Goal: Task Accomplishment & Management: Complete application form

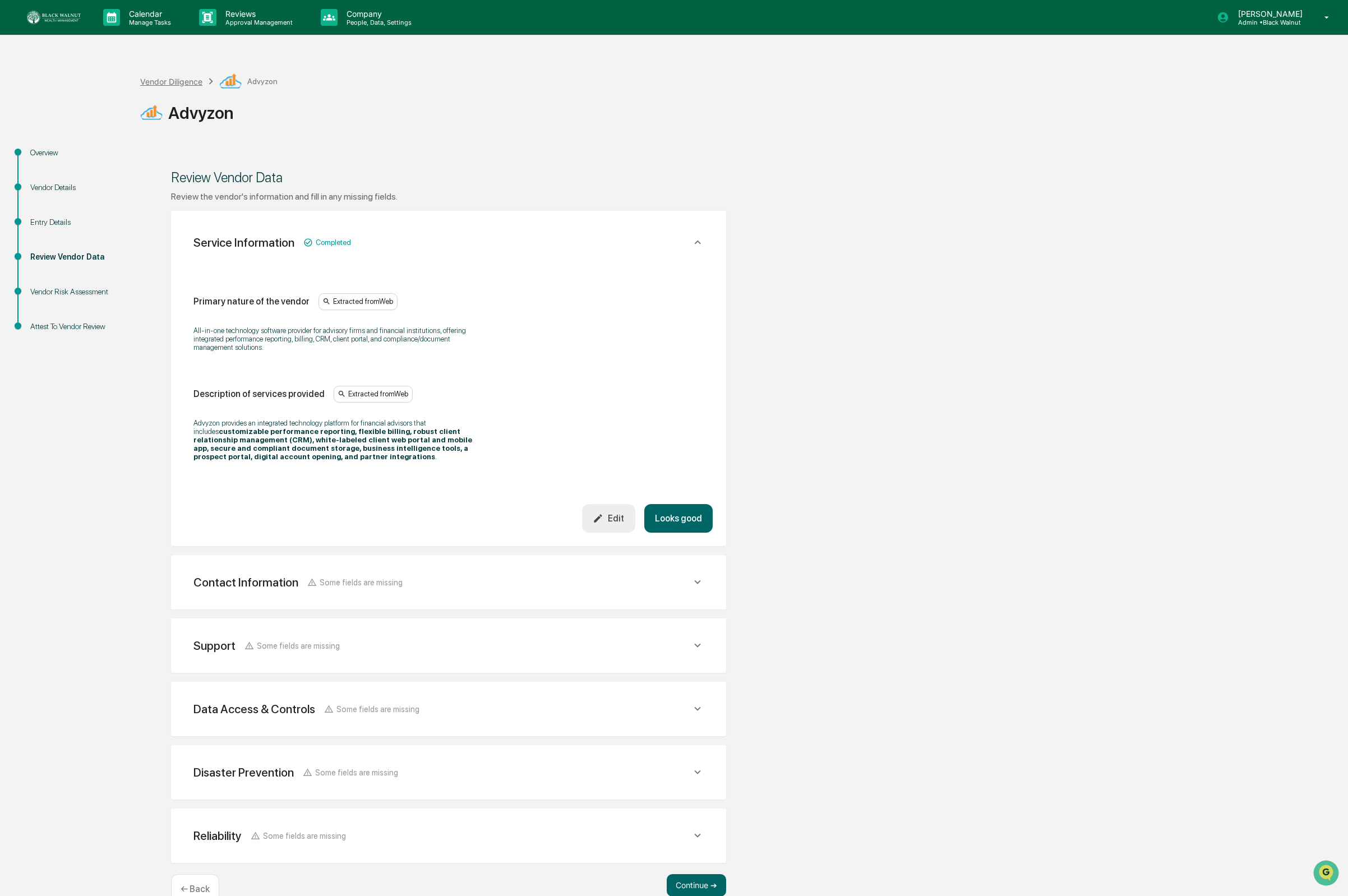
click at [169, 77] on div "Vendor Diligence" at bounding box center [171, 81] width 62 height 9
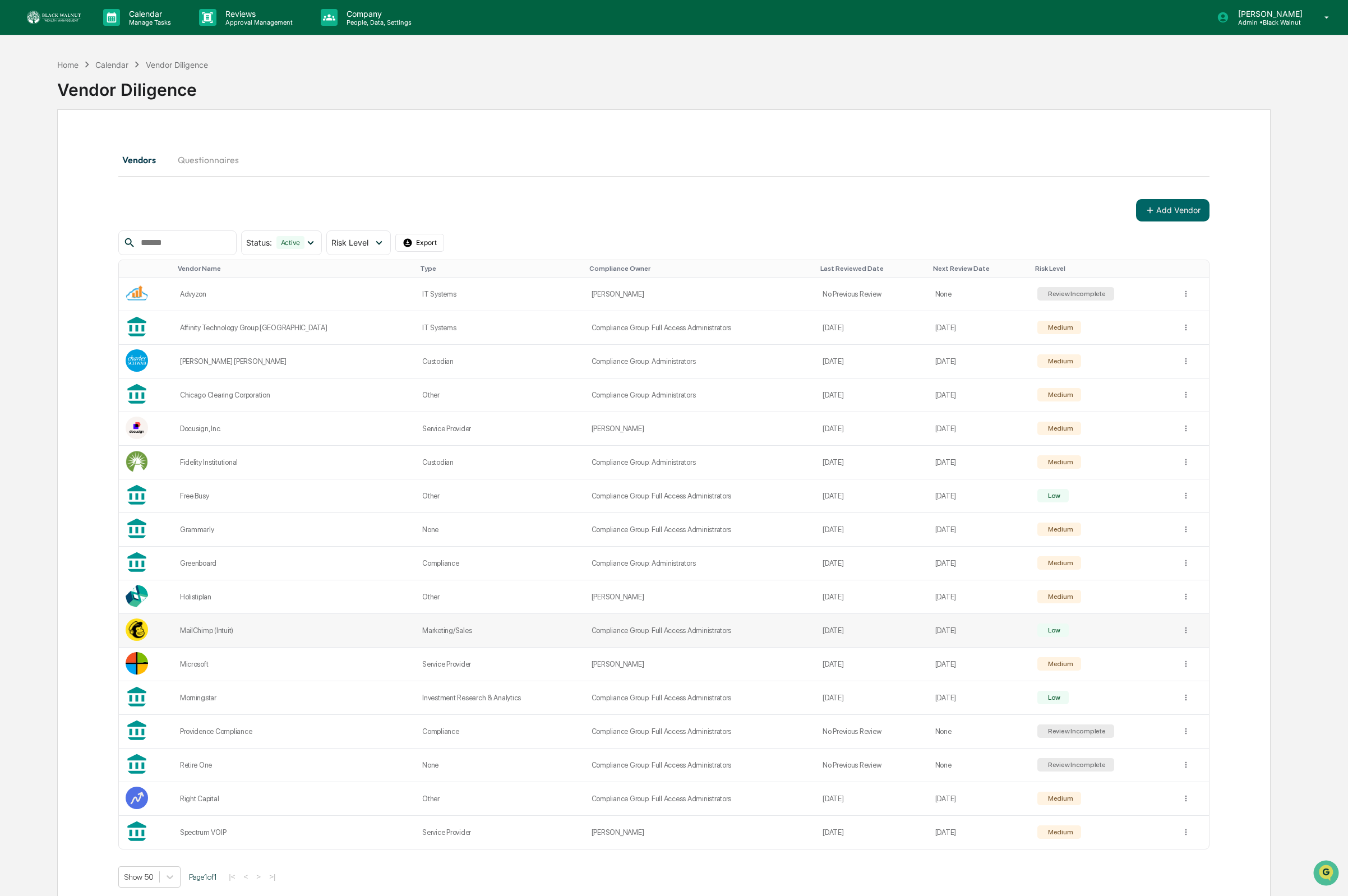
scroll to position [54, 0]
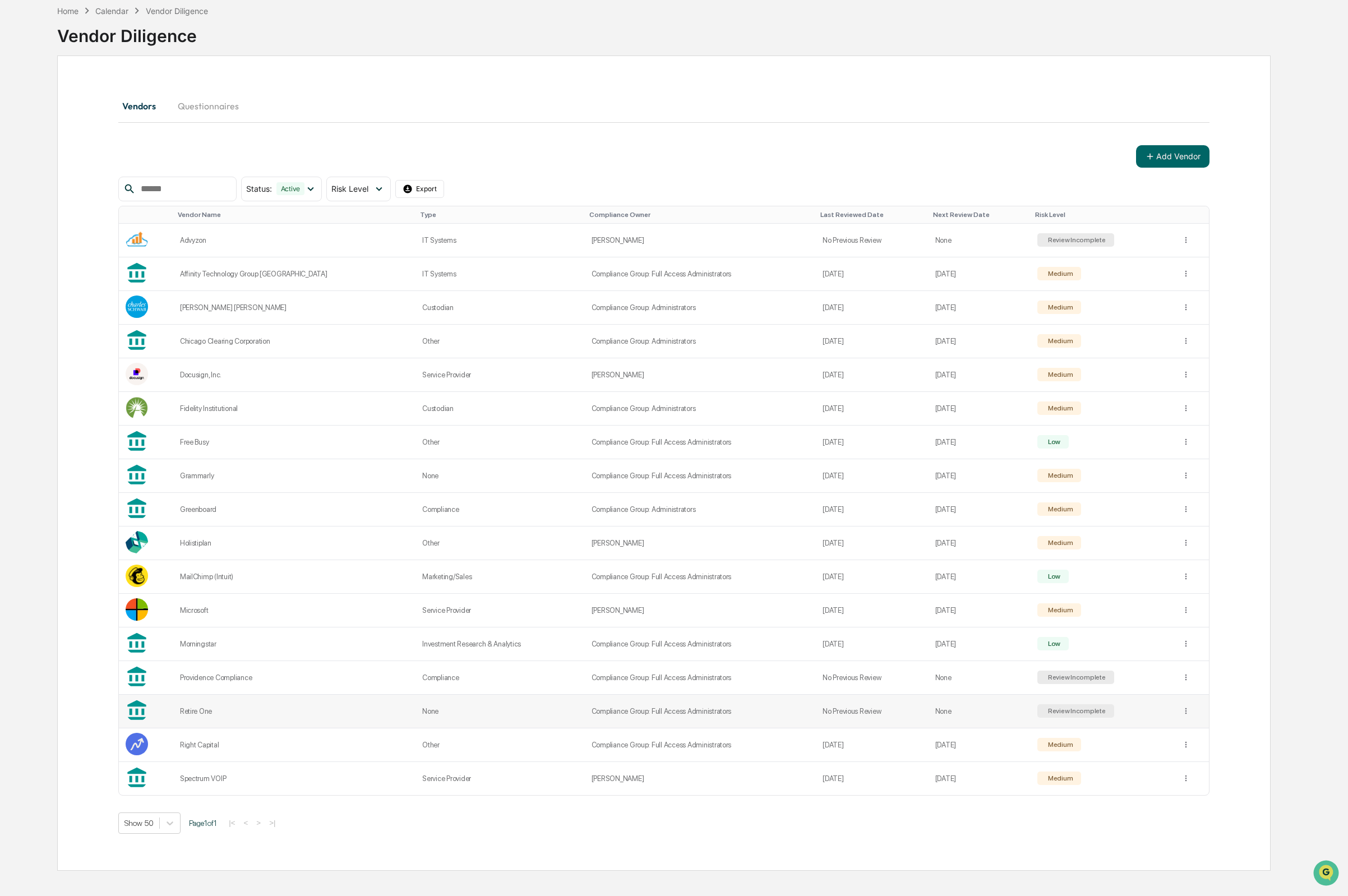
click at [216, 712] on div "Retire One" at bounding box center [295, 712] width 229 height 9
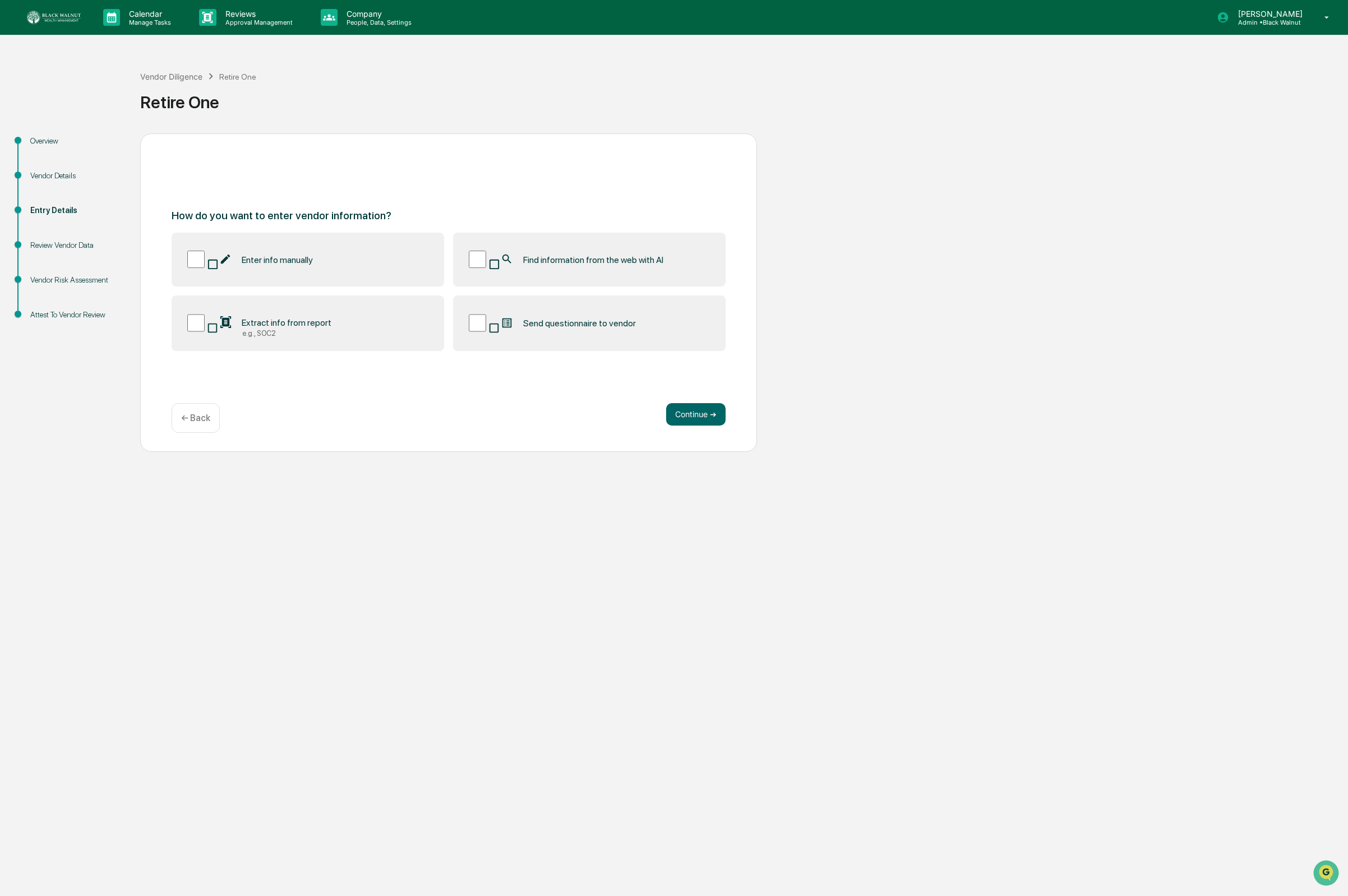
click at [297, 326] on span "Extract info from report" at bounding box center [287, 323] width 90 height 11
click at [504, 274] on label "Find information from the web with AI" at bounding box center [589, 259] width 272 height 53
click at [701, 417] on button "Continue ➔" at bounding box center [696, 414] width 60 height 22
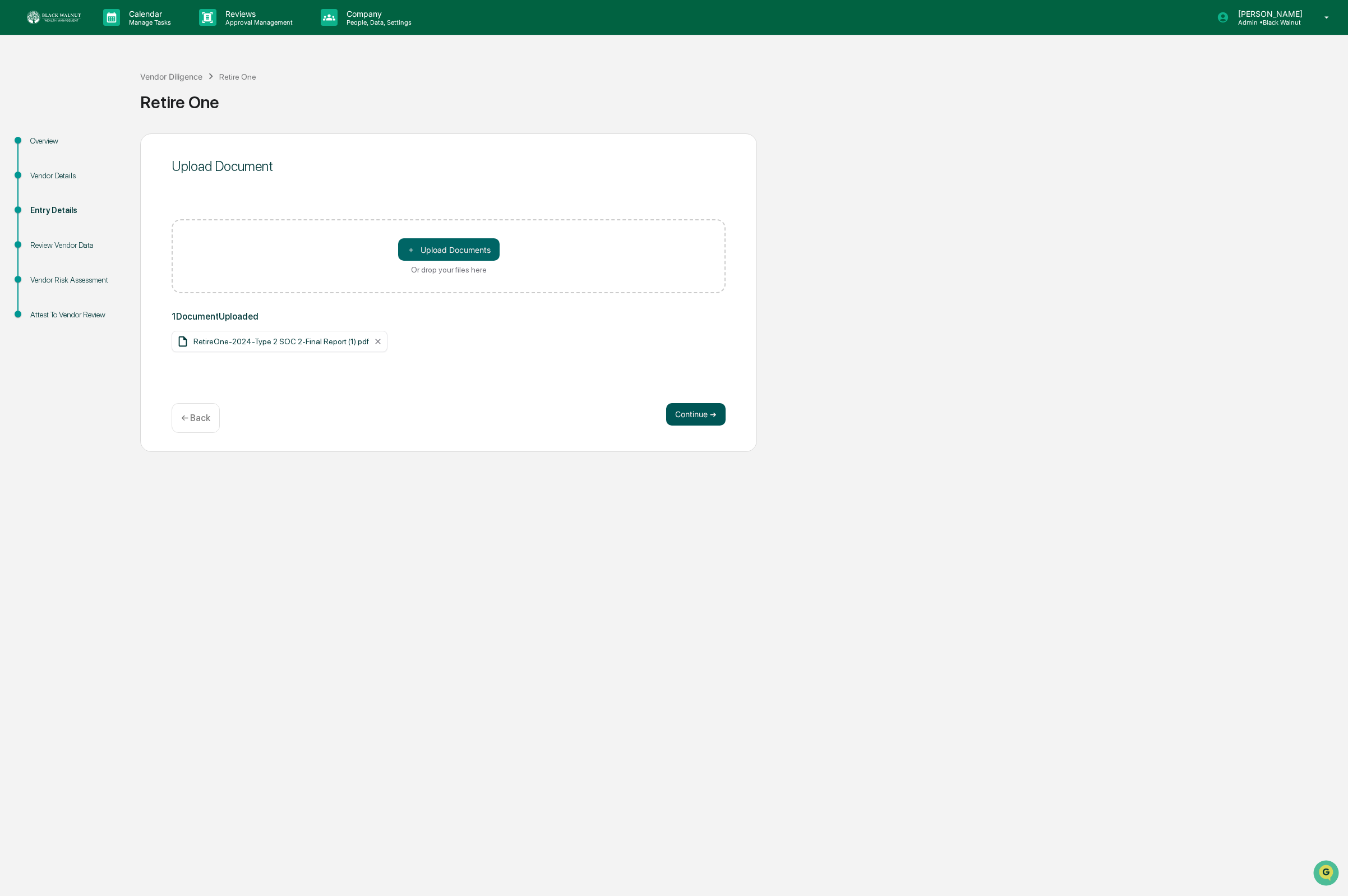
click at [677, 416] on button "Continue ➔" at bounding box center [696, 414] width 60 height 22
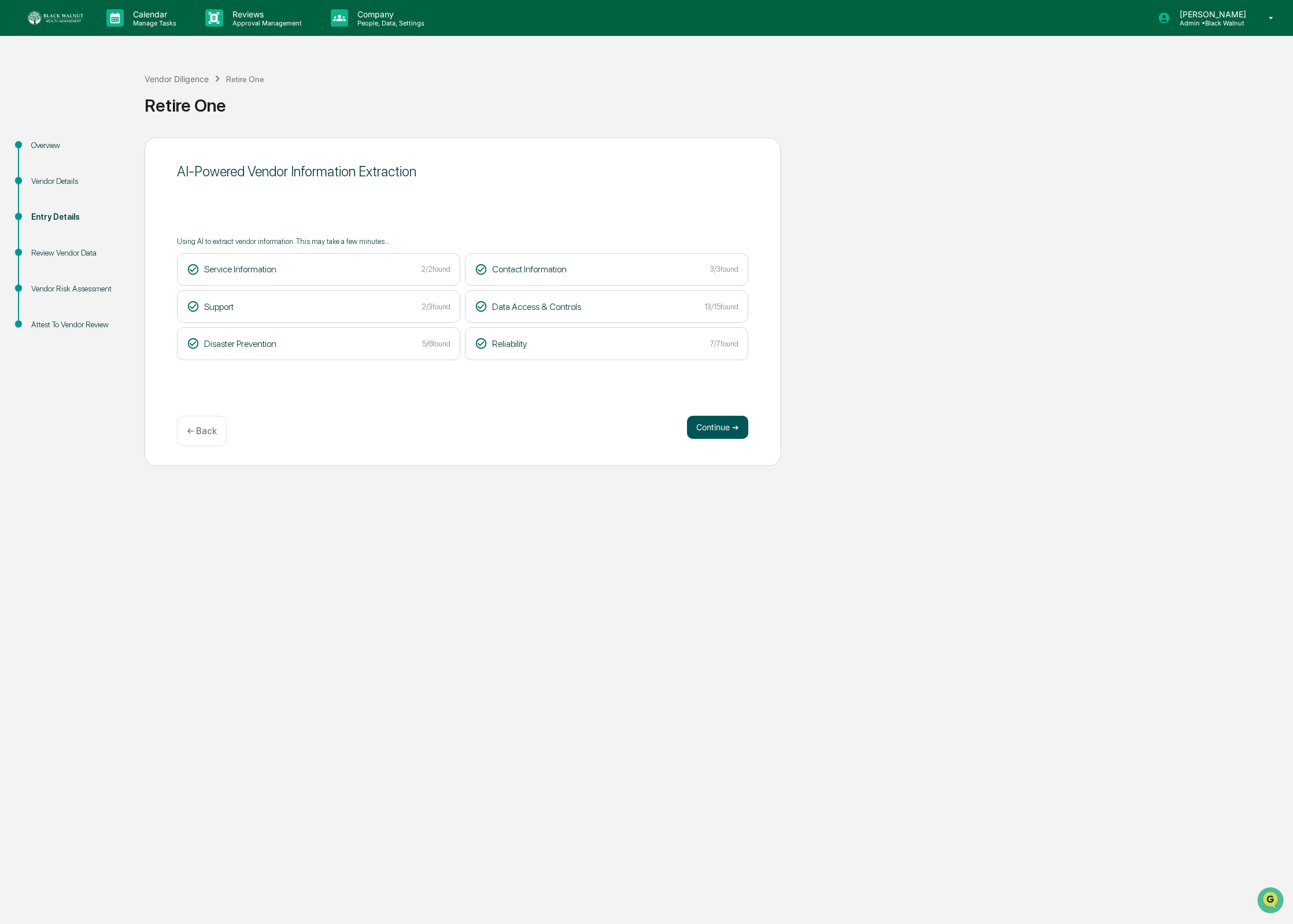
click at [729, 422] on button "Continue ➔" at bounding box center [717, 427] width 62 height 23
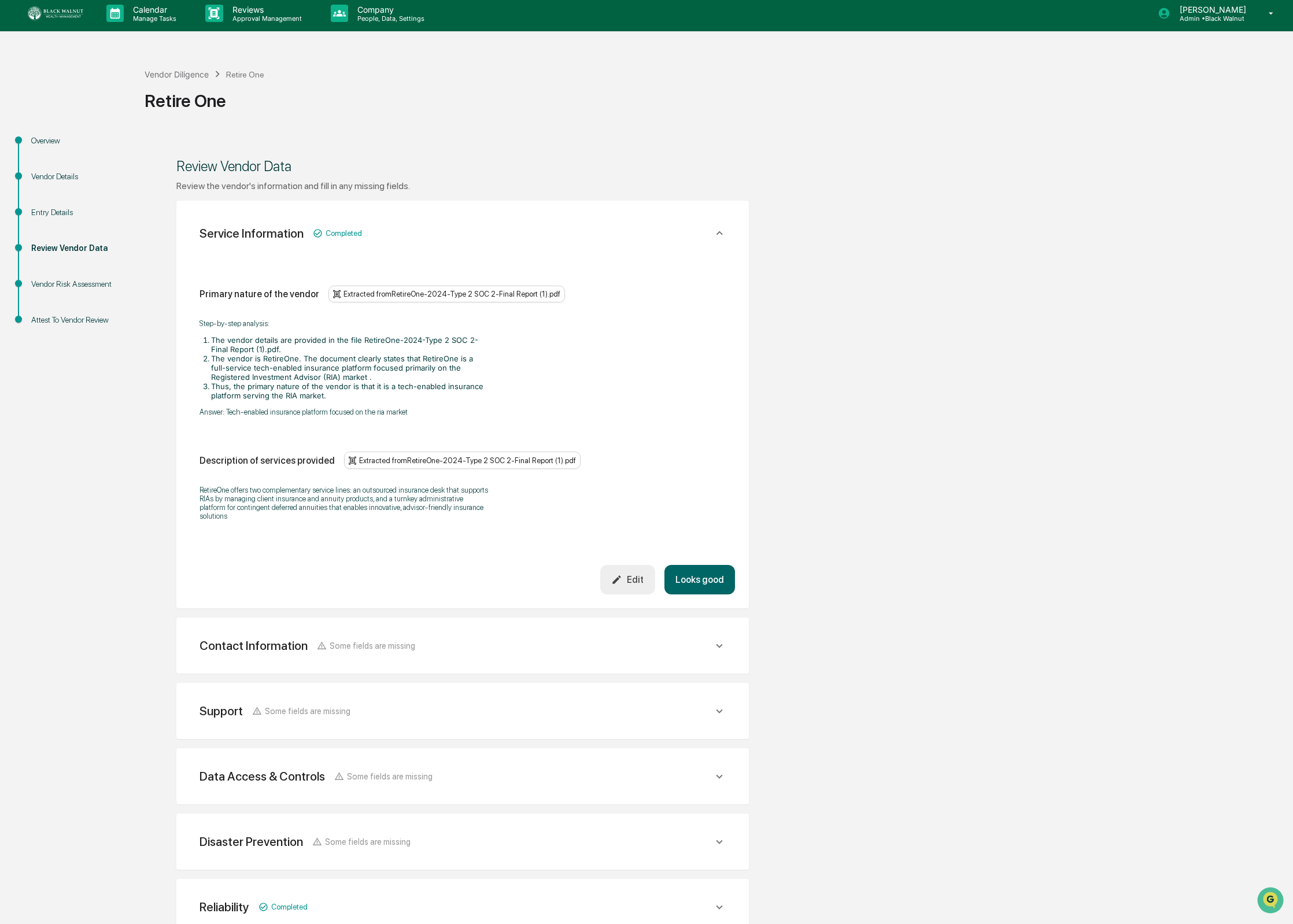
click at [294, 296] on div "Primary nature of the vendor" at bounding box center [259, 293] width 120 height 11
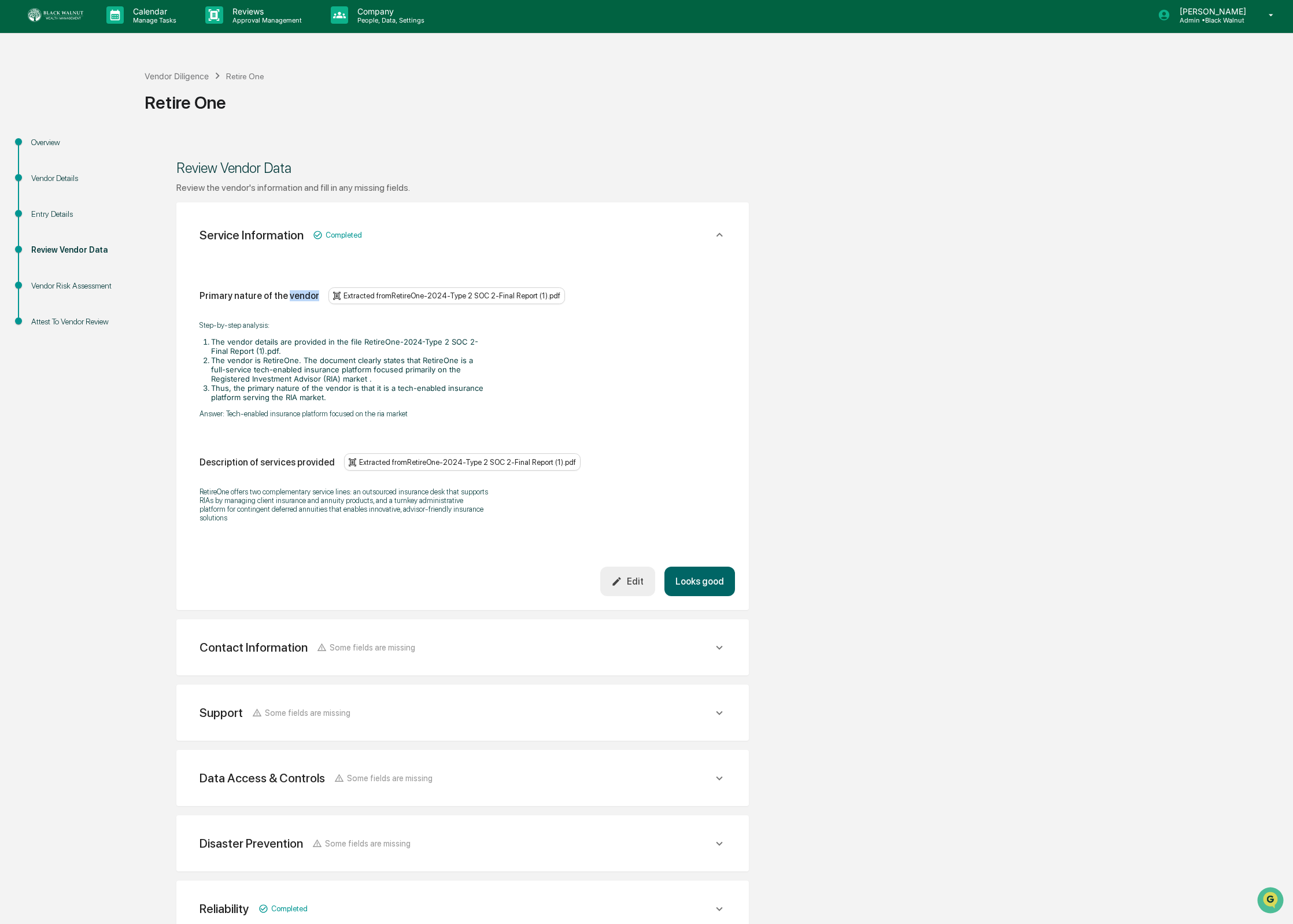
click at [294, 296] on div "Primary nature of the vendor" at bounding box center [259, 296] width 120 height 11
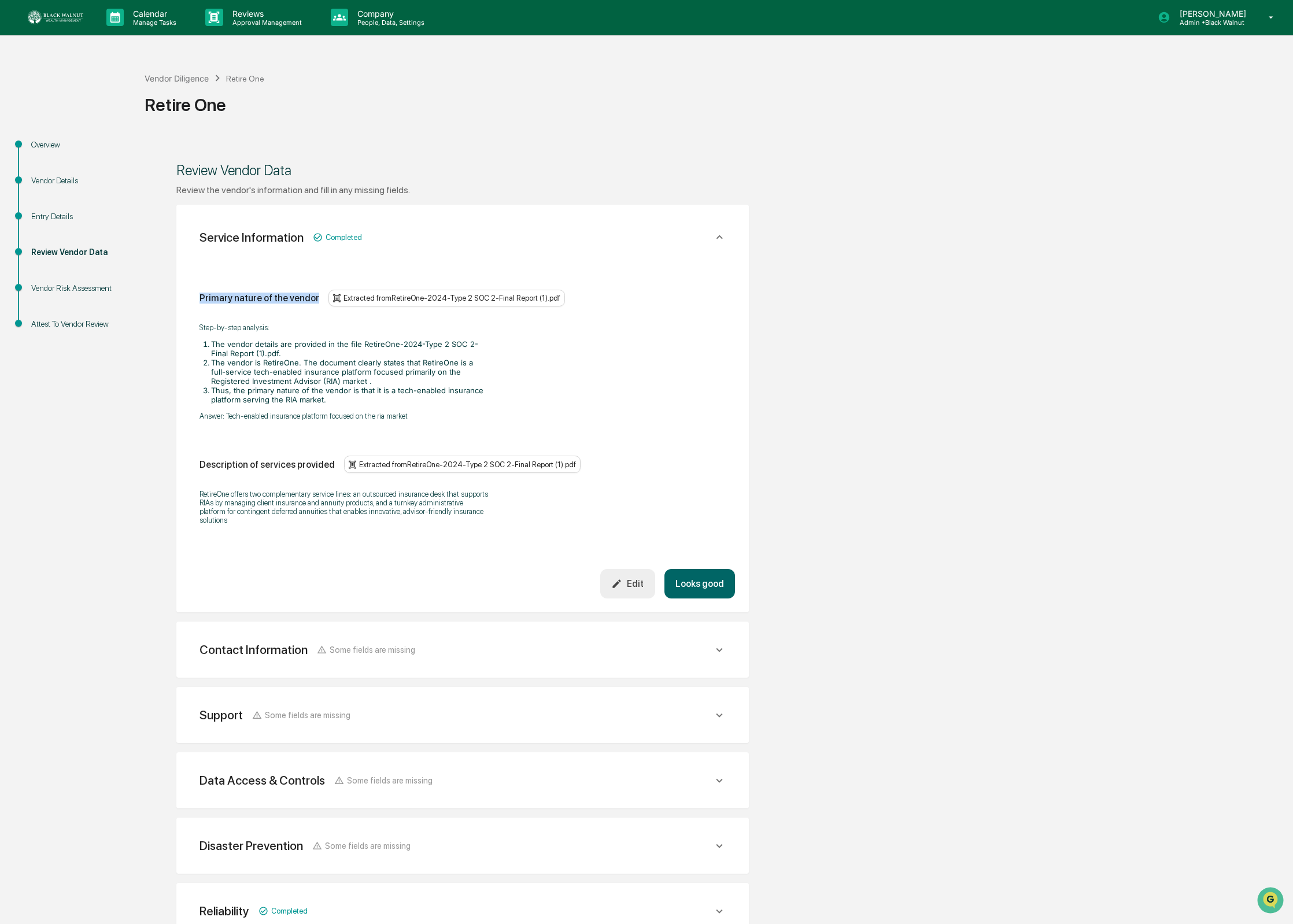
click at [294, 296] on div "Primary nature of the vendor" at bounding box center [259, 298] width 120 height 11
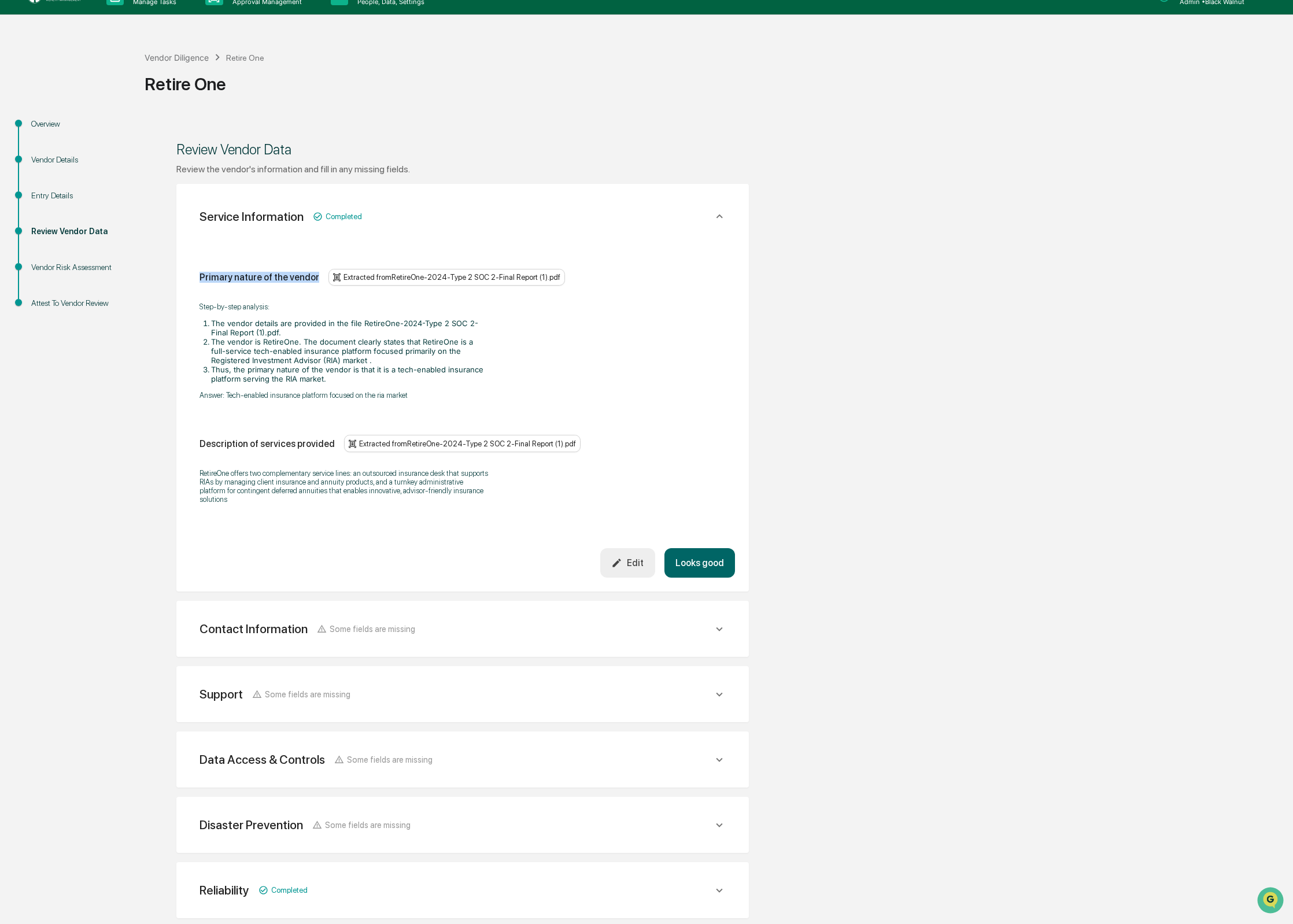
scroll to position [21, 0]
copy div "Primary nature of the vendor"
click at [273, 283] on div "Primary nature of the vendor Extracted from RetireOne-2024-Type 2 SOC 2-Final R…" at bounding box center [463, 276] width 526 height 17
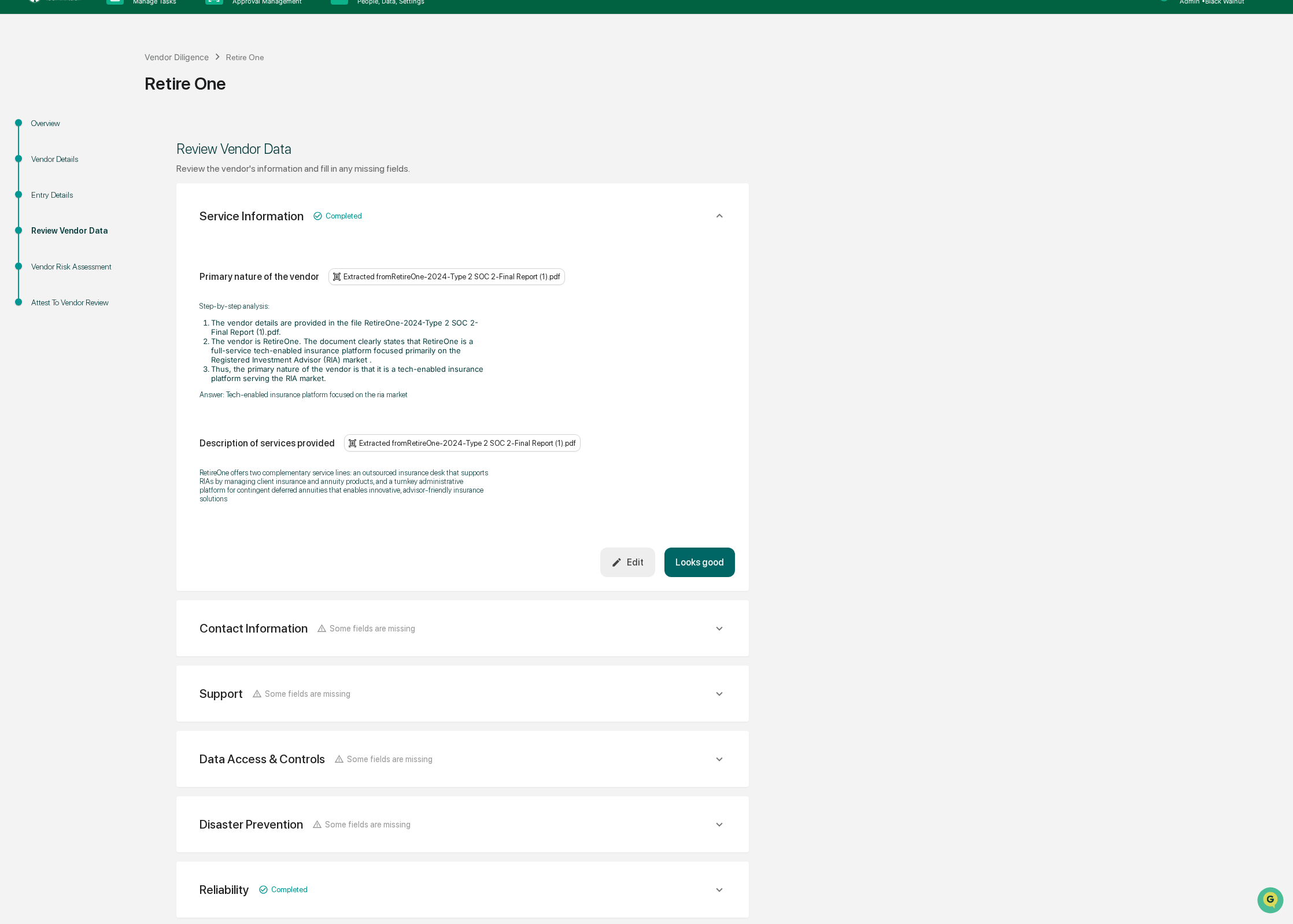
click at [279, 277] on div "Primary nature of the vendor" at bounding box center [259, 276] width 120 height 11
drag, startPoint x: 279, startPoint y: 277, endPoint x: 300, endPoint y: 282, distance: 21.6
click at [279, 276] on div "Primary nature of the vendor" at bounding box center [259, 276] width 120 height 11
copy div "Primary nature of the vendor"
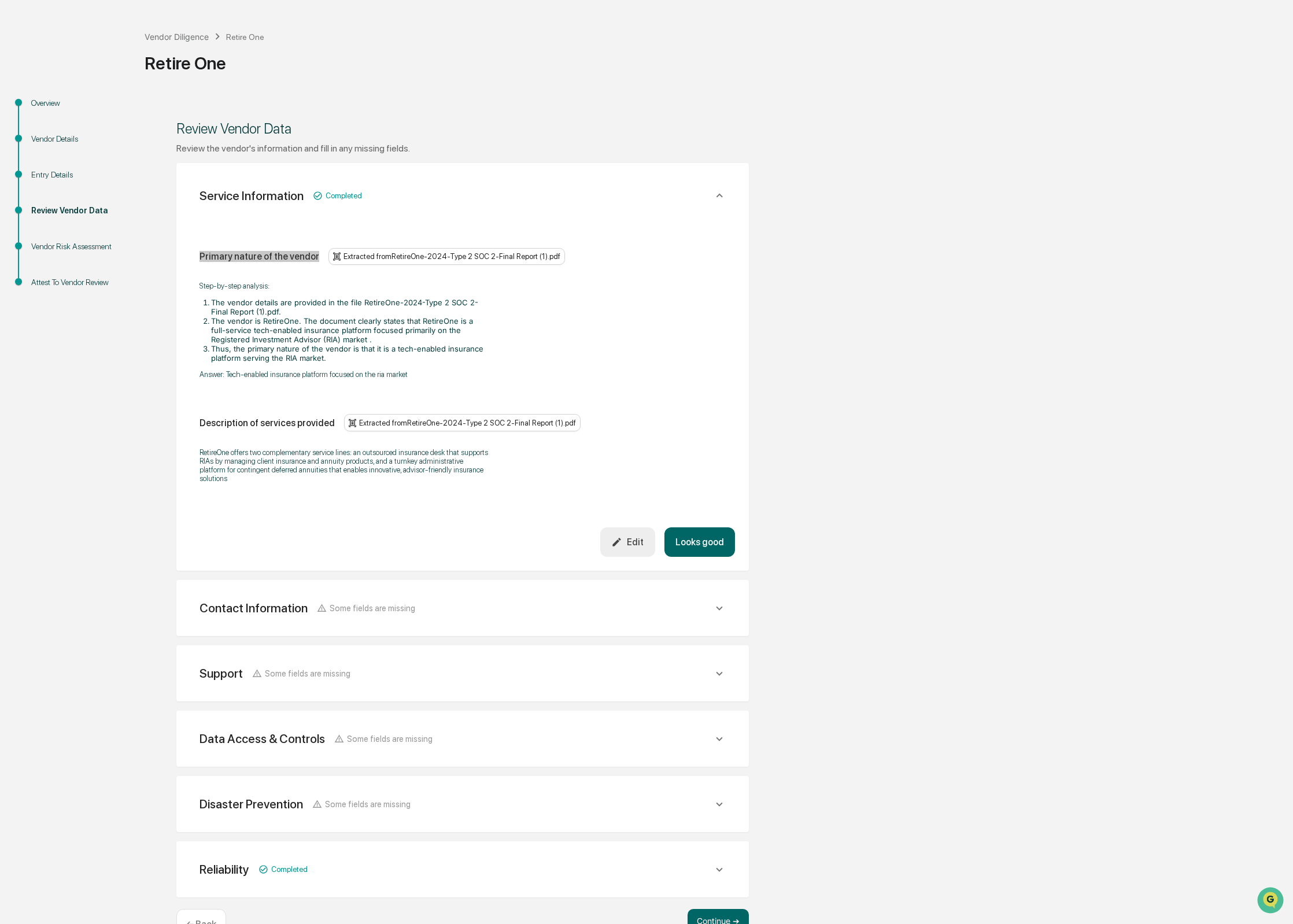
scroll to position [53, 0]
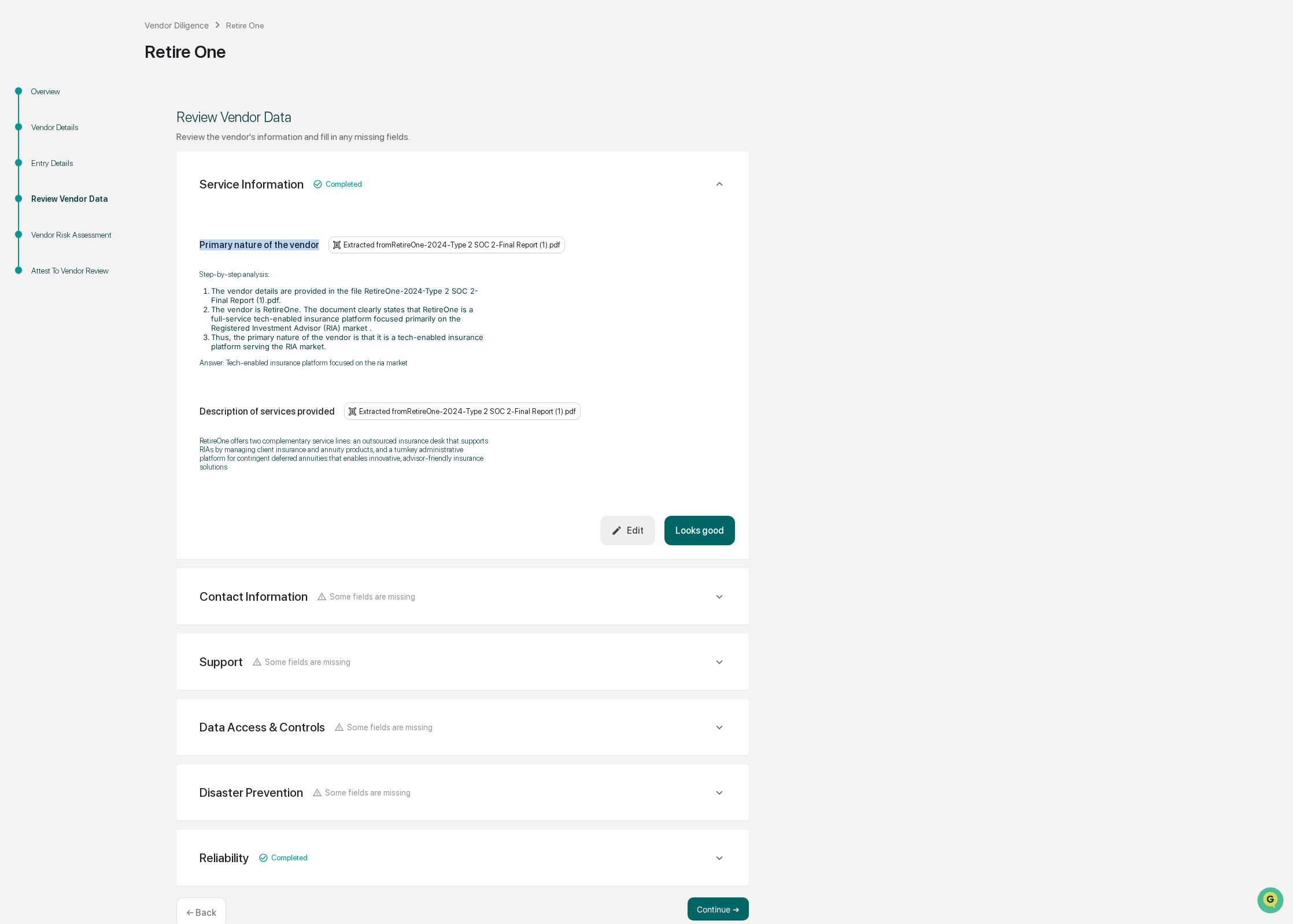
click at [614, 525] on icon "button" at bounding box center [616, 530] width 11 height 11
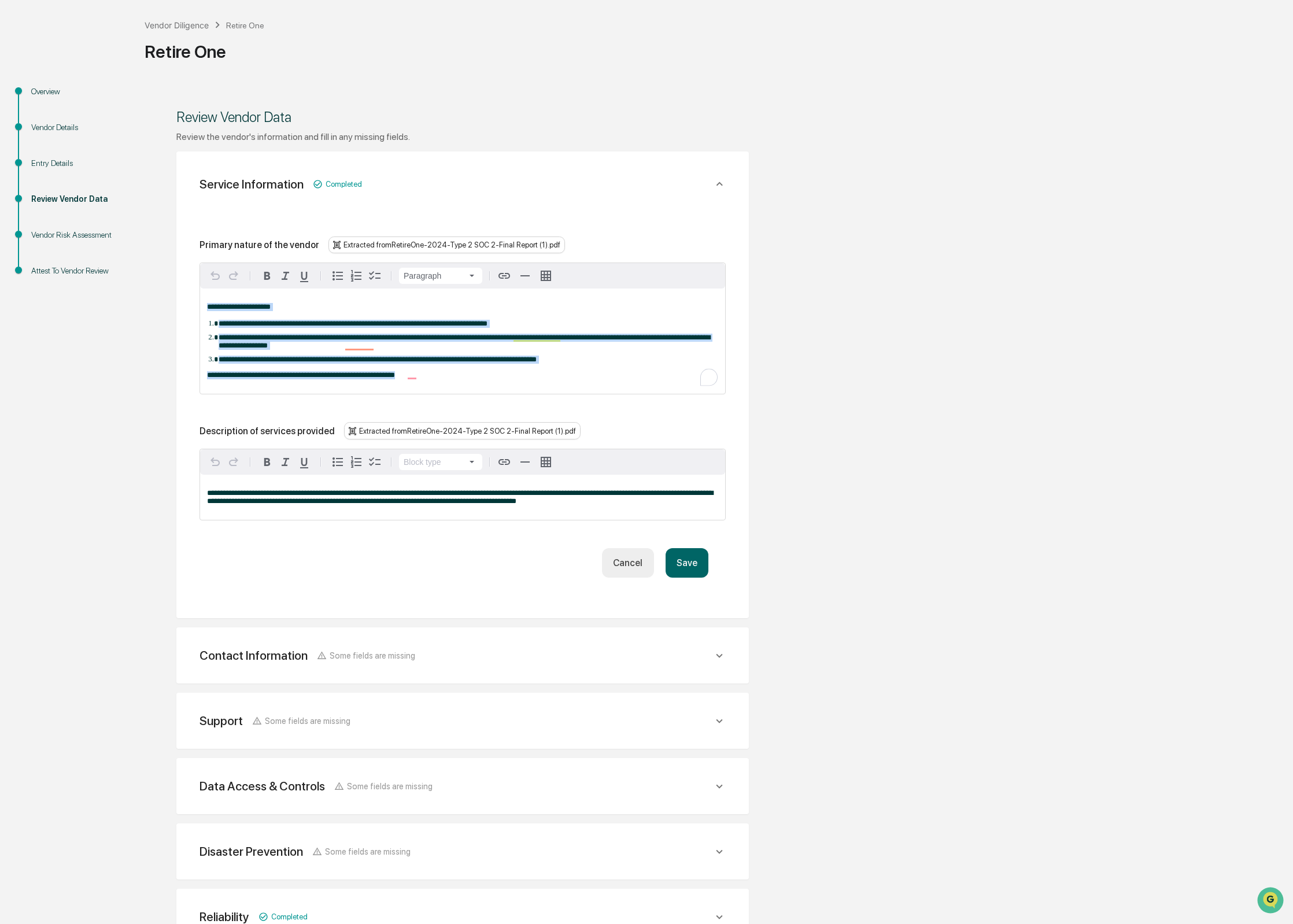
drag, startPoint x: 458, startPoint y: 384, endPoint x: 169, endPoint y: 290, distance: 303.9
click at [169, 290] on div "**********" at bounding box center [463, 545] width 636 height 923
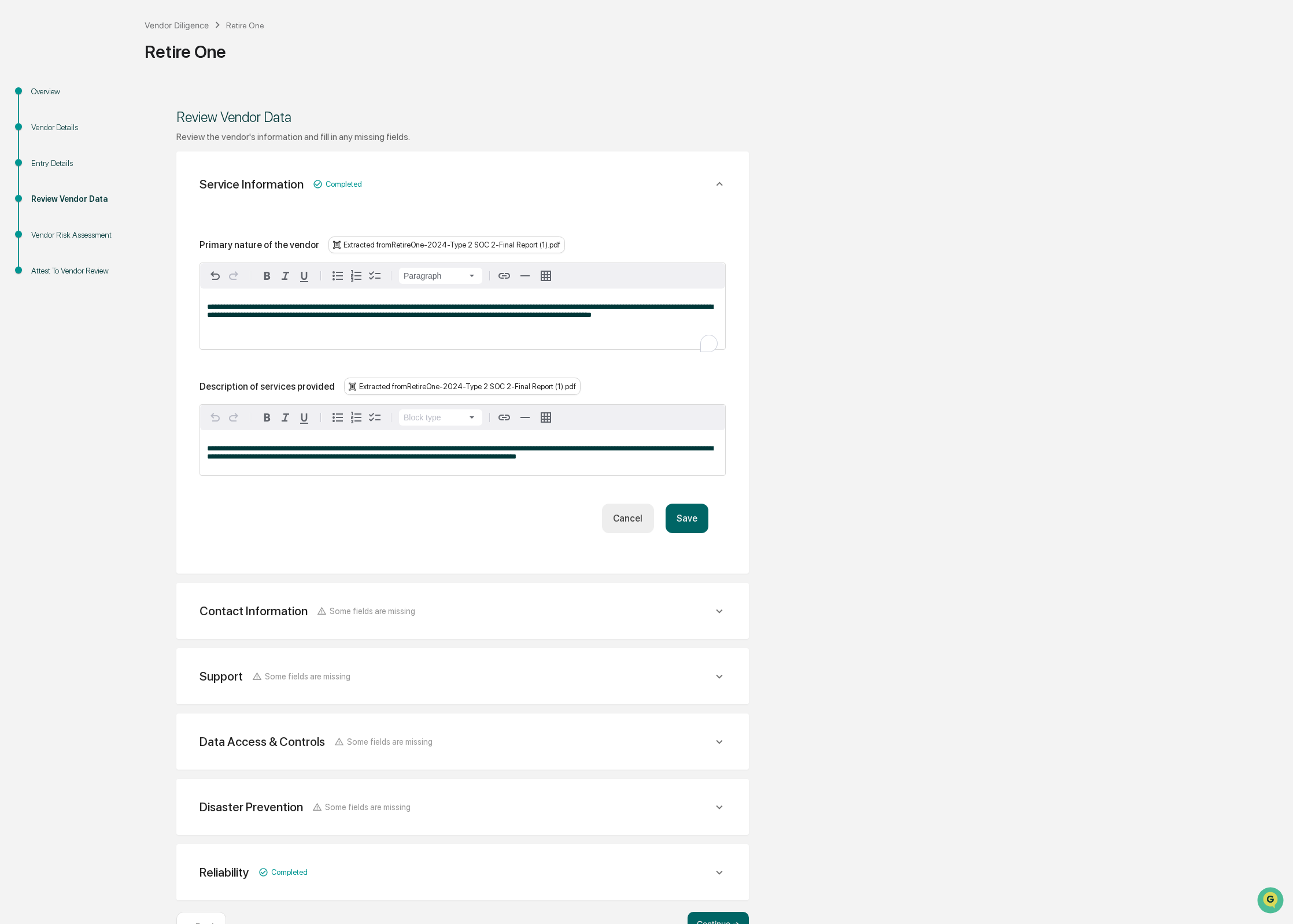
click at [267, 392] on div "Description of services provided" at bounding box center [267, 386] width 135 height 11
copy div "Description of services provided"
drag, startPoint x: 488, startPoint y: 469, endPoint x: 385, endPoint y: 469, distance: 103.0
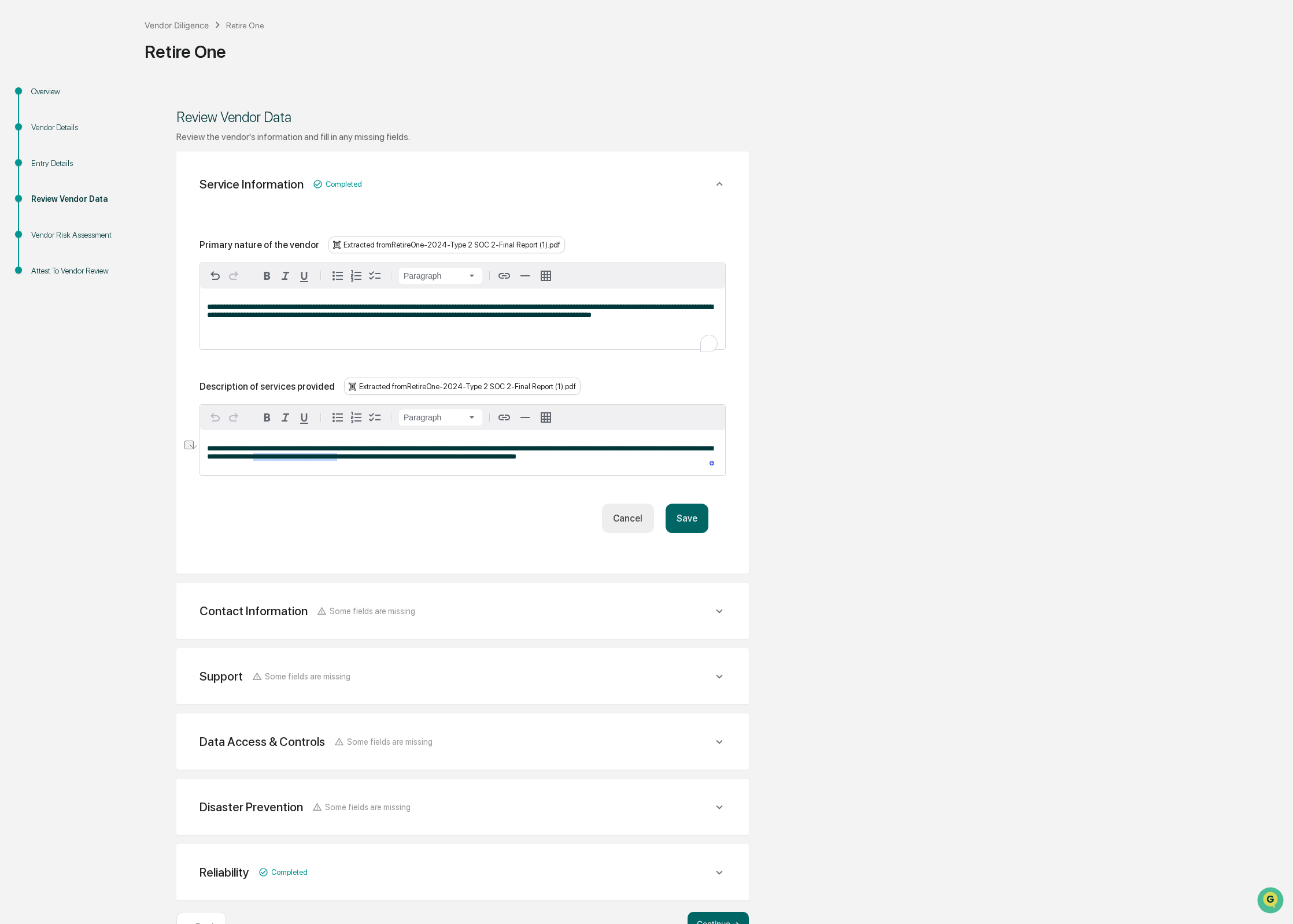
click at [385, 461] on span "**********" at bounding box center [460, 452] width 506 height 16
click at [691, 461] on p "**********" at bounding box center [463, 453] width 511 height 16
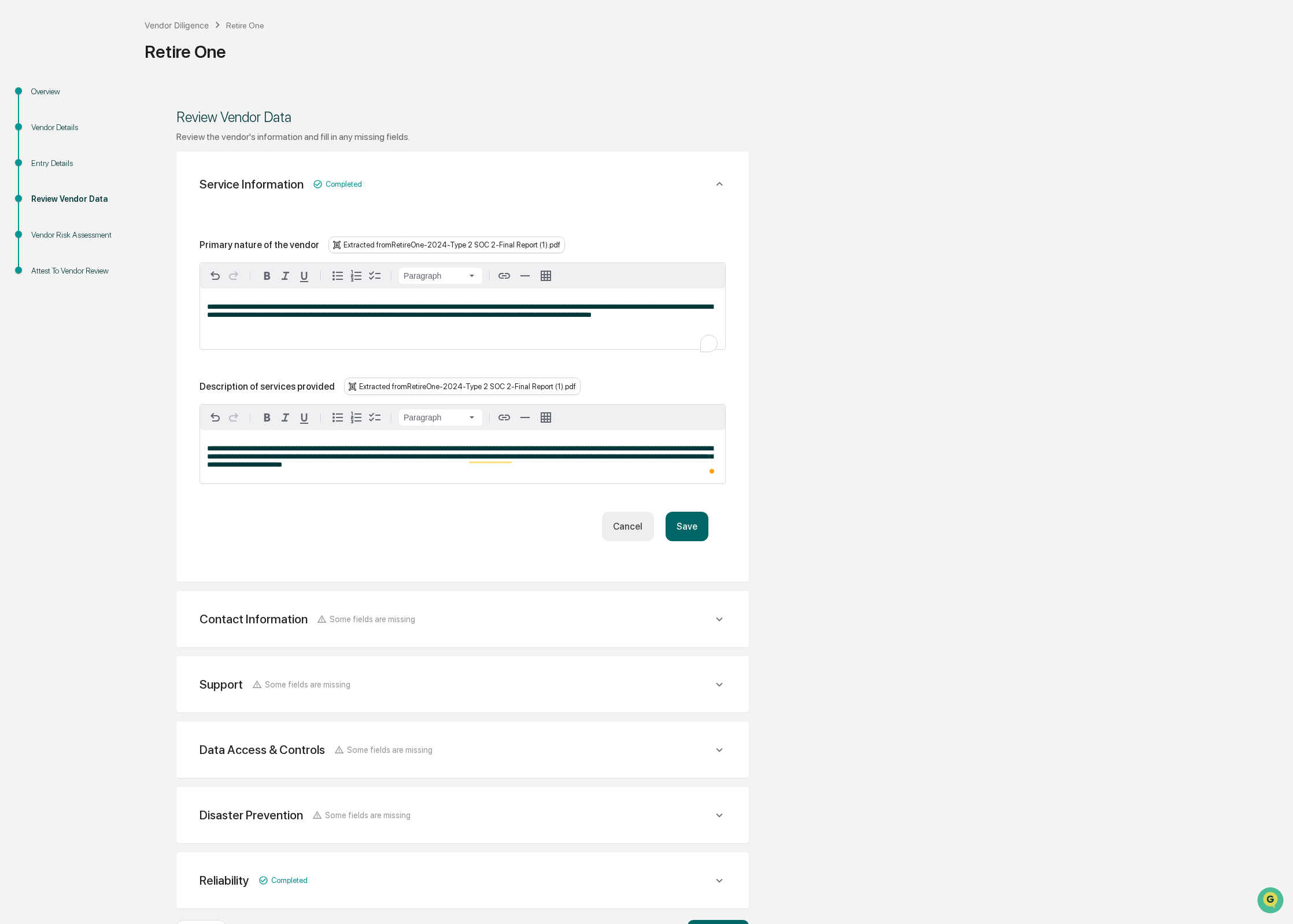
click at [676, 541] on button "Save" at bounding box center [687, 527] width 43 height 30
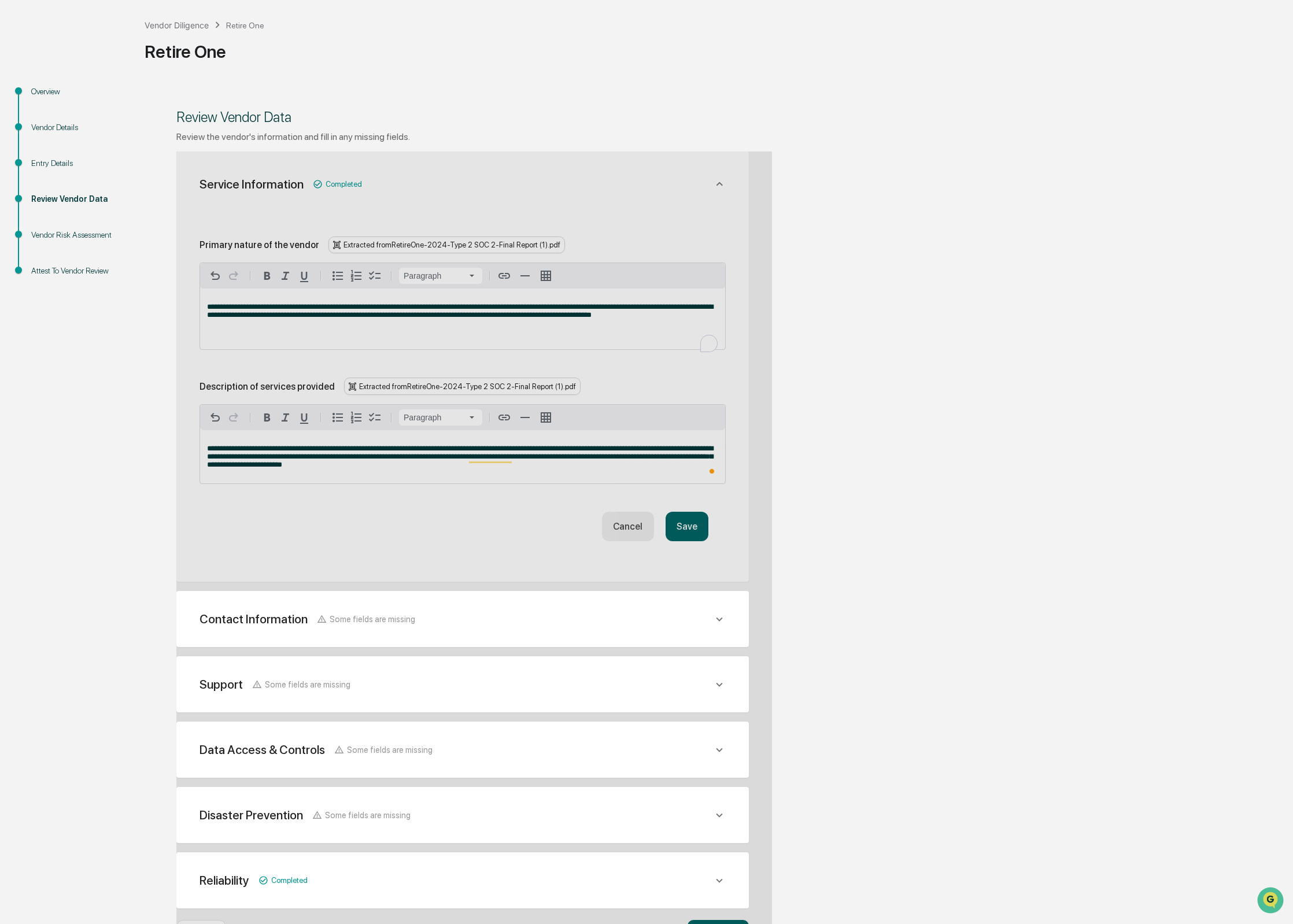
scroll to position [0, 0]
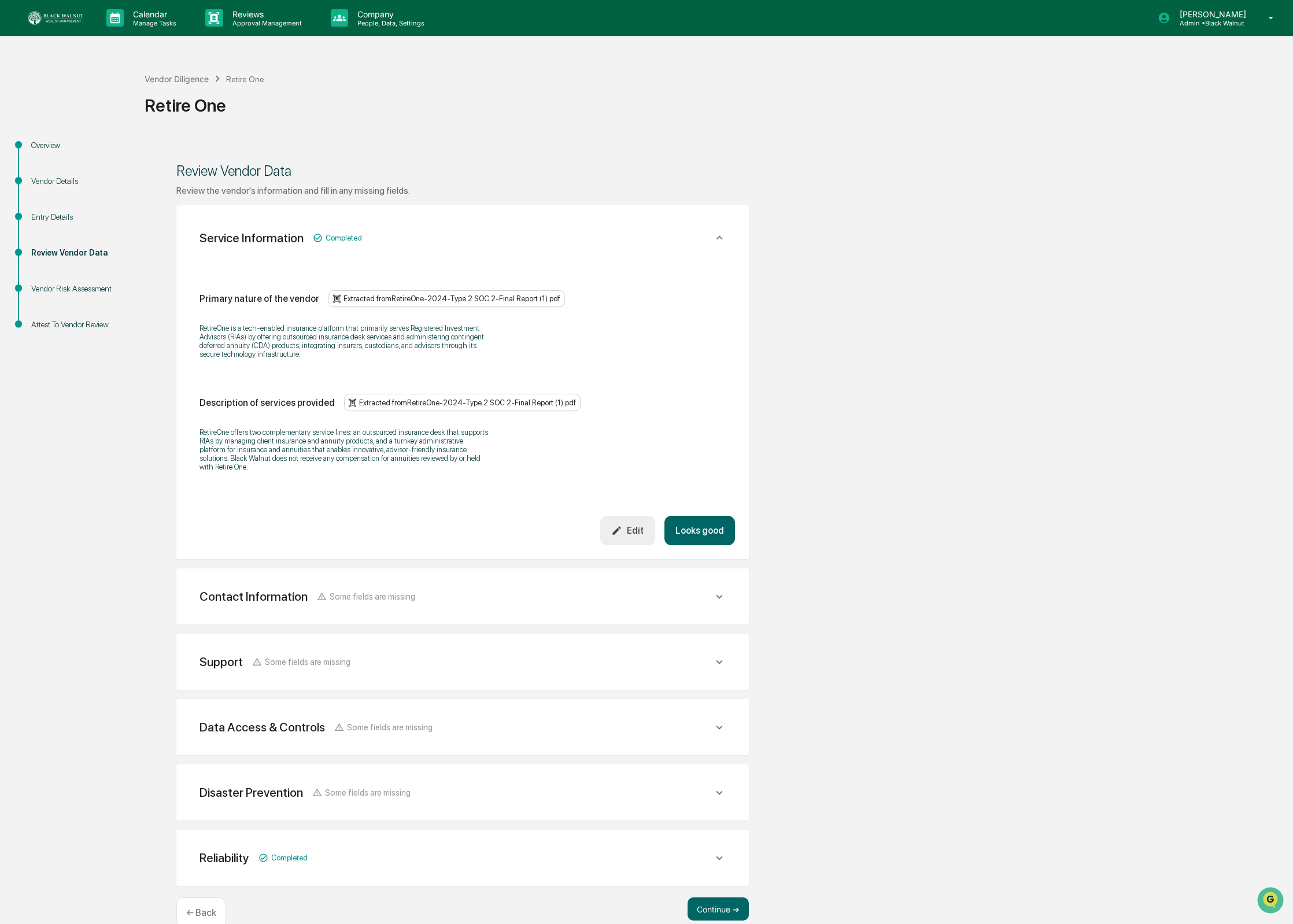
click at [523, 245] on div "Contact Information Some fields are missing" at bounding box center [456, 238] width 513 height 14
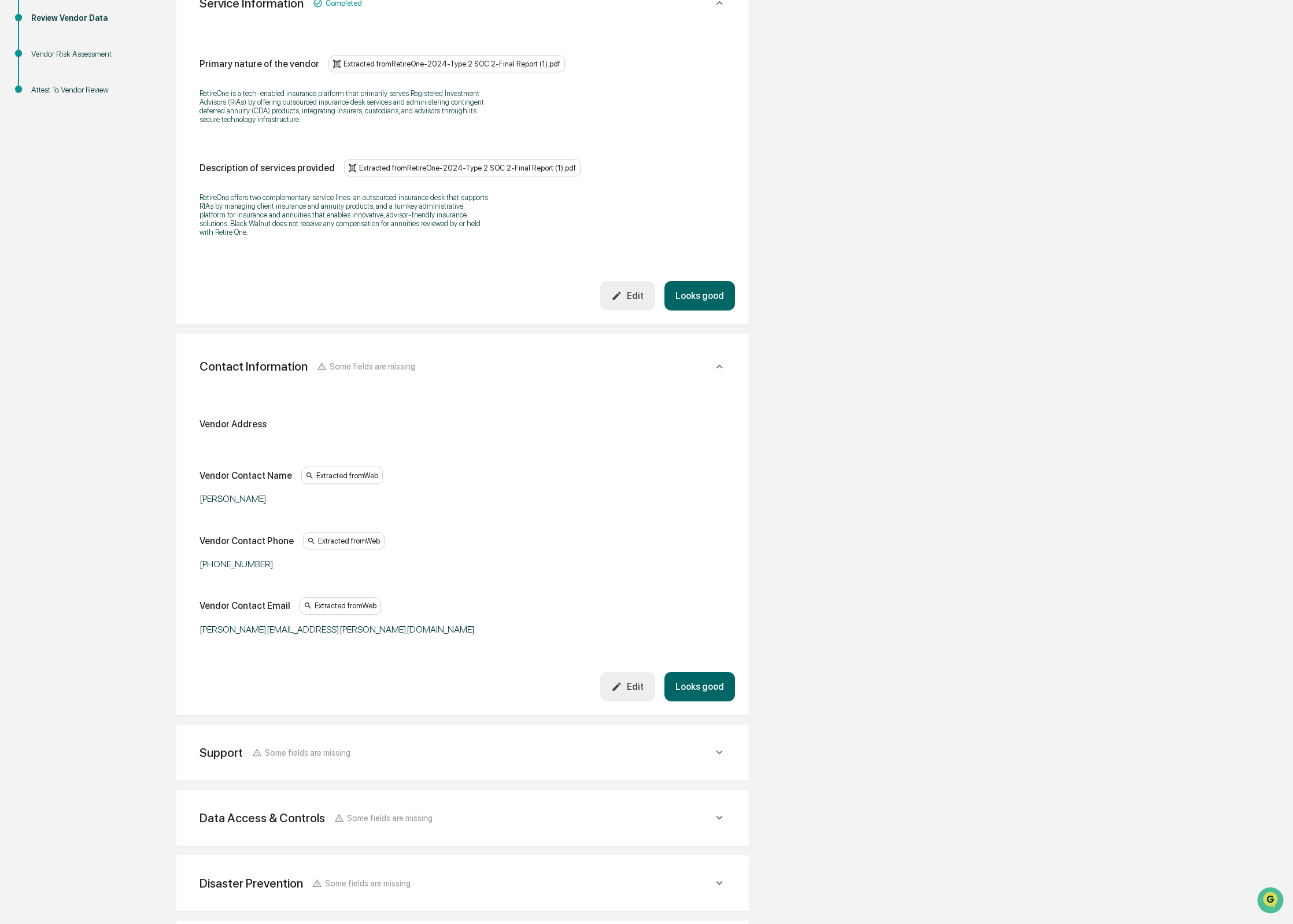
scroll to position [239, 0]
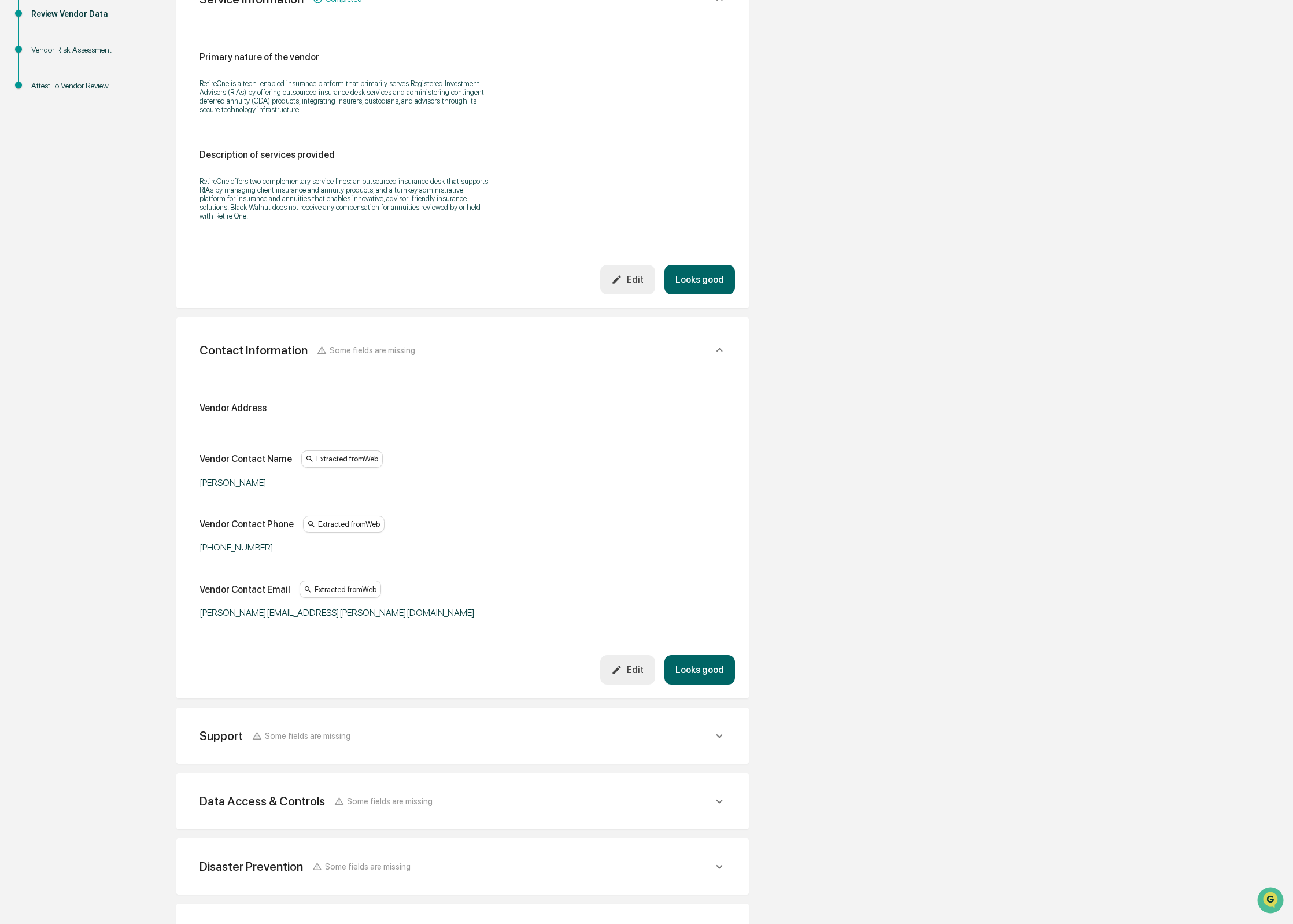
click at [618, 285] on icon "button" at bounding box center [616, 279] width 11 height 11
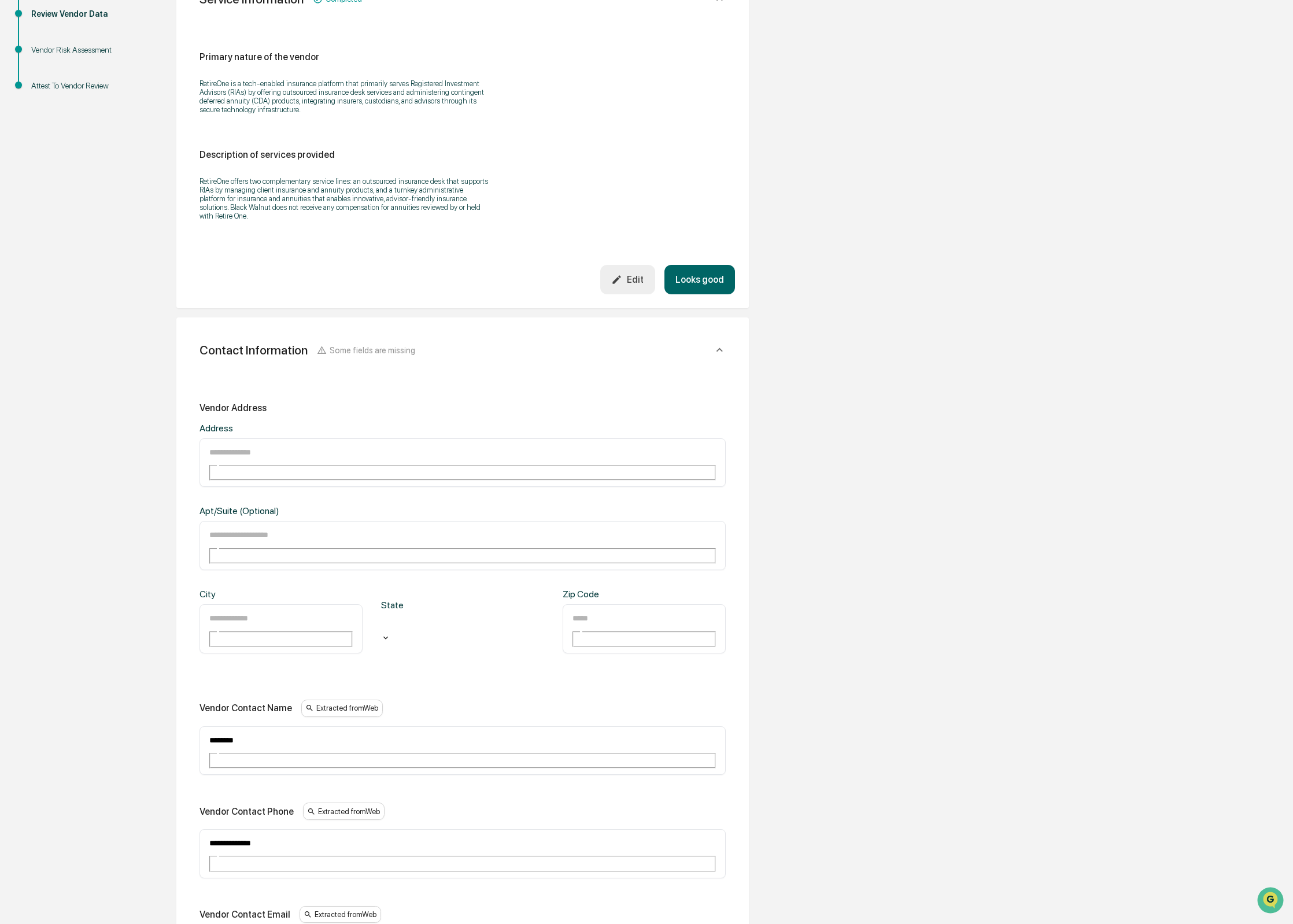
click at [229, 726] on div "******** ​" at bounding box center [463, 751] width 526 height 49
click at [229, 726] on div "******** ​" at bounding box center [463, 751] width 526 height 49
click at [229, 732] on input "********" at bounding box center [250, 740] width 83 height 15
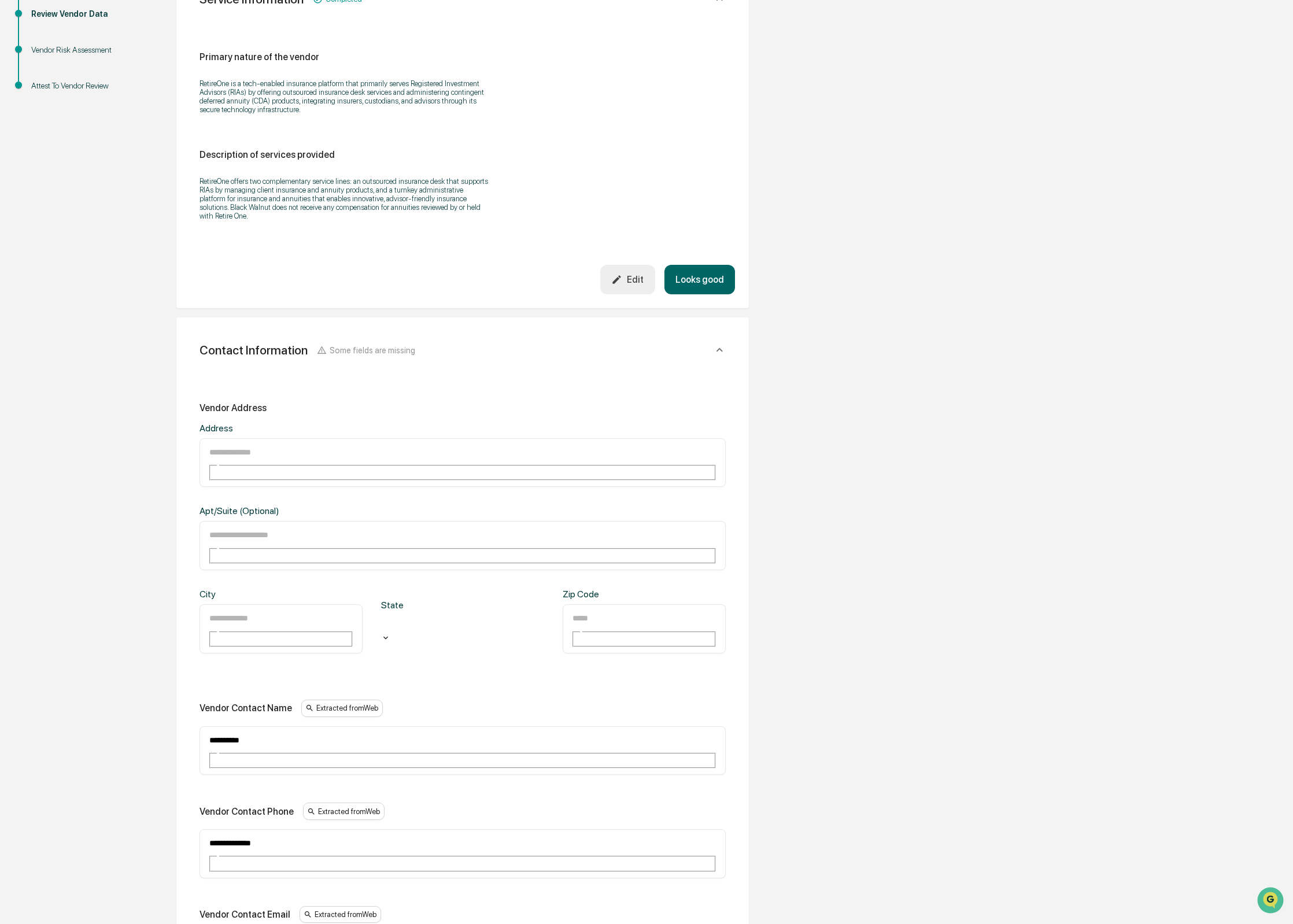
type input "**********"
paste input "**"
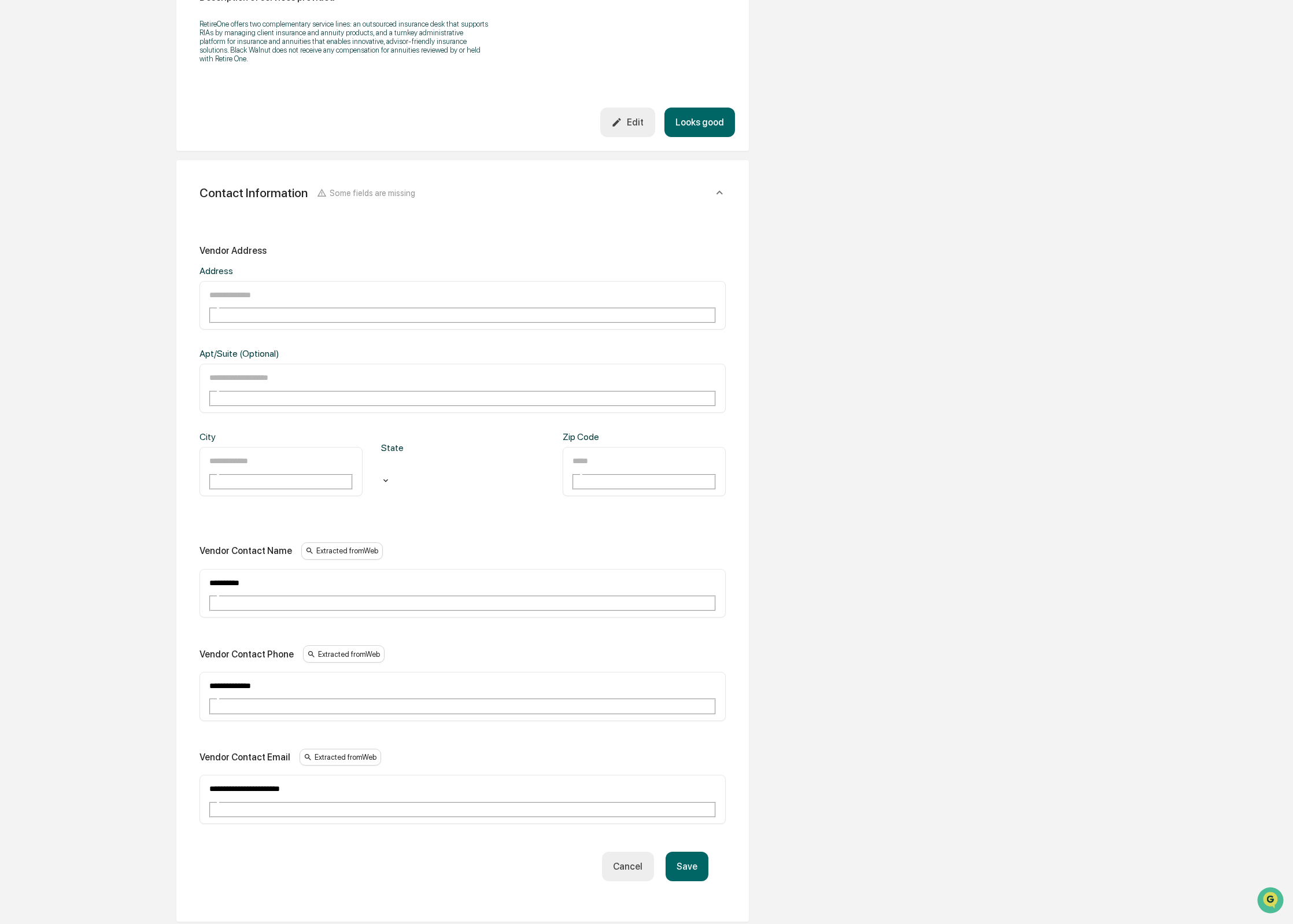
scroll to position [400, 0]
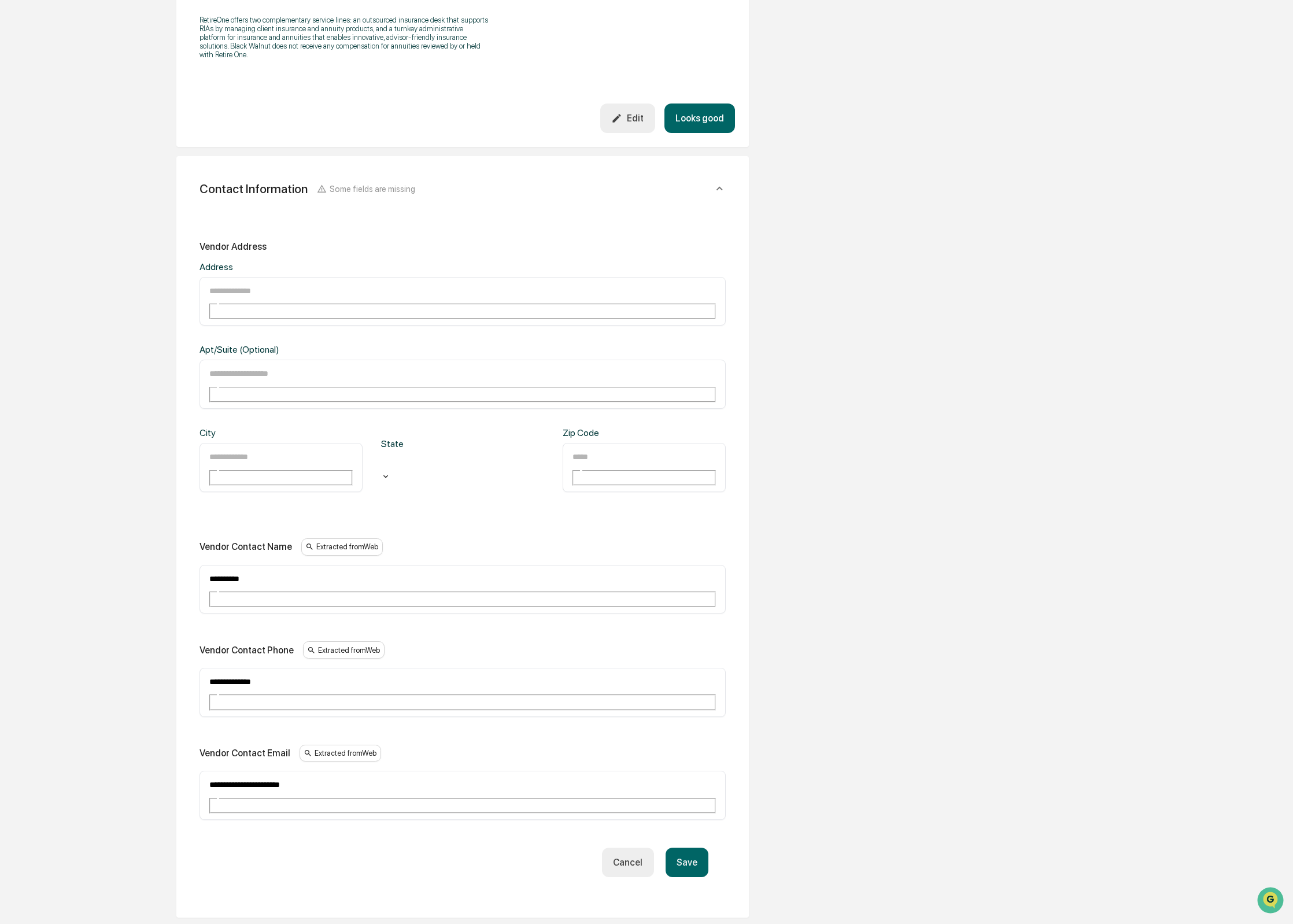
type input "**********"
click at [252, 292] on input "text" at bounding box center [250, 290] width 83 height 15
type input "**********"
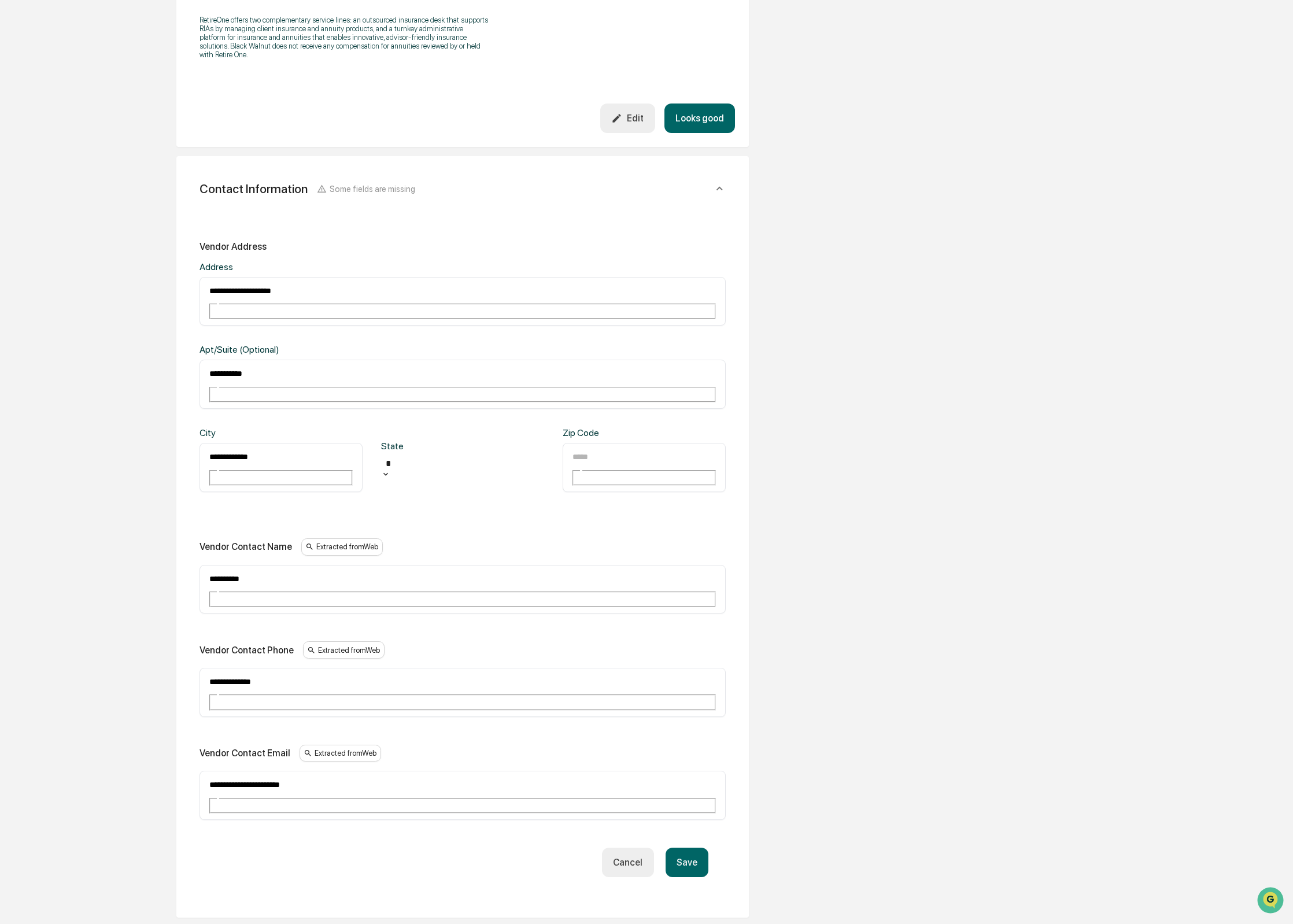
type input "**"
type input "*****"
click at [706, 847] on button "Save" at bounding box center [687, 862] width 43 height 30
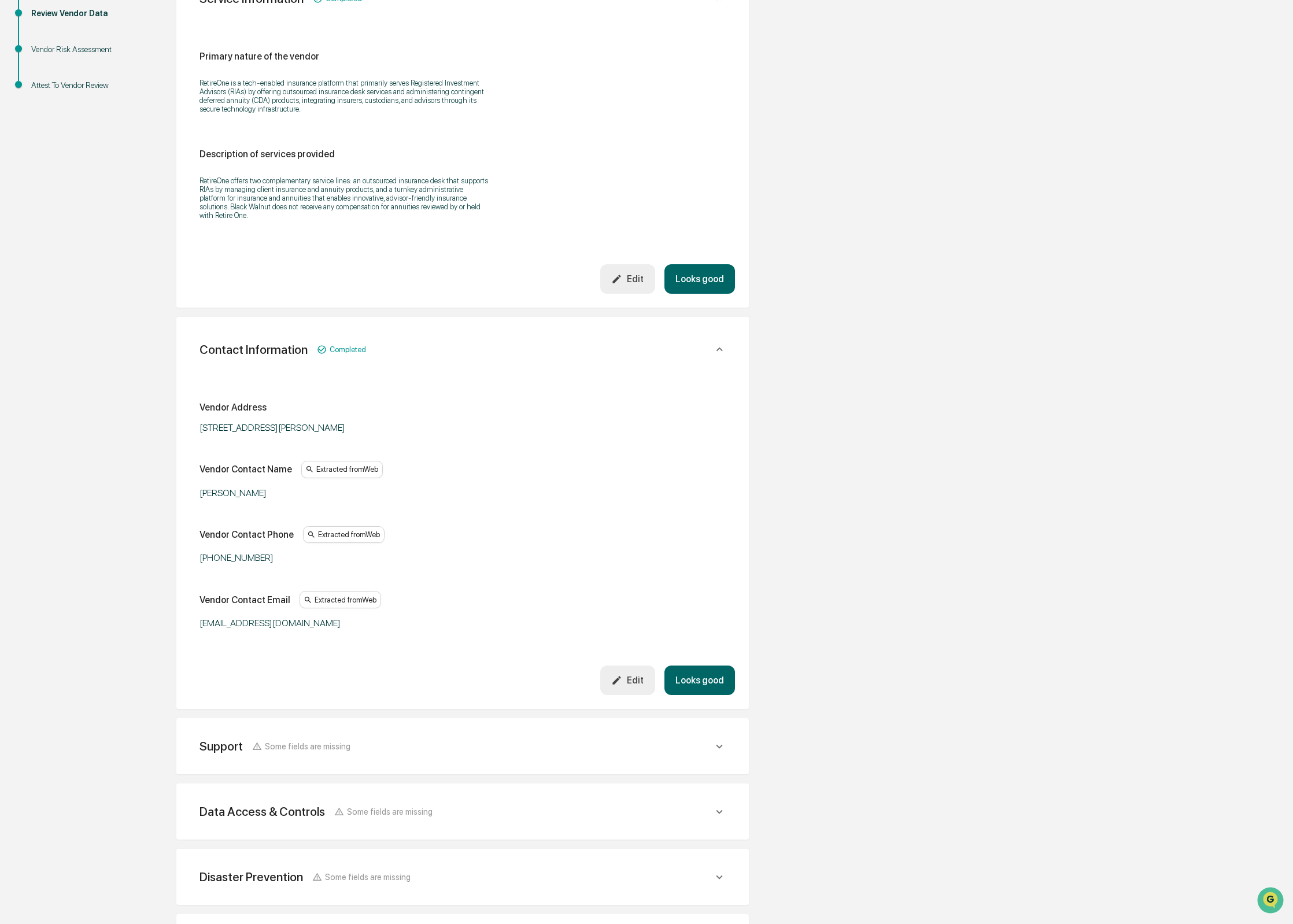
scroll to position [349, 0]
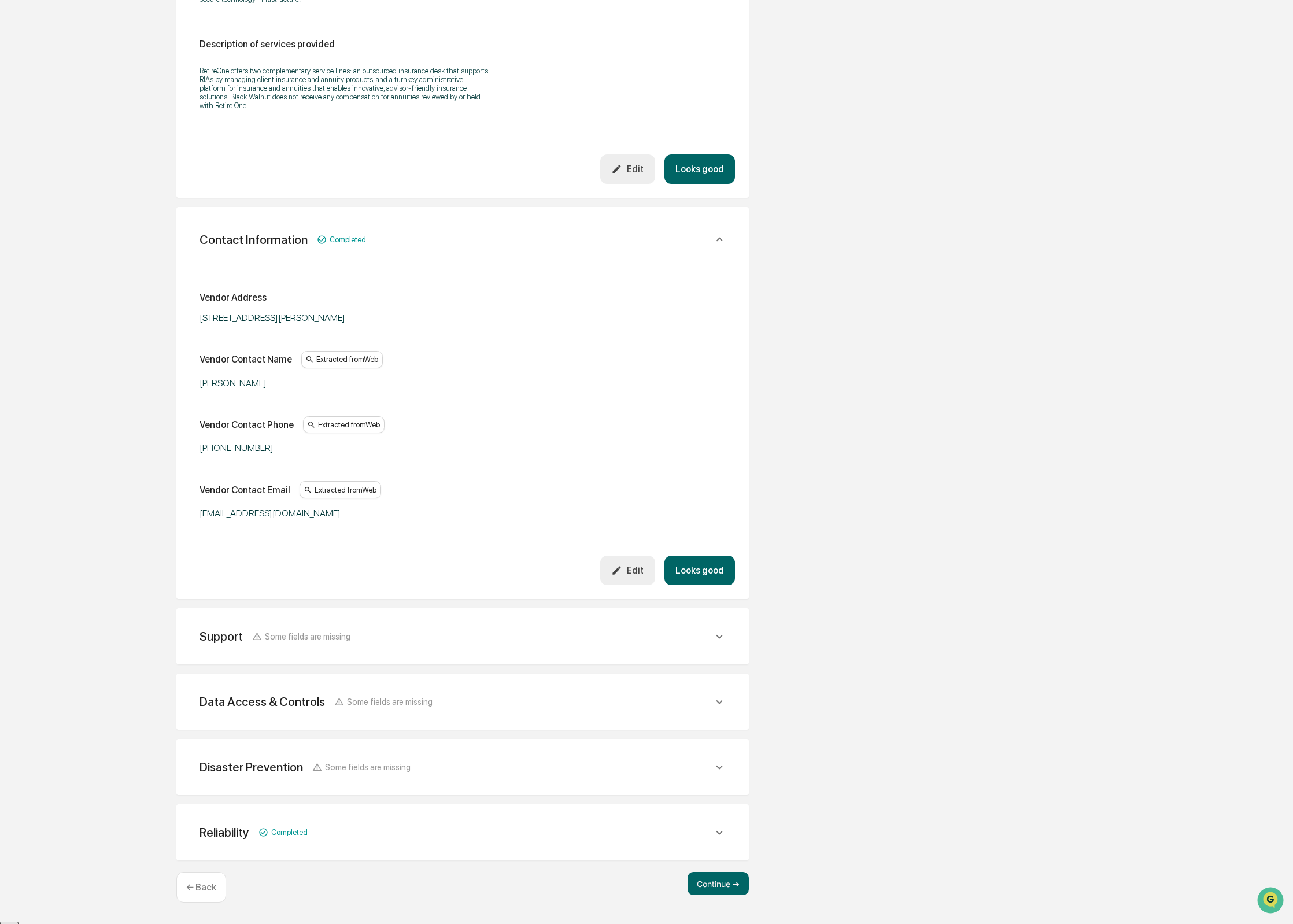
click at [692, 184] on button "Looks good" at bounding box center [699, 169] width 71 height 30
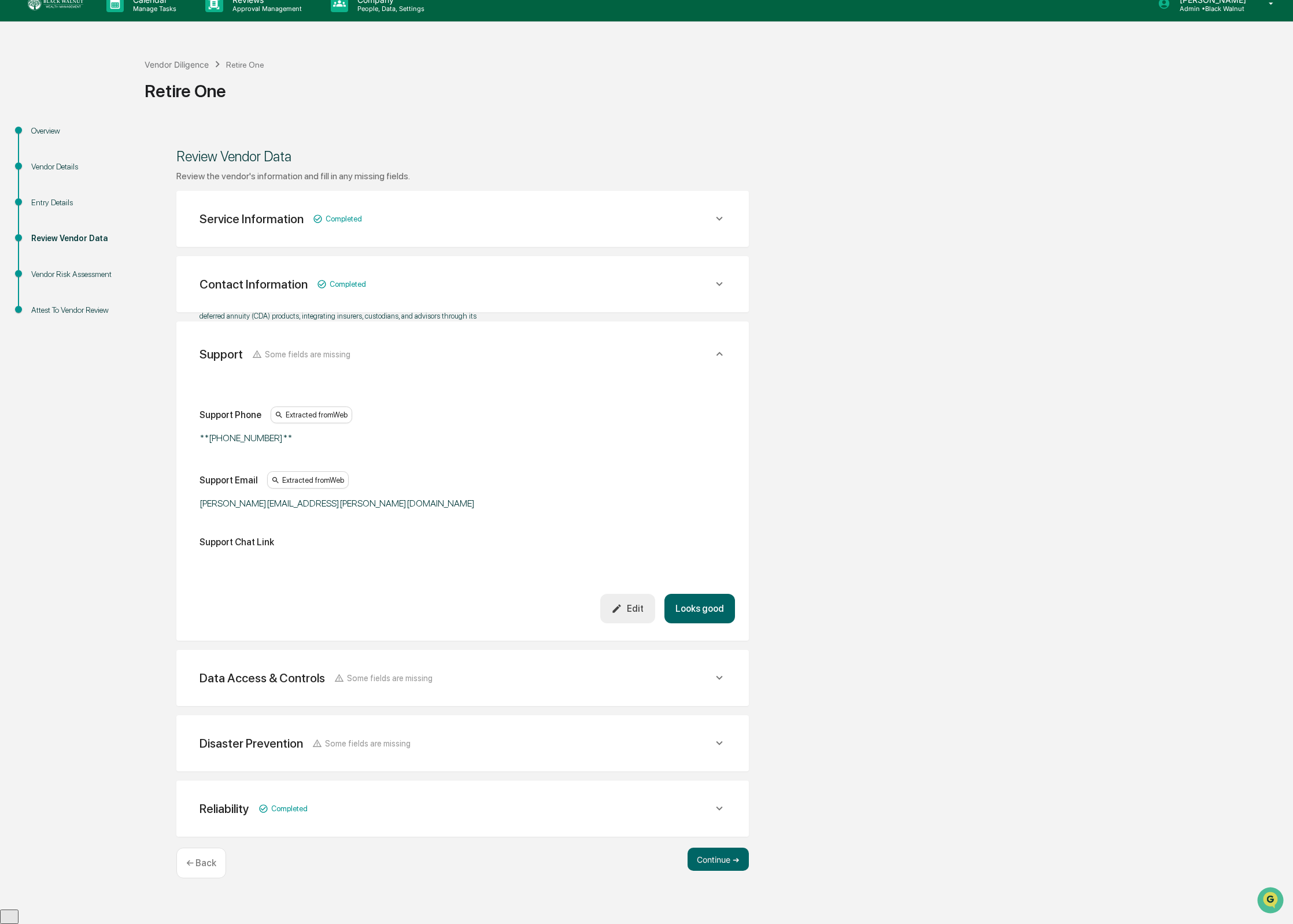
scroll to position [0, 0]
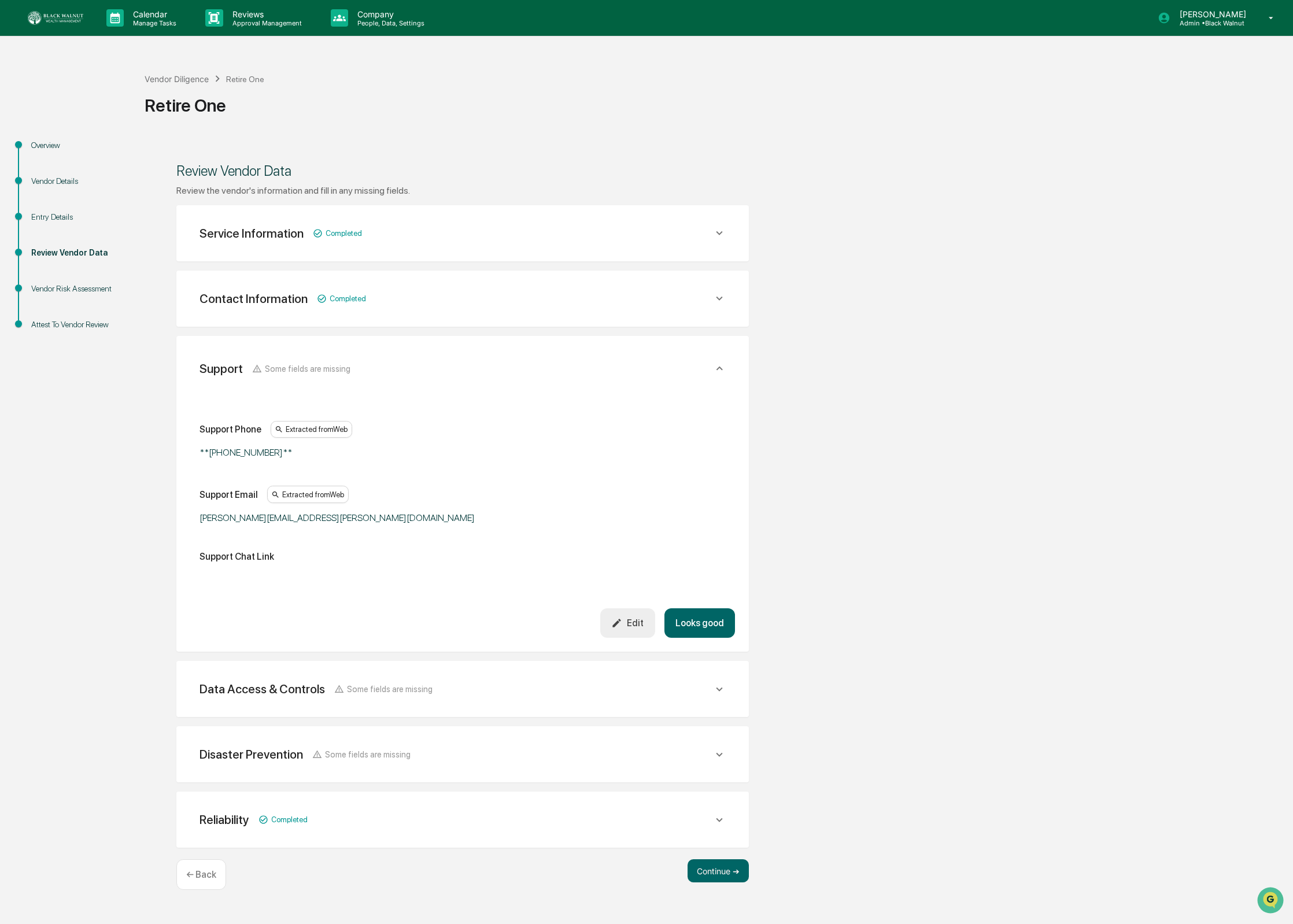
click at [296, 521] on div "alex.lee@retireone.com" at bounding box center [344, 518] width 289 height 11
copy div "alex.lee@retireone.com"
click at [625, 625] on div "Edit" at bounding box center [628, 622] width 33 height 11
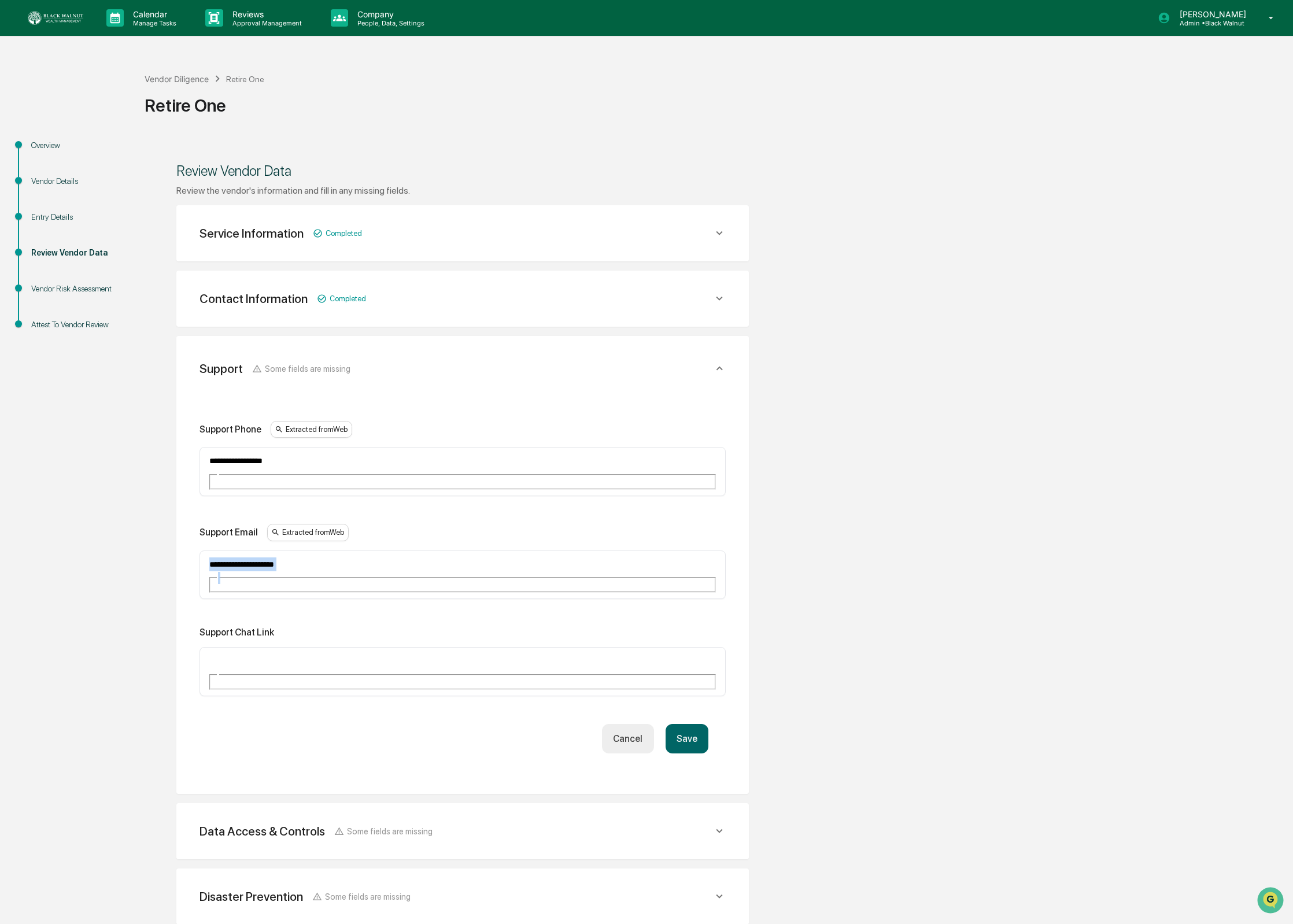
click at [291, 557] on input "**********" at bounding box center [250, 565] width 83 height 15
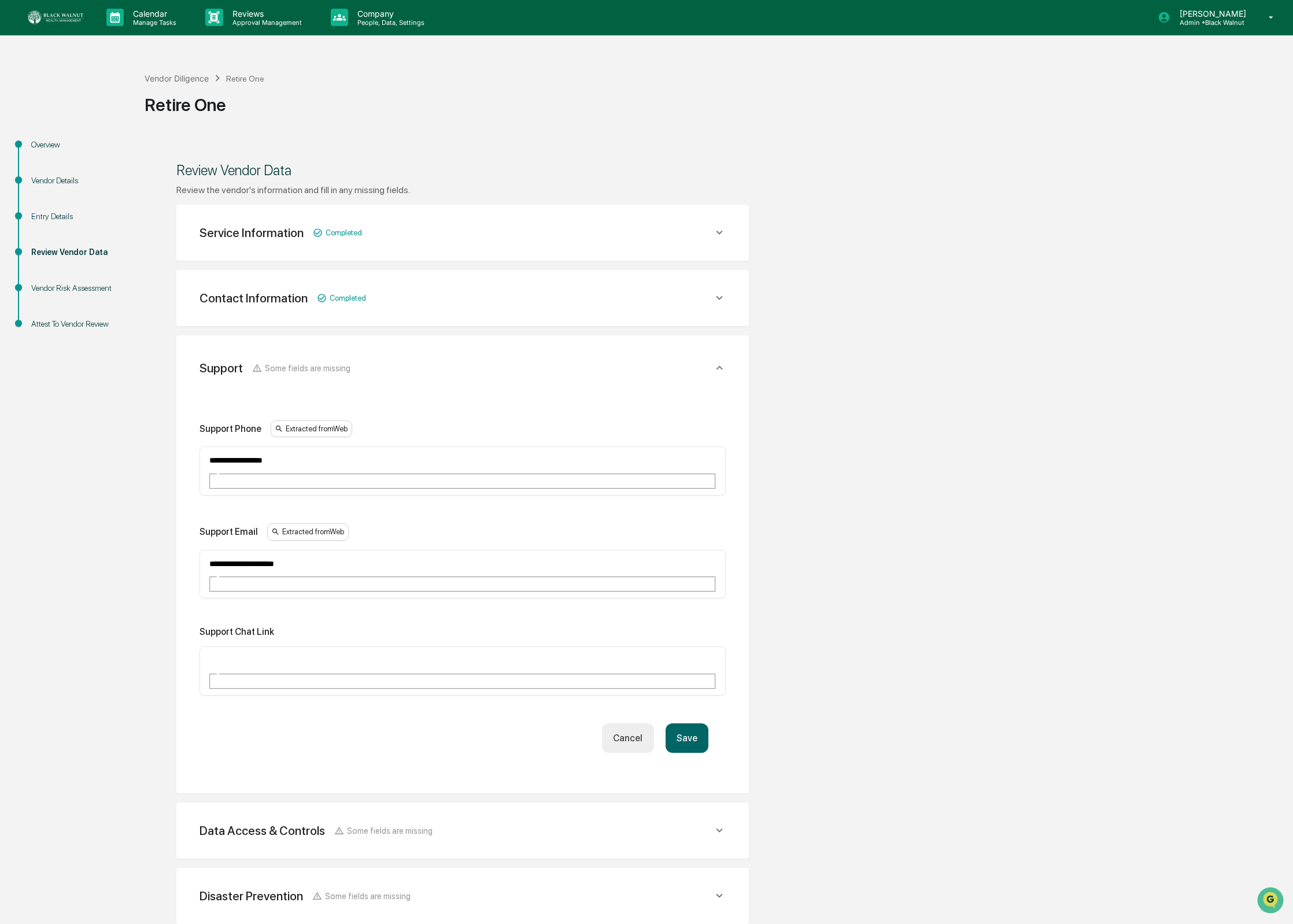
scroll to position [54, 0]
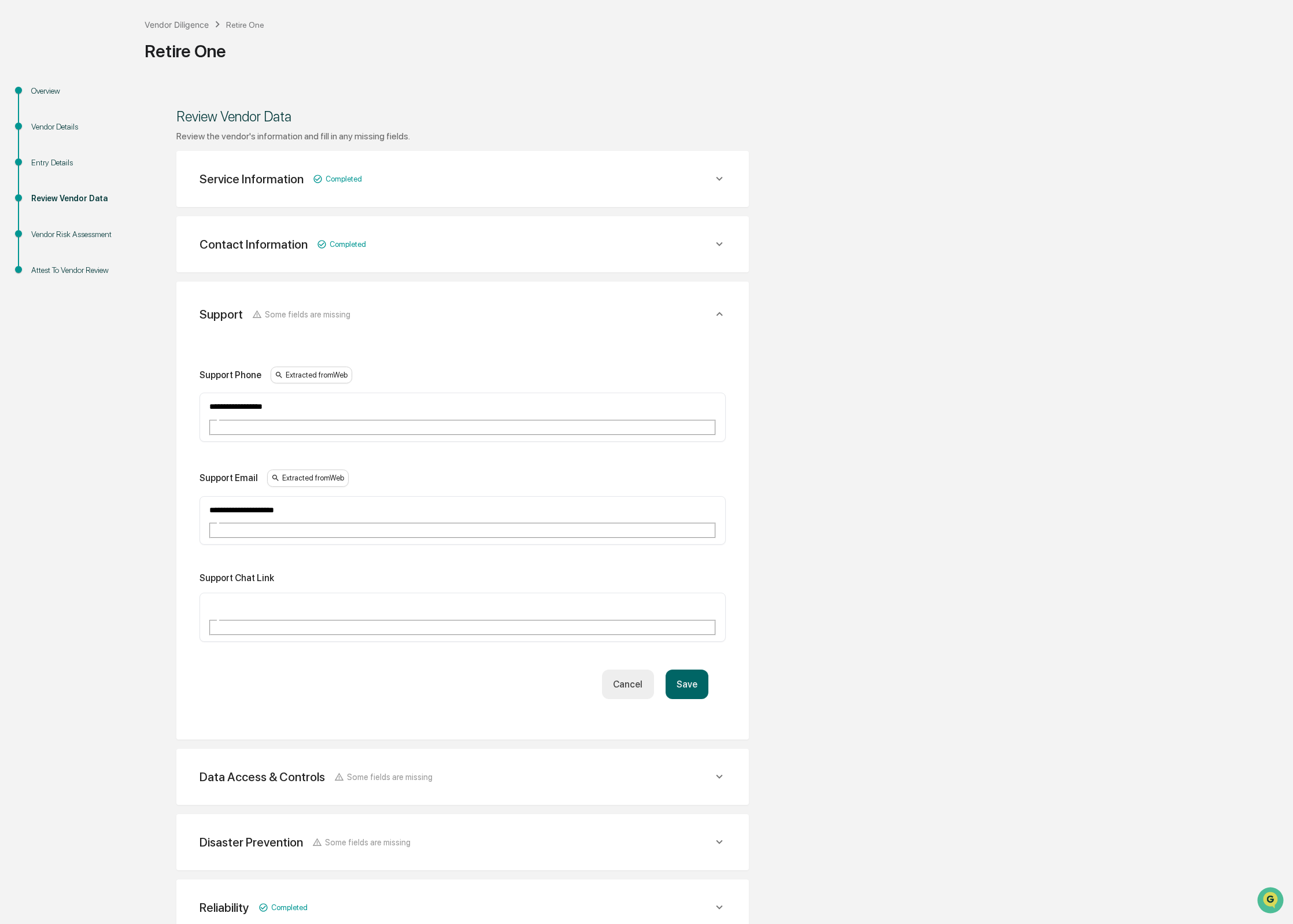
click at [309, 411] on div "**********" at bounding box center [463, 417] width 526 height 49
click at [291, 407] on input "**********" at bounding box center [250, 406] width 83 height 15
click at [221, 405] on input "**********" at bounding box center [250, 406] width 83 height 15
type input "**********"
click at [427, 469] on div "Support Email Extracted from Web" at bounding box center [463, 478] width 526 height 17
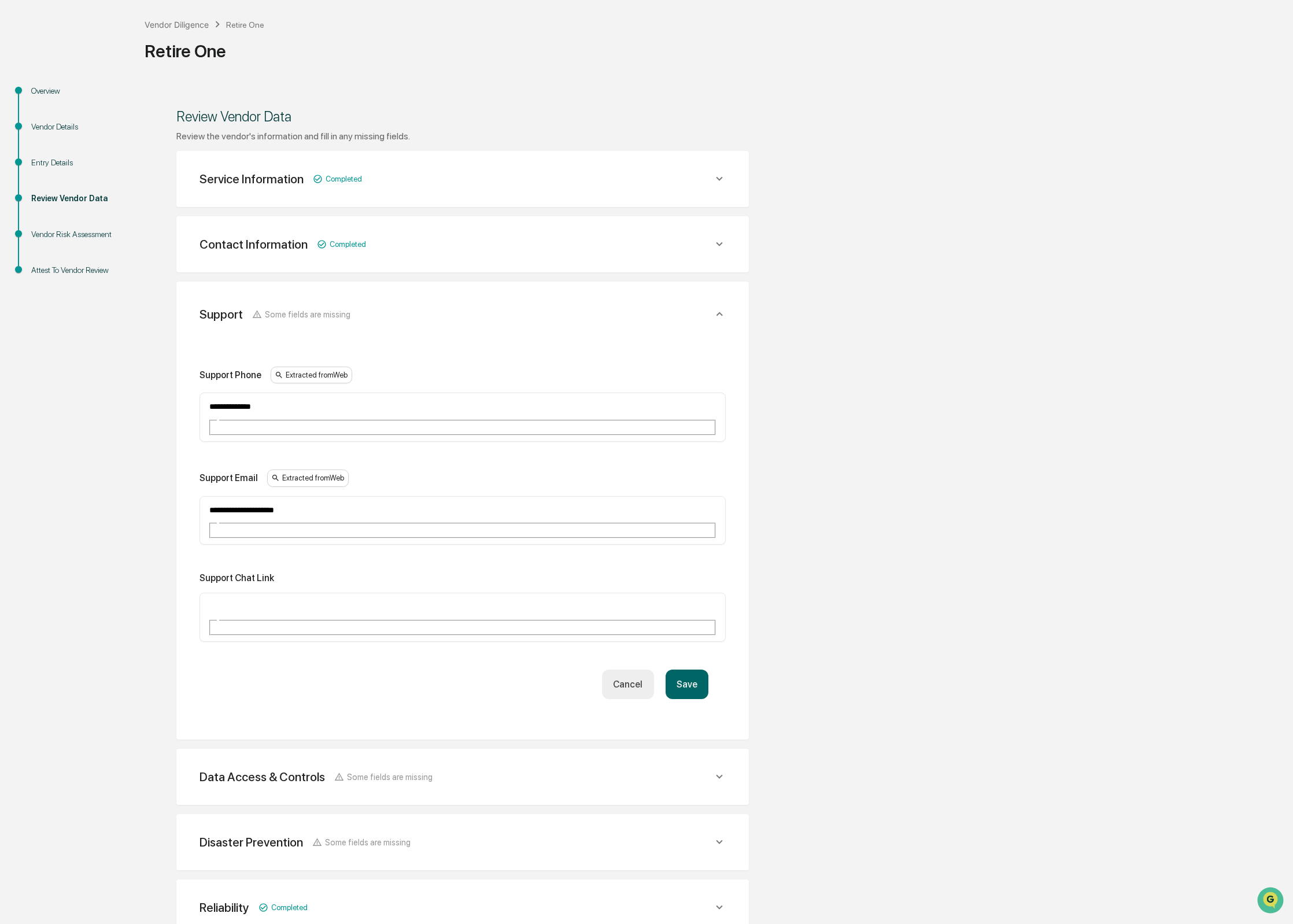
click at [699, 669] on button "Save" at bounding box center [687, 684] width 43 height 30
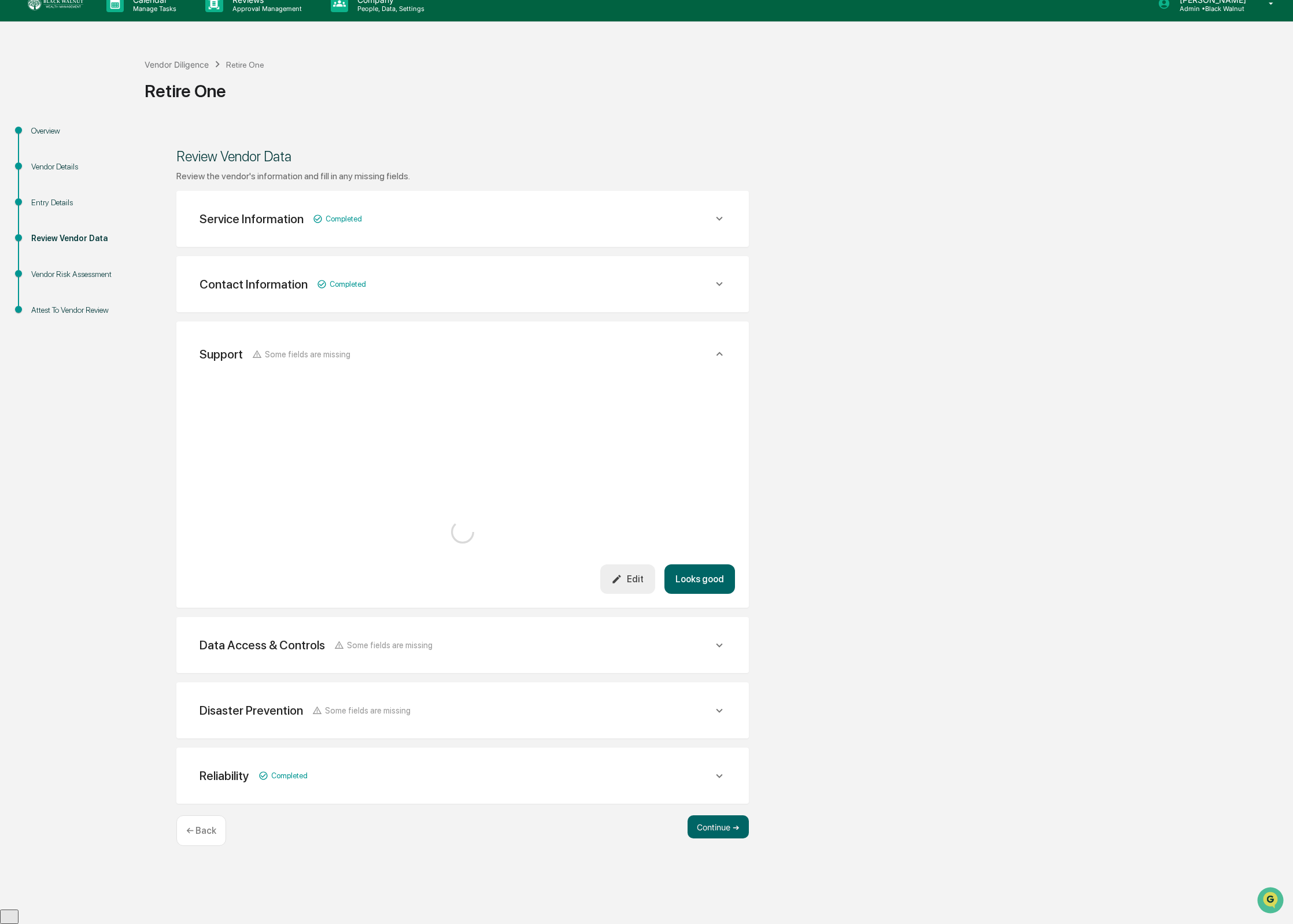
scroll to position [0, 0]
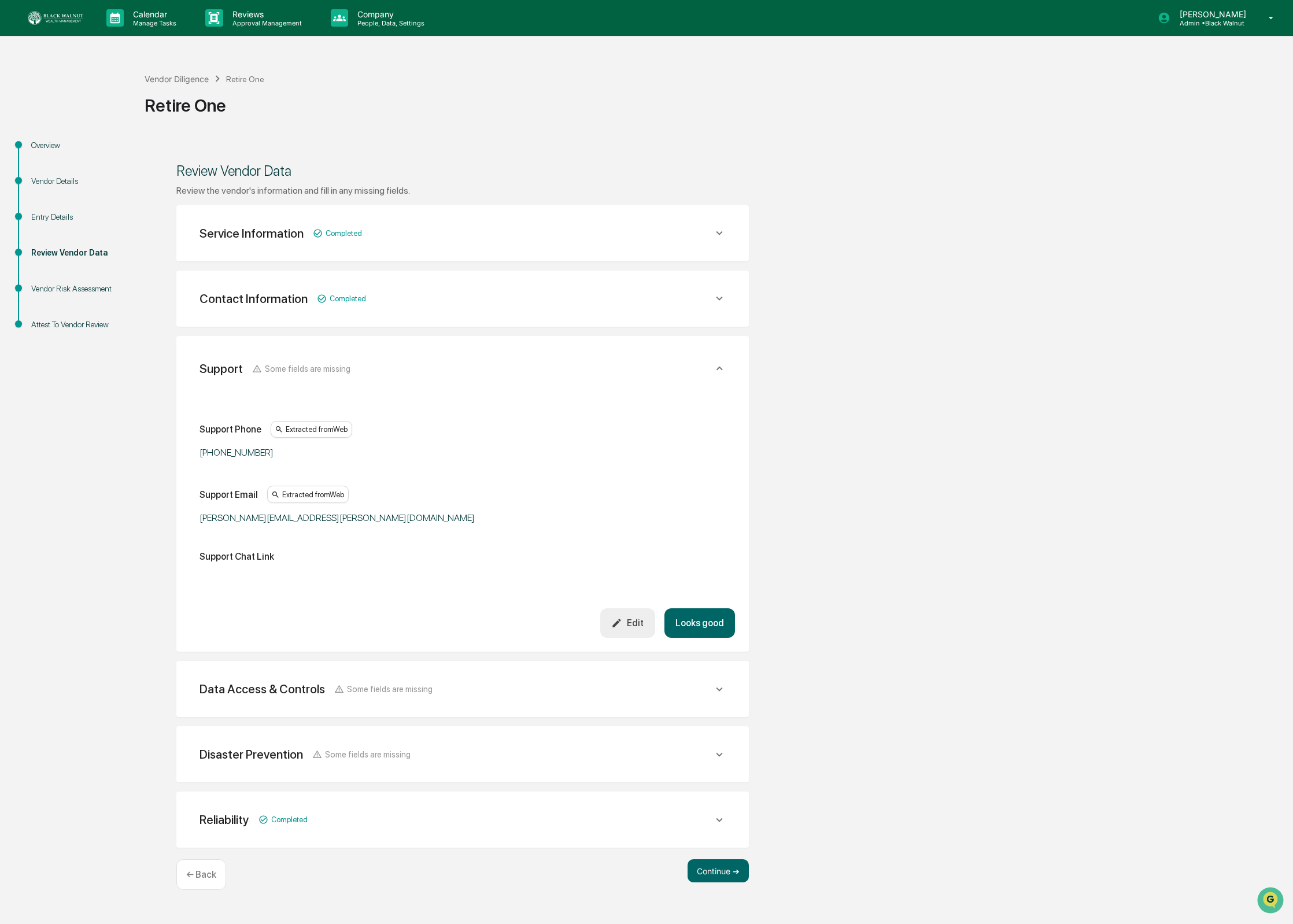
click at [697, 620] on button "Looks good" at bounding box center [699, 623] width 71 height 30
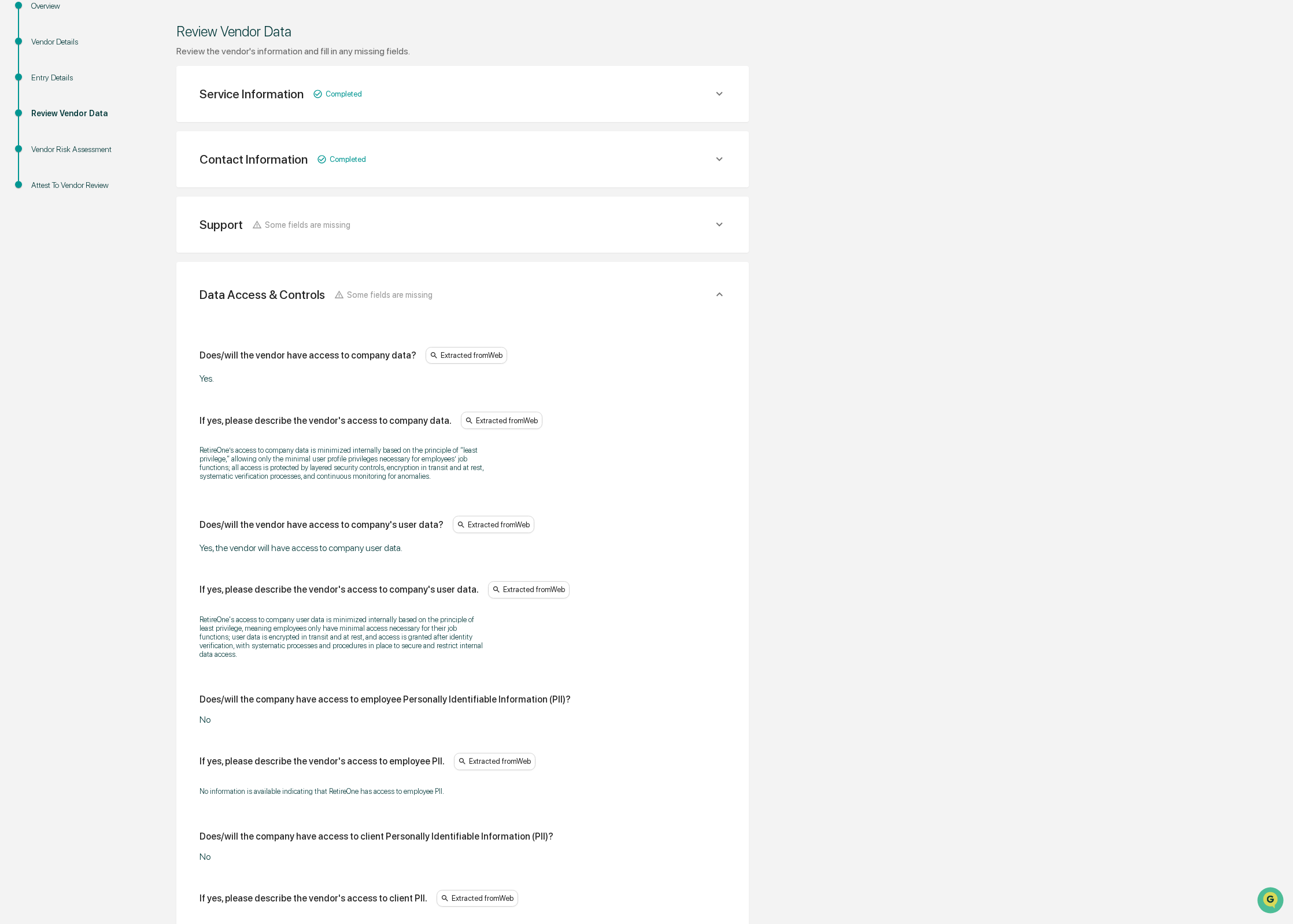
scroll to position [172, 0]
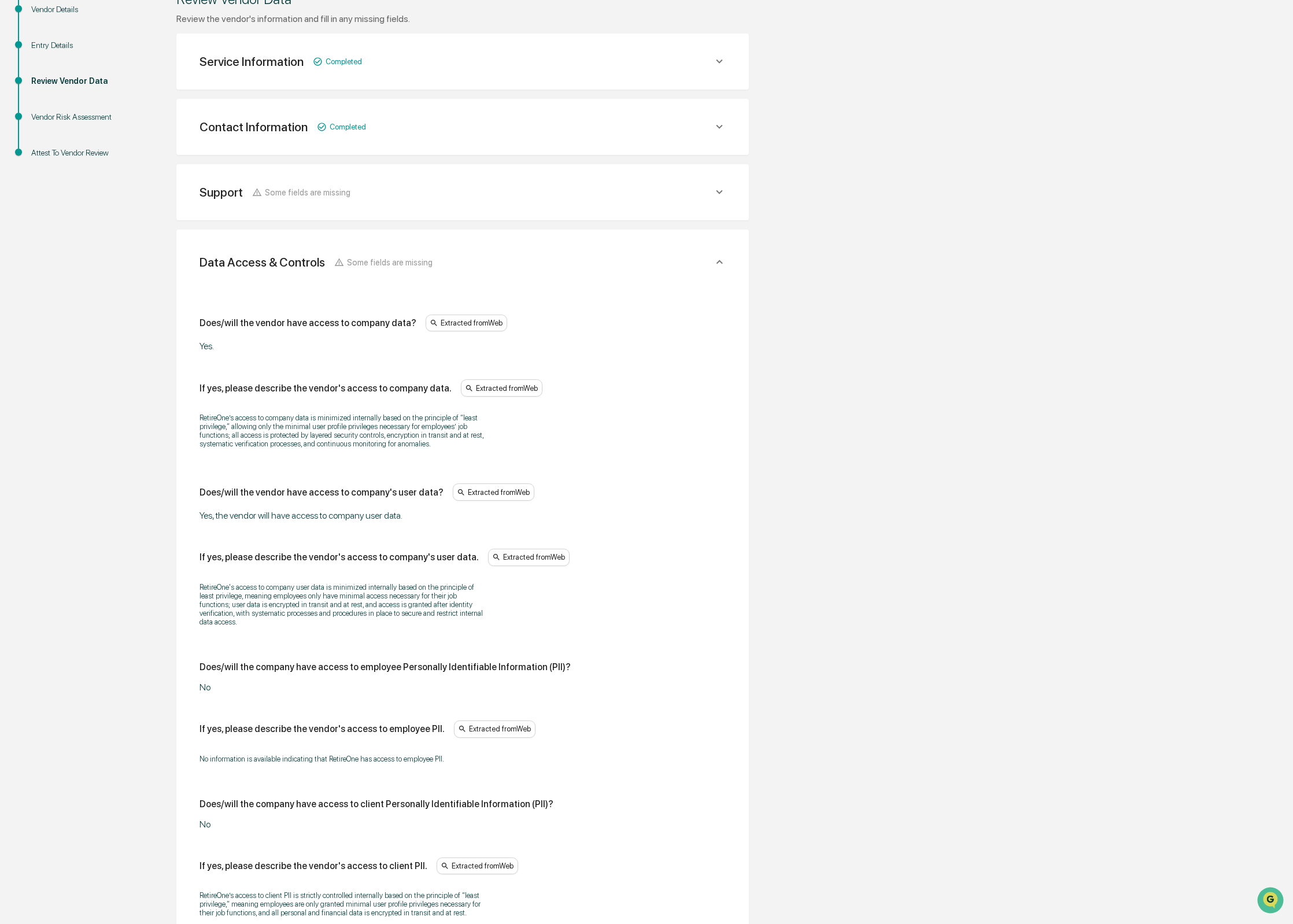
click at [344, 389] on div "If yes, please describe the vendor's access to company data." at bounding box center [325, 388] width 252 height 11
drag, startPoint x: 333, startPoint y: 388, endPoint x: 328, endPoint y: 389, distance: 5.1
click at [333, 388] on div "If yes, please describe the vendor's access to company data." at bounding box center [325, 388] width 252 height 11
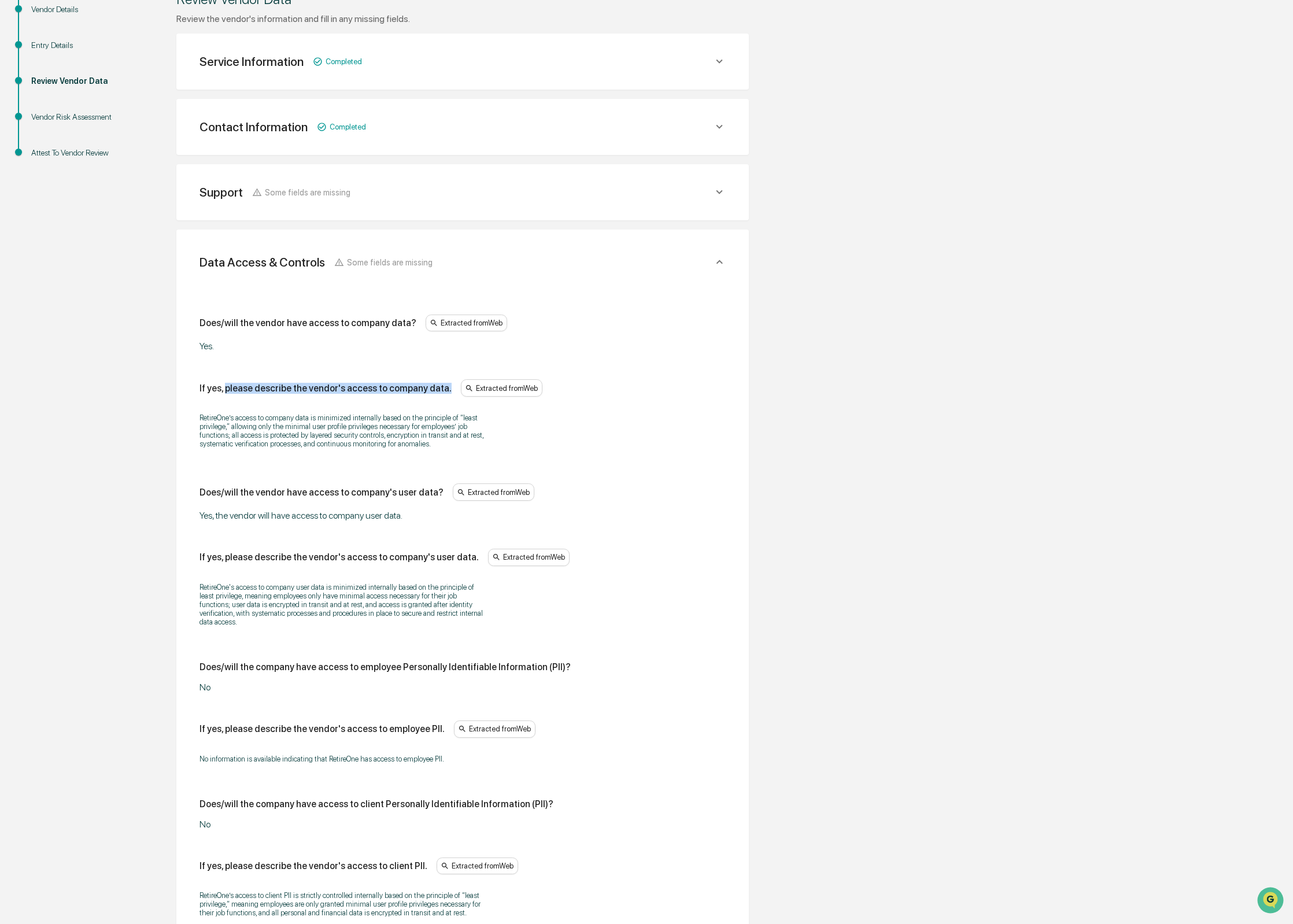
drag, startPoint x: 227, startPoint y: 388, endPoint x: 463, endPoint y: 391, distance: 236.0
click at [463, 391] on div "If yes, please describe the vendor's access to company data. Extracted from Web" at bounding box center [463, 388] width 526 height 17
copy div "please describe the vendor's access to company data."
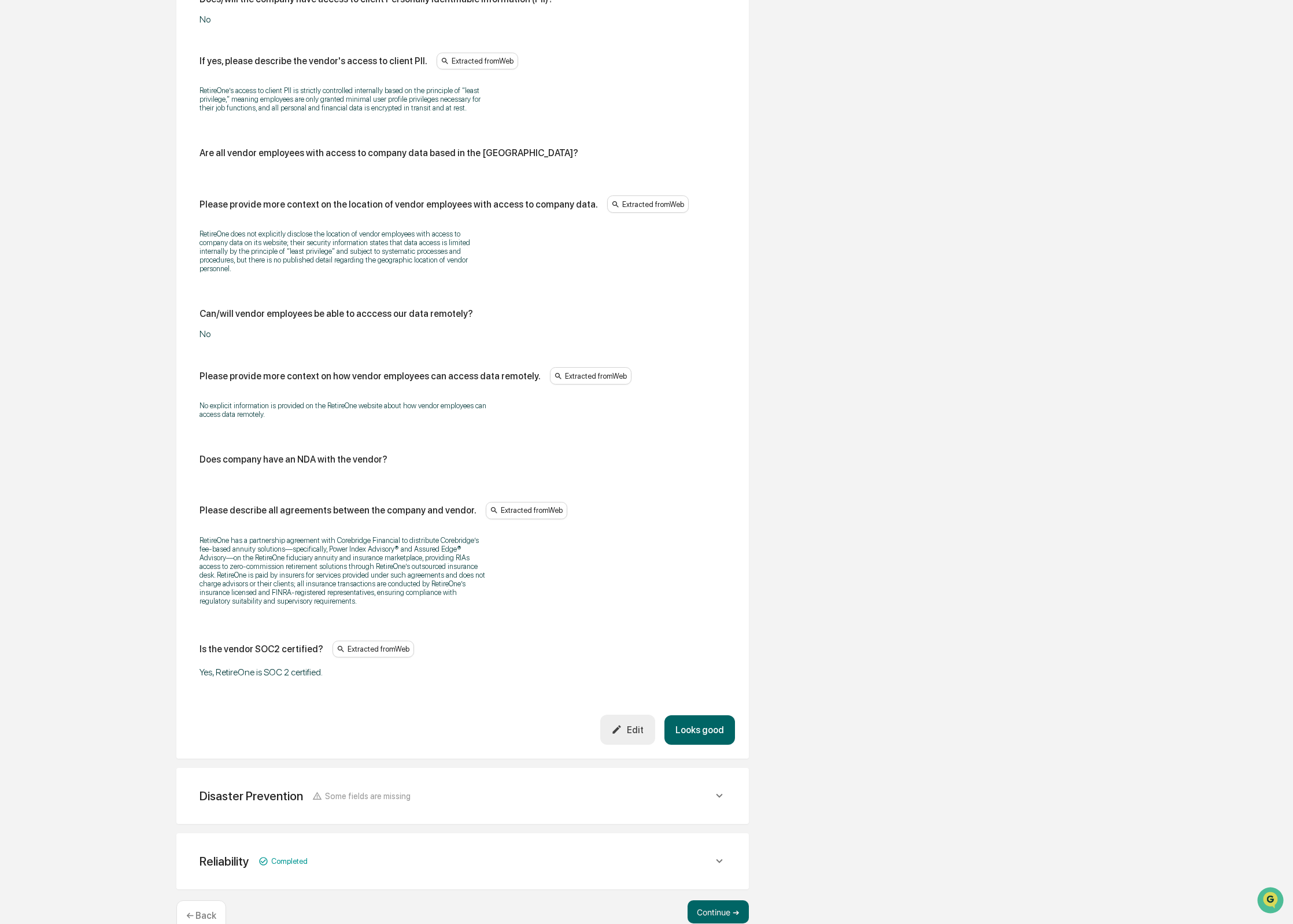
scroll to position [1027, 0]
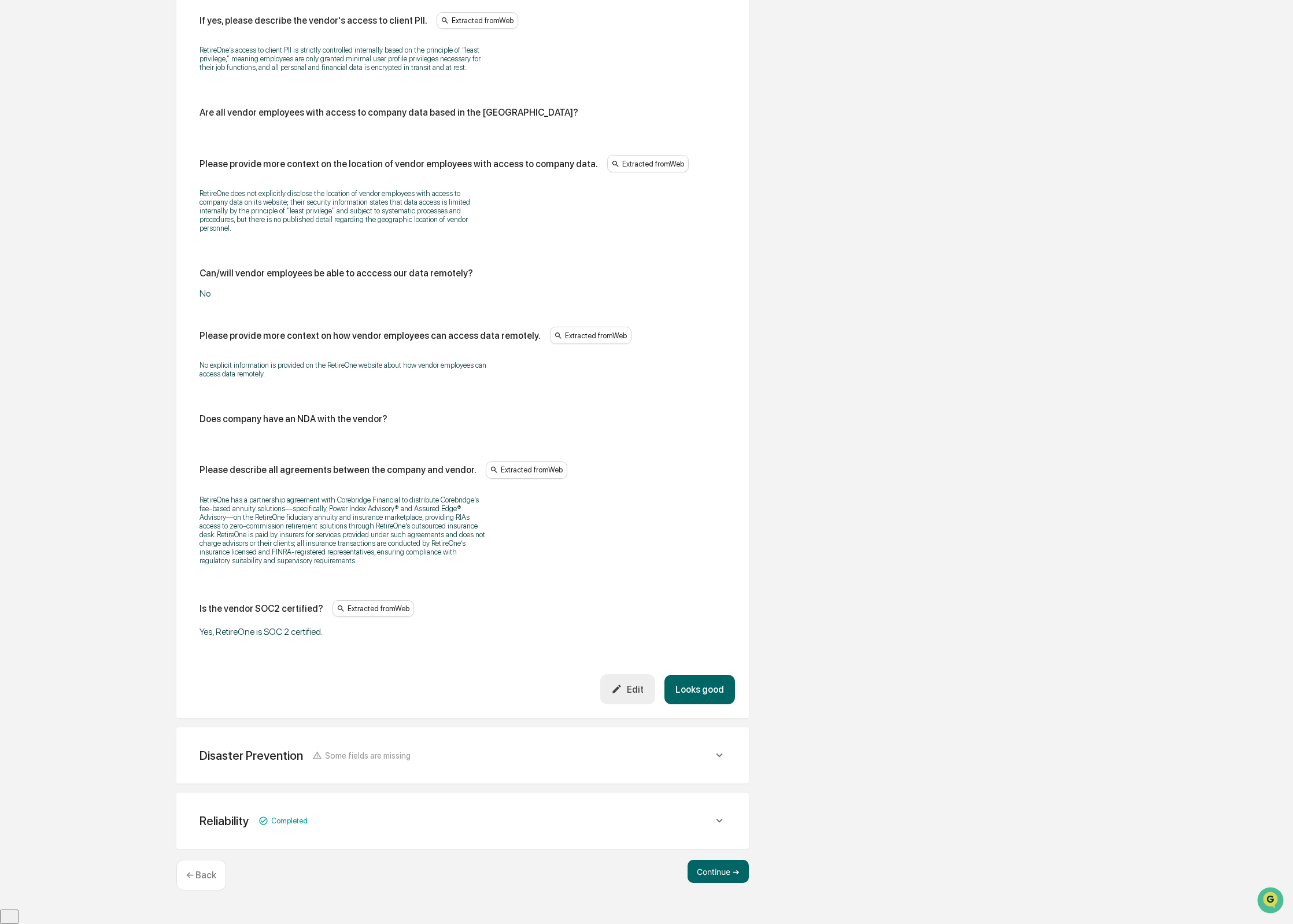
click at [631, 694] on div "Edit" at bounding box center [628, 689] width 33 height 11
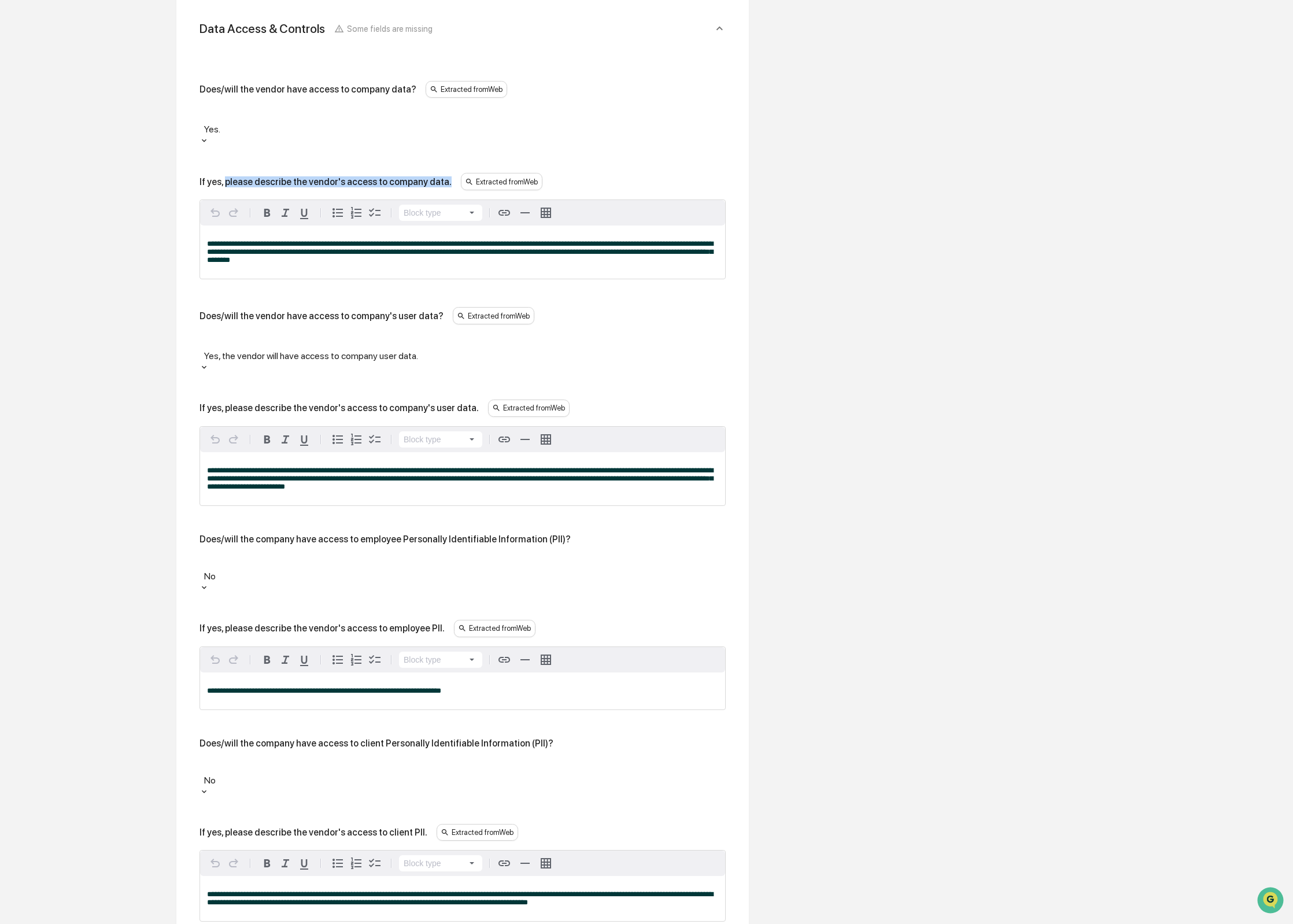
scroll to position [325, 0]
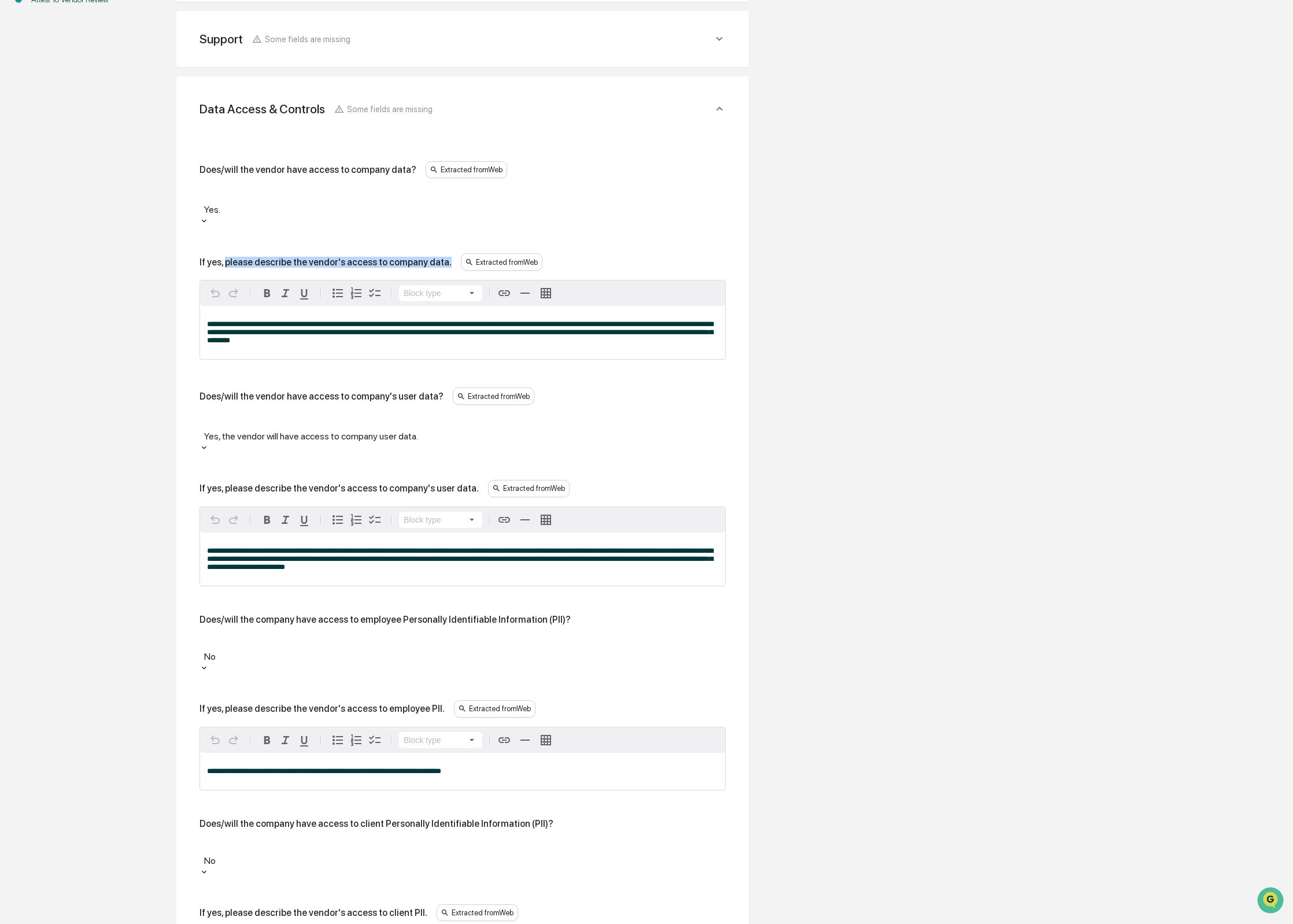
click at [517, 324] on p "**********" at bounding box center [463, 332] width 511 height 25
click at [516, 325] on p "**********" at bounding box center [463, 332] width 511 height 25
click at [515, 325] on p "**********" at bounding box center [463, 332] width 511 height 25
click at [633, 337] on div "**********" at bounding box center [462, 333] width 525 height 53
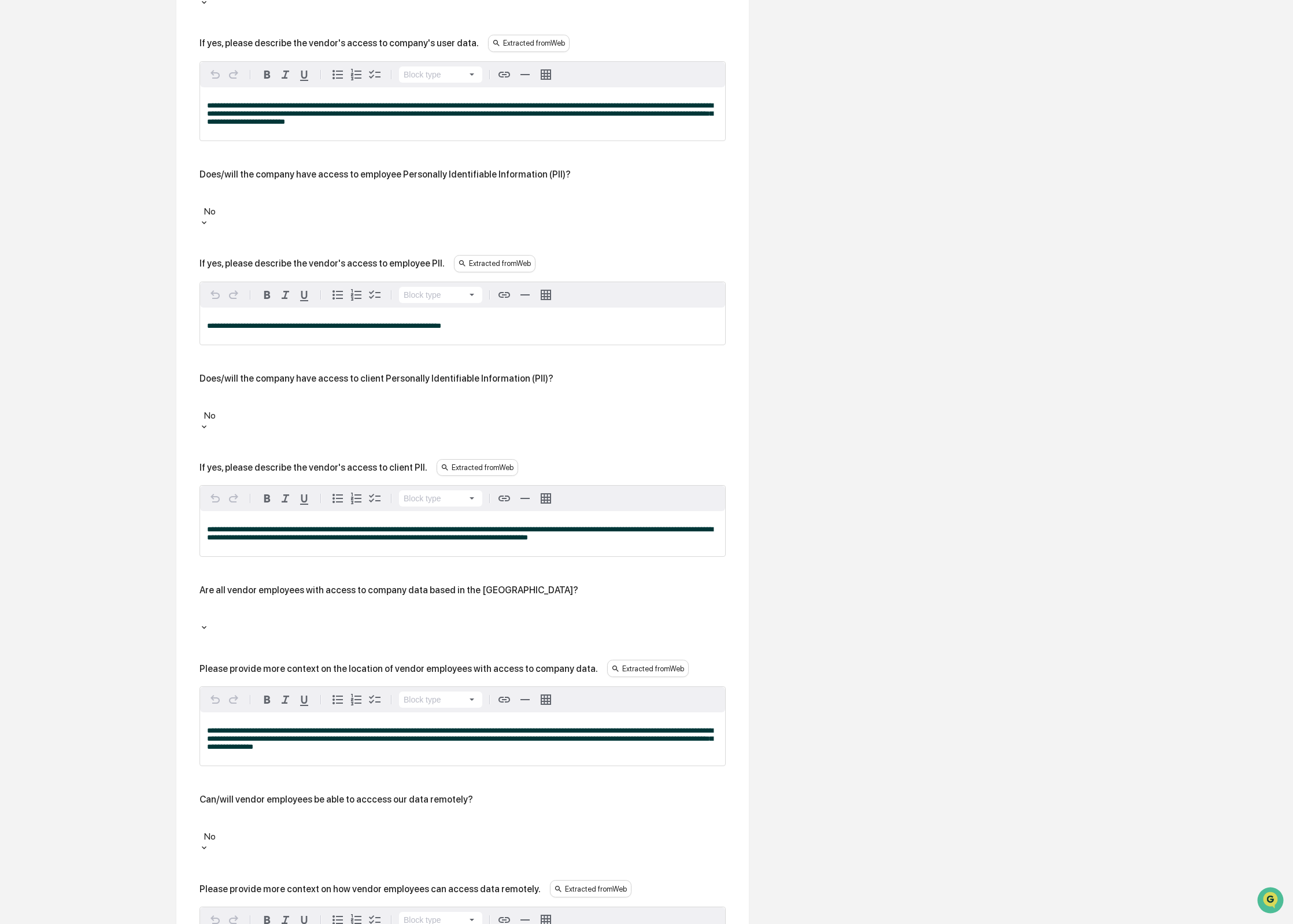
scroll to position [773, 0]
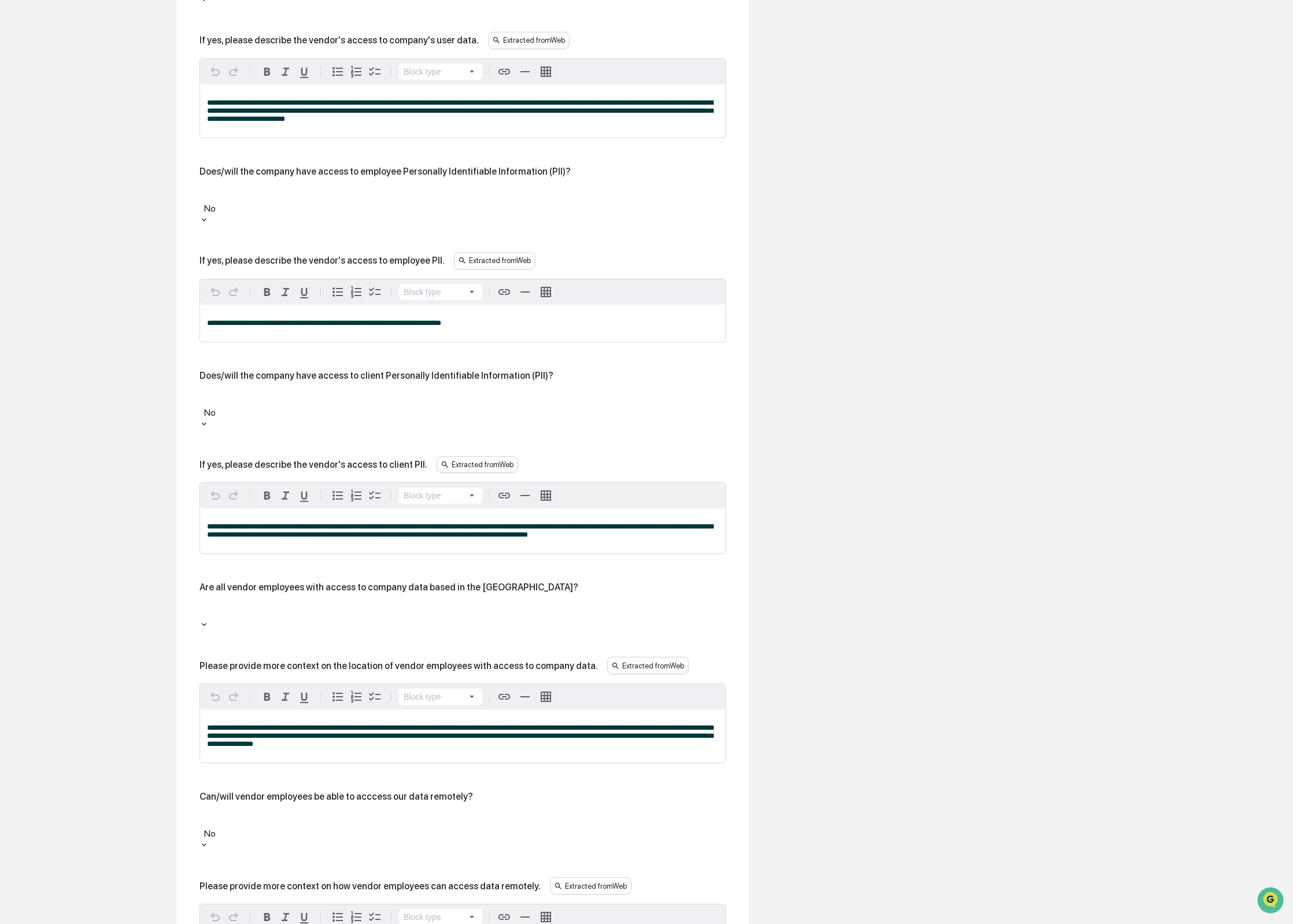
drag, startPoint x: 320, startPoint y: 218, endPoint x: 260, endPoint y: 217, distance: 60.0
click at [320, 255] on div "If yes, please describe the vendor's access to employee PII." at bounding box center [322, 260] width 245 height 11
drag, startPoint x: 228, startPoint y: 216, endPoint x: 453, endPoint y: 217, distance: 225.0
click at [445, 255] on div "If yes, please describe the vendor's access to employee PII." at bounding box center [322, 260] width 245 height 11
copy div "please describe the vendor's access to employee PII"
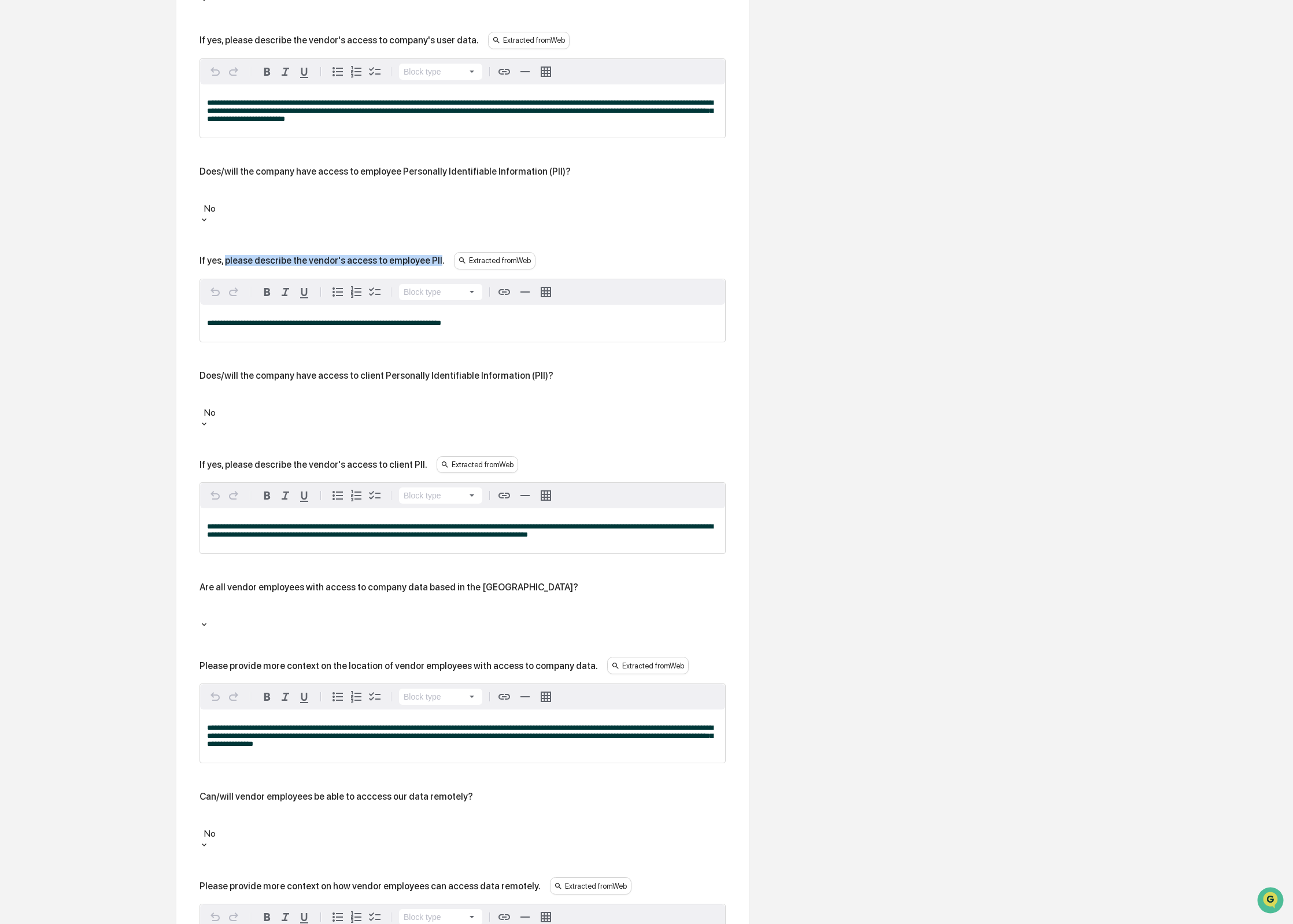
click at [458, 305] on div "**********" at bounding box center [462, 323] width 525 height 37
click at [474, 189] on div at bounding box center [462, 195] width 515 height 13
click at [349, 186] on div "No" at bounding box center [463, 201] width 526 height 29
drag, startPoint x: 333, startPoint y: 205, endPoint x: 322, endPoint y: 221, distance: 19.4
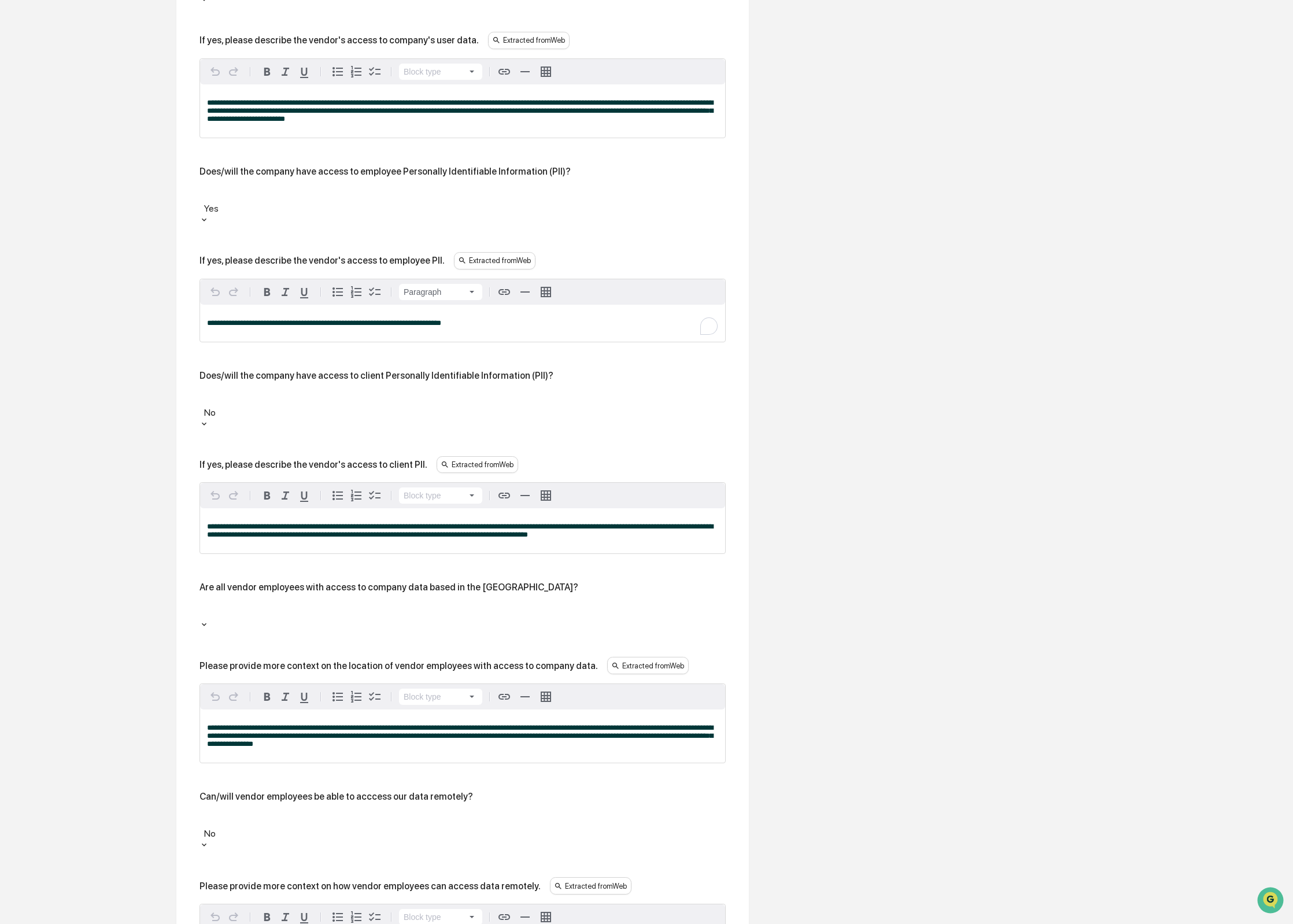
click at [291, 305] on div "**********" at bounding box center [462, 323] width 525 height 37
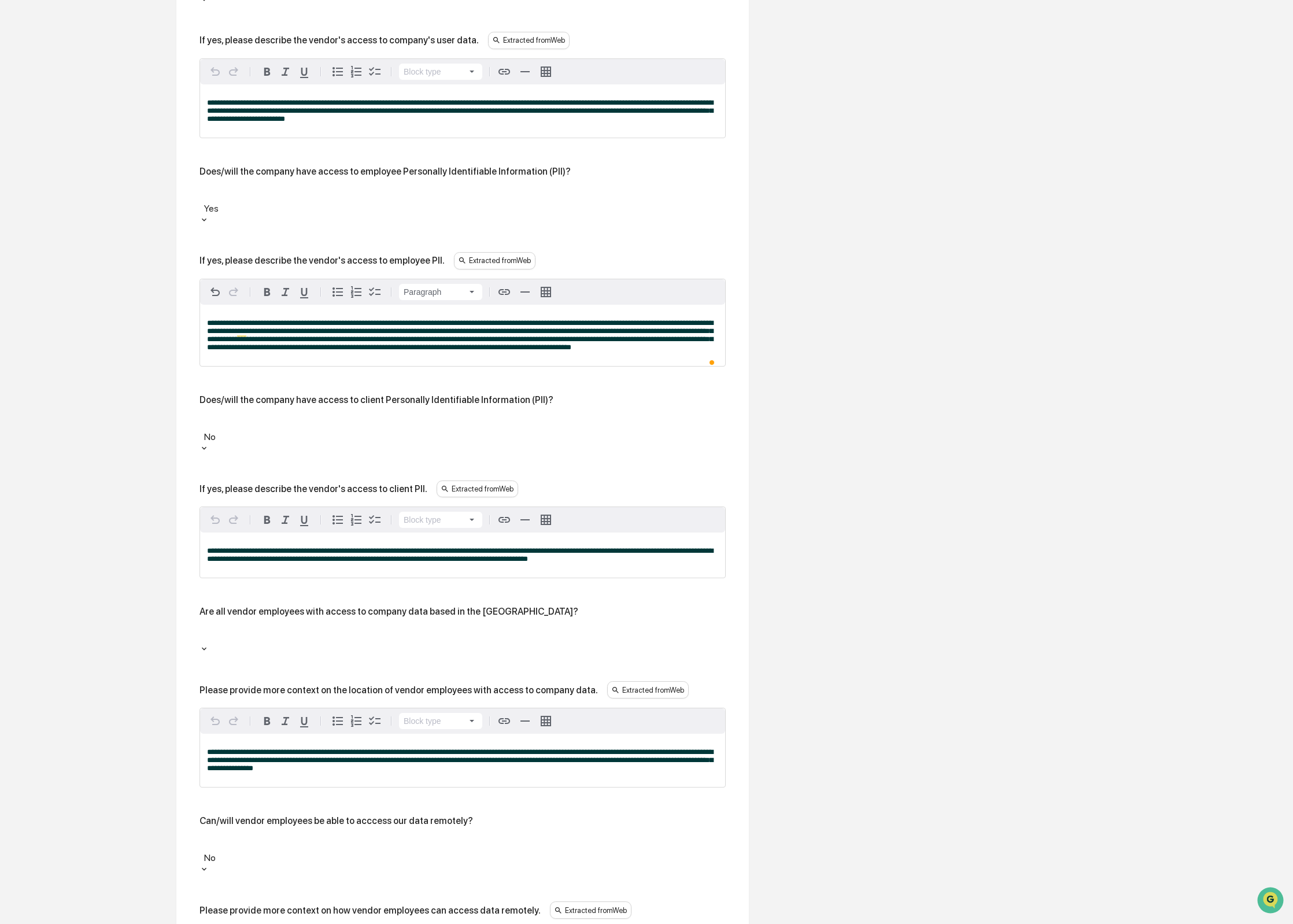
click at [325, 394] on div "Does/will the company have access to client Personally Identifiable Information…" at bounding box center [463, 423] width 526 height 59
click at [327, 394] on div "Does/will the company have access to client Personally Identifiable Information…" at bounding box center [377, 400] width 354 height 11
drag, startPoint x: 260, startPoint y: 389, endPoint x: 260, endPoint y: 397, distance: 8.0
click at [260, 417] on div at bounding box center [462, 423] width 515 height 13
drag, startPoint x: 259, startPoint y: 420, endPoint x: 273, endPoint y: 469, distance: 51.0
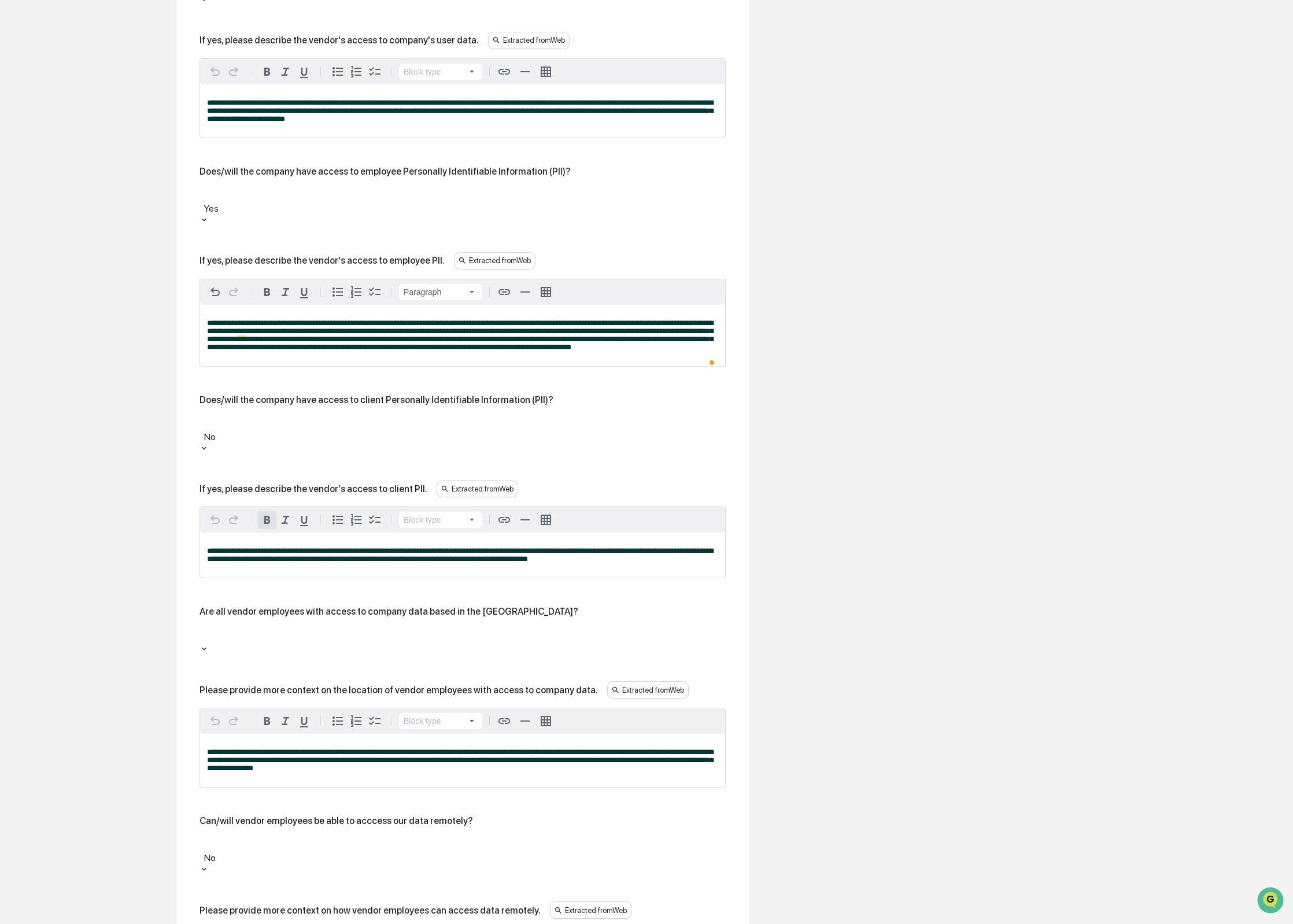
drag, startPoint x: 286, startPoint y: 441, endPoint x: 279, endPoint y: 441, distance: 7.0
click at [283, 484] on div "If yes, please describe the vendor's access to client PII." at bounding box center [313, 489] width 228 height 11
drag, startPoint x: 231, startPoint y: 439, endPoint x: 376, endPoint y: 440, distance: 145.0
click at [380, 484] on div "If yes, please describe the vendor's access to client PII." at bounding box center [313, 489] width 228 height 11
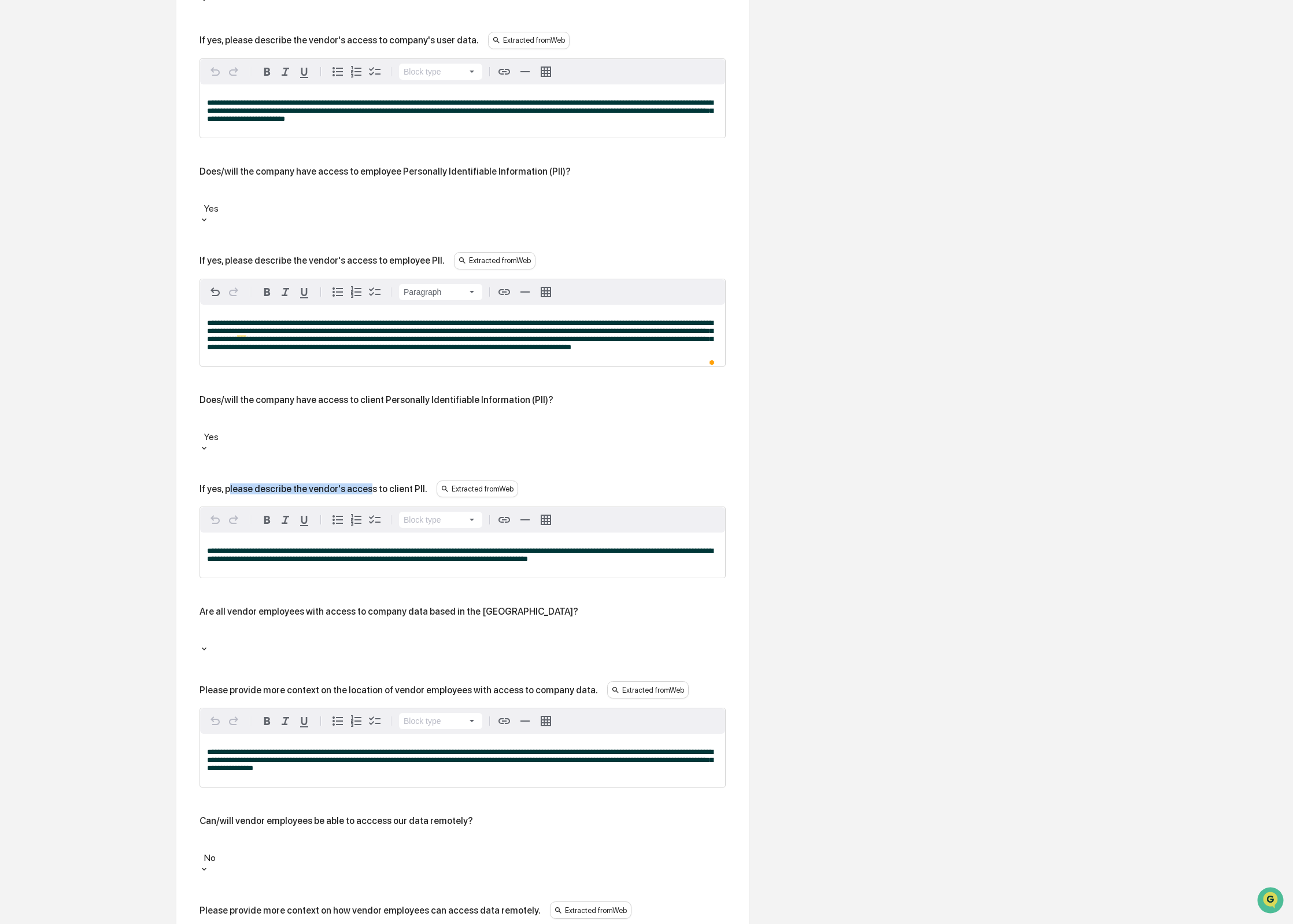
click at [363, 484] on div "If yes, please describe the vendor's access to client PII." at bounding box center [313, 489] width 228 height 11
drag, startPoint x: 229, startPoint y: 440, endPoint x: 432, endPoint y: 437, distance: 203.0
click at [427, 484] on div "If yes, please describe the vendor's access to client PII." at bounding box center [313, 489] width 228 height 11
copy div "please describe the vendor's access to client PII"
click at [352, 547] on span "**********" at bounding box center [460, 554] width 506 height 16
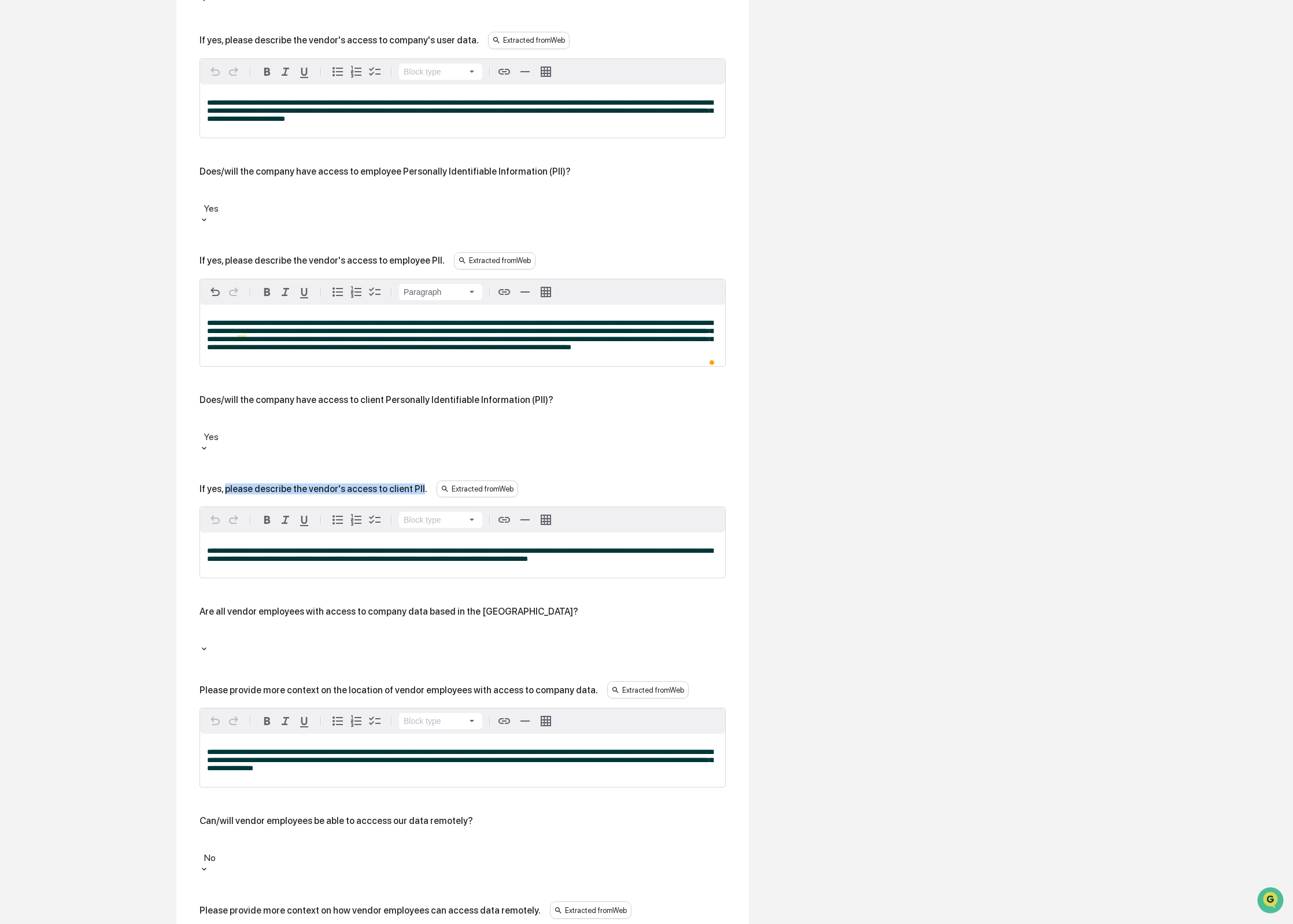
click at [352, 547] on span "**********" at bounding box center [460, 554] width 506 height 16
click at [352, 532] on div "**********" at bounding box center [462, 554] width 525 height 45
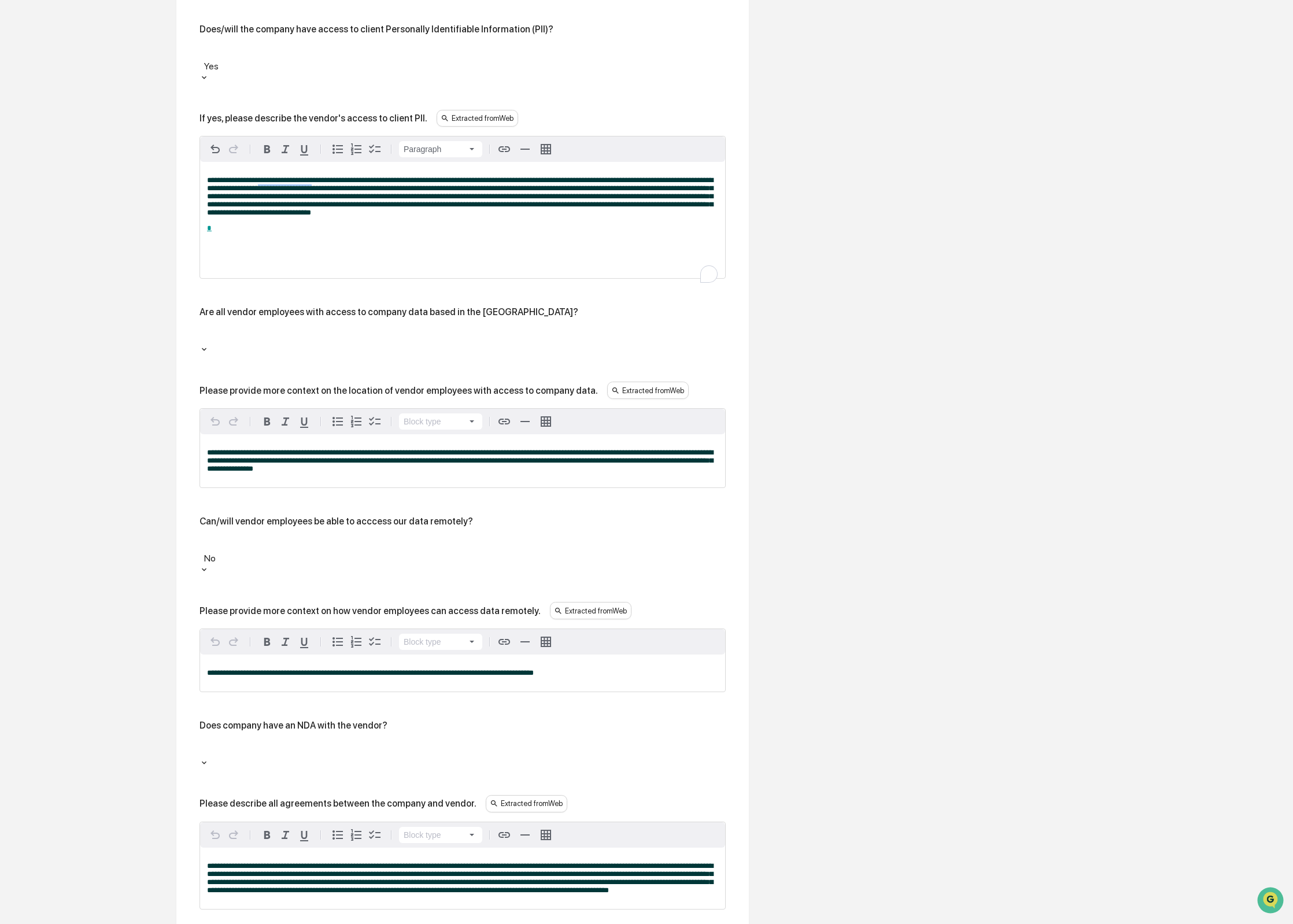
scroll to position [1244, 0]
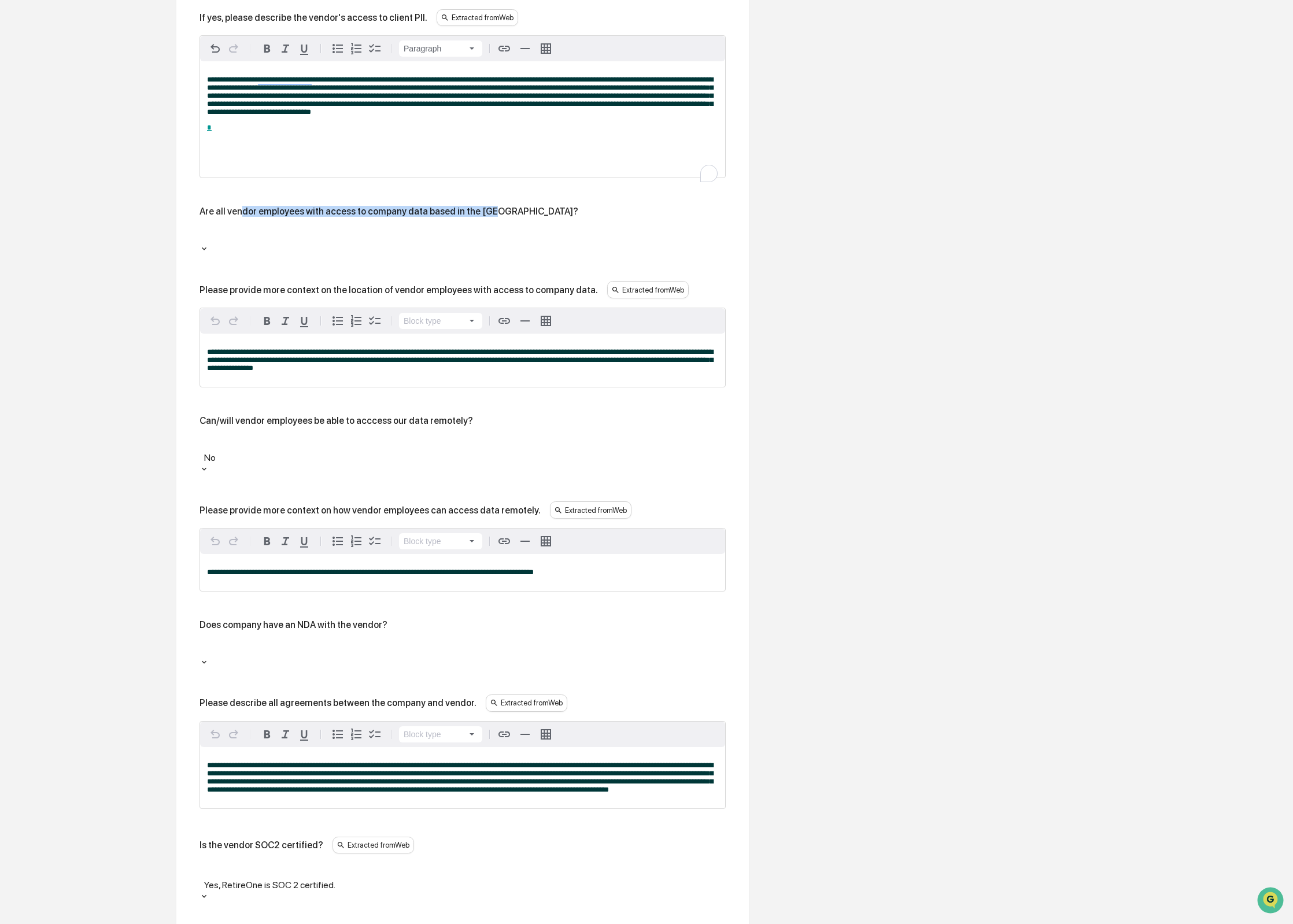
drag, startPoint x: 244, startPoint y: 181, endPoint x: 247, endPoint y: 176, distance: 5.8
click at [247, 206] on div "Are all vendor employees with access to company data based in the US?" at bounding box center [463, 230] width 526 height 48
click at [247, 206] on div "Are all vendor employees with access to company data based in the US?" at bounding box center [389, 211] width 379 height 11
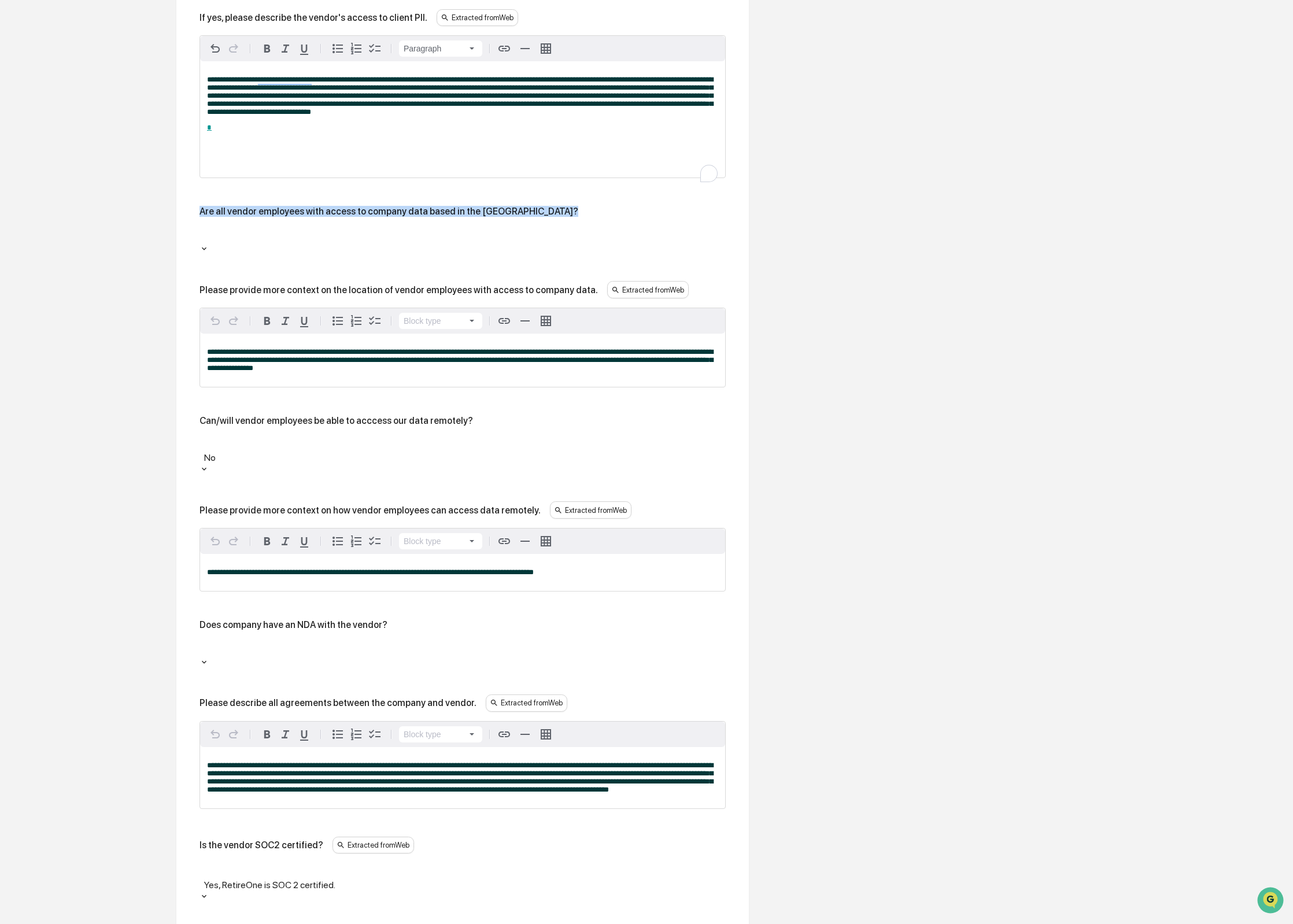
click at [244, 348] on span "**********" at bounding box center [460, 360] width 506 height 24
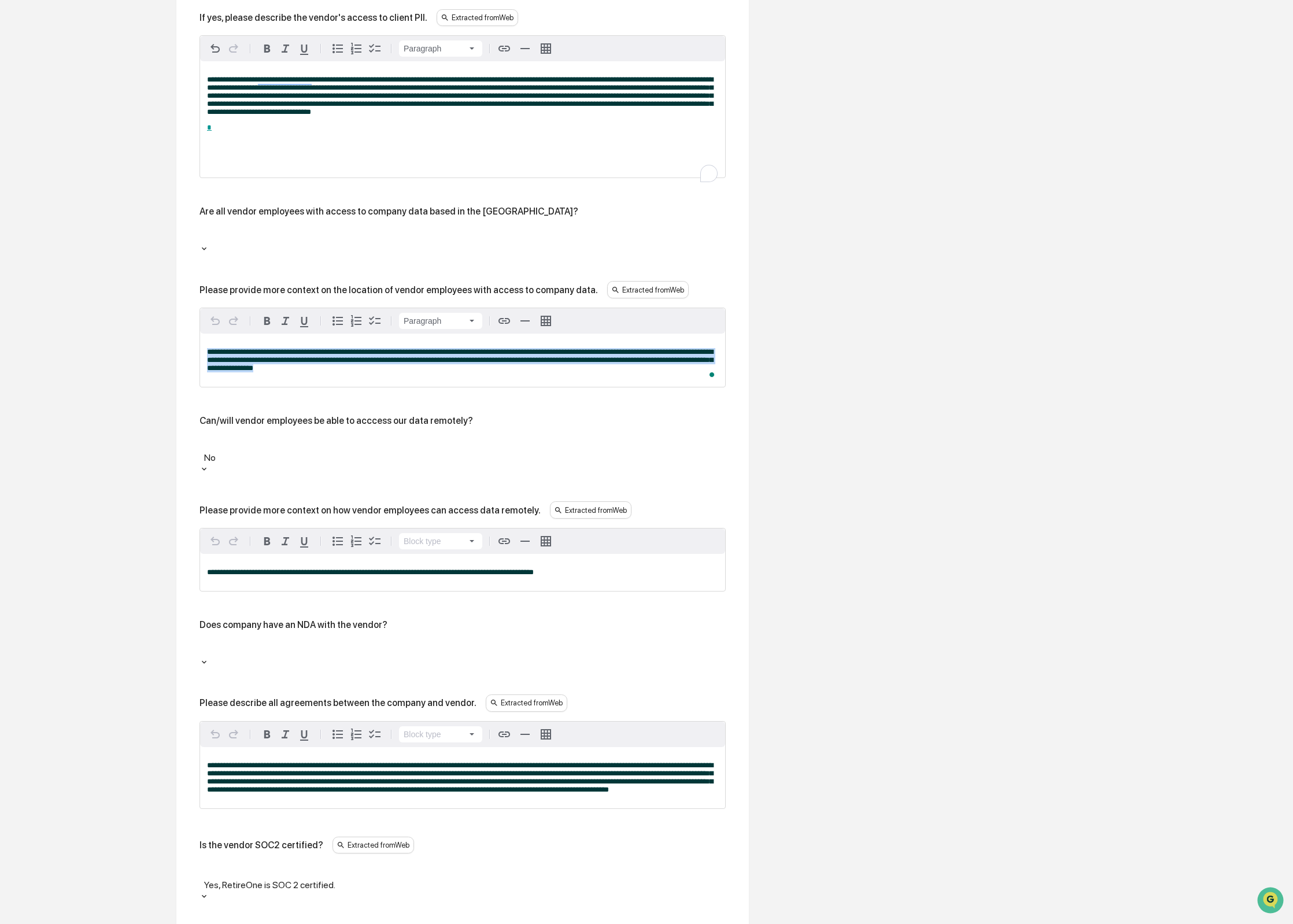
click at [244, 348] on span "**********" at bounding box center [460, 360] width 506 height 24
click at [342, 437] on div at bounding box center [462, 444] width 515 height 13
click at [680, 642] on div at bounding box center [462, 648] width 515 height 13
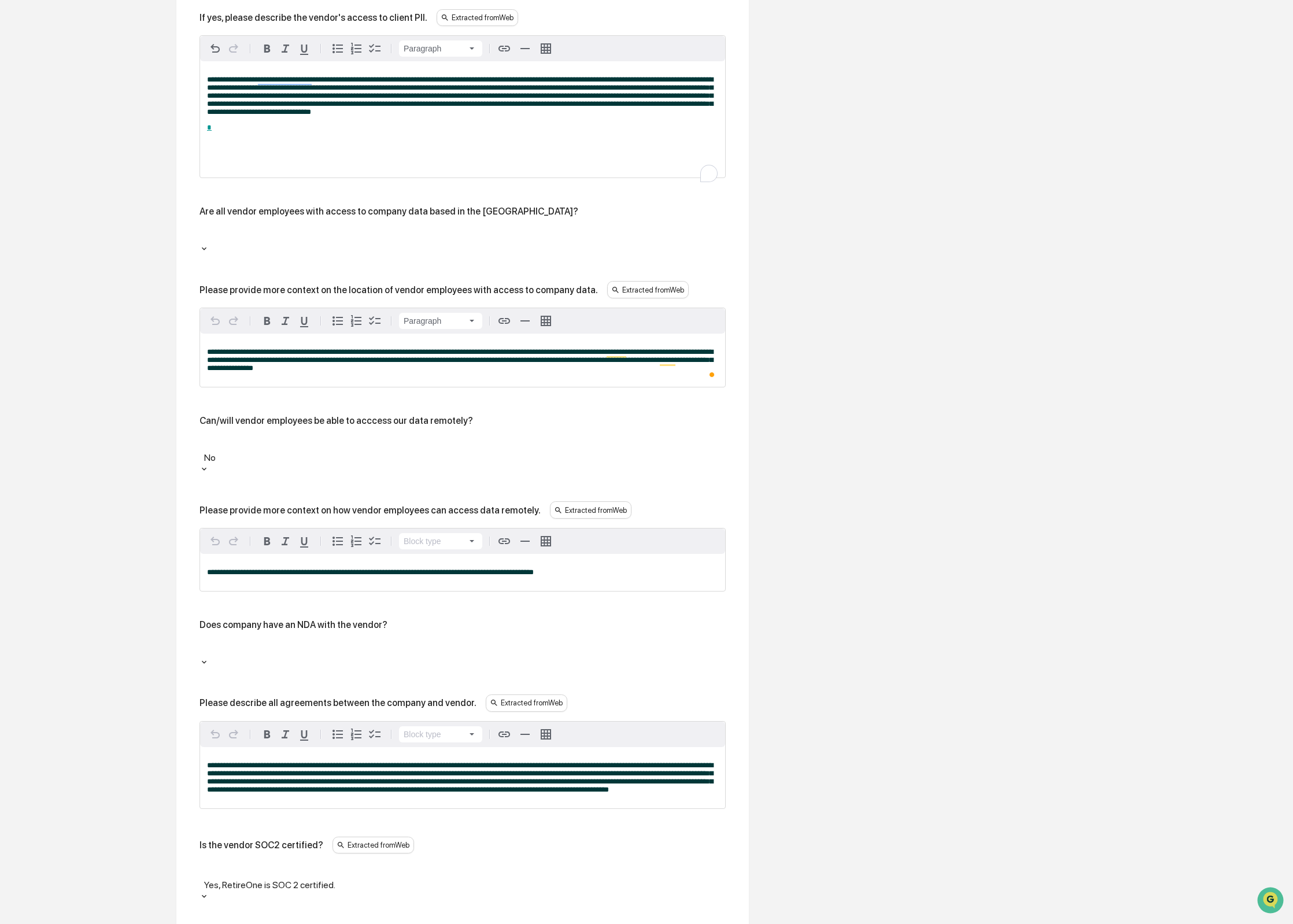
click at [379, 229] on div at bounding box center [462, 235] width 515 height 13
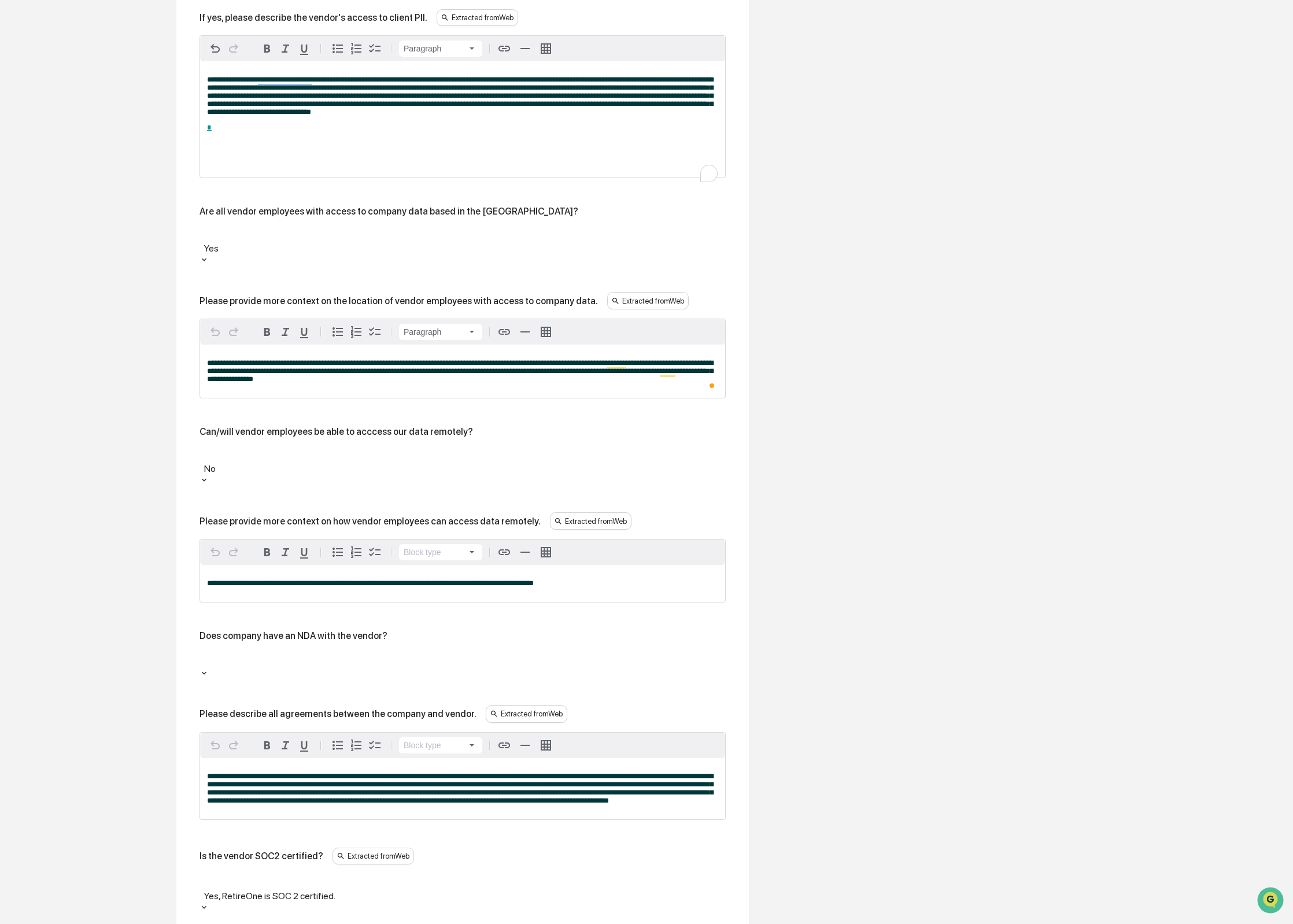
click at [342, 359] on span "**********" at bounding box center [460, 371] width 506 height 24
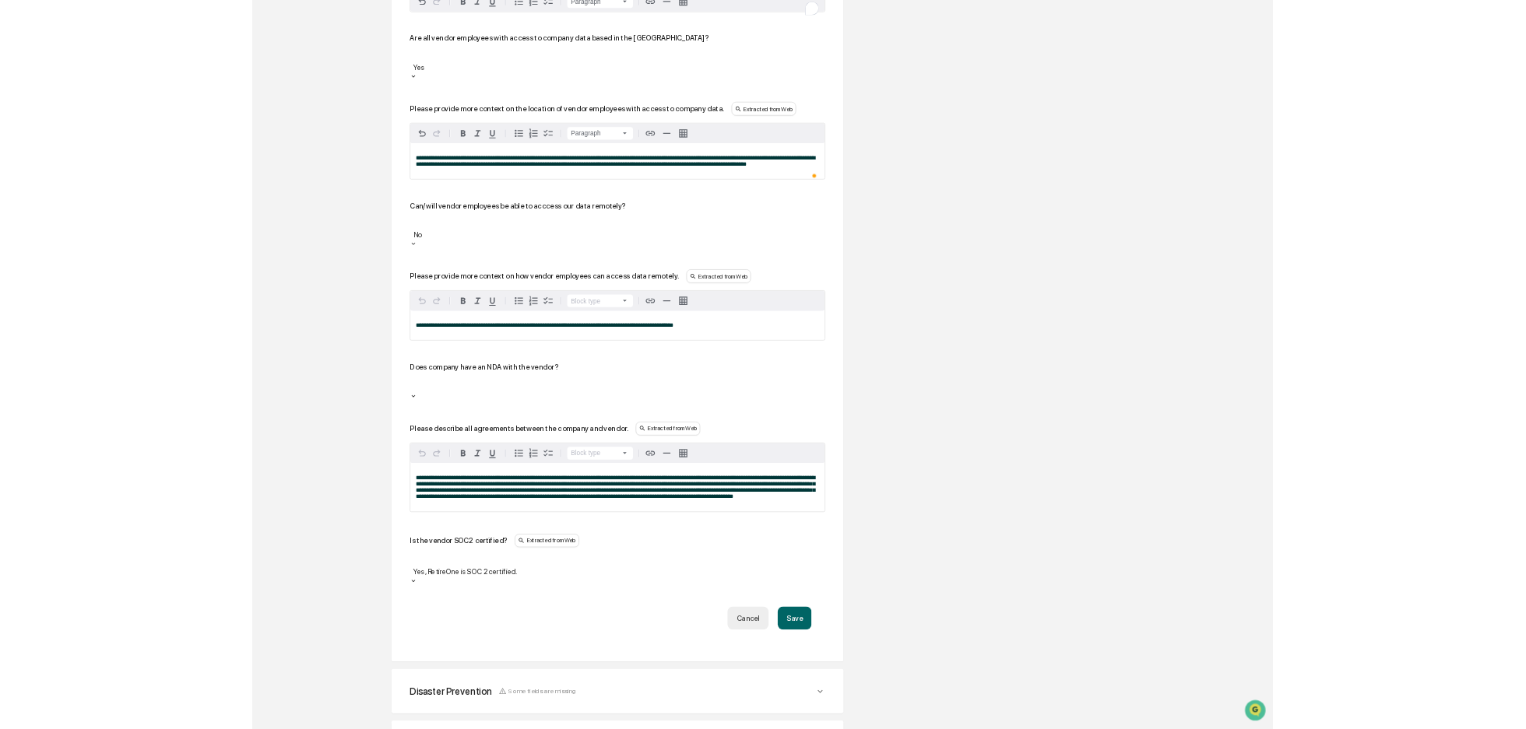
scroll to position [1948, 0]
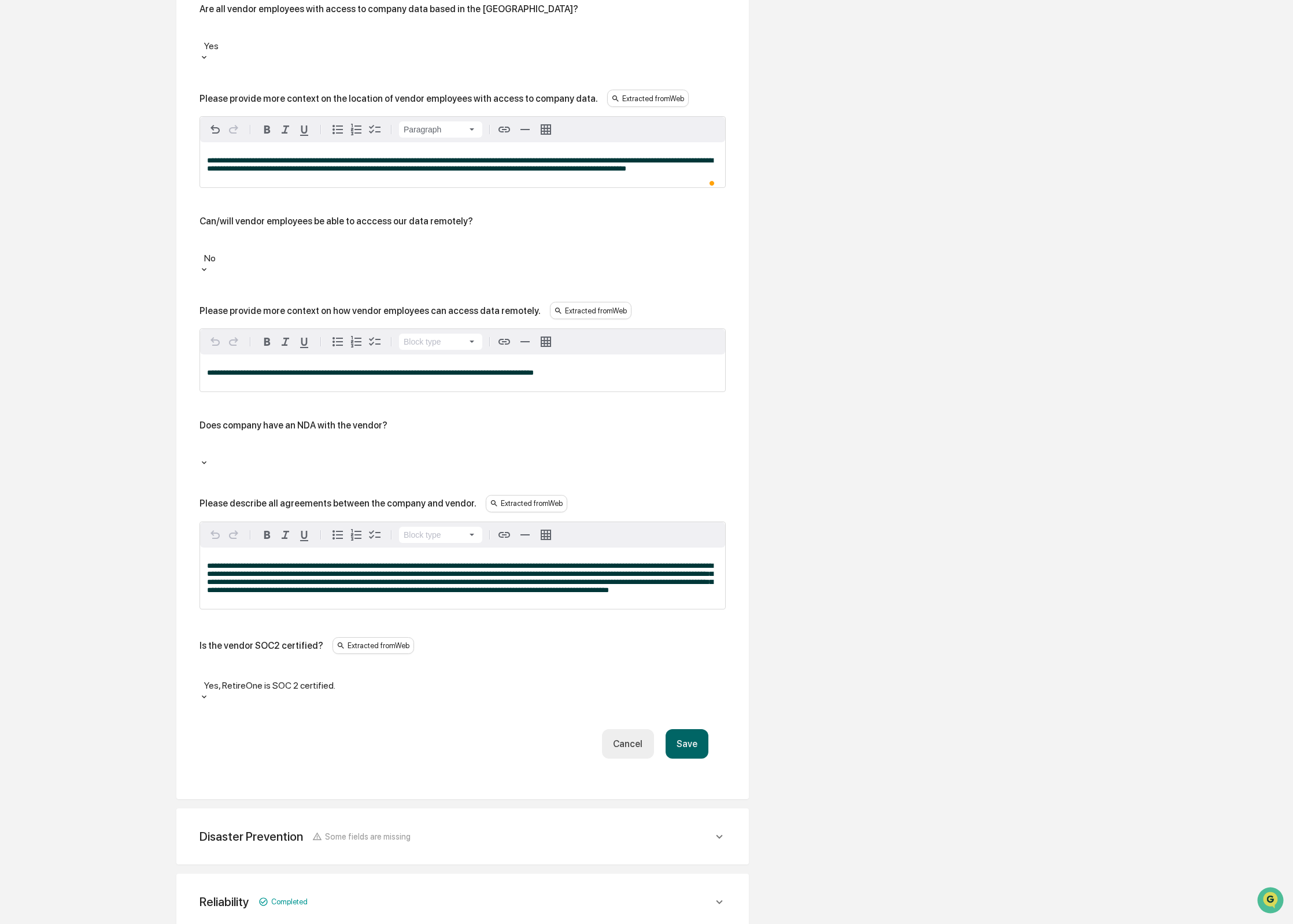
click at [322, 215] on div "Can/will vendor employees be able to acccess our data remotely?" at bounding box center [336, 221] width 273 height 11
copy div "Can/will vendor employees be able to acccess our data remotely?"
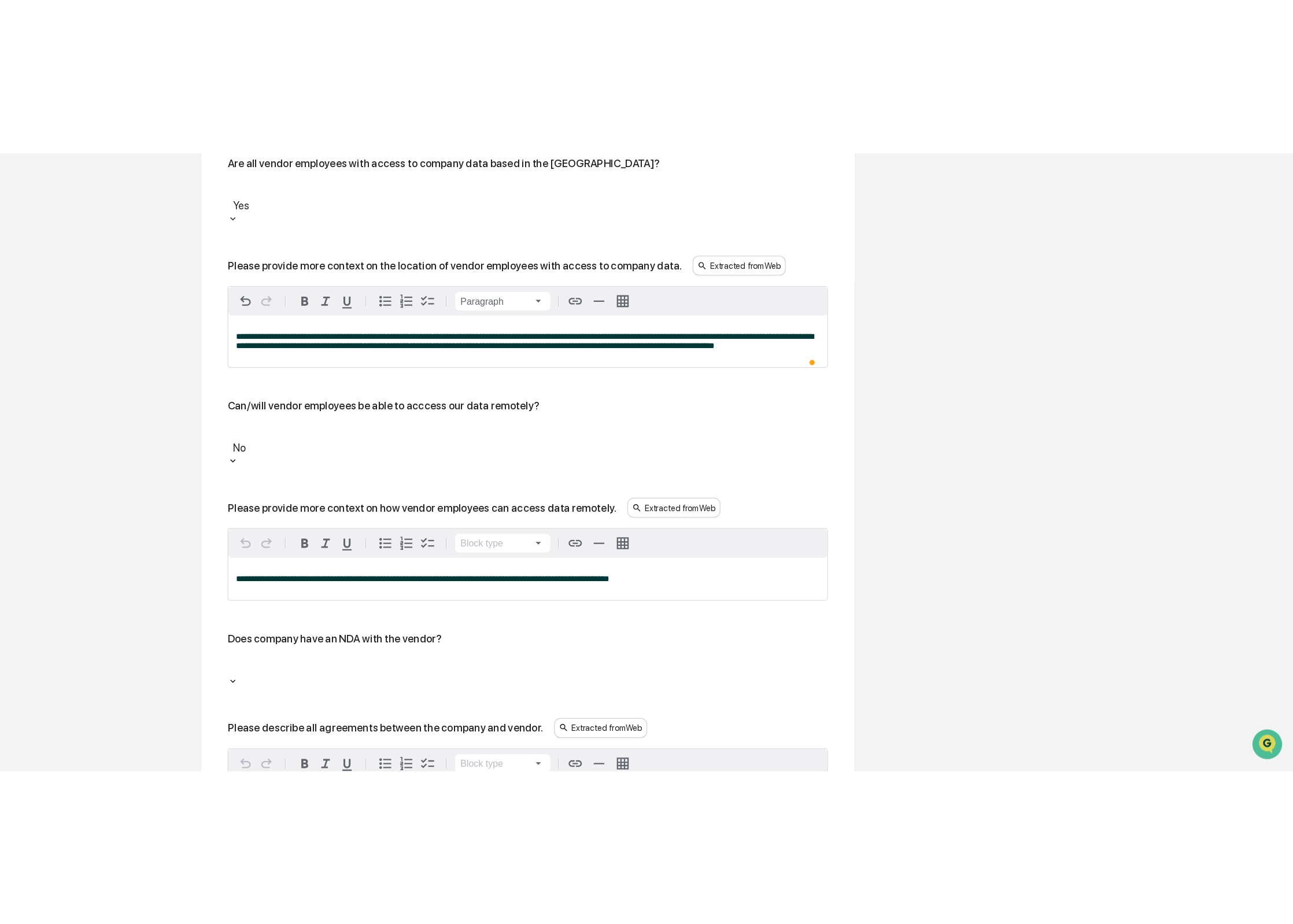
scroll to position [1442, 0]
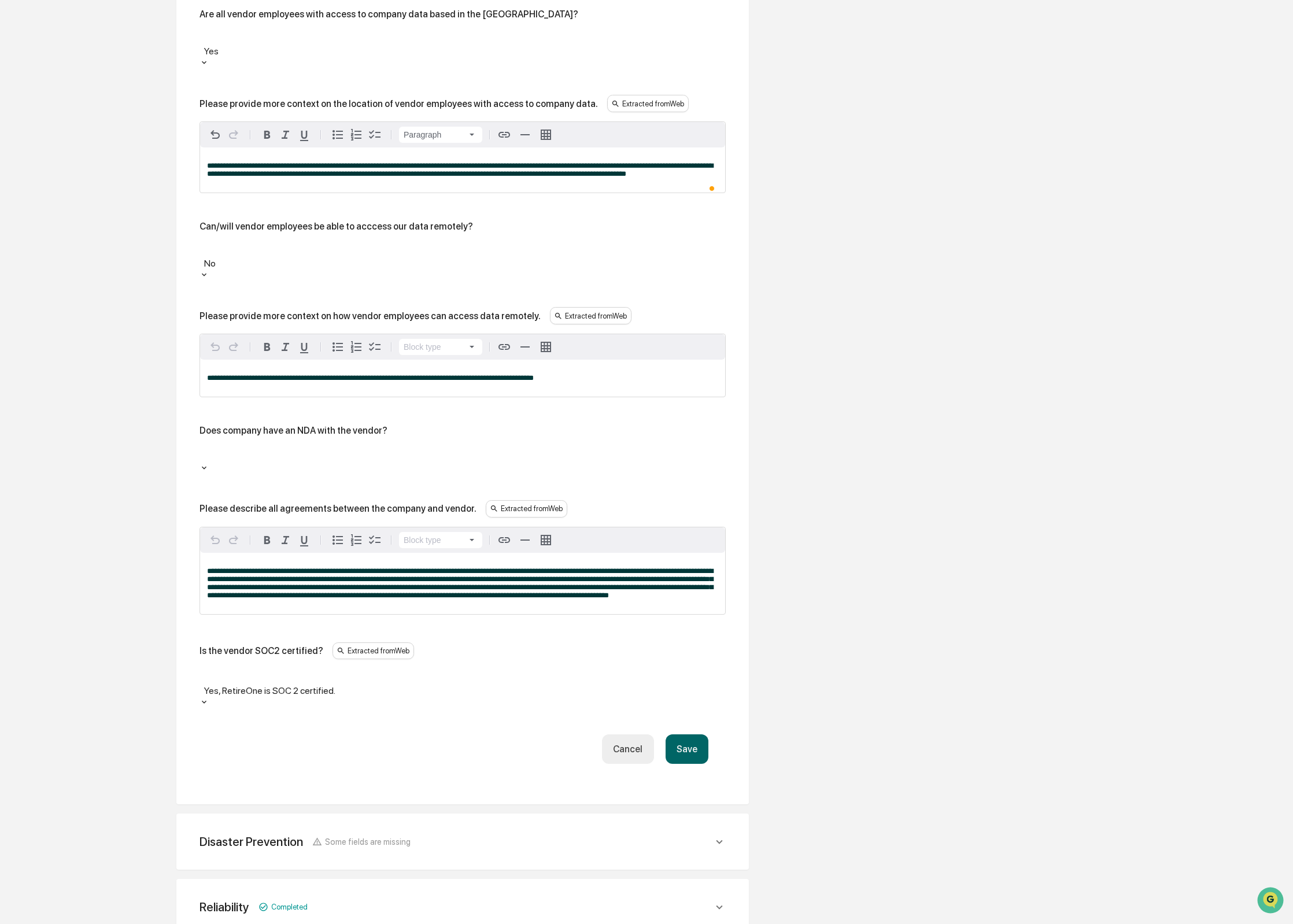
click at [244, 241] on div "No" at bounding box center [463, 256] width 526 height 29
click at [264, 359] on div "**********" at bounding box center [462, 378] width 525 height 37
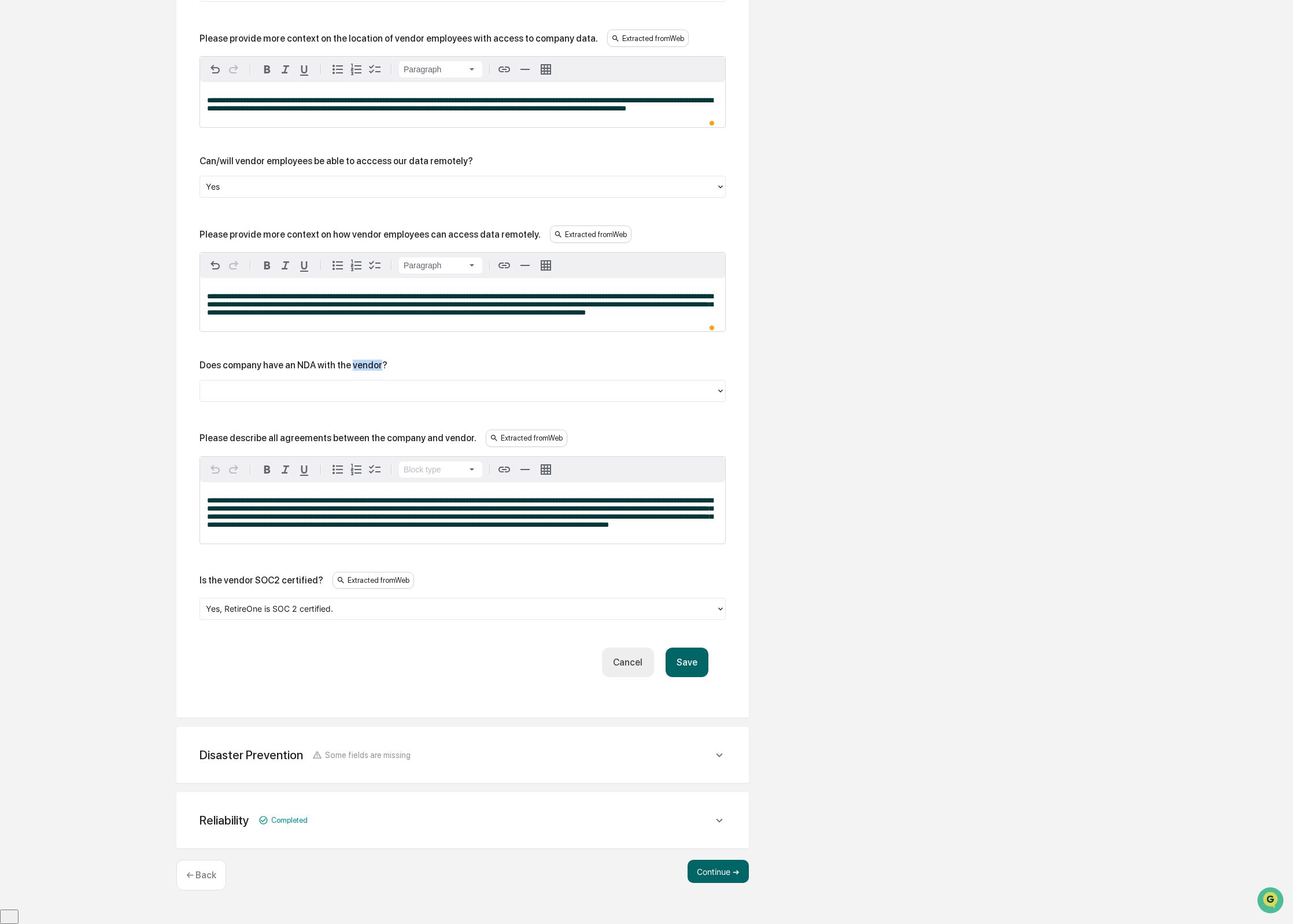
scroll to position [1442, 0]
click at [359, 371] on div "Does company have an NDA with the vendor?" at bounding box center [293, 365] width 188 height 11
drag, startPoint x: 403, startPoint y: 399, endPoint x: 403, endPoint y: 409, distance: 10.0
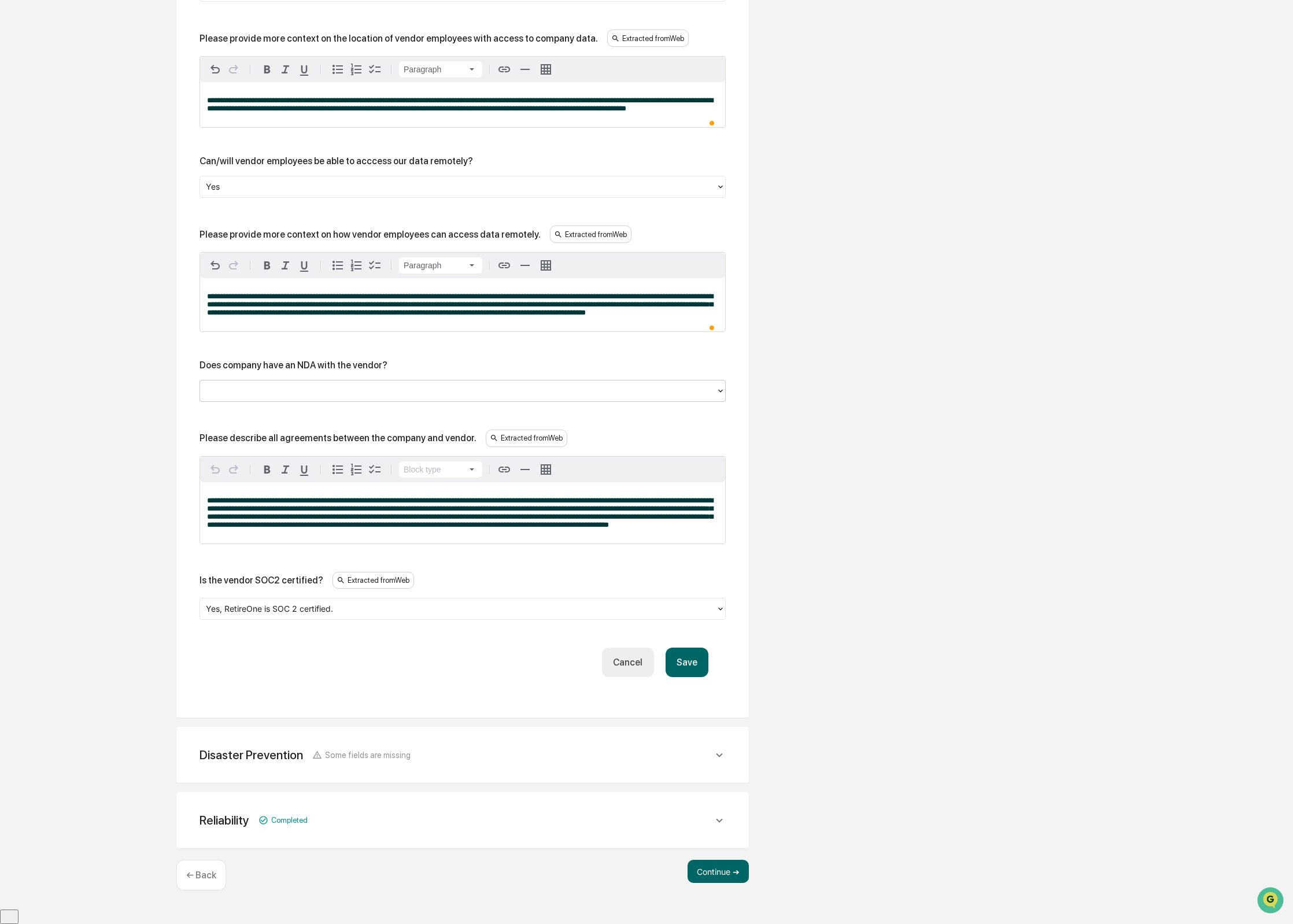
click at [403, 397] on div at bounding box center [457, 391] width 504 height 13
click at [599, 300] on span "**********" at bounding box center [460, 305] width 506 height 24
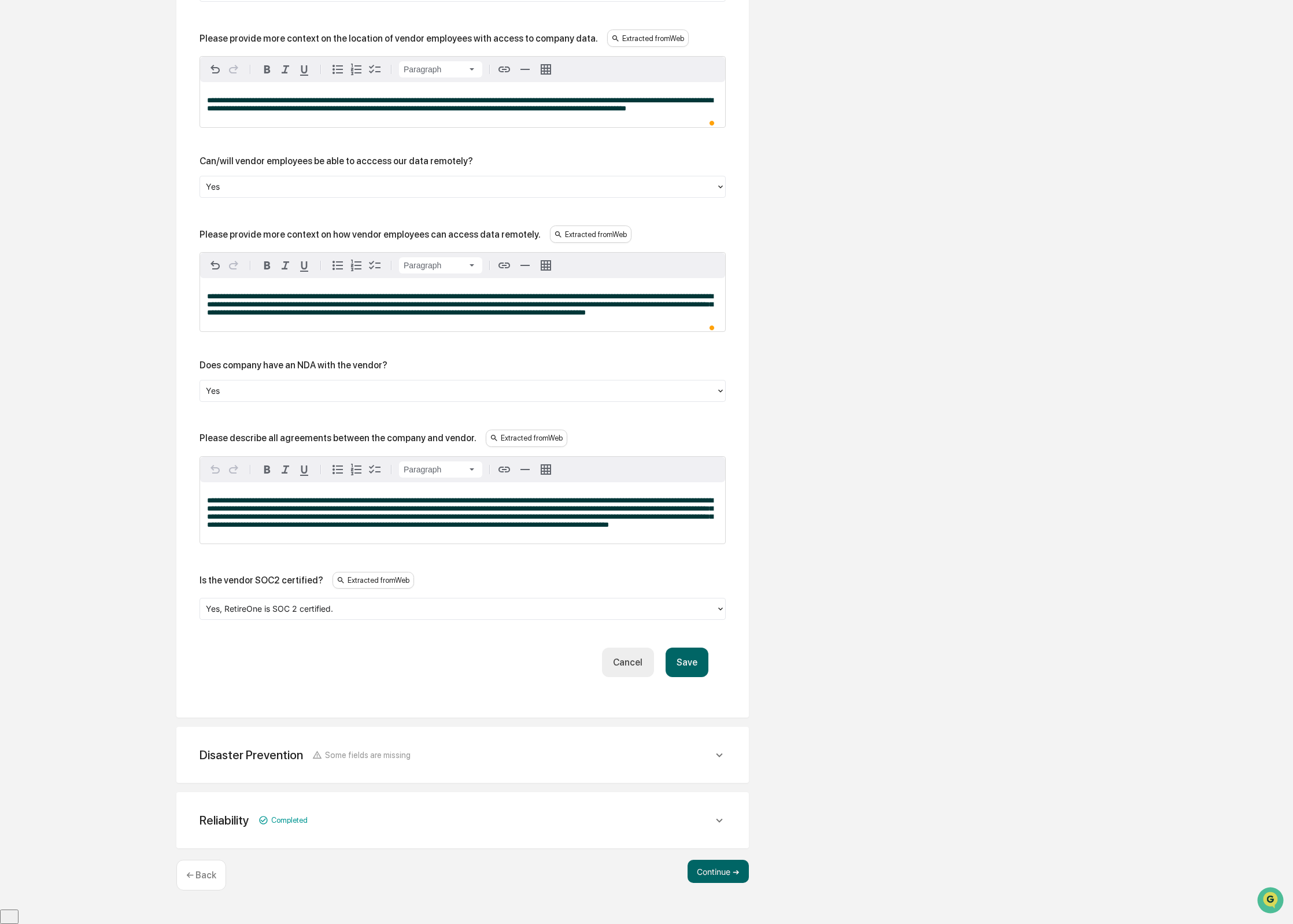
click at [467, 524] on span "**********" at bounding box center [460, 513] width 506 height 32
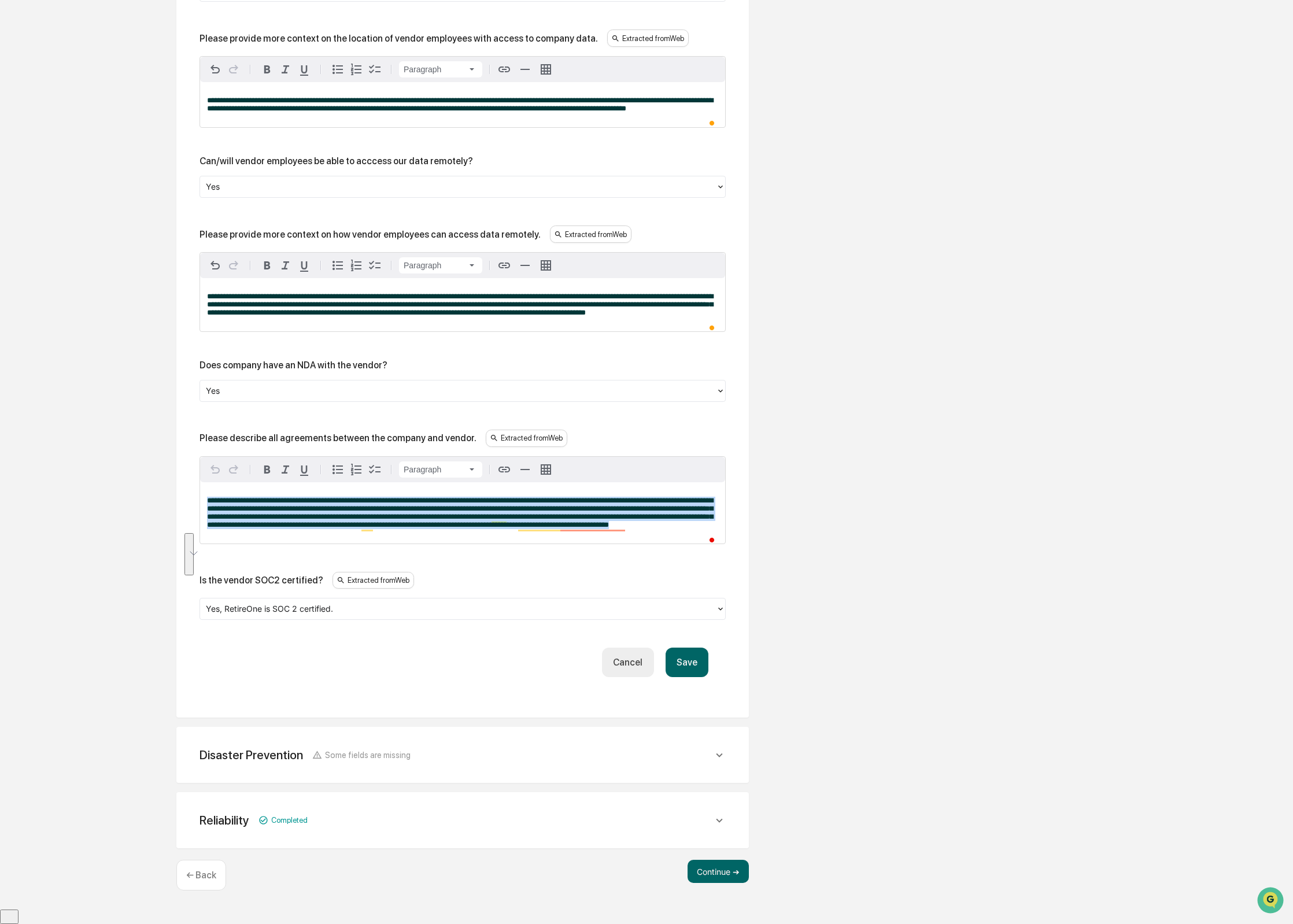
click at [357, 443] on div "Please describe all agreements between the company and vendor." at bounding box center [338, 437] width 277 height 11
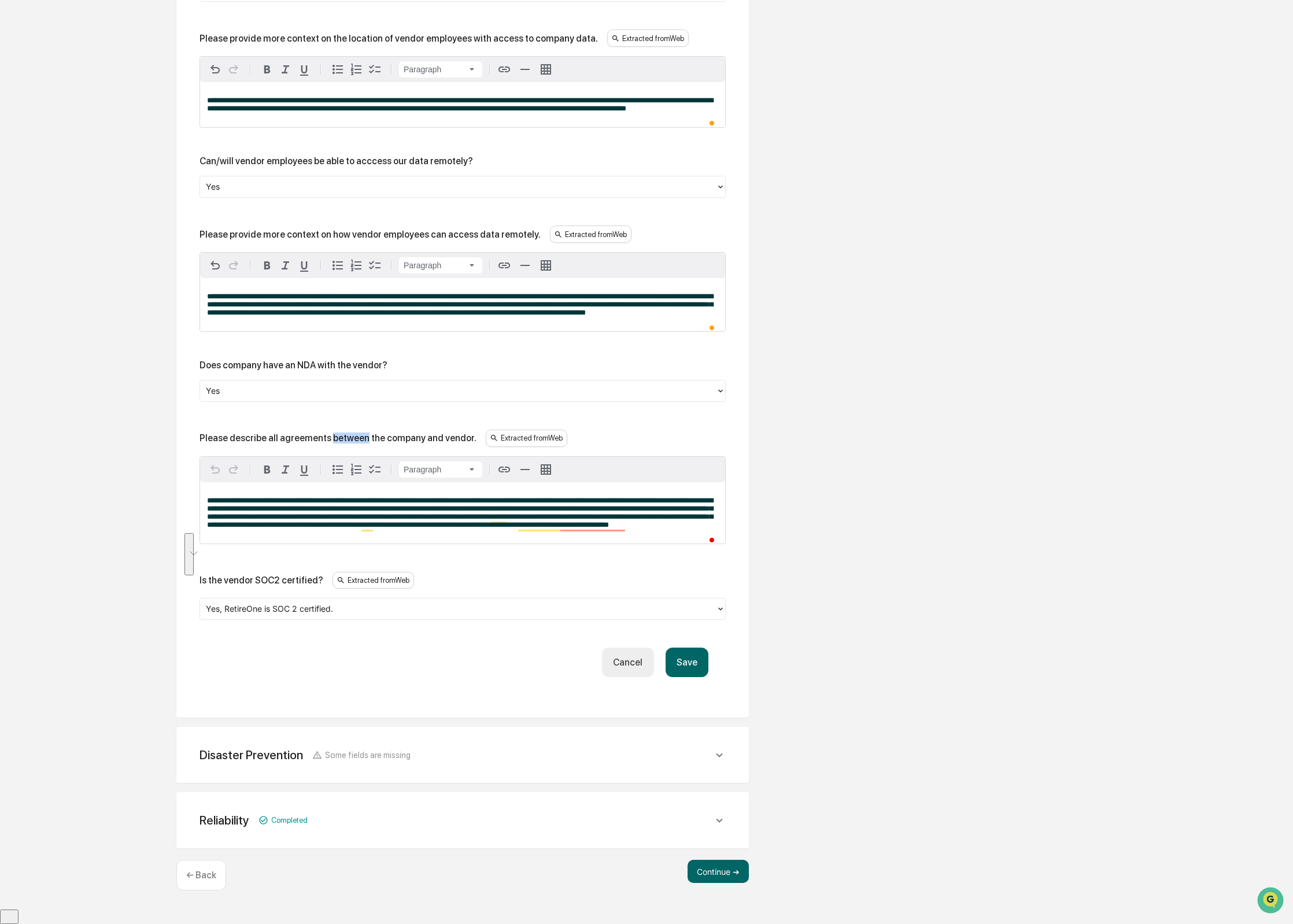
click at [357, 443] on div "Please describe all agreements between the company and vendor." at bounding box center [338, 437] width 277 height 11
copy div "Please describe all agreements between the company and vendor."
click at [296, 527] on span "**********" at bounding box center [460, 513] width 506 height 32
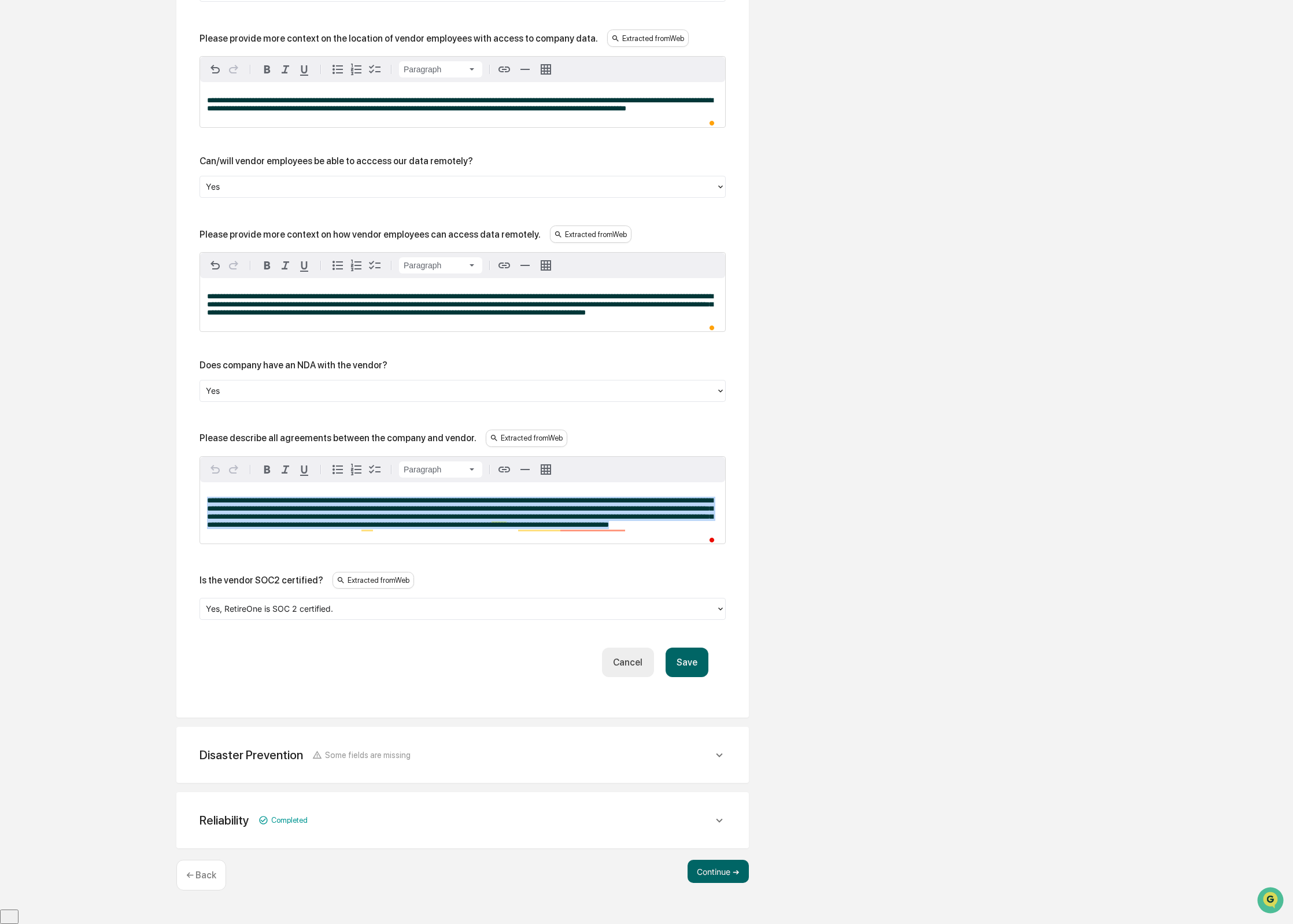
click at [296, 527] on span "**********" at bounding box center [460, 513] width 506 height 32
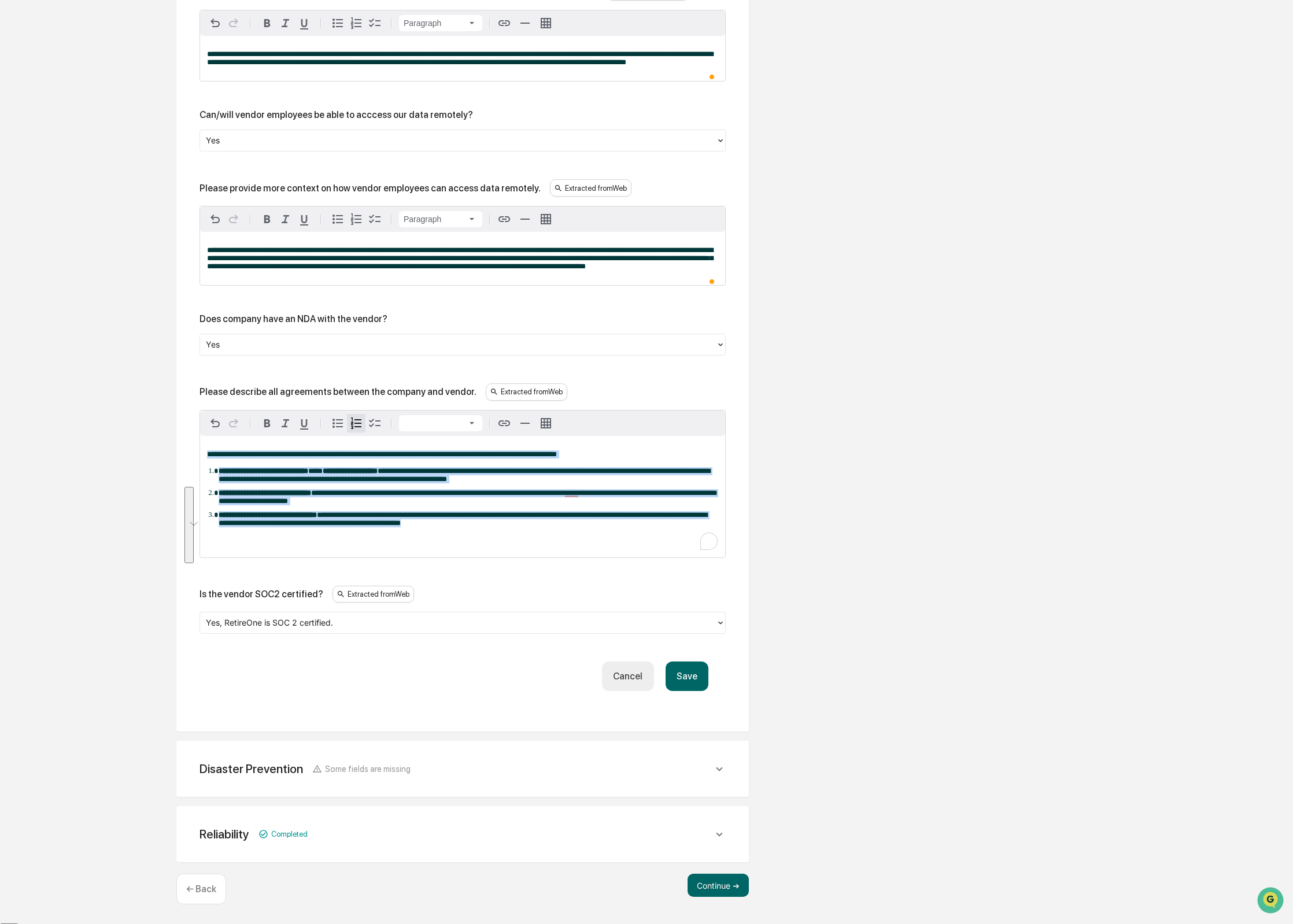
drag, startPoint x: 460, startPoint y: 565, endPoint x: 153, endPoint y: 499, distance: 314.0
click at [691, 691] on button "Save" at bounding box center [687, 677] width 43 height 30
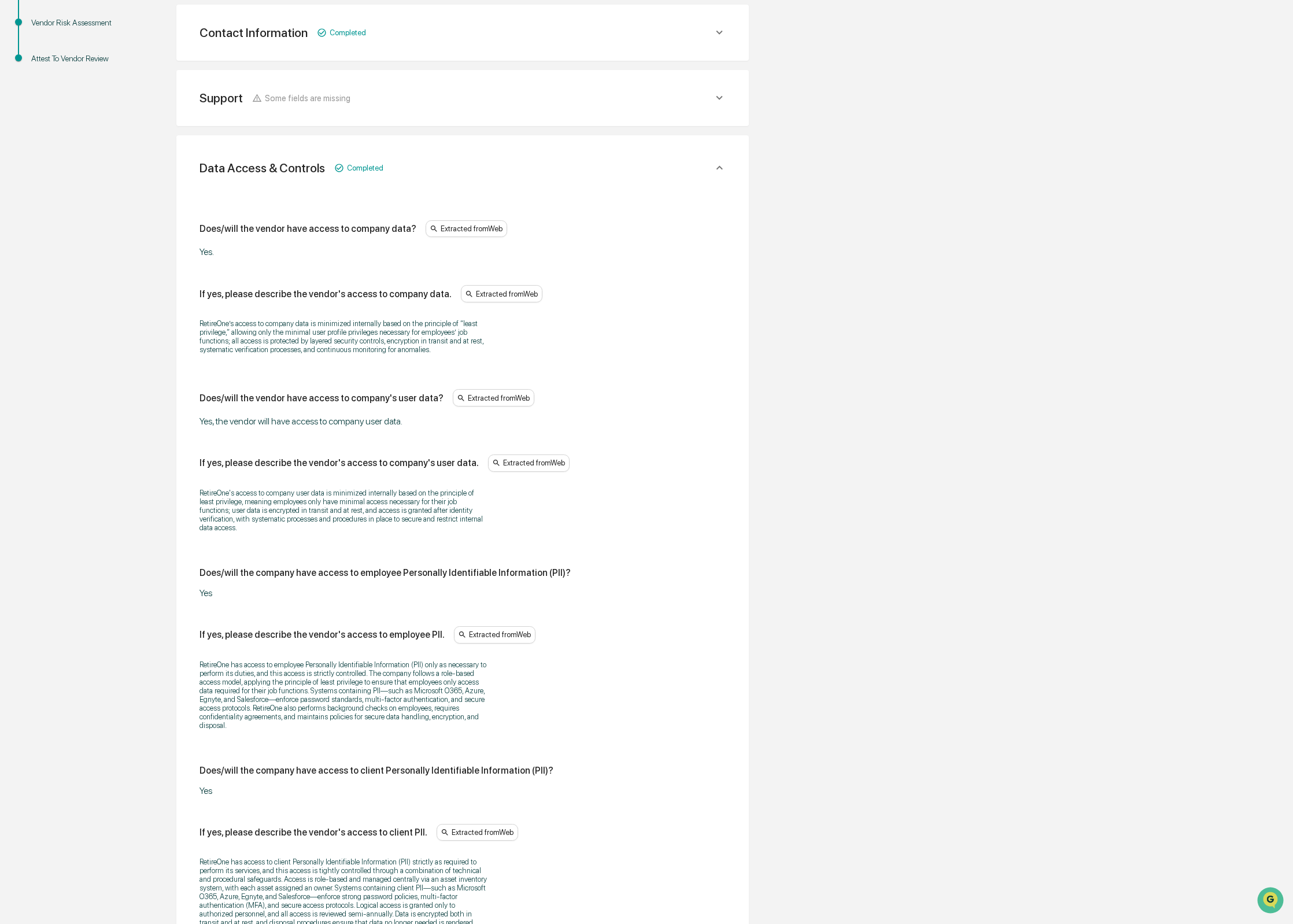
scroll to position [372, 0]
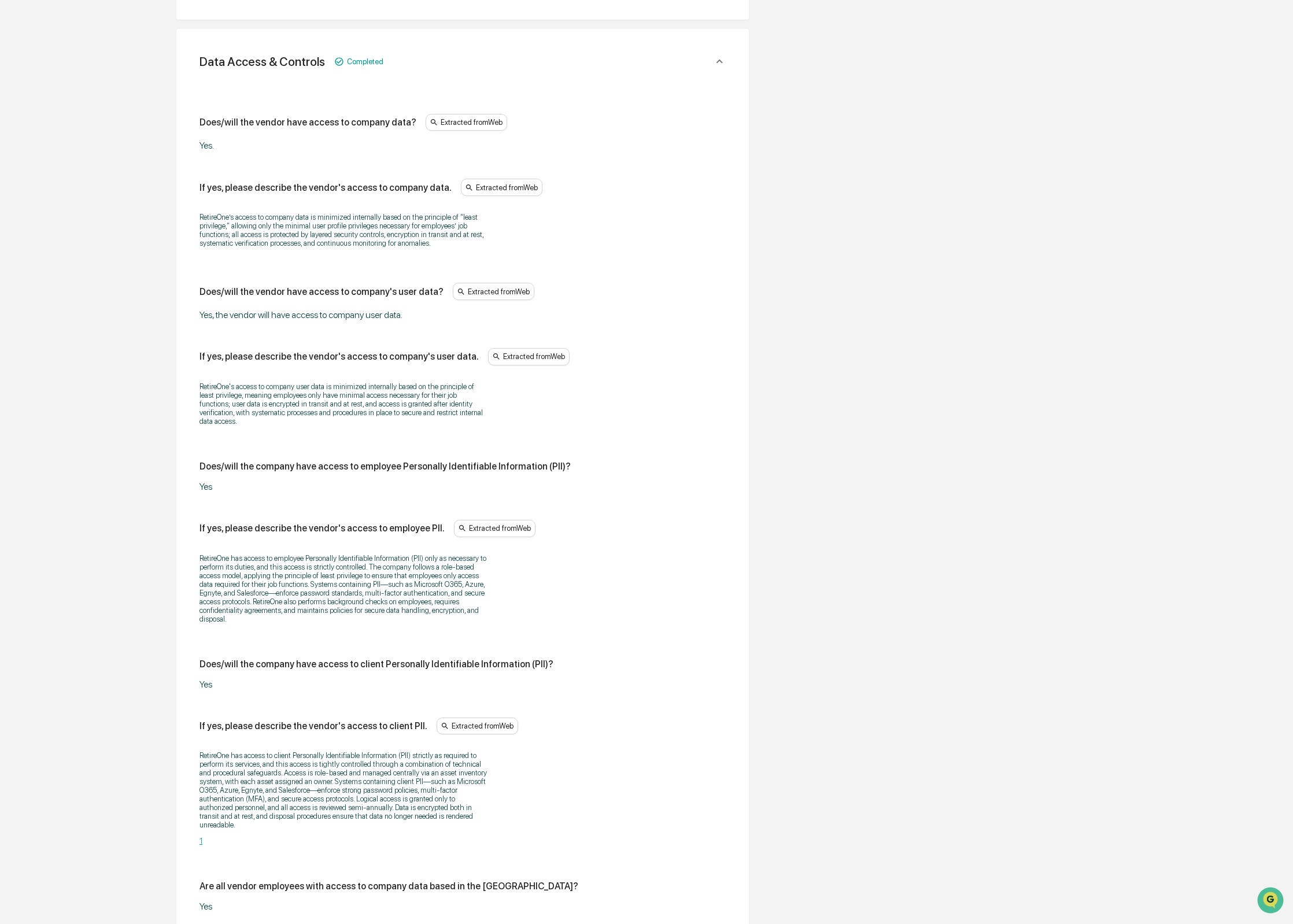
drag, startPoint x: 230, startPoint y: 188, endPoint x: 245, endPoint y: 189, distance: 15.0
click at [239, 188] on div "If yes, please describe the vendor's access to company data." at bounding box center [325, 187] width 252 height 11
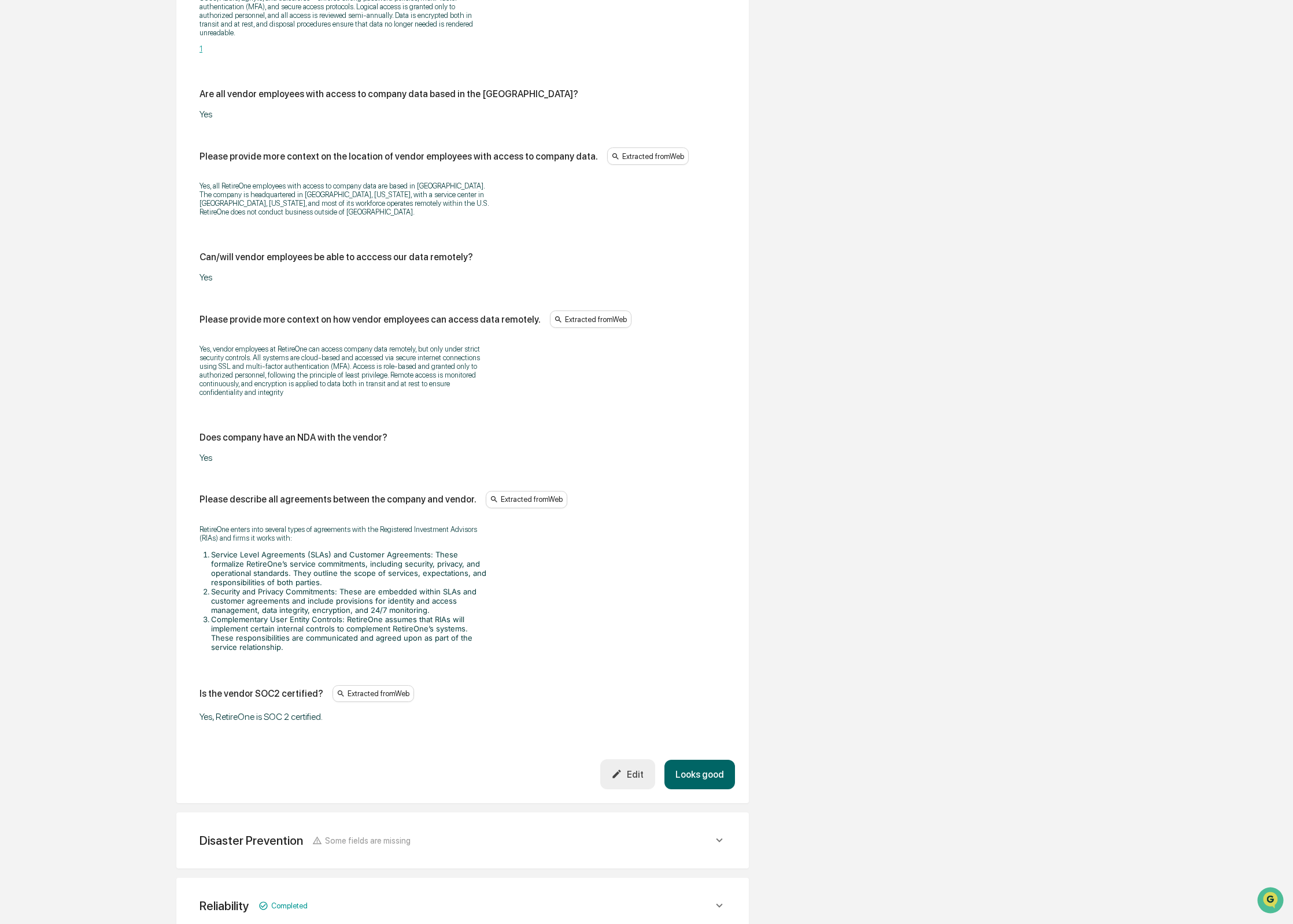
scroll to position [1175, 0]
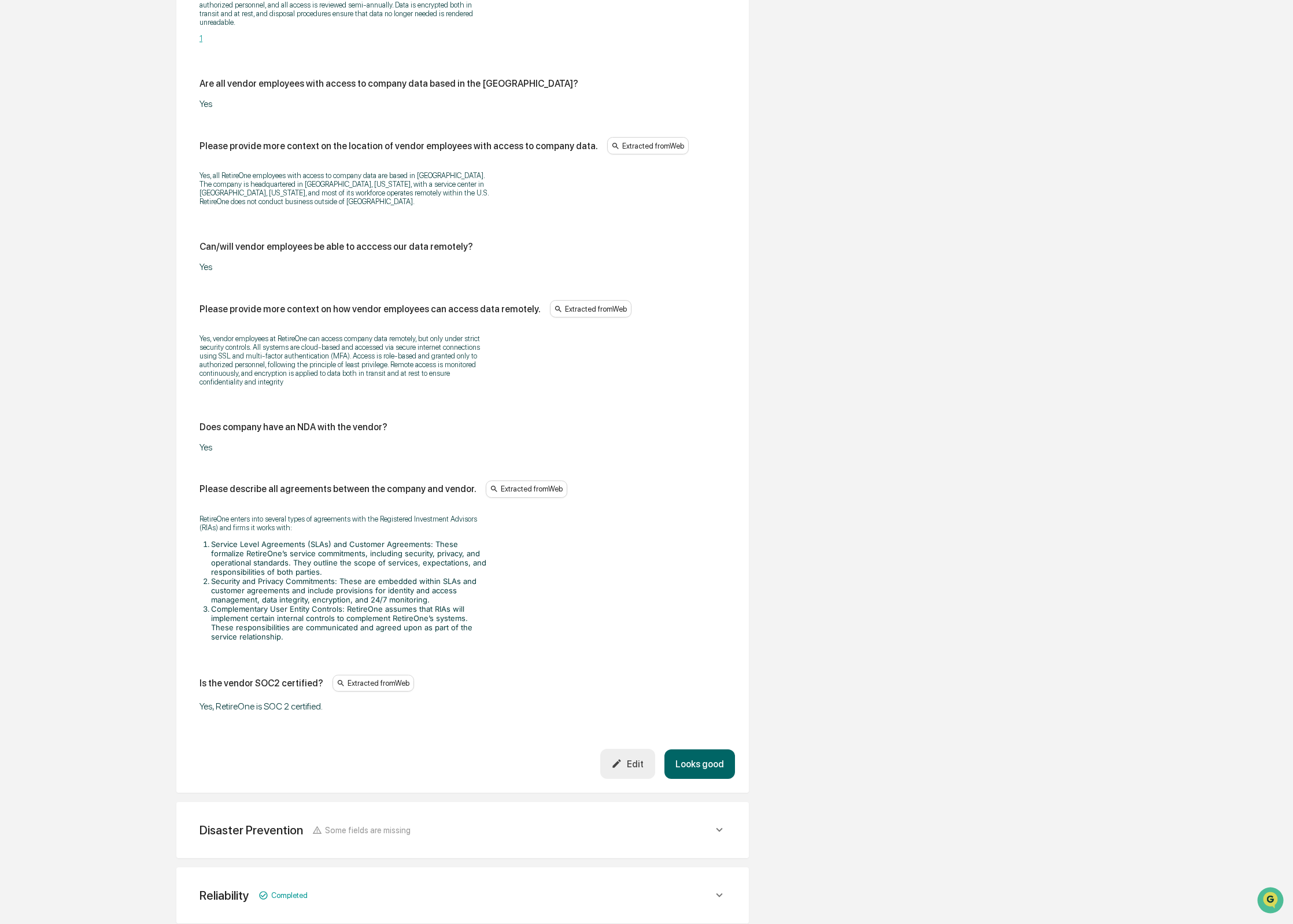
click at [696, 779] on button "Looks good" at bounding box center [699, 764] width 71 height 30
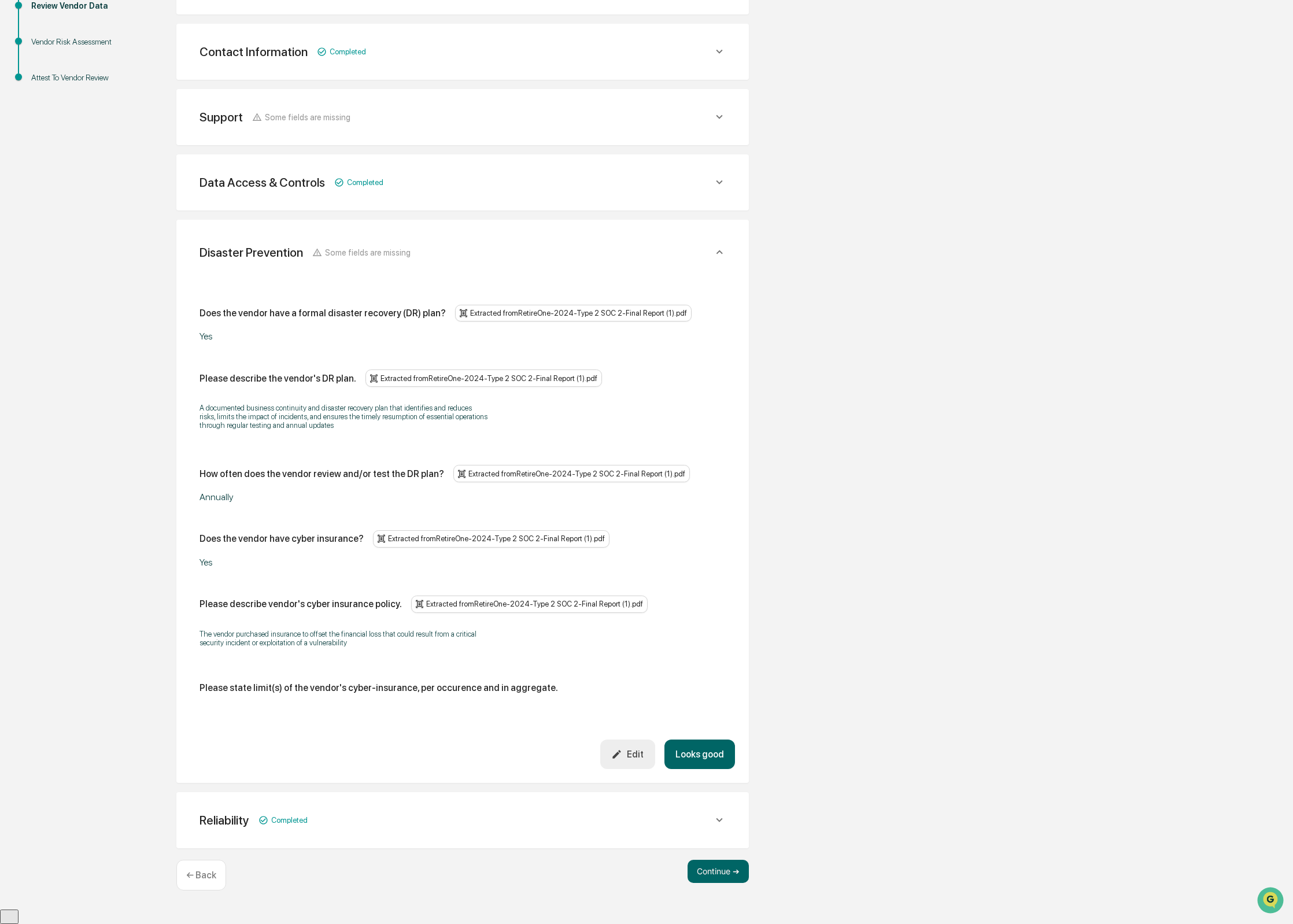
scroll to position [234, 0]
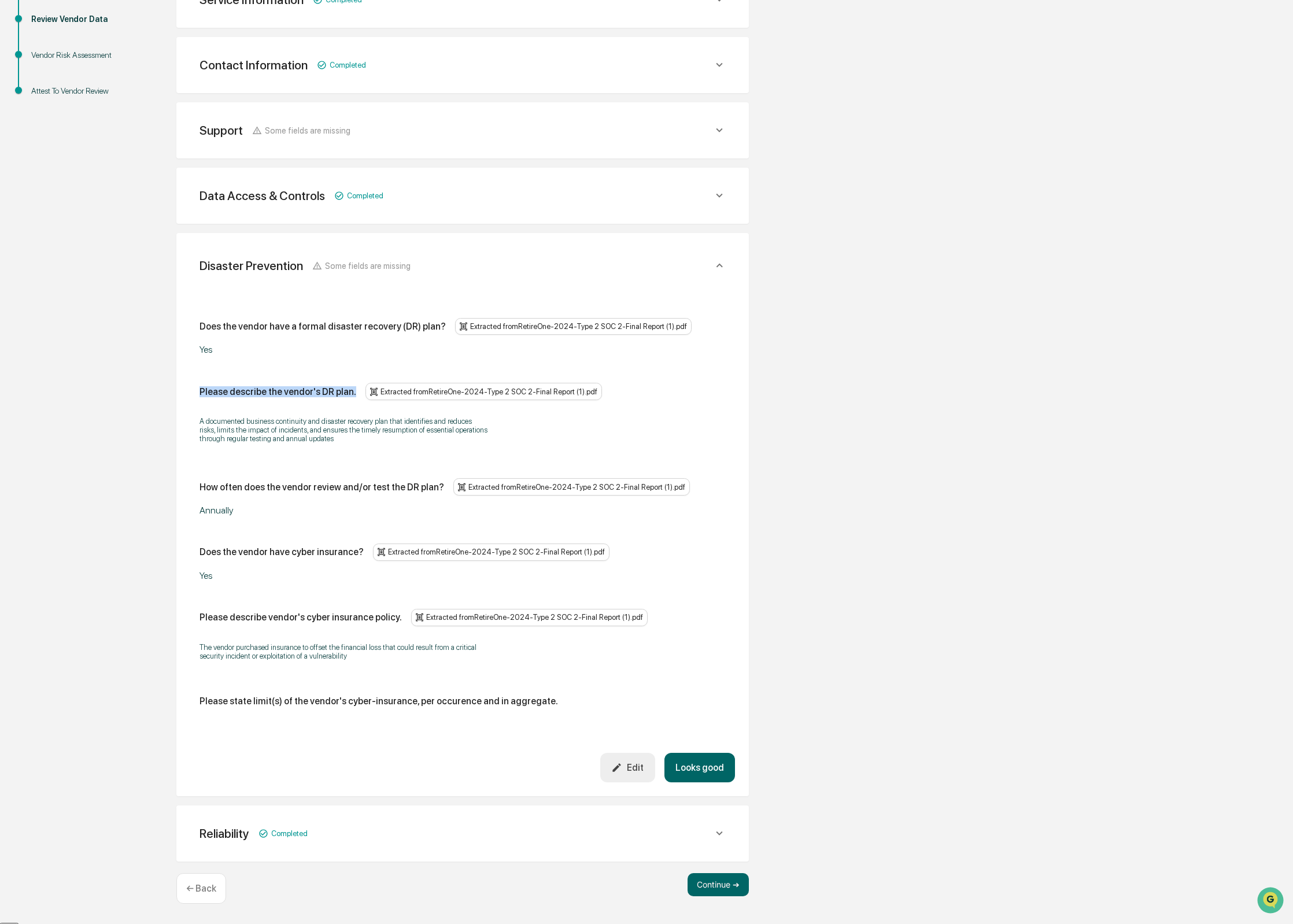
drag, startPoint x: 202, startPoint y: 390, endPoint x: 364, endPoint y: 395, distance: 162.1
click at [363, 393] on div "Please describe the vendor's DR plan. Extracted from RetireOne-2024-Type 2 SOC …" at bounding box center [463, 391] width 526 height 17
copy div "Please describe the vendor's DR plan."
click at [622, 770] on div "Edit" at bounding box center [628, 767] width 33 height 11
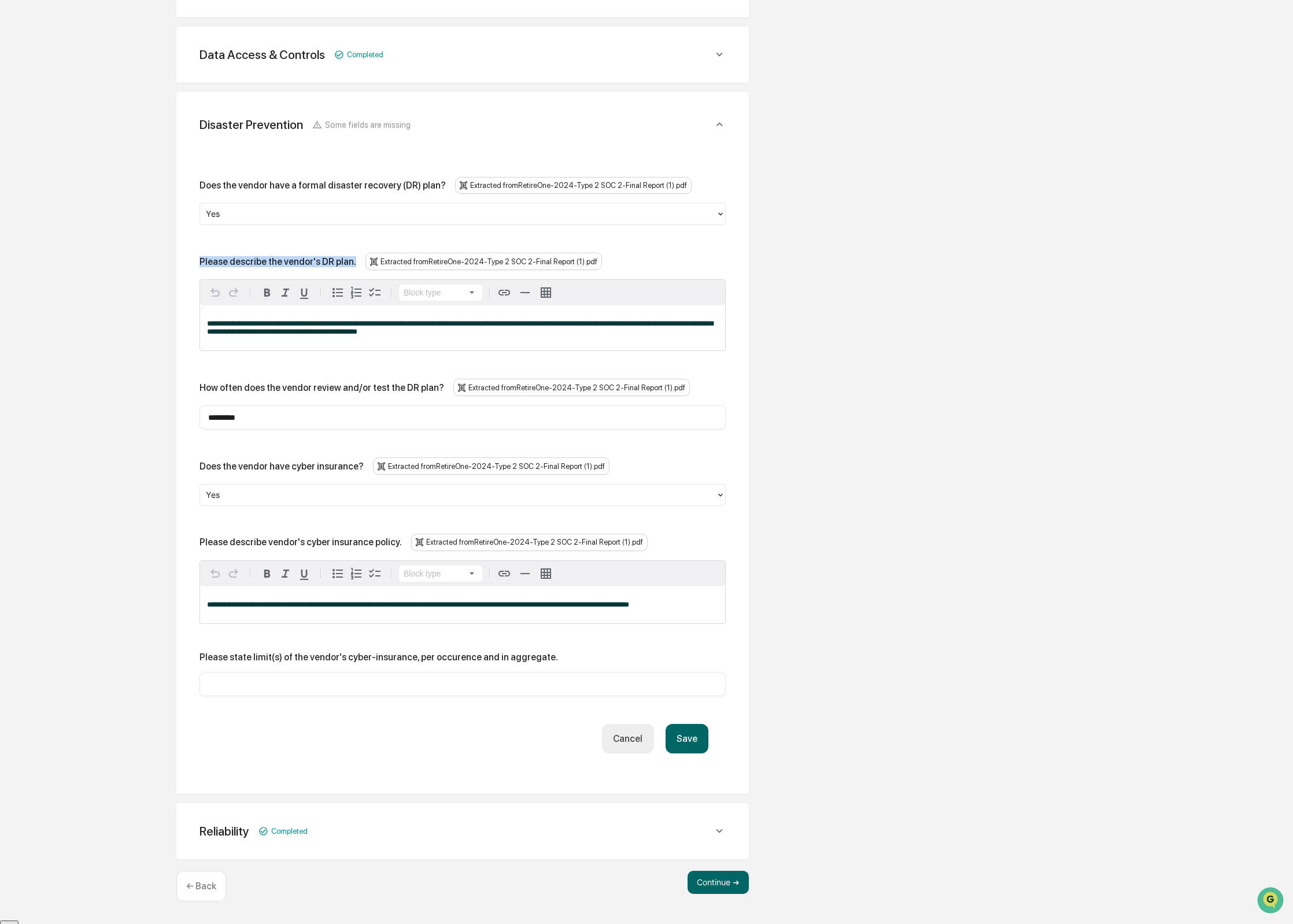
scroll to position [359, 0]
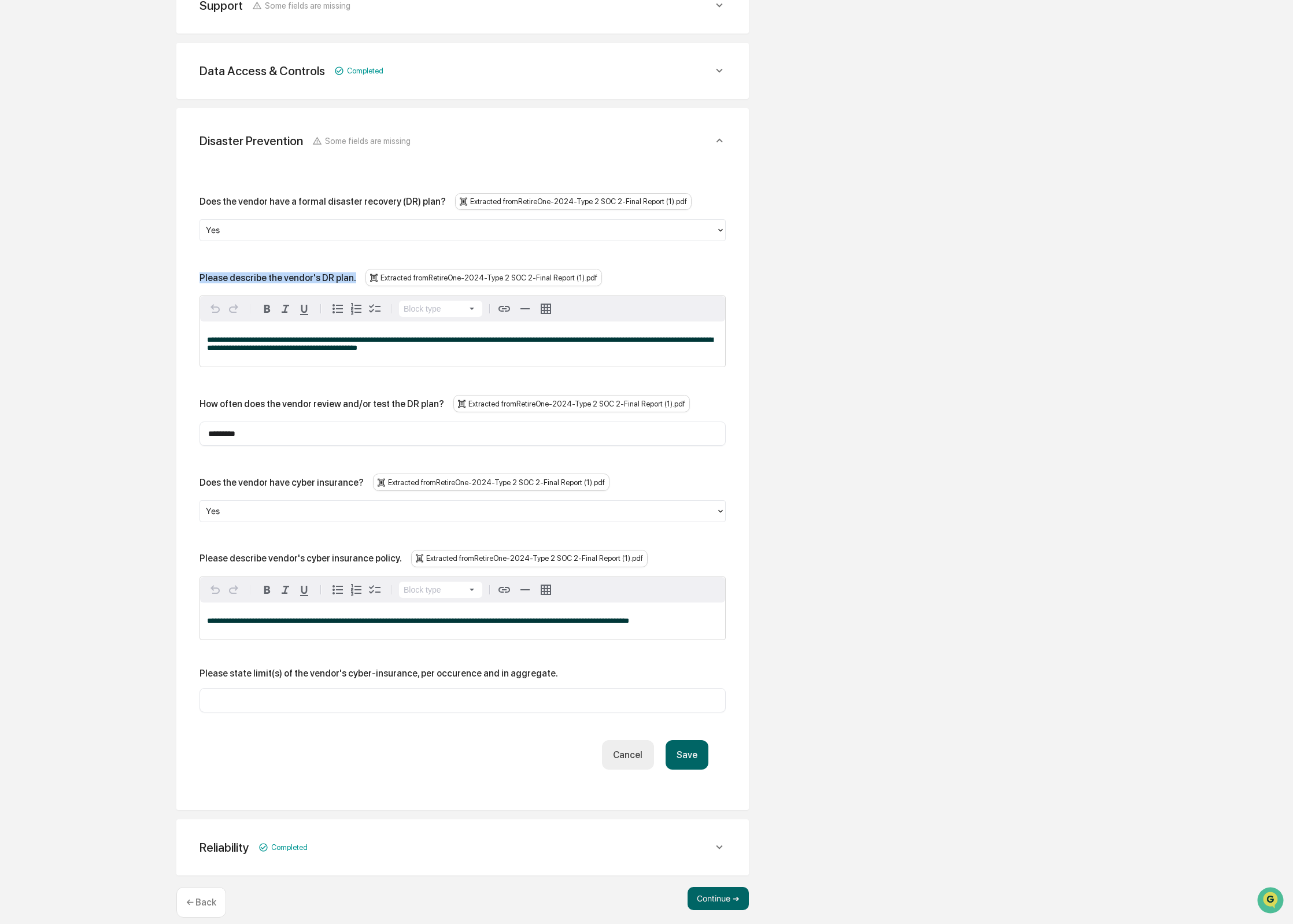
click at [279, 328] on div "**********" at bounding box center [462, 344] width 525 height 45
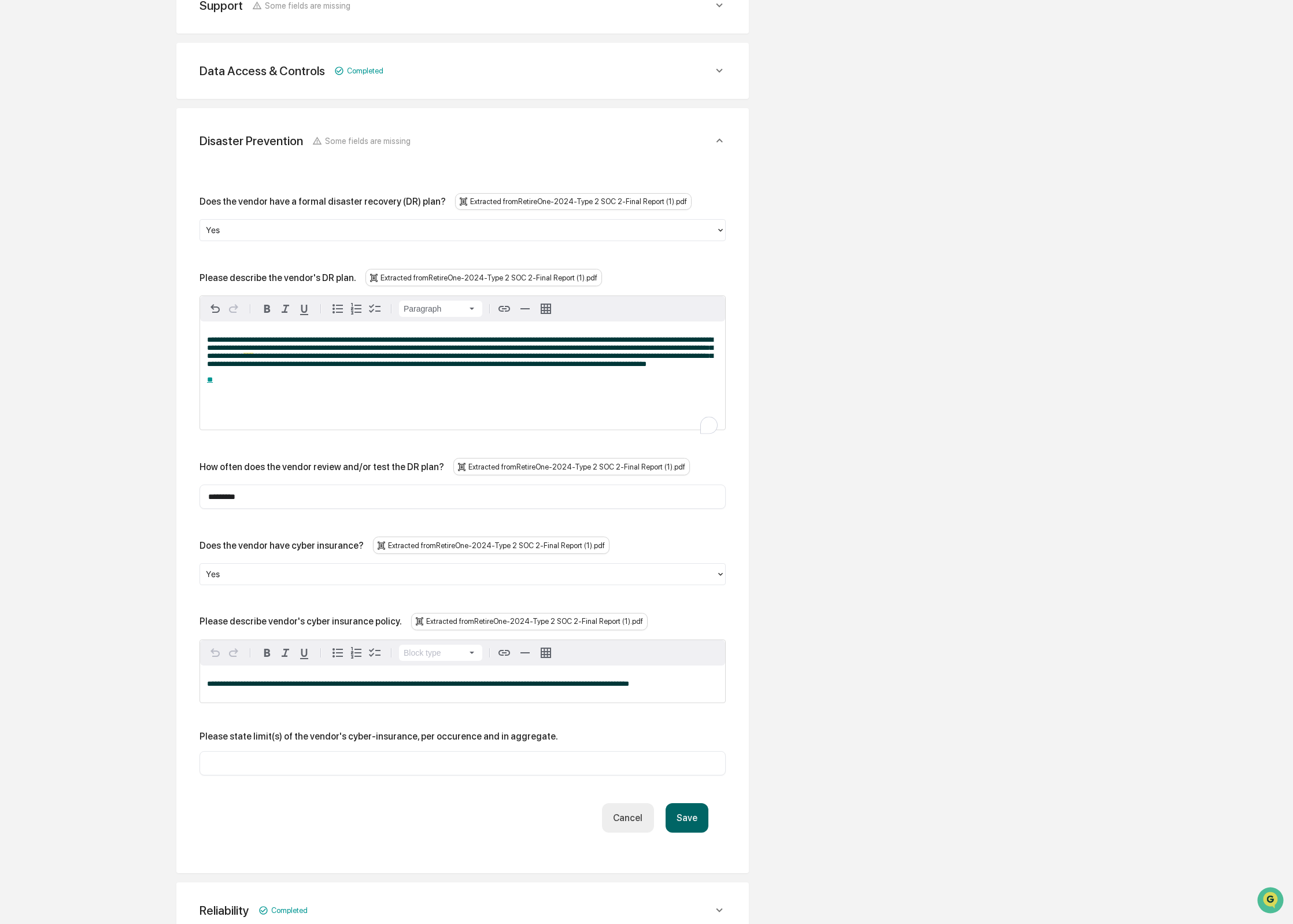
click at [275, 414] on div "**********" at bounding box center [462, 376] width 525 height 108
drag, startPoint x: 265, startPoint y: 426, endPoint x: 197, endPoint y: 386, distance: 78.9
click at [197, 386] on div "**********" at bounding box center [462, 510] width 544 height 700
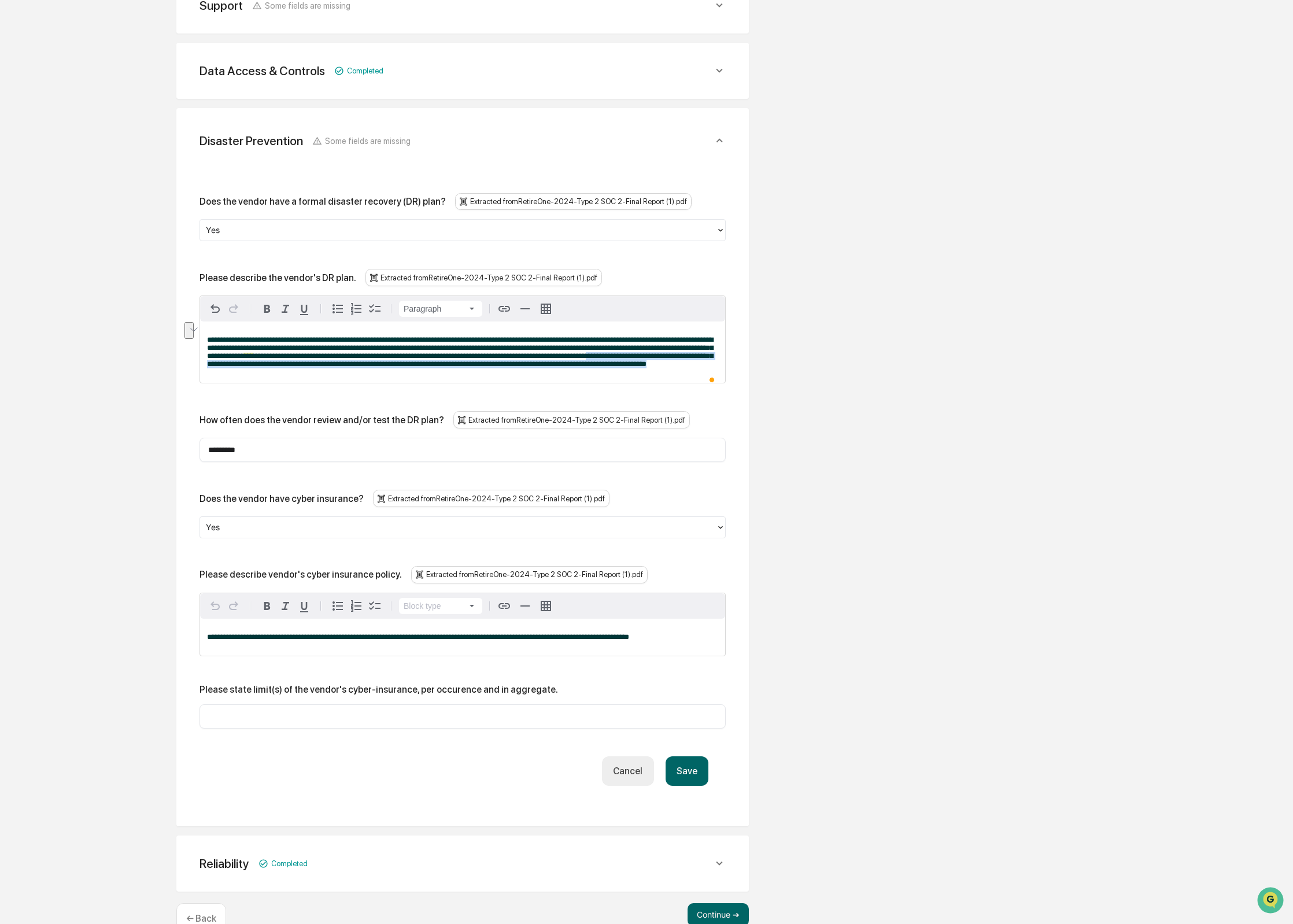
drag, startPoint x: 607, startPoint y: 375, endPoint x: 497, endPoint y: 374, distance: 110.0
click at [417, 368] on p "**********" at bounding box center [463, 352] width 511 height 33
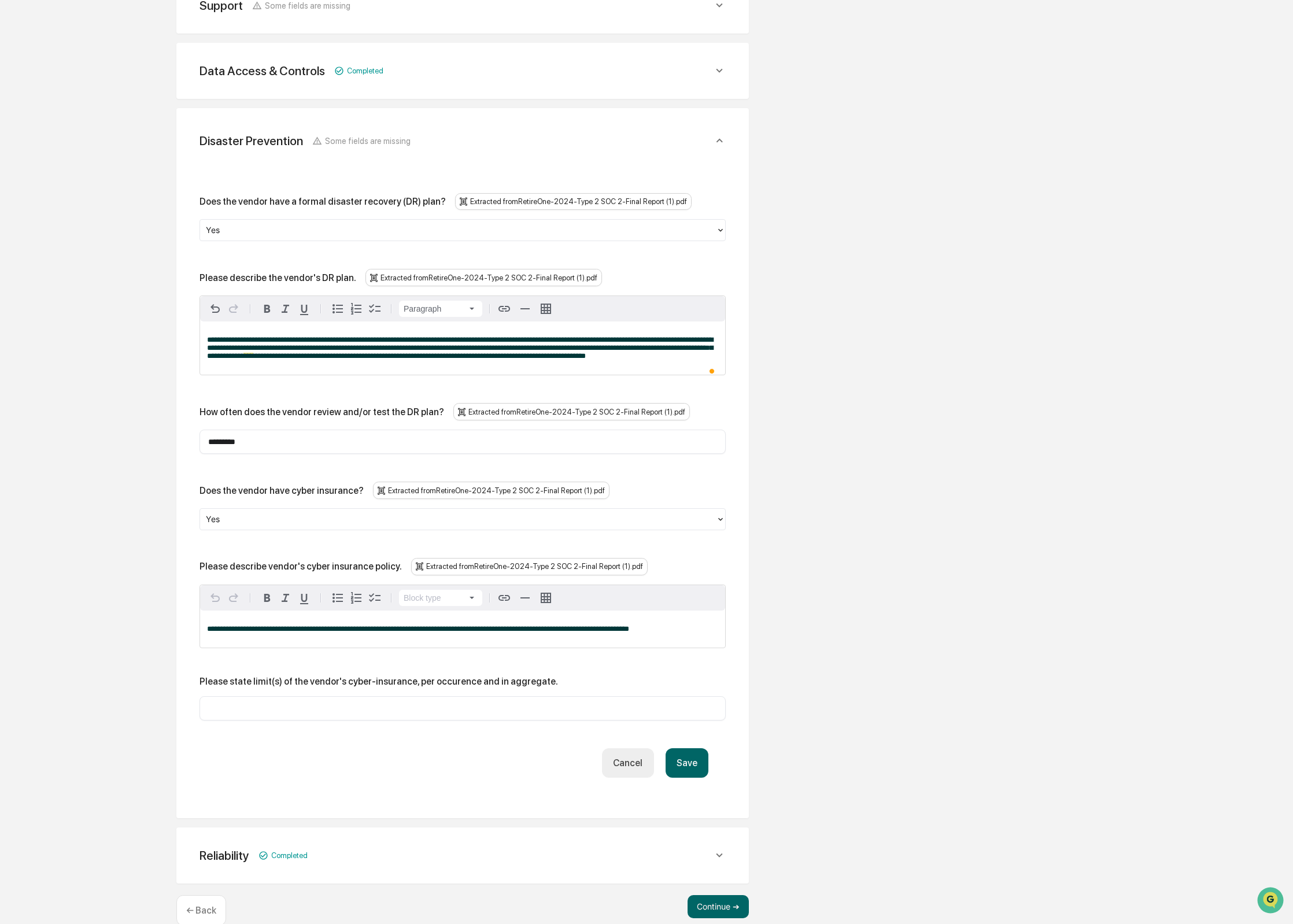
scroll to position [391, 0]
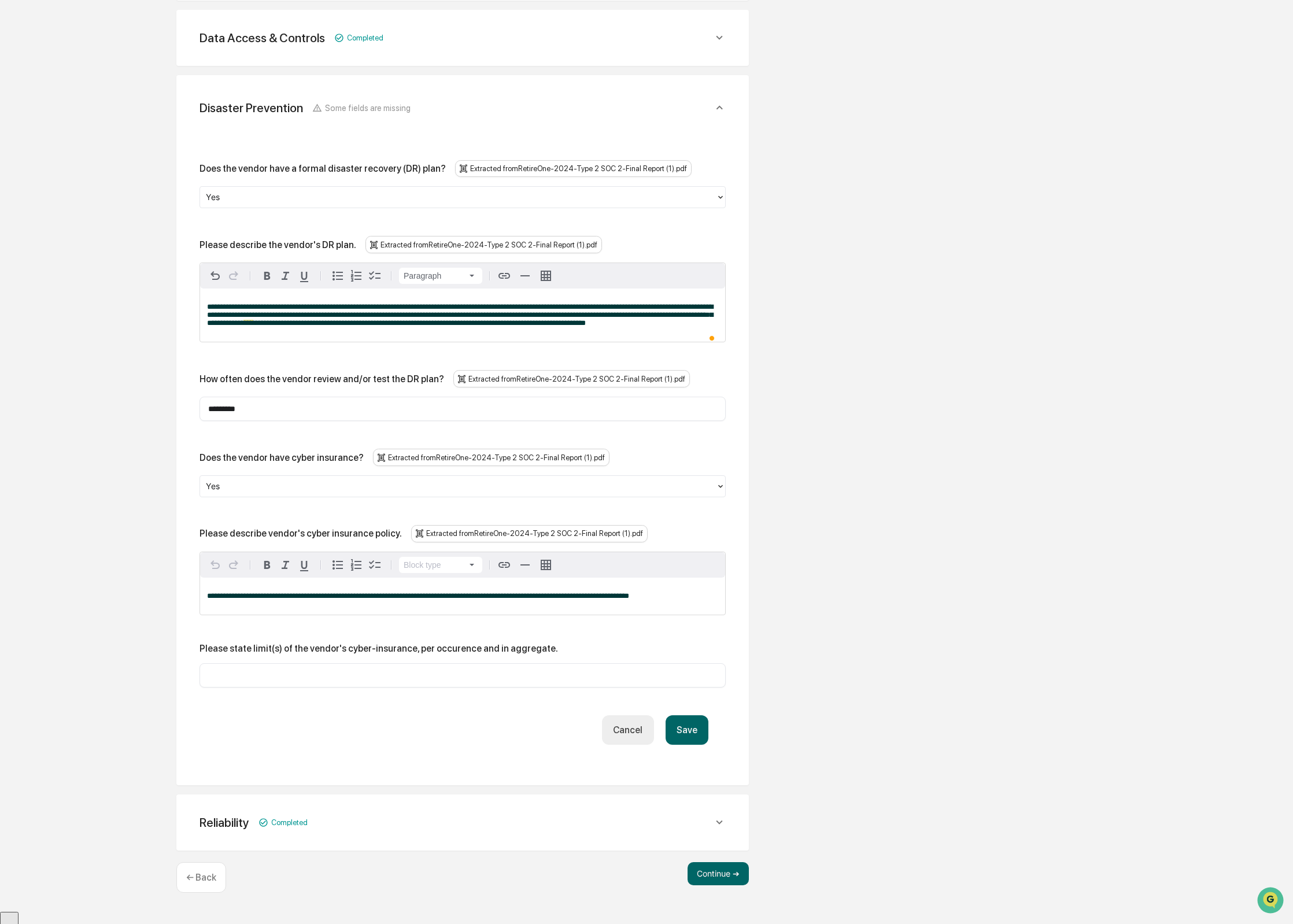
click at [343, 539] on div "Please describe vendor's cyber insurance policy." at bounding box center [301, 533] width 202 height 11
copy div "Please describe vendor's cyber insurance policy."
click at [1014, 385] on div "Overview Vendor Details Entry Details Review Vendor Data Vendor Risk Assessment…" at bounding box center [646, 328] width 1281 height 1165
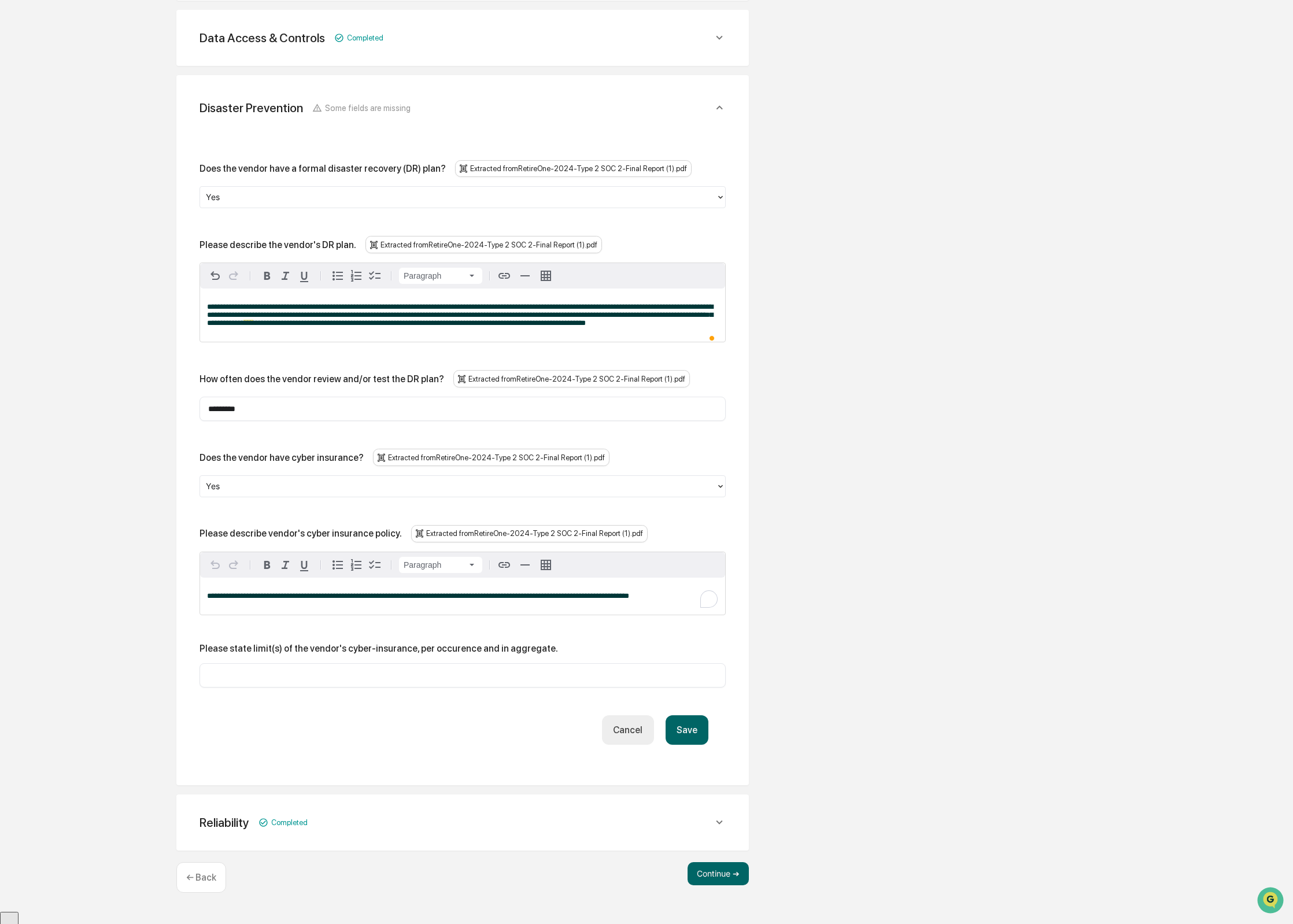
click at [598, 599] on span "**********" at bounding box center [418, 596] width 422 height 7
click at [283, 599] on span "**********" at bounding box center [418, 596] width 422 height 7
drag, startPoint x: 288, startPoint y: 605, endPoint x: 233, endPoint y: 607, distance: 55.0
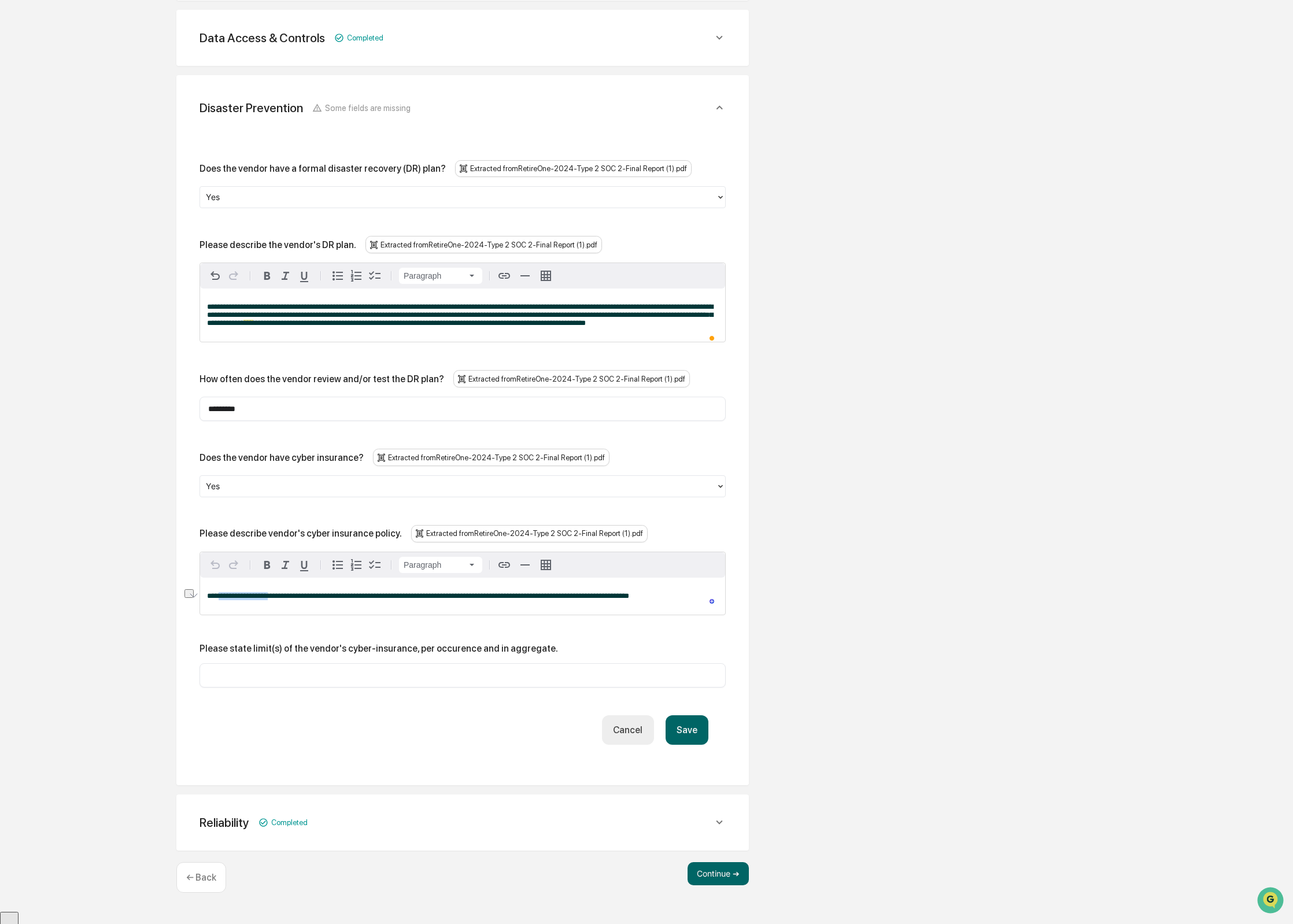
click at [226, 599] on span "**********" at bounding box center [418, 596] width 422 height 7
click at [687, 734] on button "Save" at bounding box center [687, 730] width 43 height 30
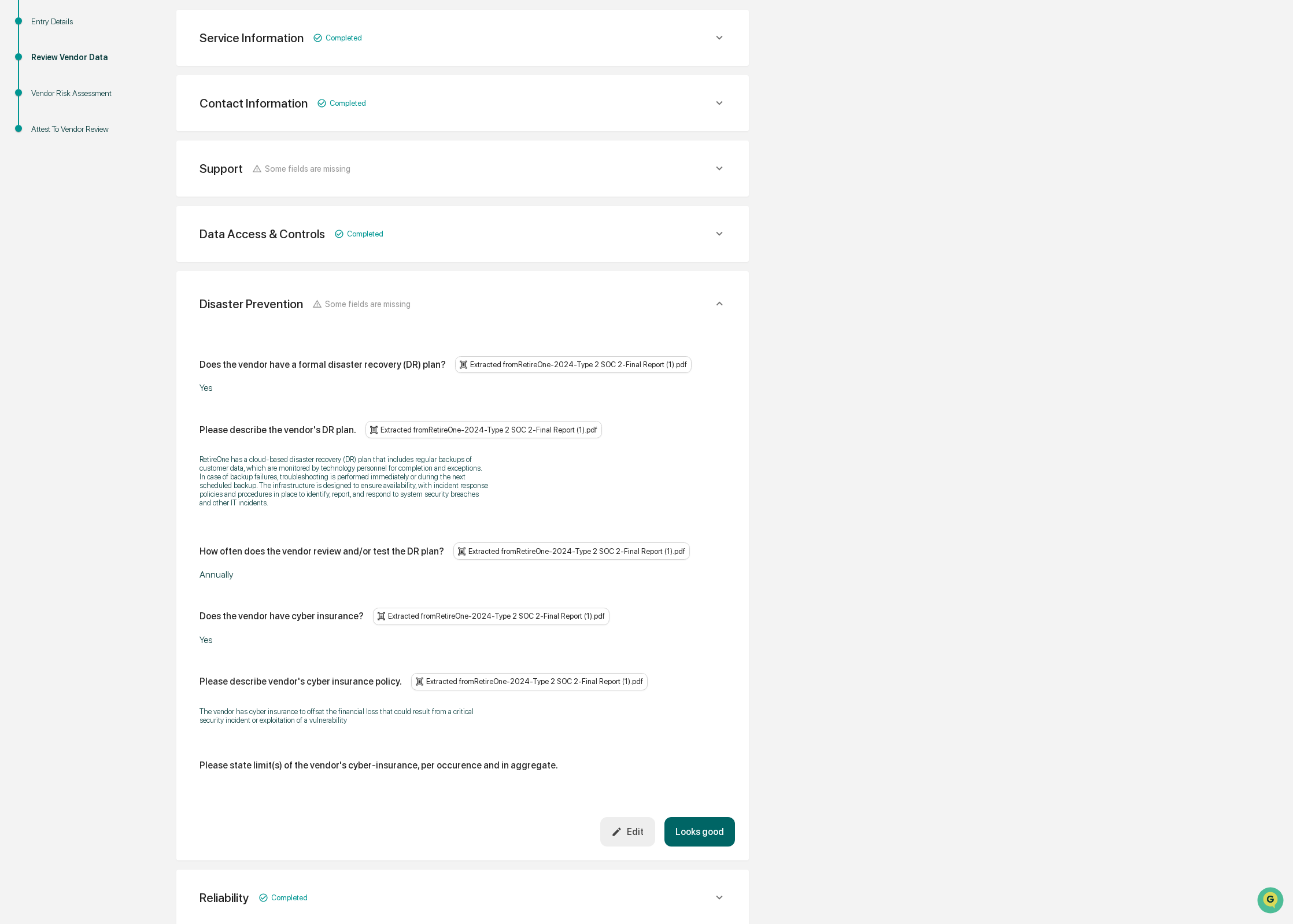
scroll to position [267, 0]
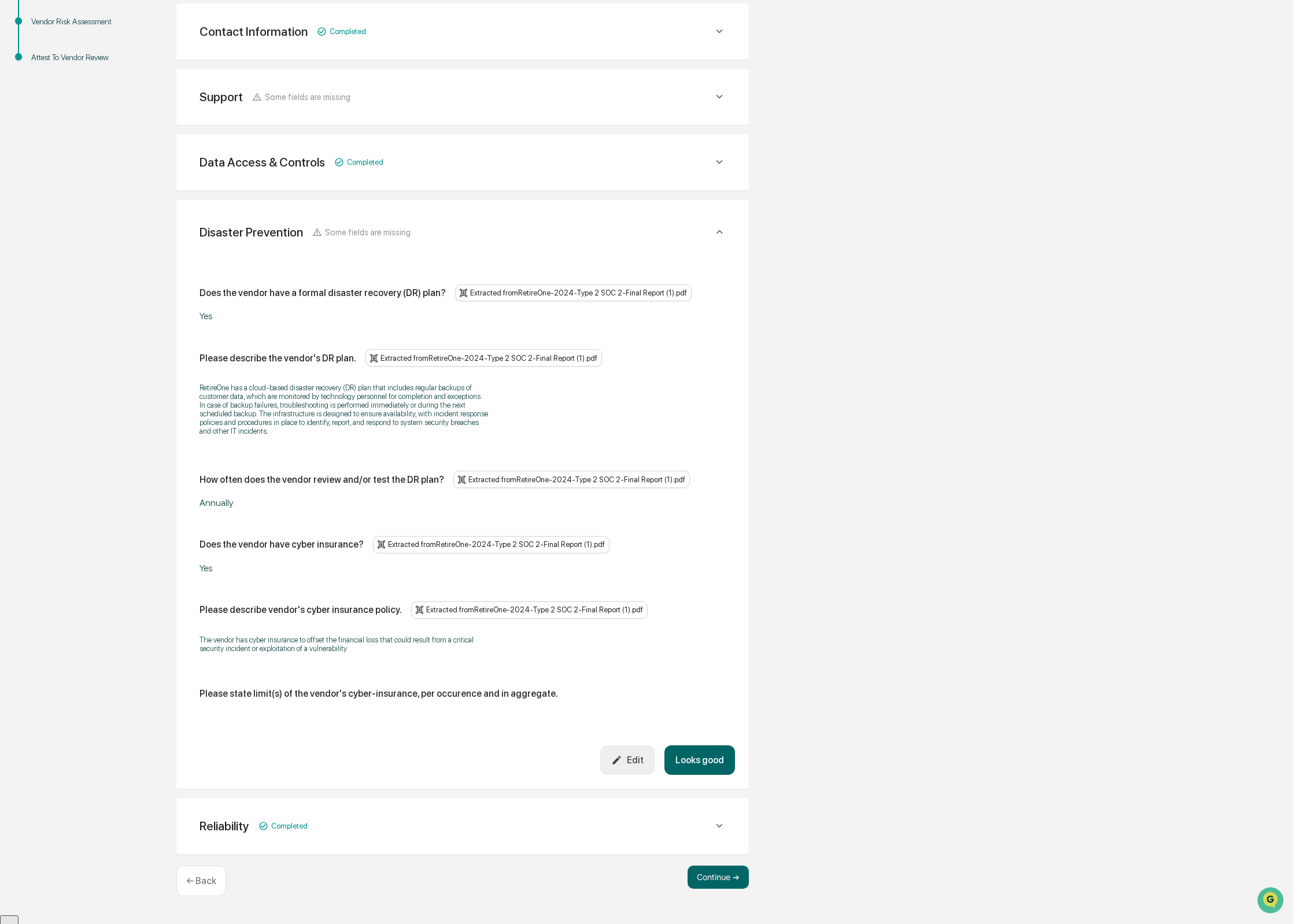
click at [299, 354] on div "Please describe the vendor's DR plan." at bounding box center [278, 358] width 157 height 11
copy div "Please describe the vendor's DR plan."
click at [698, 767] on button "Looks good" at bounding box center [699, 760] width 71 height 30
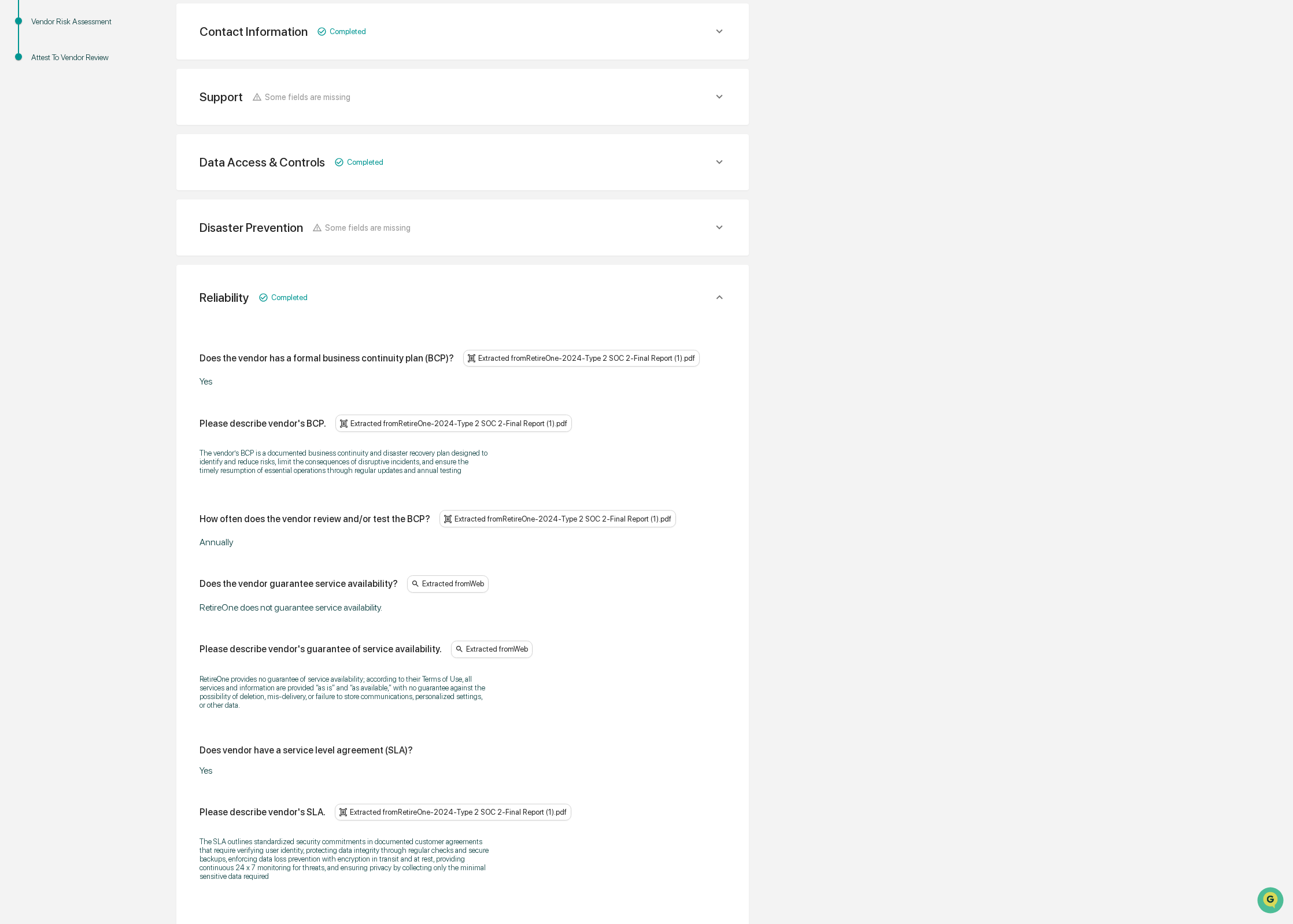
click at [244, 426] on div "Please describe vendor's BCP." at bounding box center [263, 423] width 126 height 11
copy div "Please describe vendor's BCP."
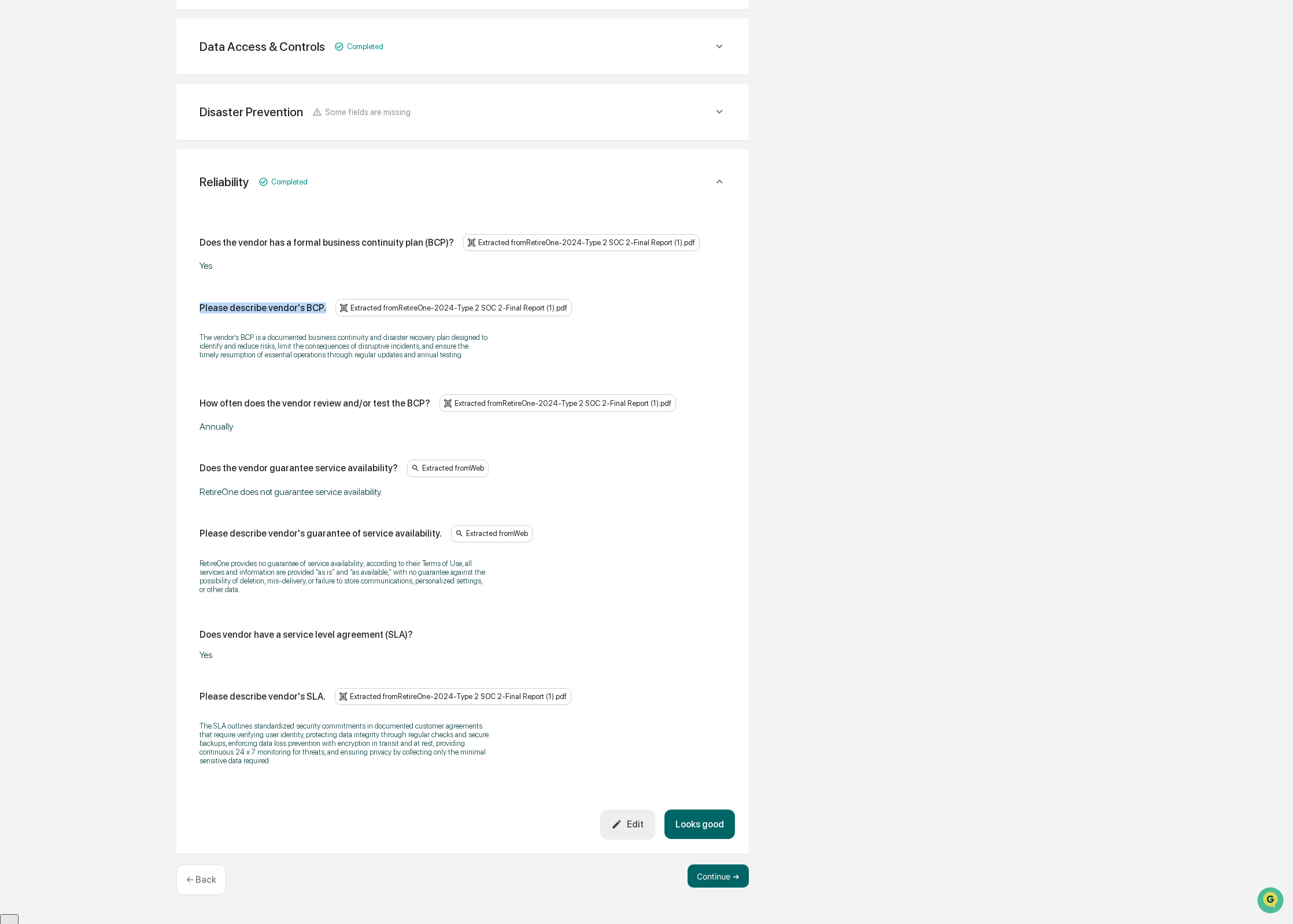
click at [626, 830] on div "Edit" at bounding box center [628, 824] width 33 height 11
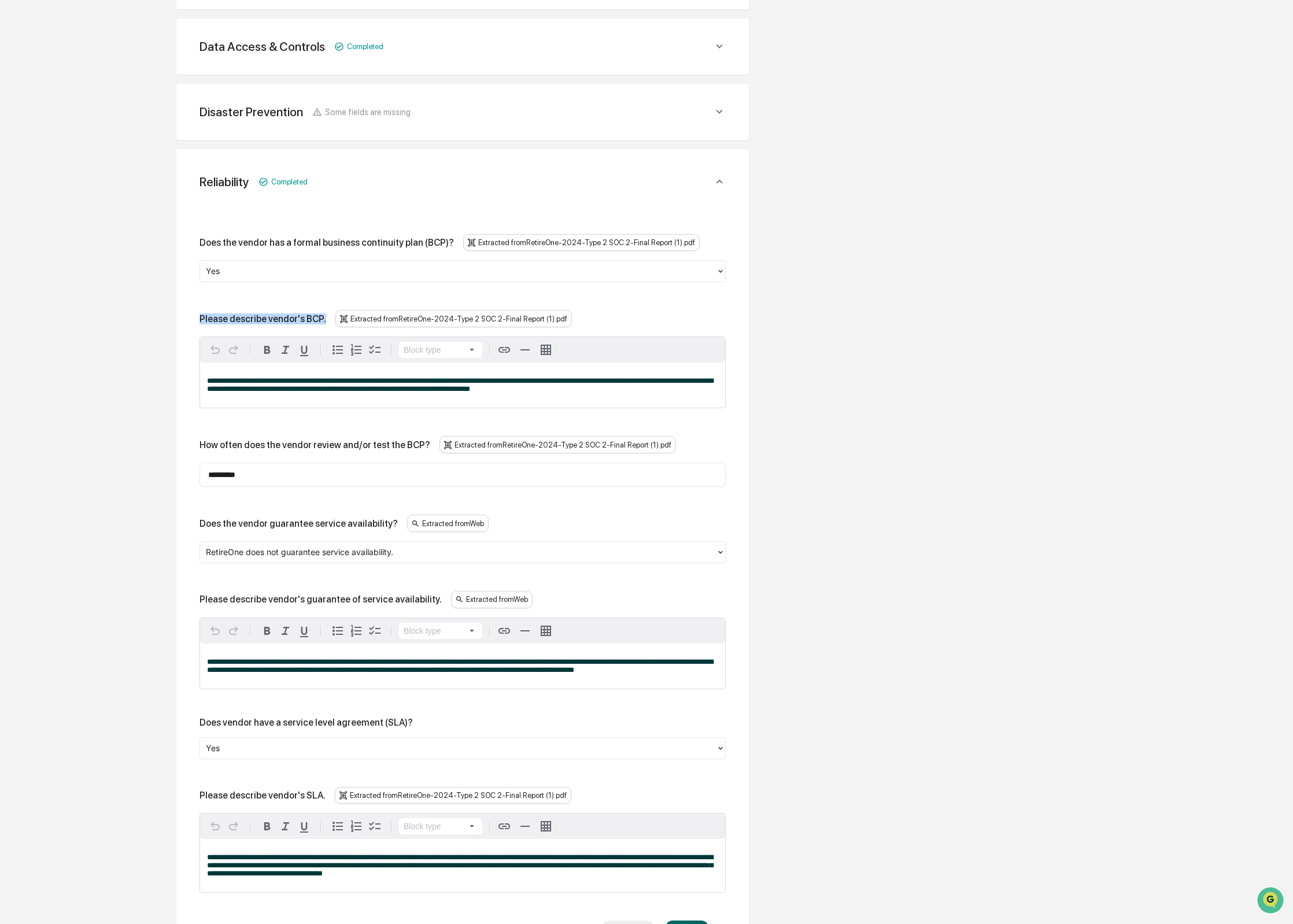
click at [452, 385] on span "**********" at bounding box center [460, 385] width 506 height 16
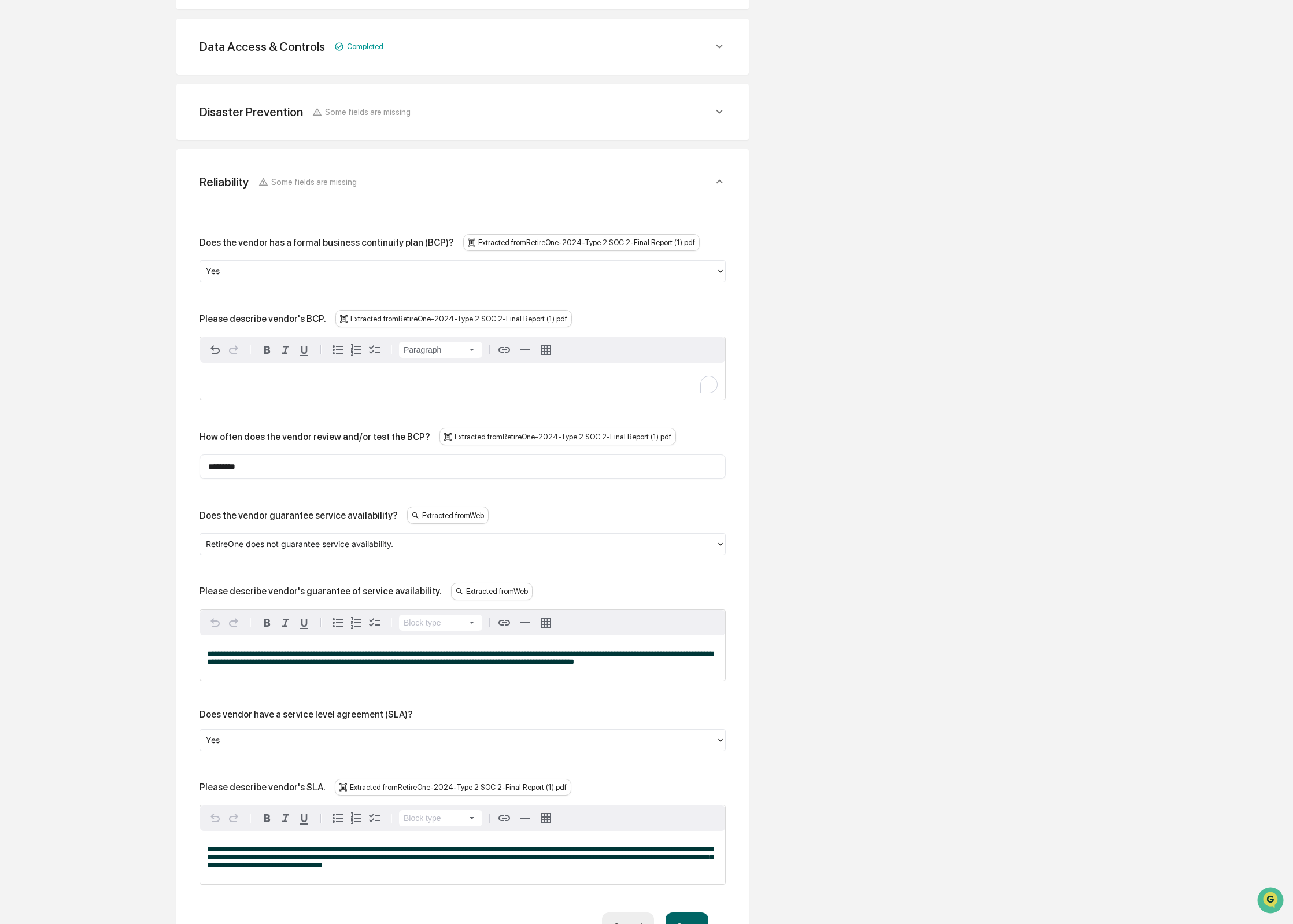
click at [390, 373] on div "To enrich screen reader interactions, please activate Accessibility in Grammarl…" at bounding box center [462, 381] width 525 height 37
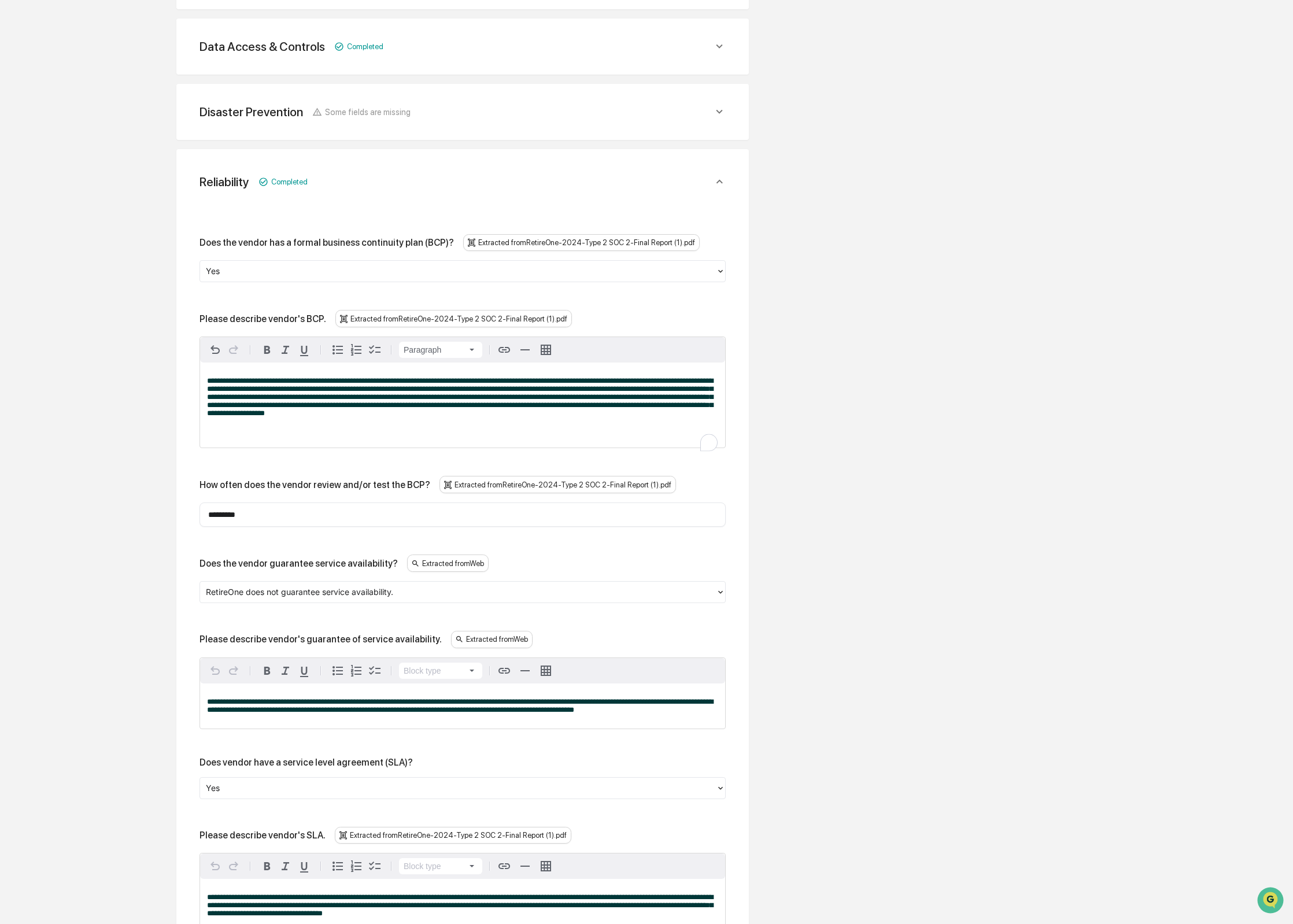
scroll to position [385, 0]
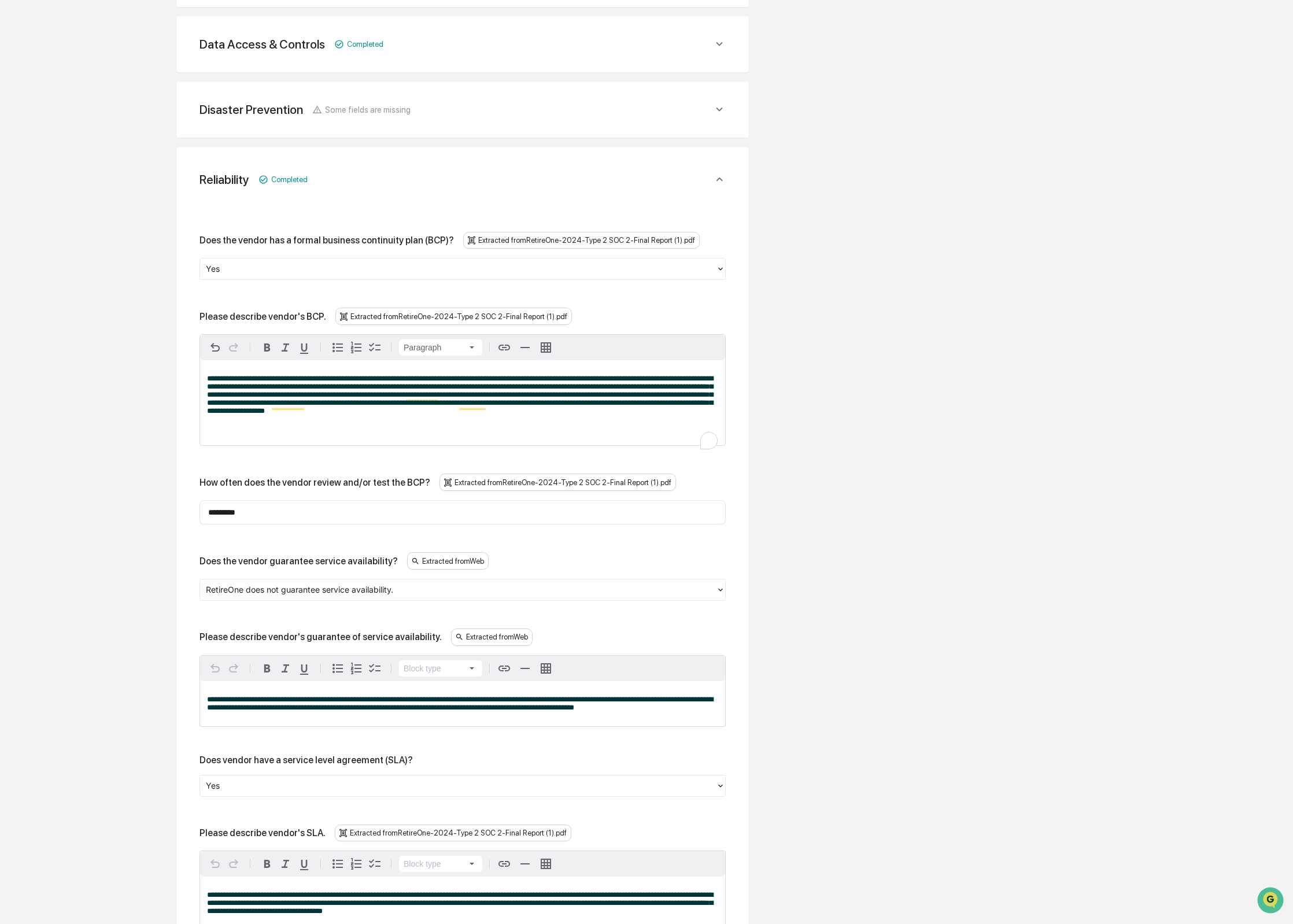
click at [339, 567] on div "Does the vendor guarantee service availability?" at bounding box center [299, 561] width 198 height 11
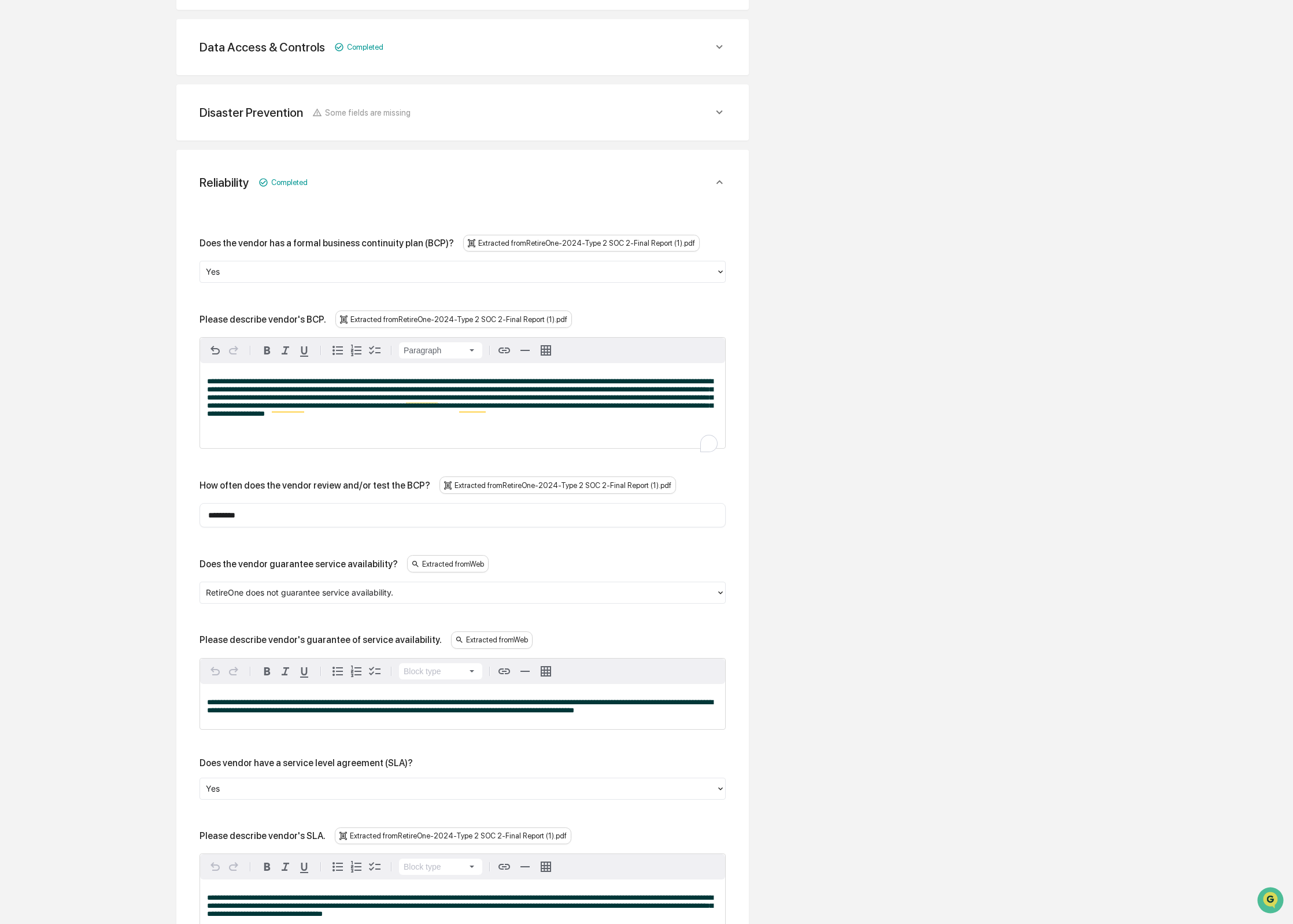
drag, startPoint x: 304, startPoint y: 645, endPoint x: 251, endPoint y: 651, distance: 53.3
click at [304, 645] on div "Please describe vendor's guarantee of service availability." at bounding box center [321, 640] width 242 height 11
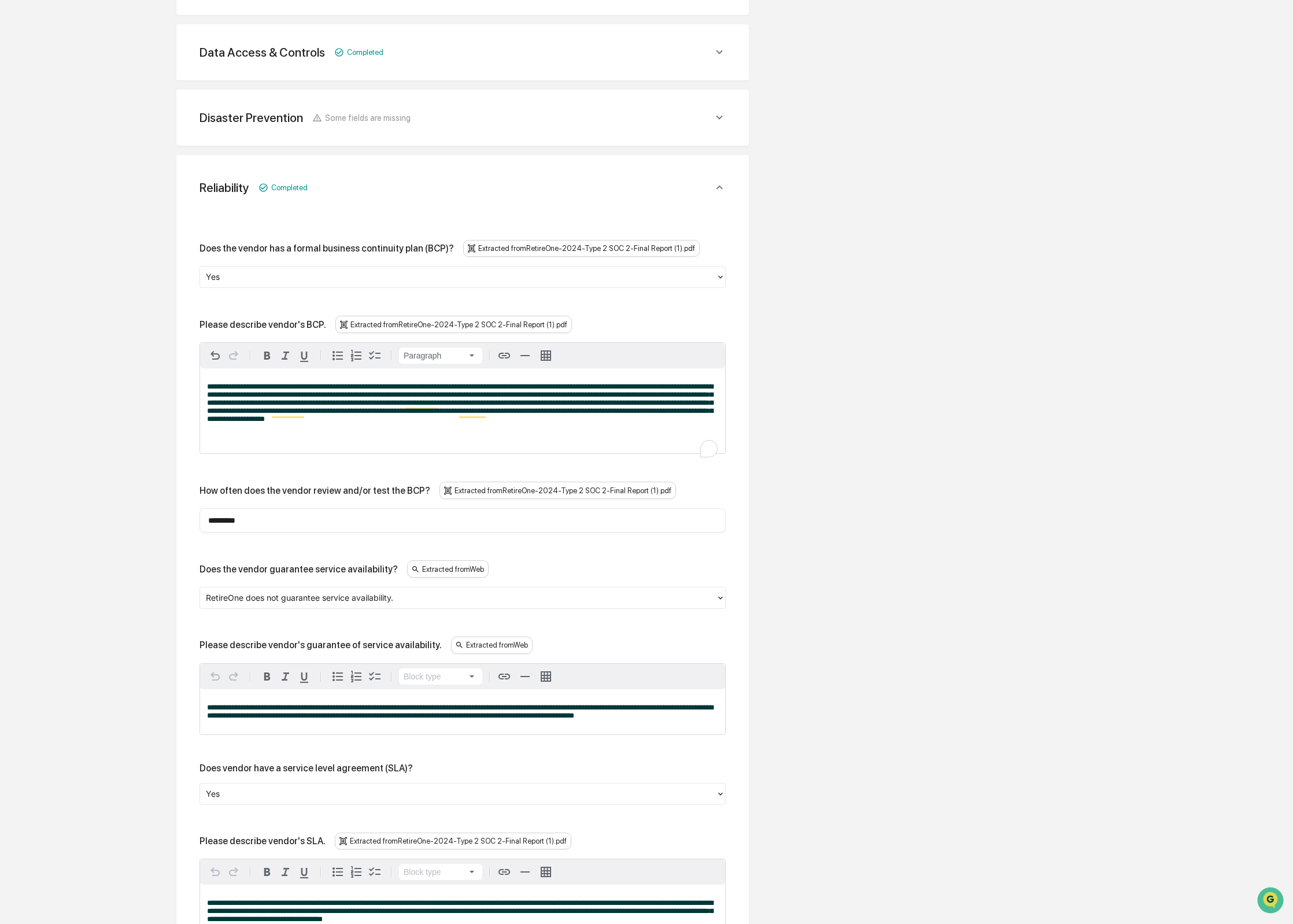
click at [211, 651] on div "Please describe vendor's guarantee of service availability." at bounding box center [321, 645] width 242 height 11
click at [211, 650] on div "Please describe vendor's guarantee of service availability." at bounding box center [321, 644] width 242 height 11
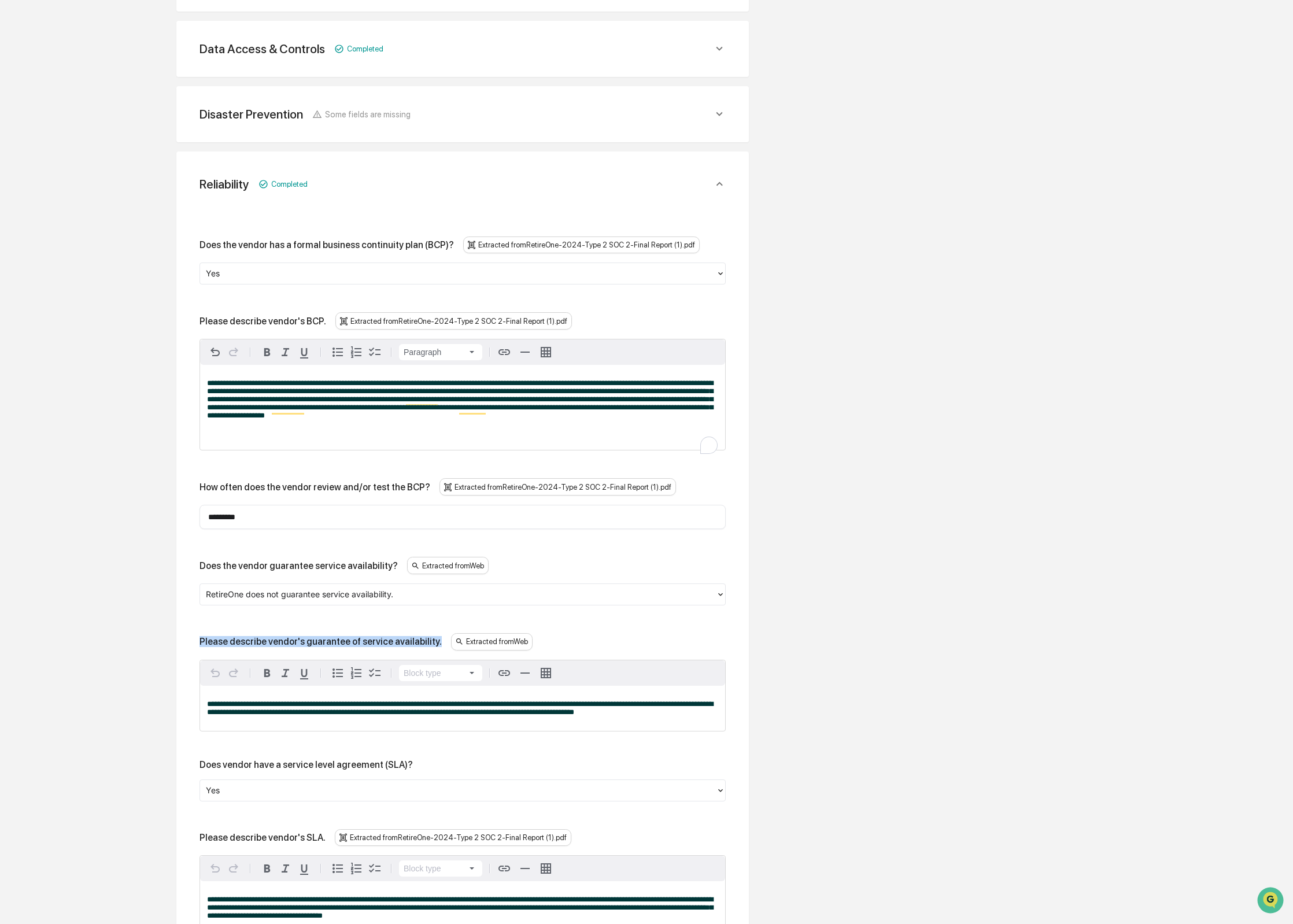
copy div "Please describe vendor's guarantee of service availability."
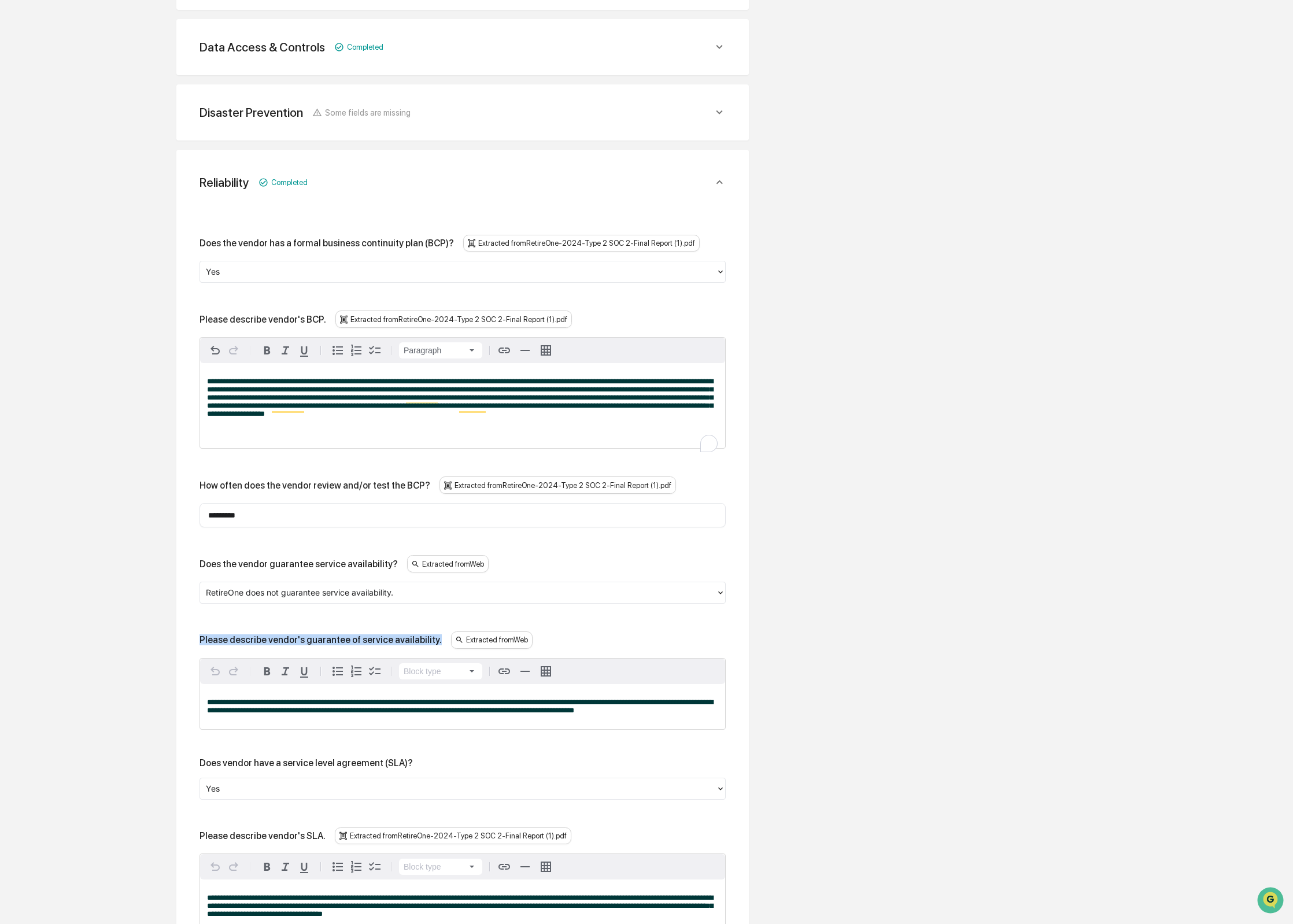
scroll to position [380, 0]
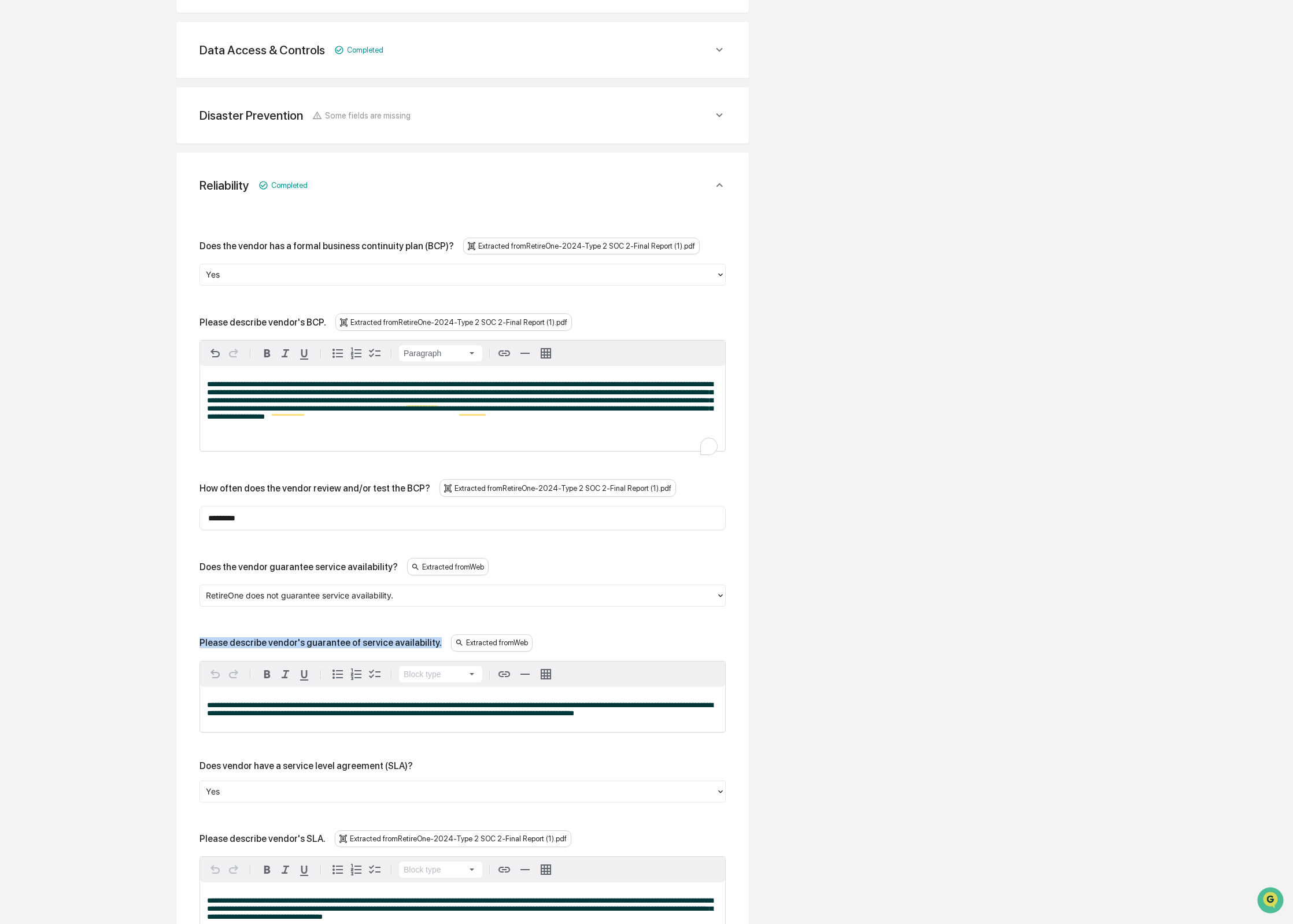
click at [344, 717] on span "**********" at bounding box center [460, 709] width 506 height 16
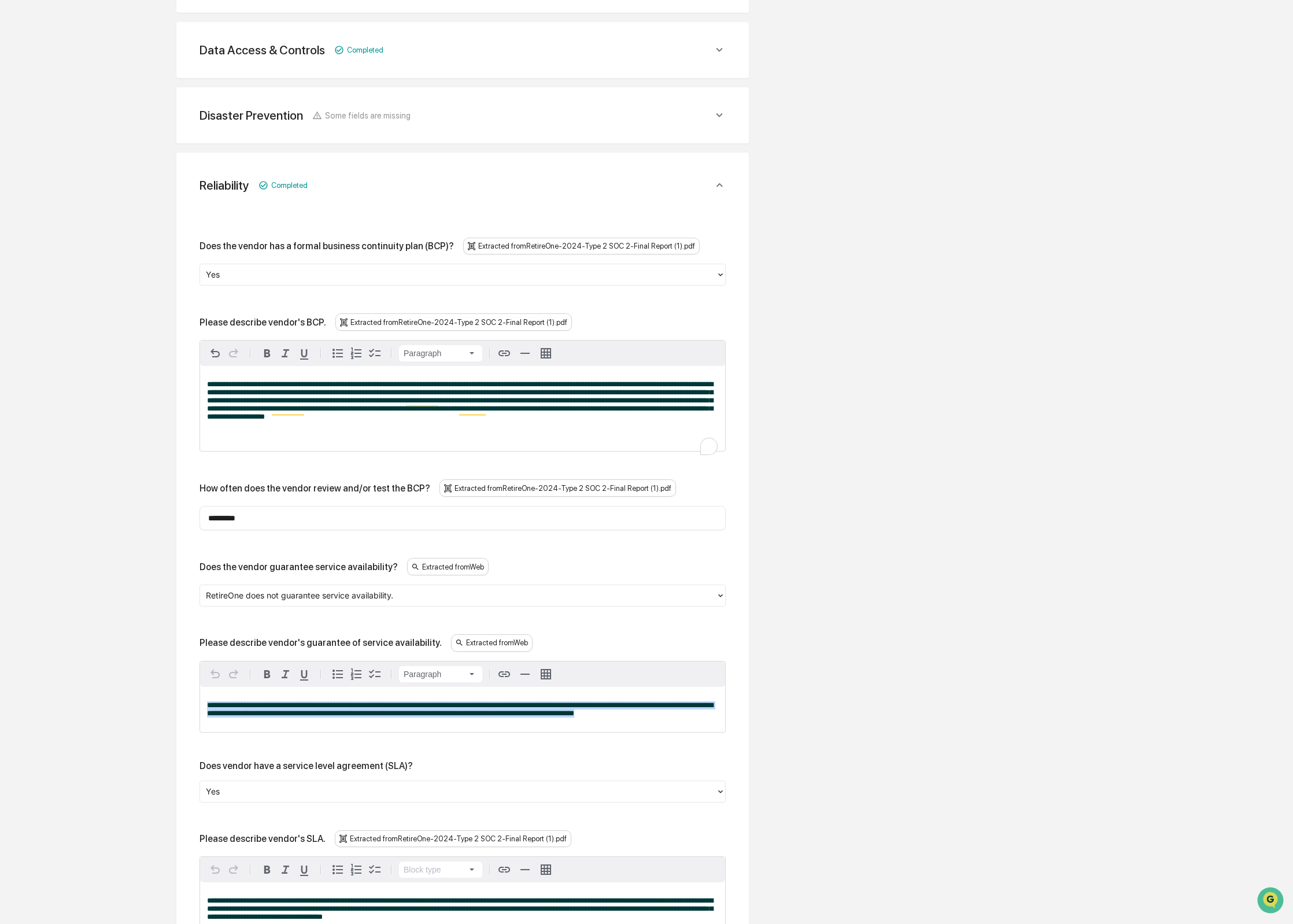
click at [344, 717] on span "**********" at bounding box center [460, 709] width 506 height 16
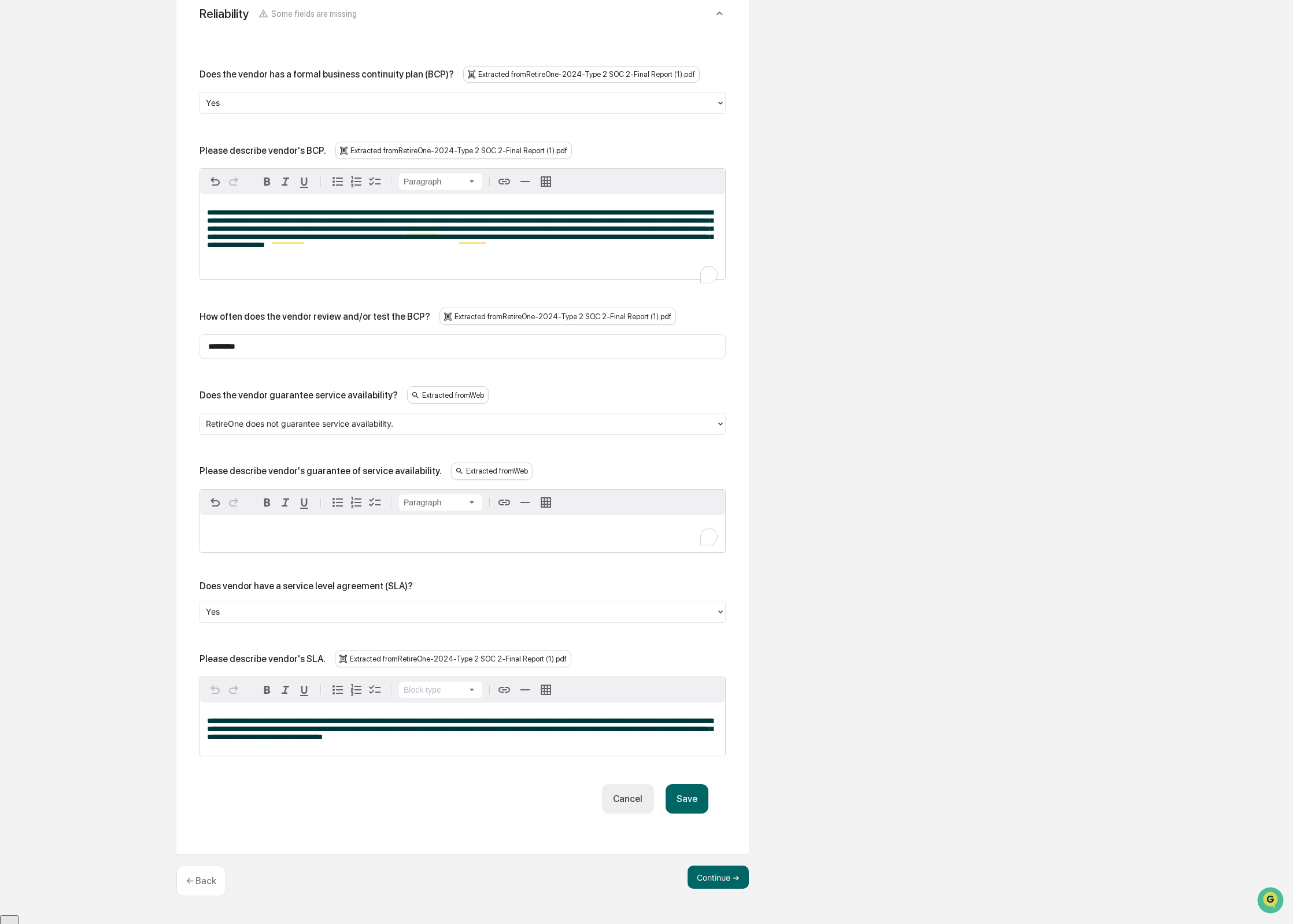
scroll to position [558, 0]
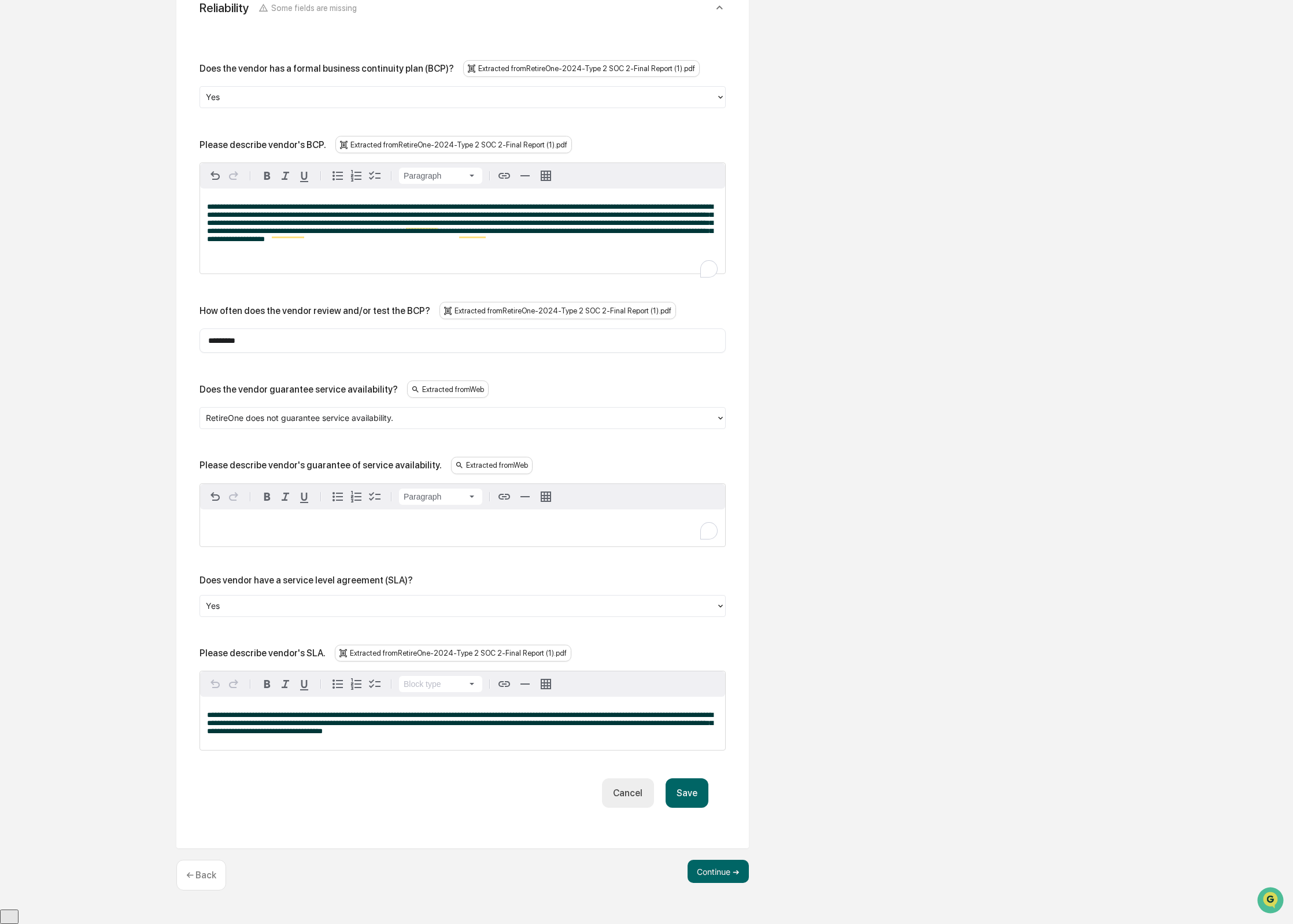
click at [328, 547] on div "To enrich screen reader interactions, please activate Accessibility in Grammarl…" at bounding box center [462, 528] width 525 height 37
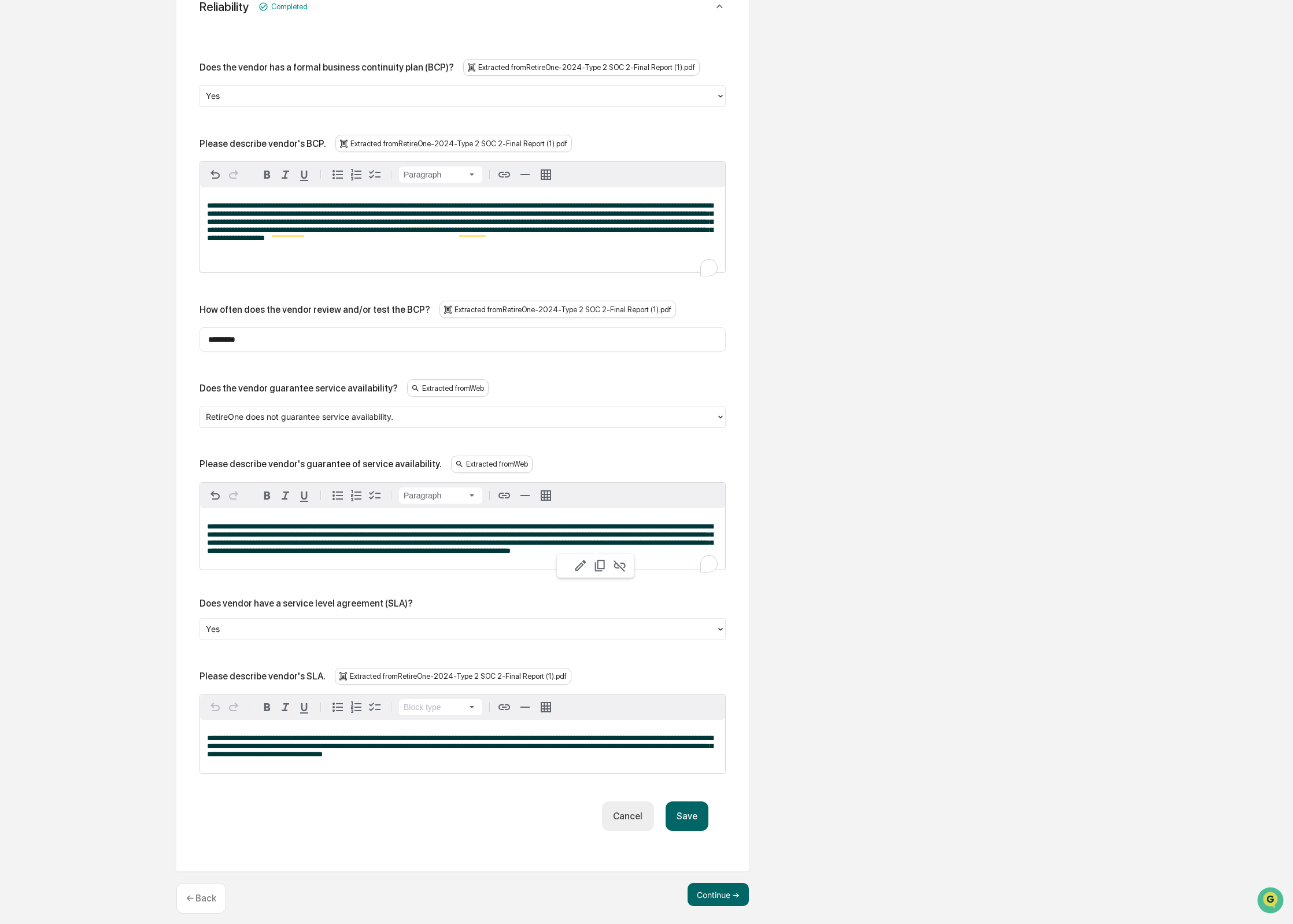
click at [433, 555] on p "**********" at bounding box center [463, 539] width 511 height 33
click at [270, 682] on div "Please describe vendor's SLA." at bounding box center [263, 676] width 126 height 11
copy div "Please describe vendor's SLA."
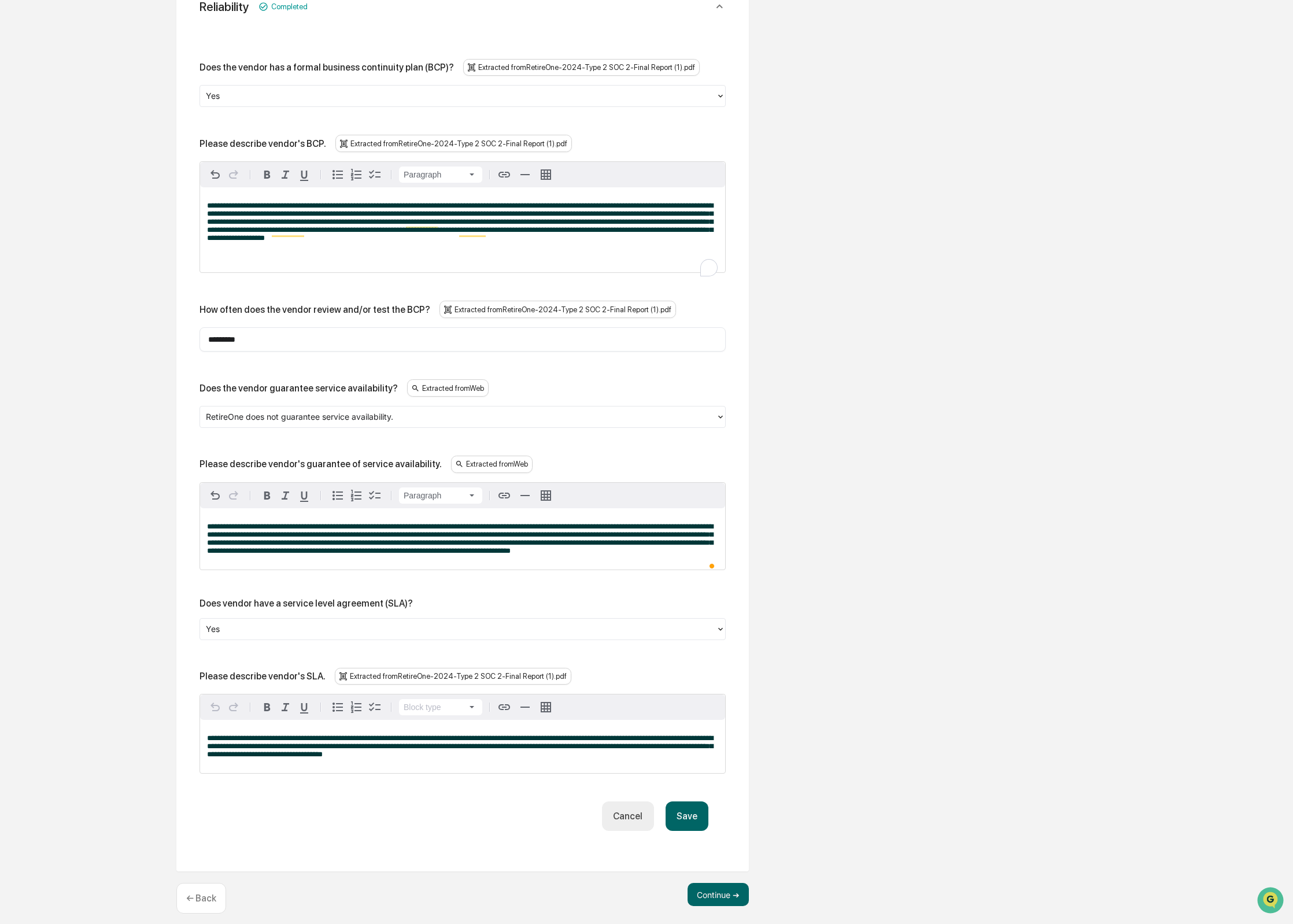
click at [435, 423] on div at bounding box center [457, 417] width 504 height 13
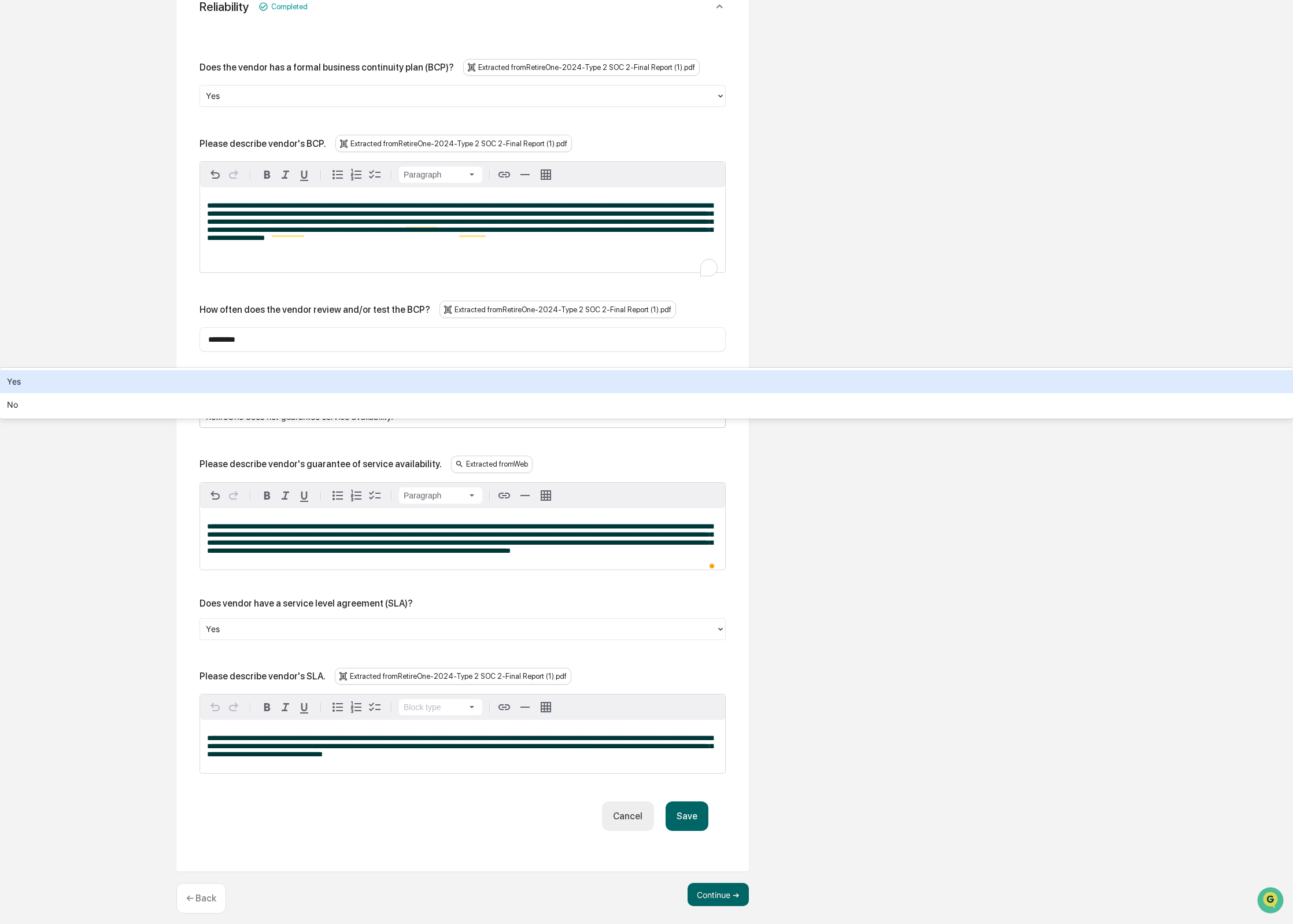
click at [416, 393] on div "Yes" at bounding box center [646, 381] width 1293 height 23
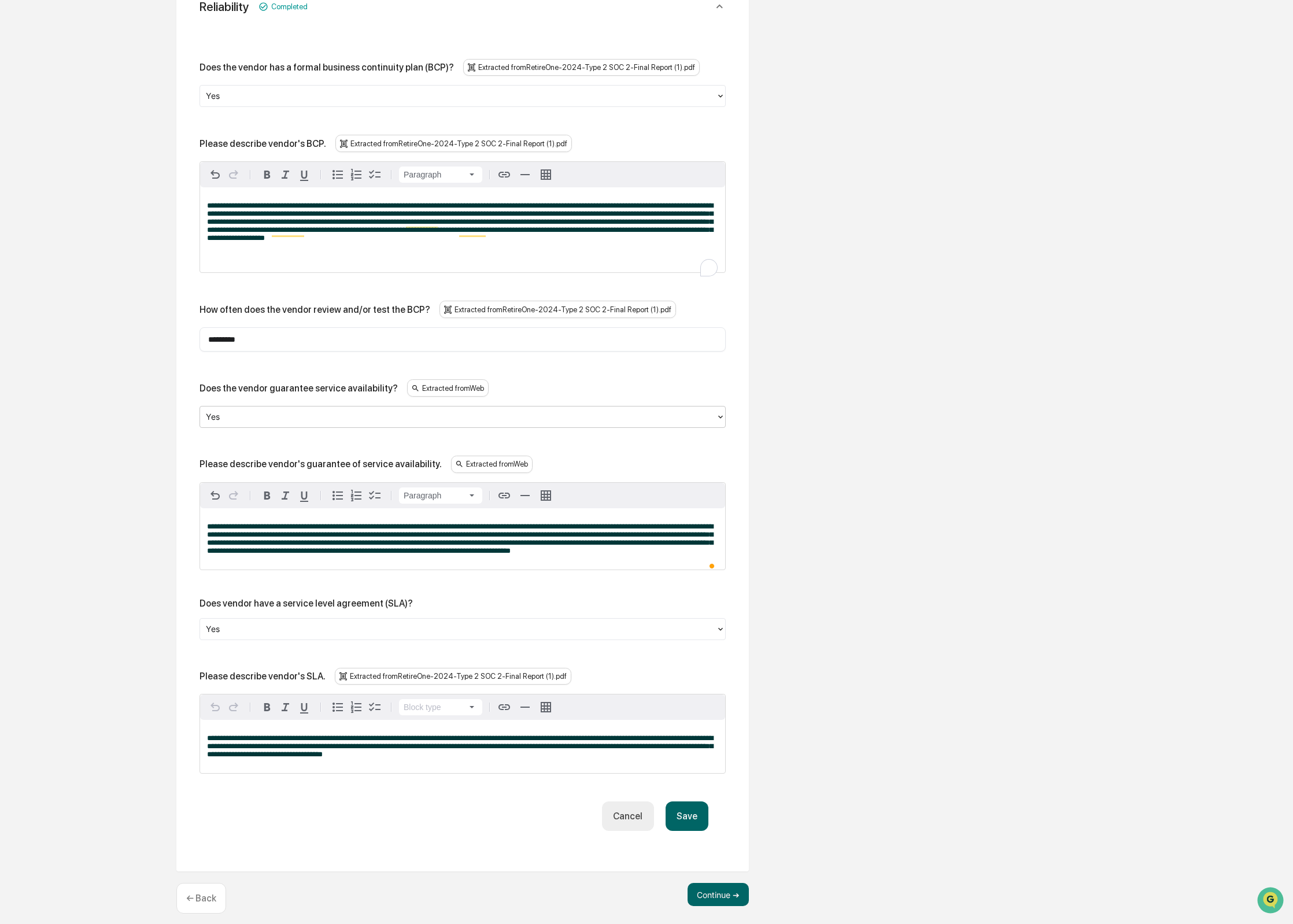
scroll to position [592, 0]
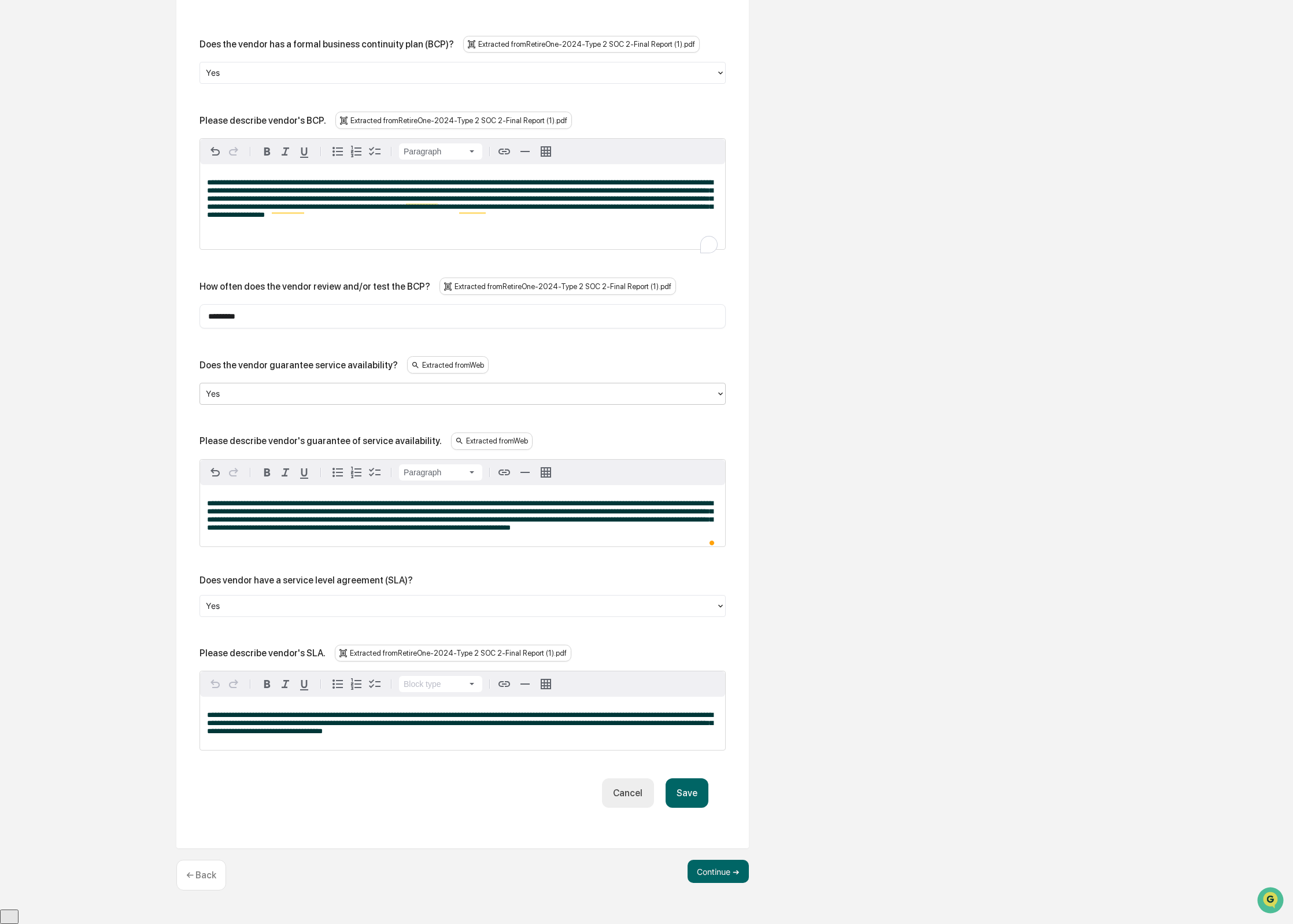
click at [291, 735] on span "**********" at bounding box center [460, 723] width 506 height 24
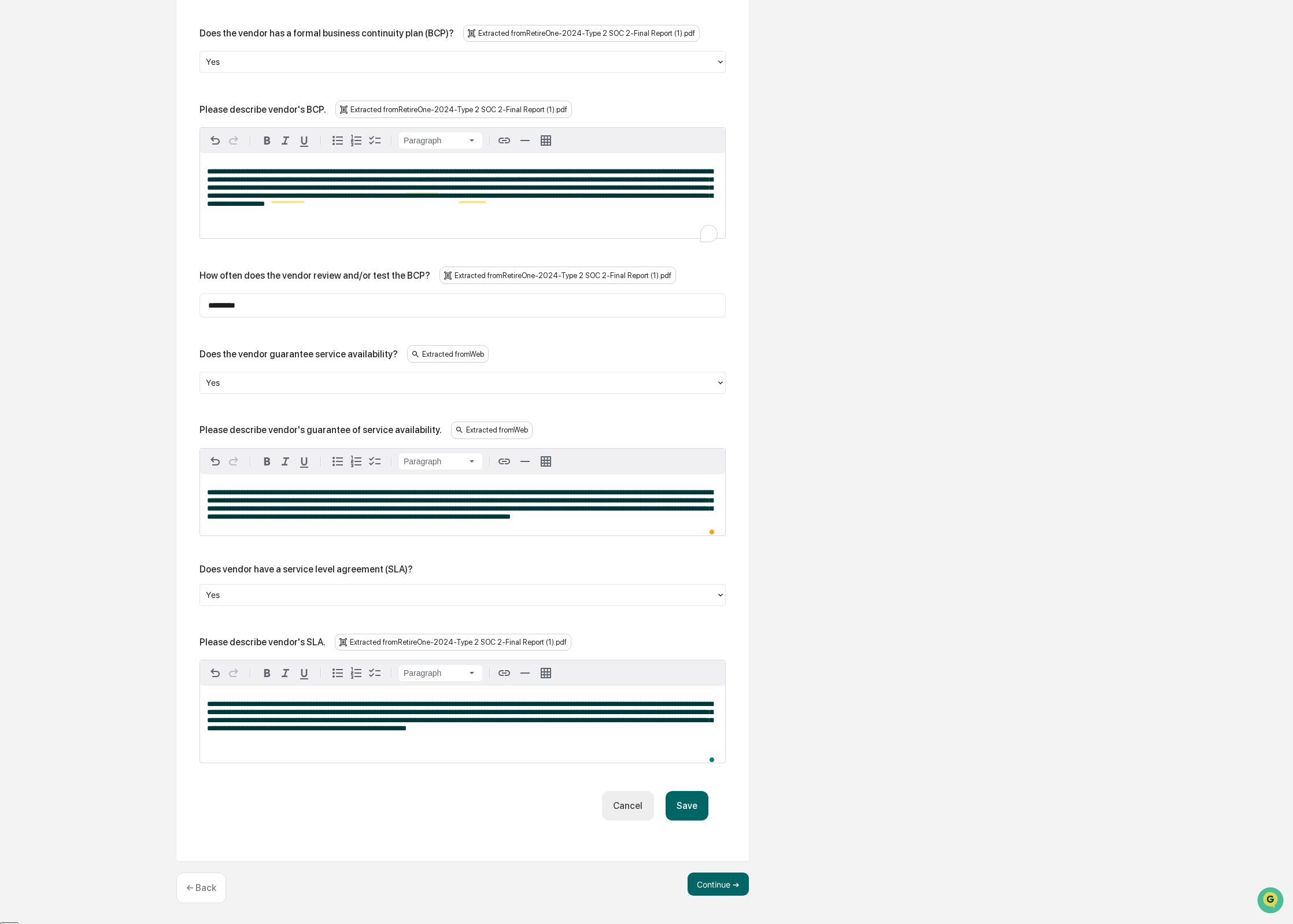
click at [696, 821] on button "Save" at bounding box center [687, 806] width 43 height 30
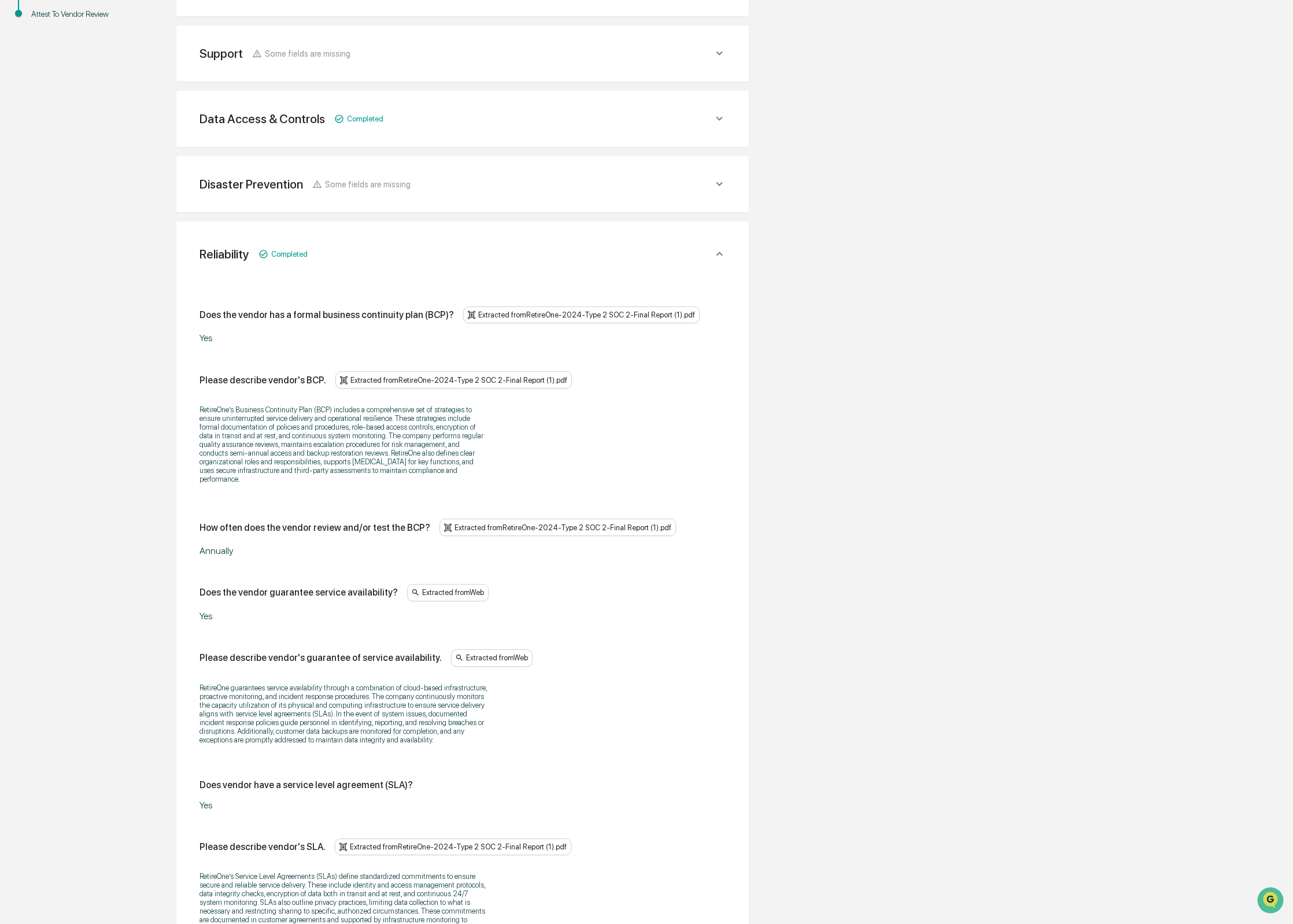
scroll to position [493, 0]
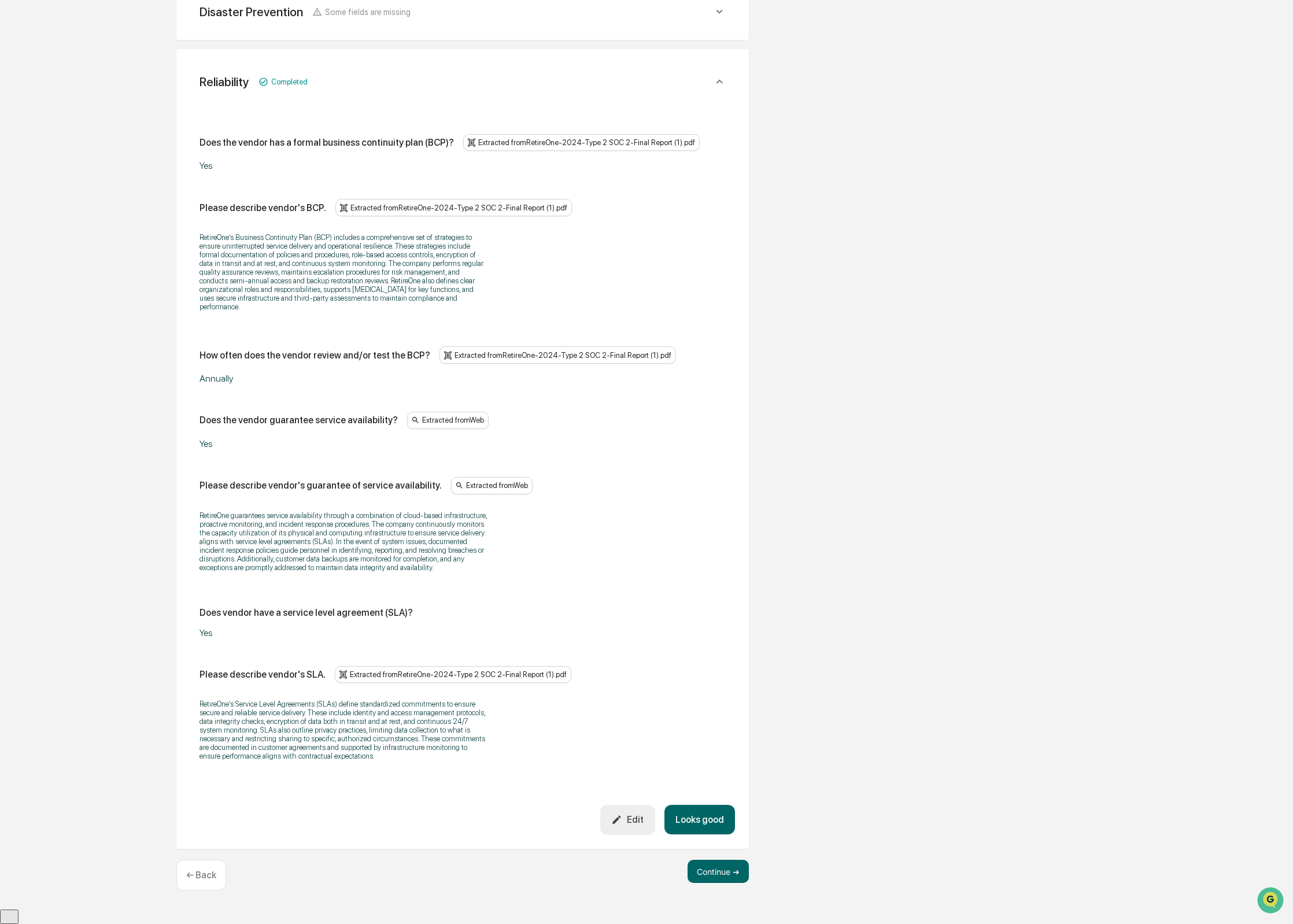
drag, startPoint x: 712, startPoint y: 824, endPoint x: 717, endPoint y: 847, distance: 23.5
click at [712, 824] on button "Looks good" at bounding box center [699, 820] width 71 height 30
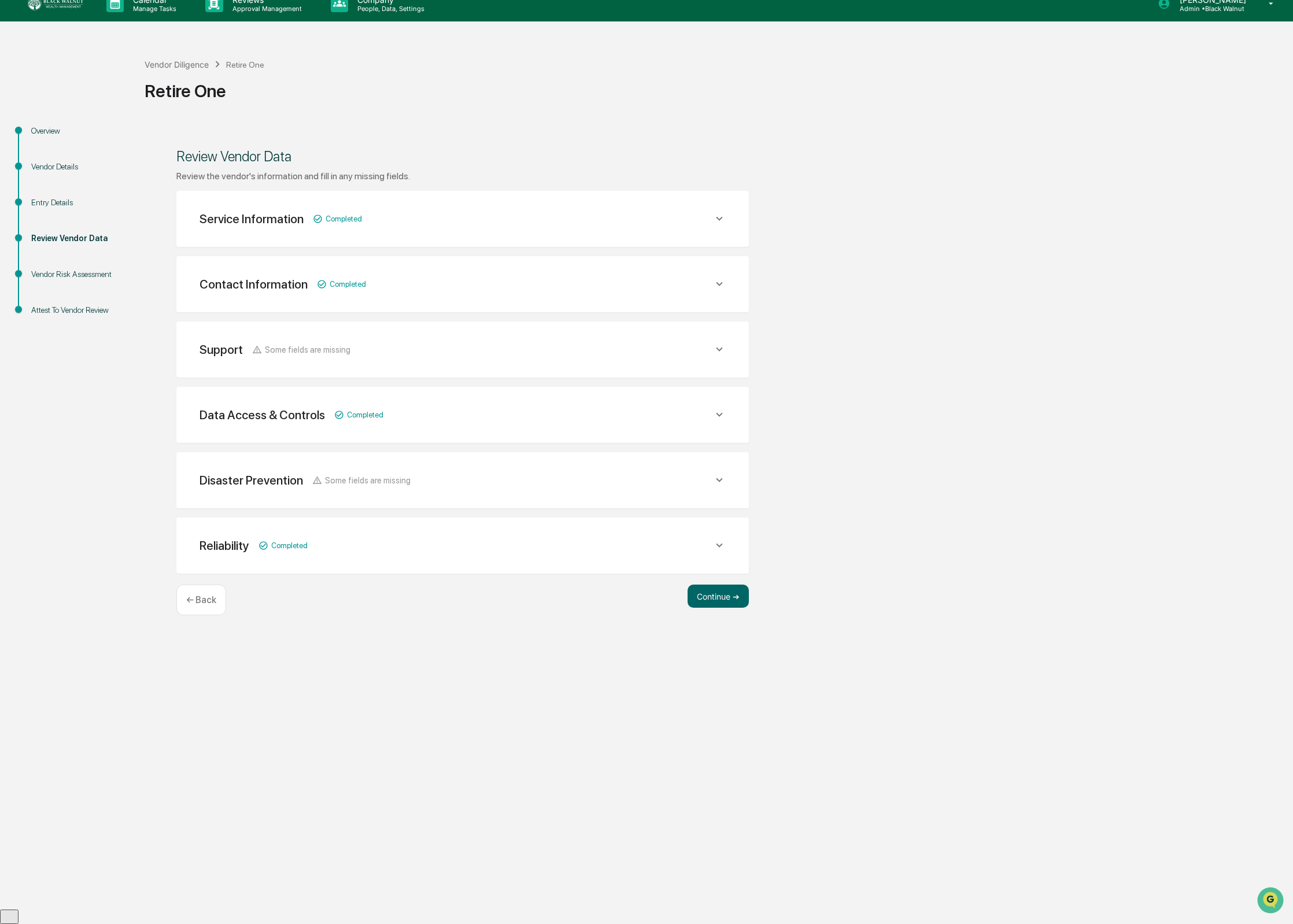
scroll to position [0, 0]
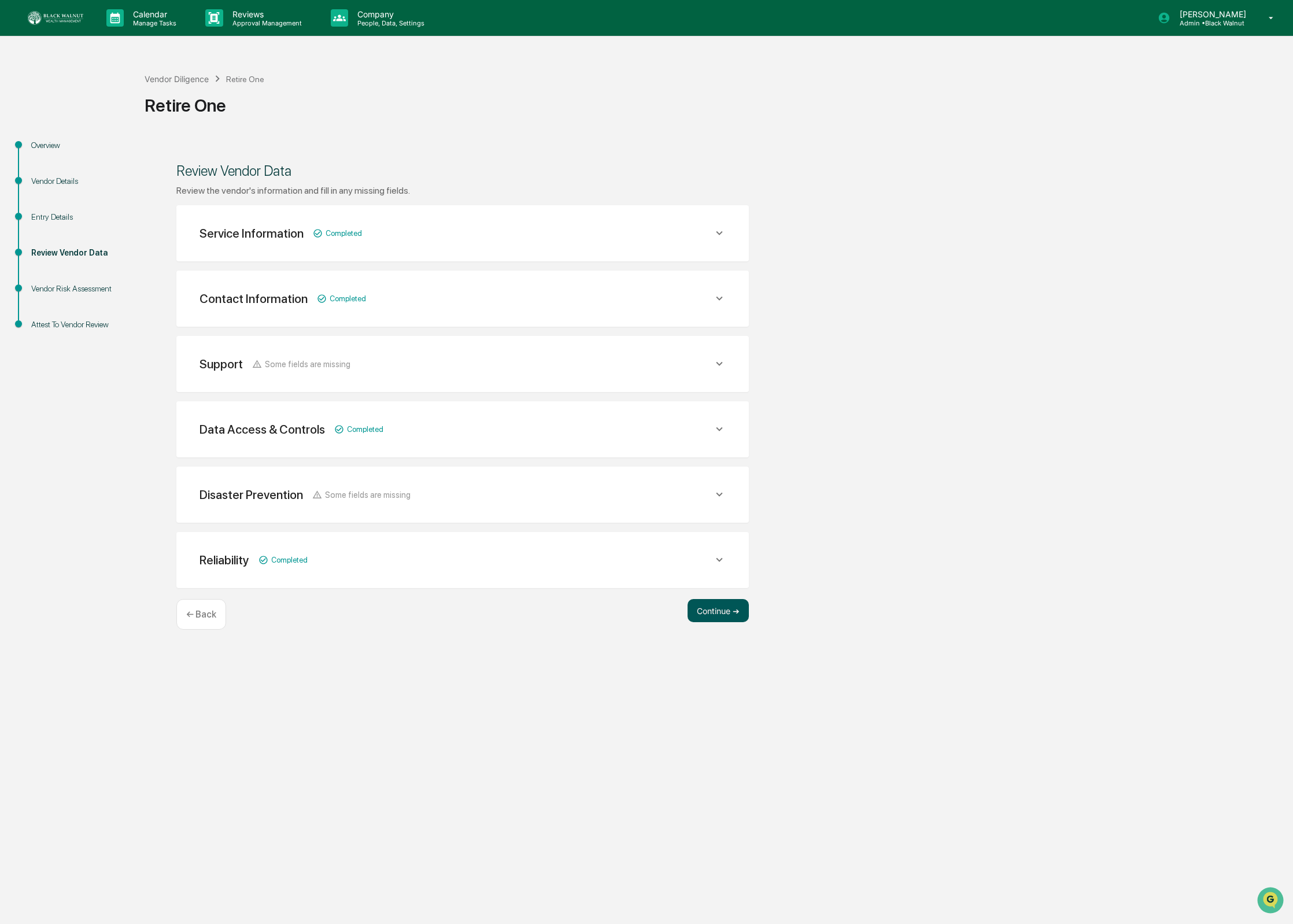
click at [726, 605] on button "Continue ➔" at bounding box center [718, 611] width 62 height 23
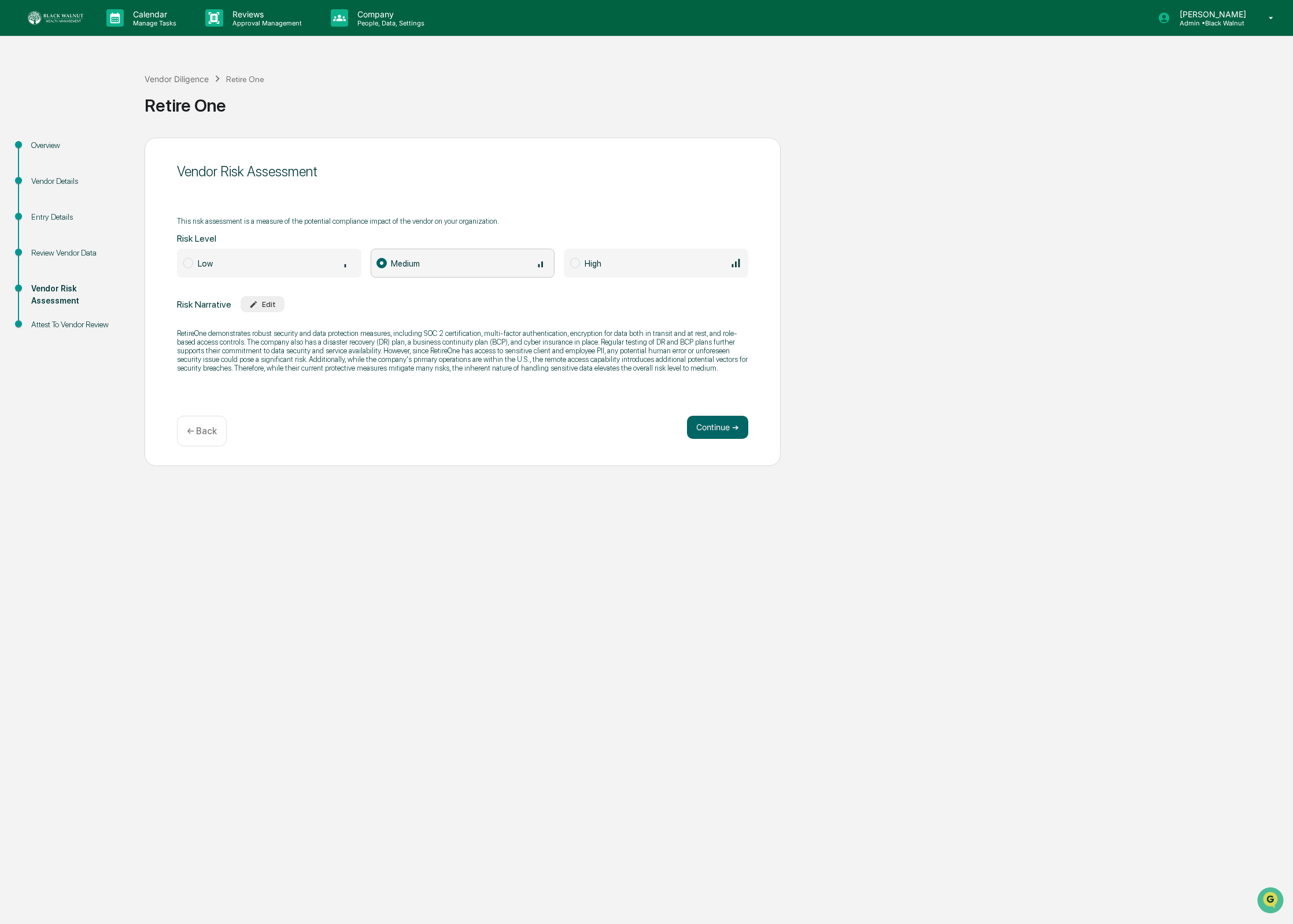
click at [345, 352] on p "RetireOne demonstrates robust security and data protection measures, including …" at bounding box center [462, 351] width 571 height 43
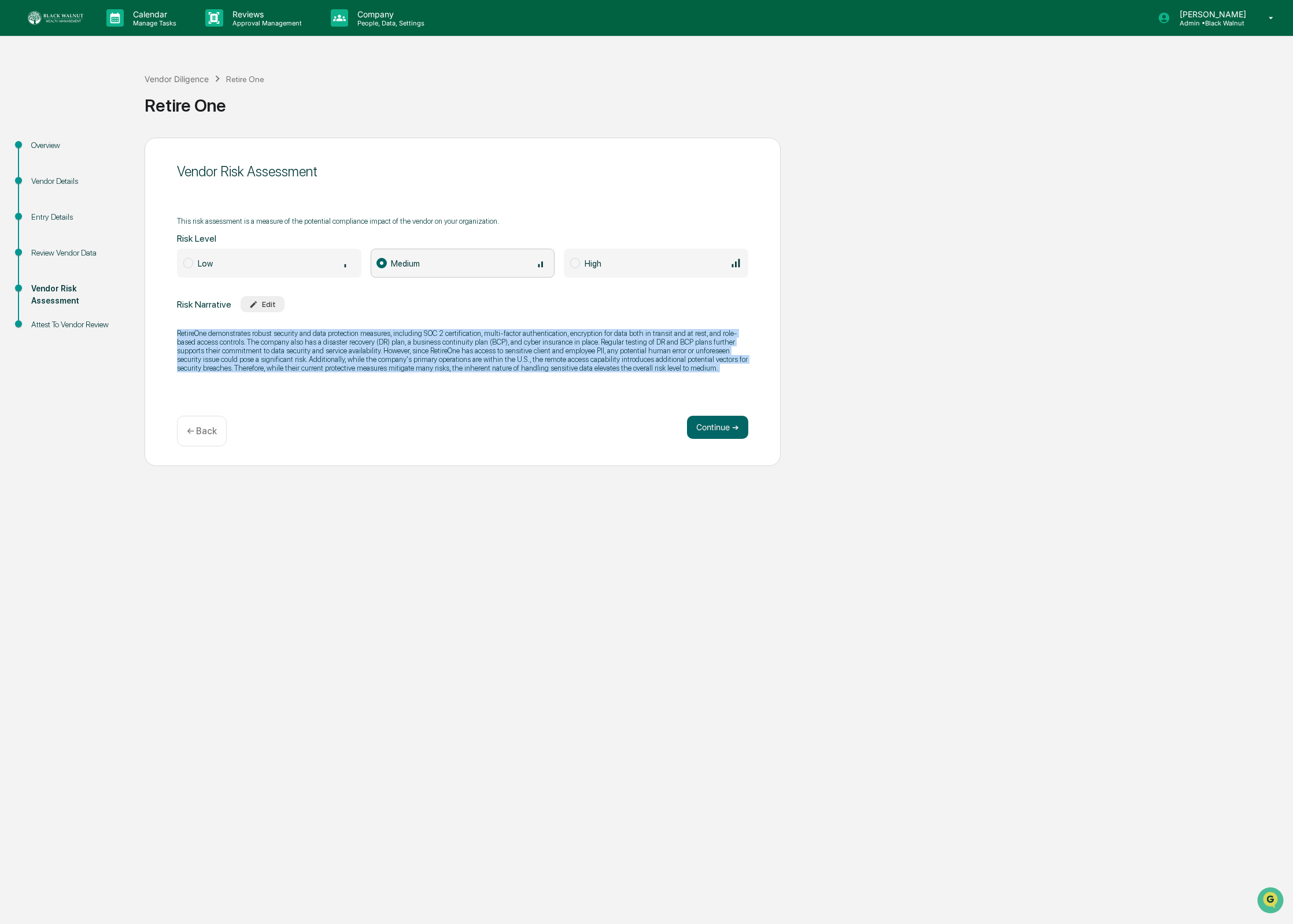
click at [345, 352] on p "RetireOne demonstrates robust security and data protection measures, including …" at bounding box center [462, 351] width 571 height 43
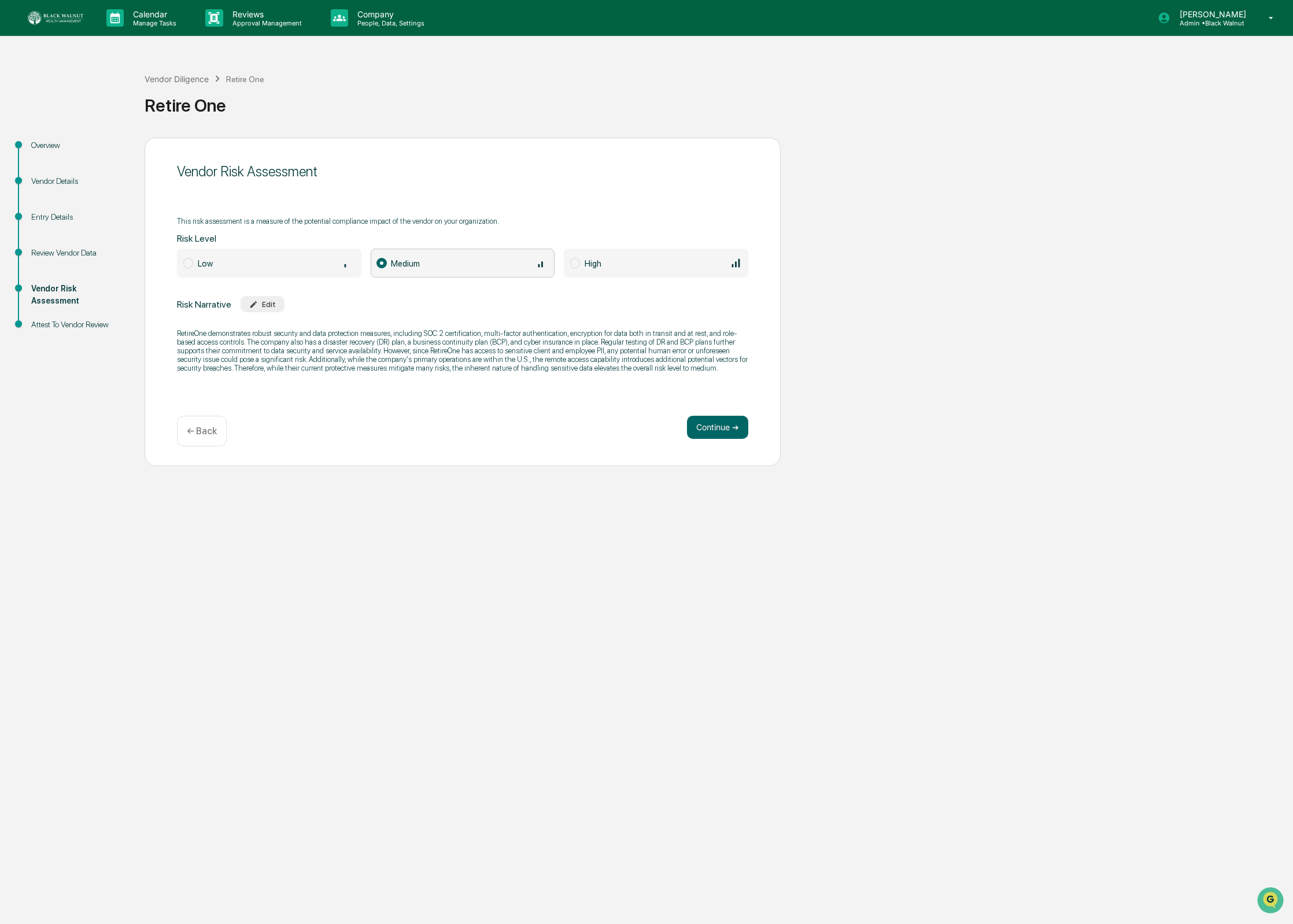
click at [344, 359] on p "RetireOne demonstrates robust security and data protection measures, including …" at bounding box center [462, 351] width 571 height 43
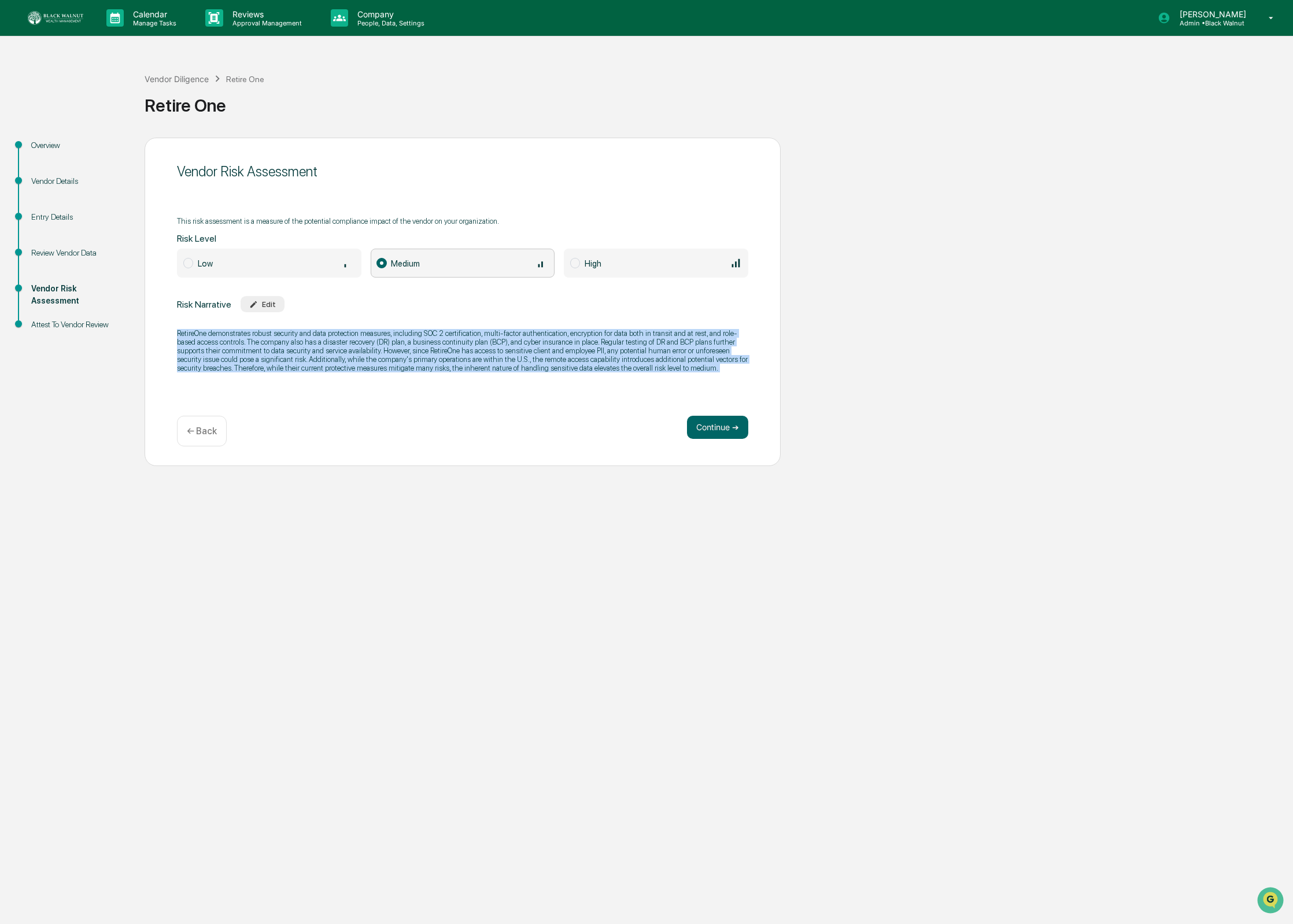
click at [344, 359] on p "RetireOne demonstrates robust security and data protection measures, including …" at bounding box center [462, 351] width 571 height 43
click at [703, 426] on button "Continue ➔" at bounding box center [717, 427] width 62 height 23
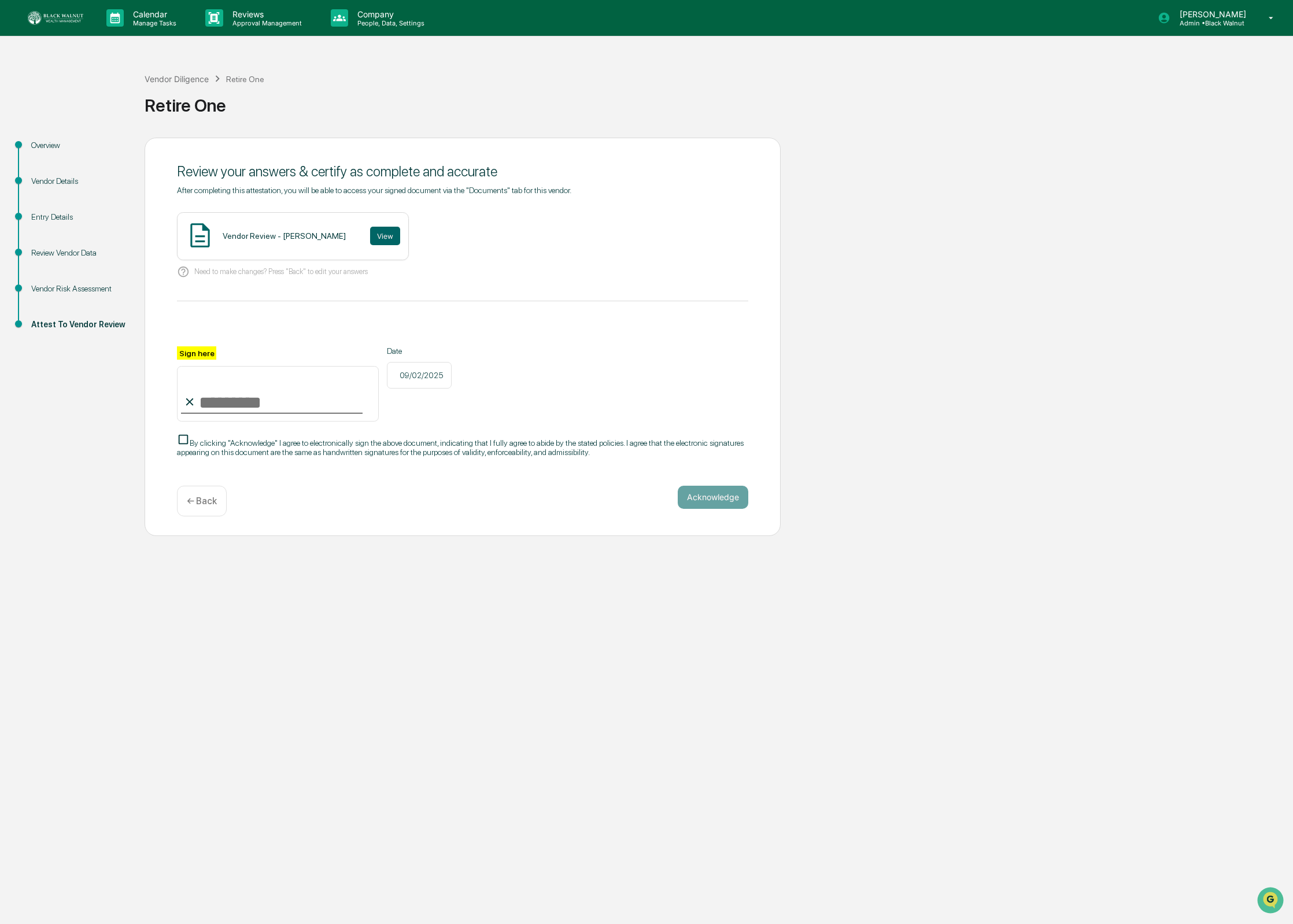
click at [267, 406] on input "Sign here" at bounding box center [278, 394] width 202 height 56
click at [385, 236] on button "View" at bounding box center [385, 235] width 30 height 19
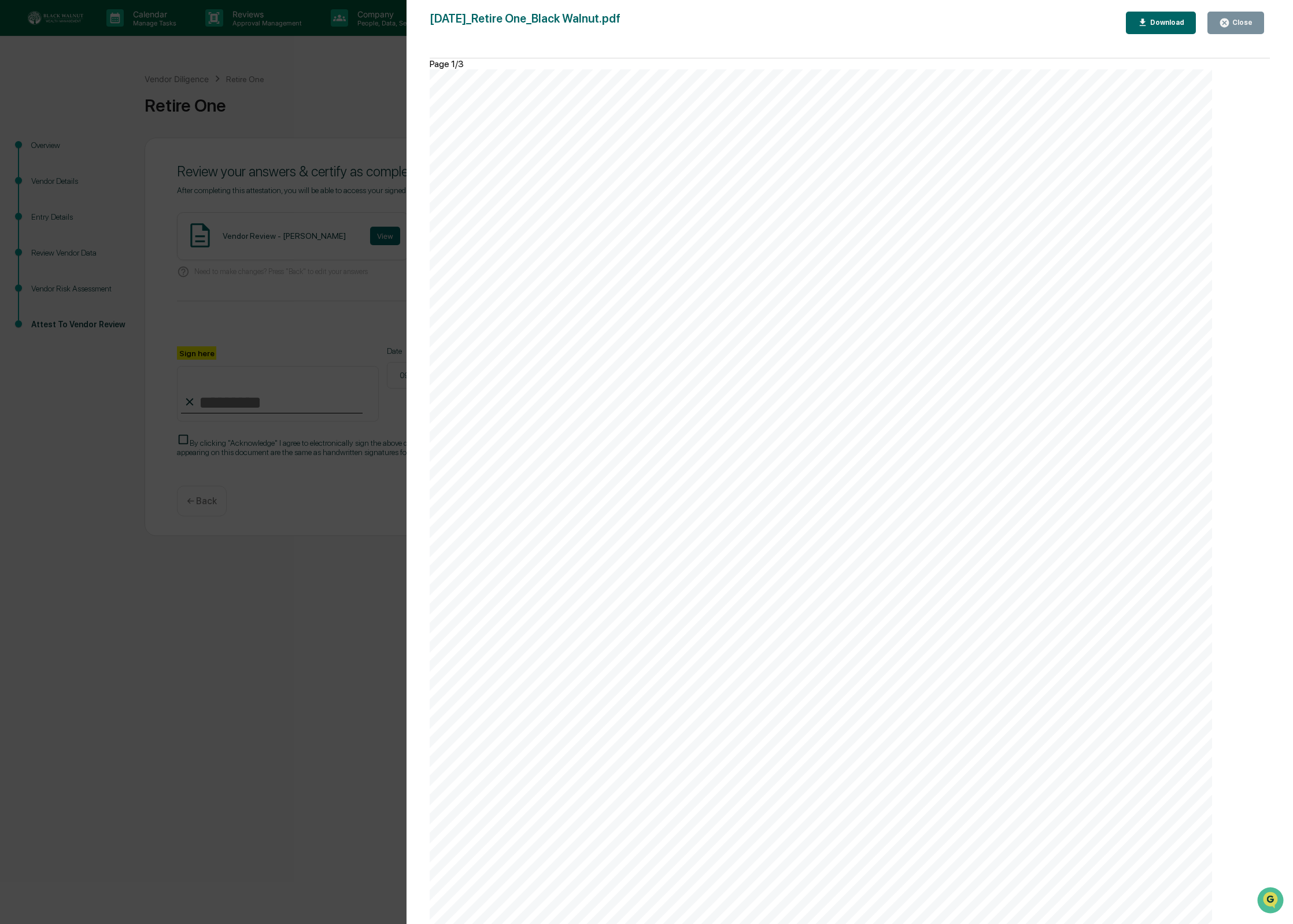
click at [957, 226] on div "September 2, 2025 Black Walnut Vendor Review - Retire One Vendor Details Vendor…" at bounding box center [820, 622] width 782 height 1107
click at [1214, 24] on button "Close" at bounding box center [1235, 23] width 56 height 22
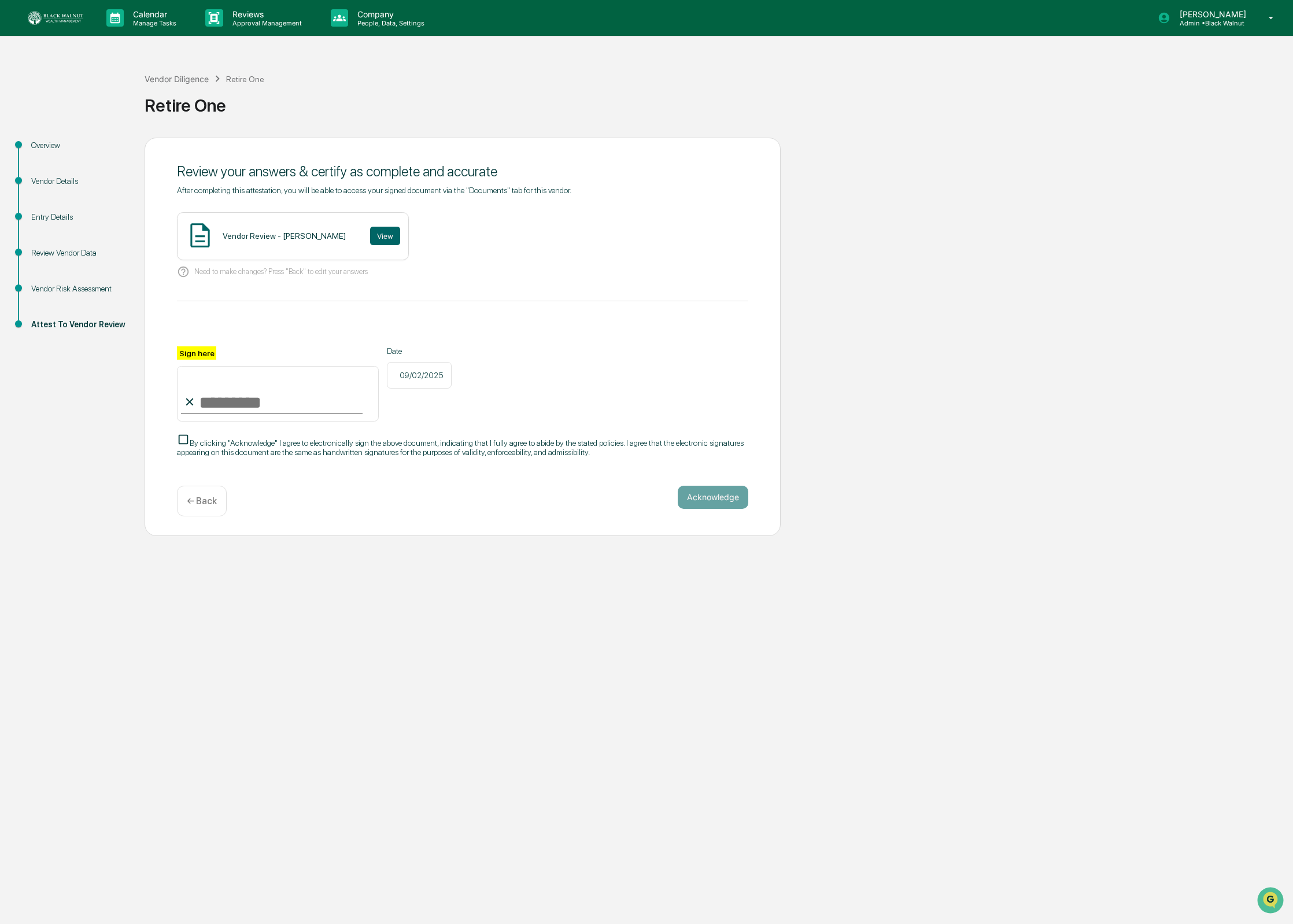
click at [276, 395] on input "Sign here" at bounding box center [278, 394] width 202 height 56
type input "**********"
click at [232, 449] on span "By clicking "Acknowledge" I agree to electronically sign the above document, in…" at bounding box center [460, 447] width 567 height 19
click at [723, 509] on button "Acknowledge" at bounding box center [712, 497] width 71 height 23
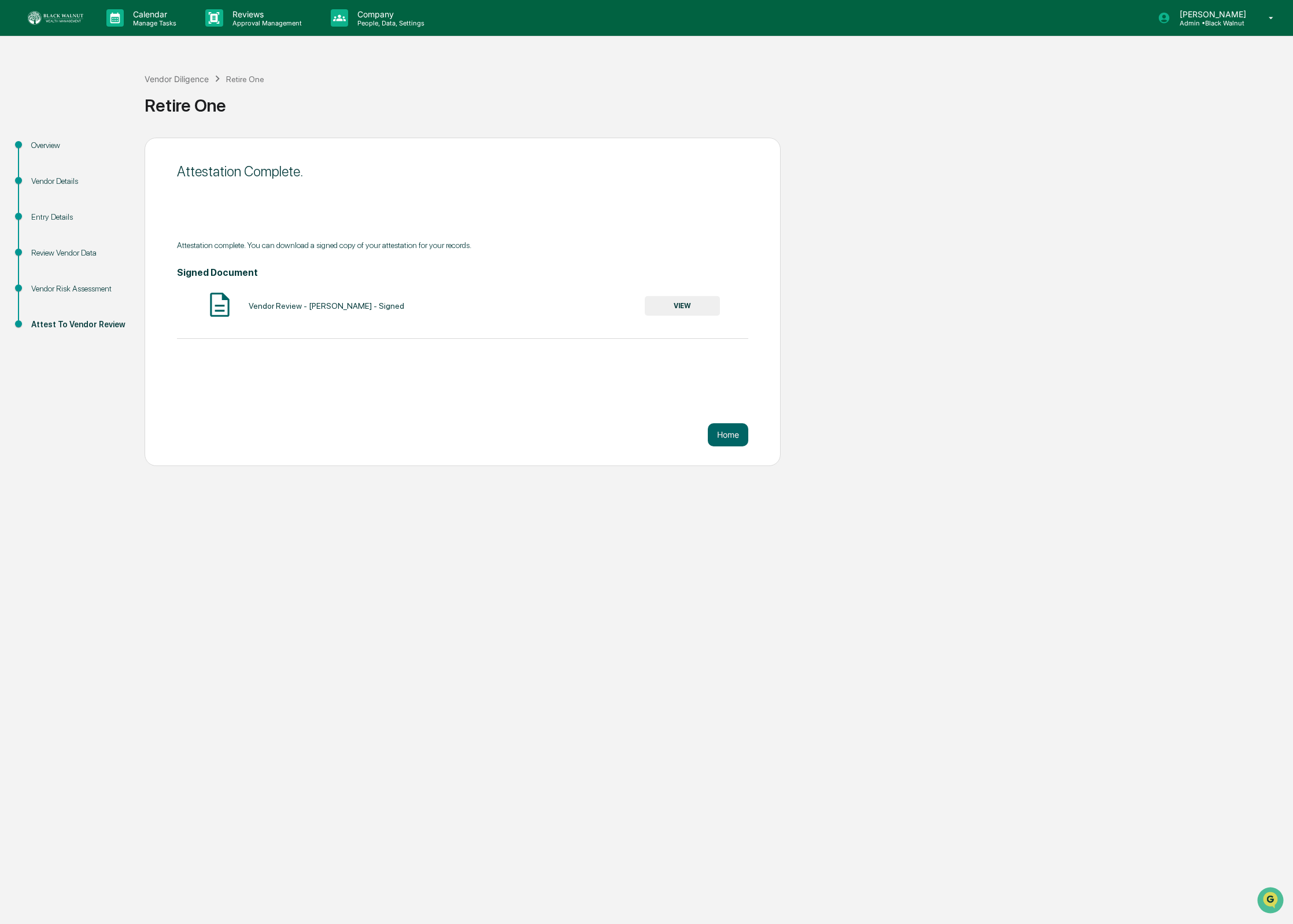
click at [701, 305] on button "VIEW" at bounding box center [682, 306] width 75 height 19
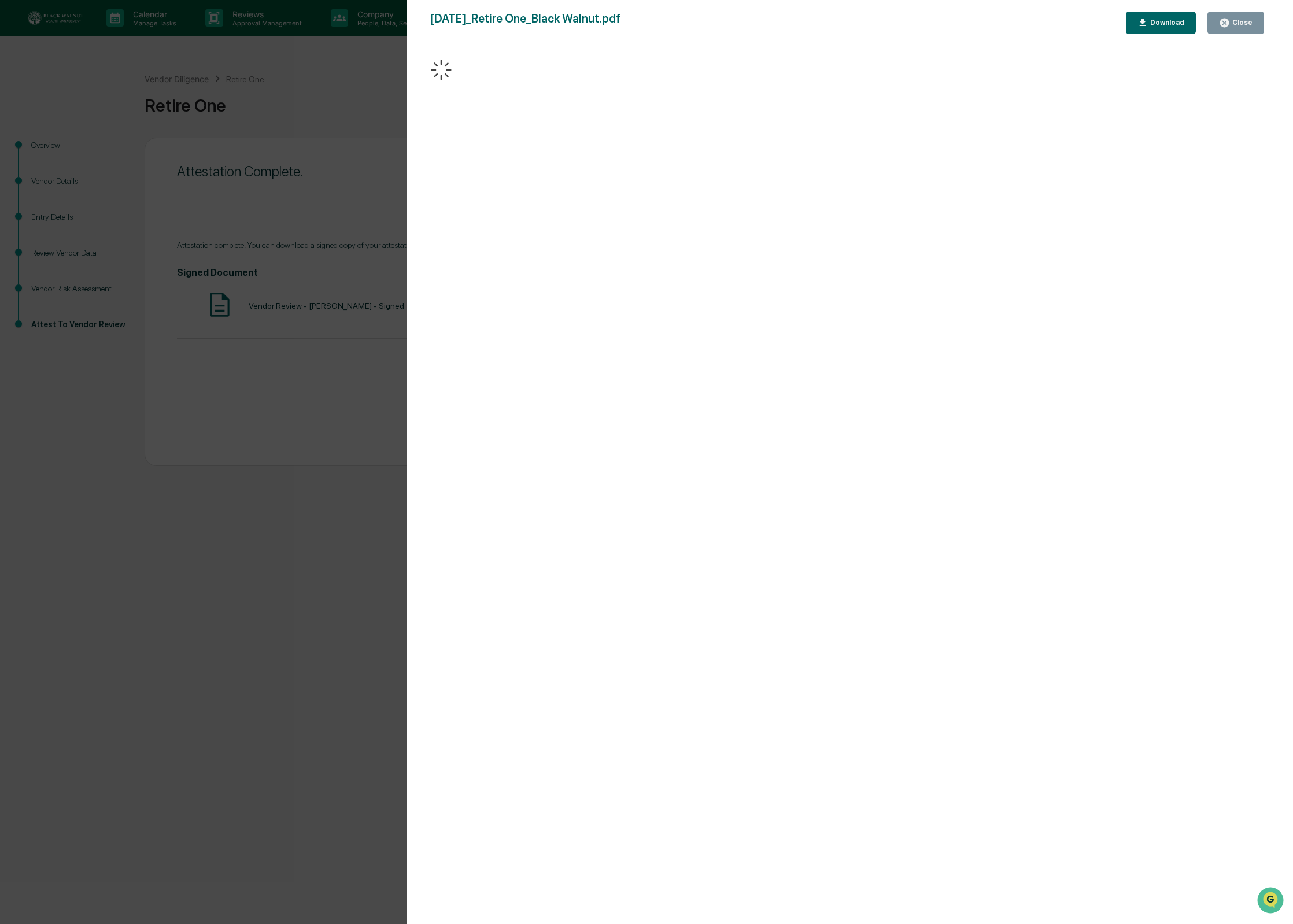
click at [1173, 21] on div "Download" at bounding box center [1165, 22] width 36 height 8
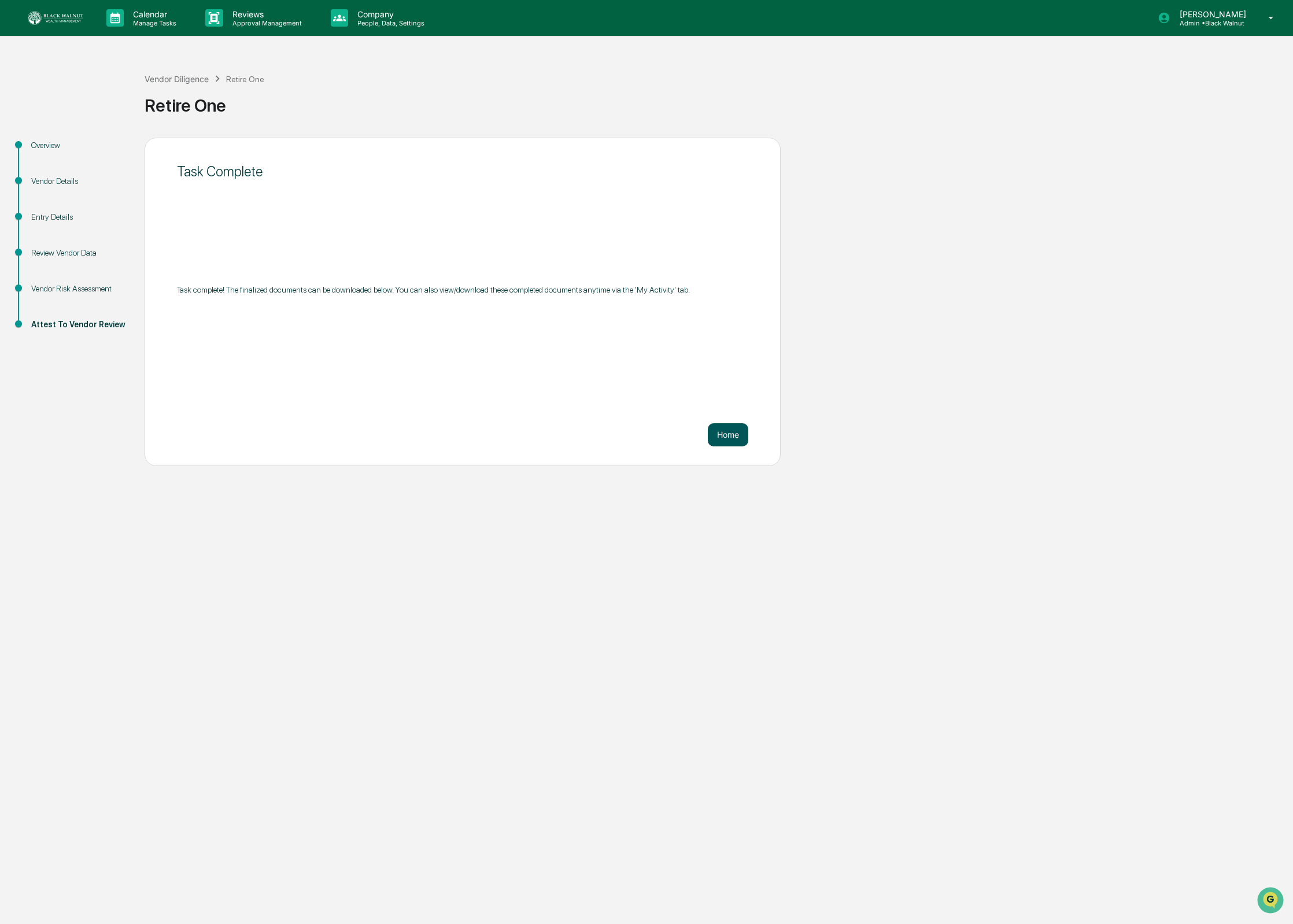
click at [719, 443] on button "Home" at bounding box center [728, 435] width 40 height 23
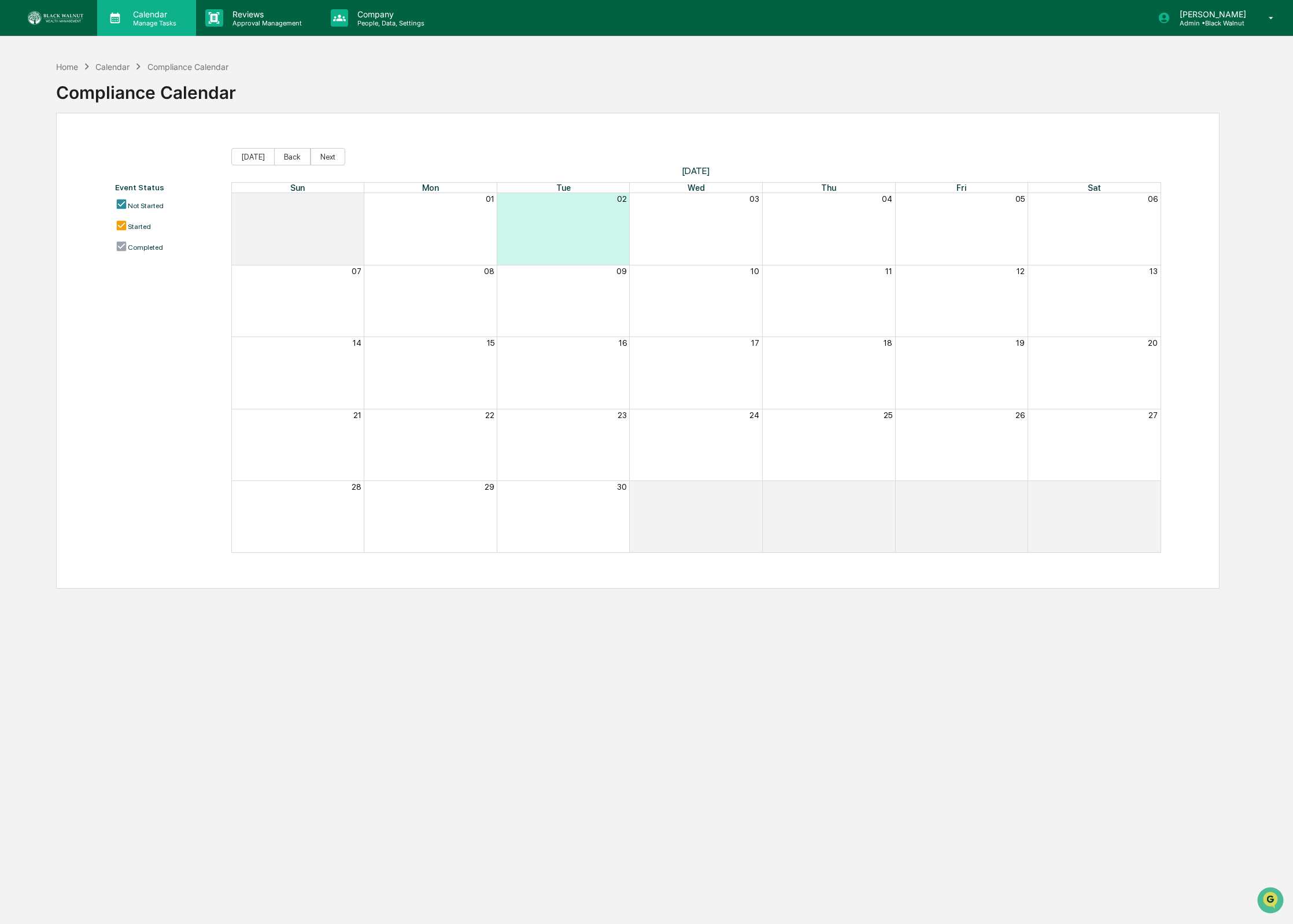
click at [162, 19] on p "Manage Tasks" at bounding box center [153, 23] width 59 height 8
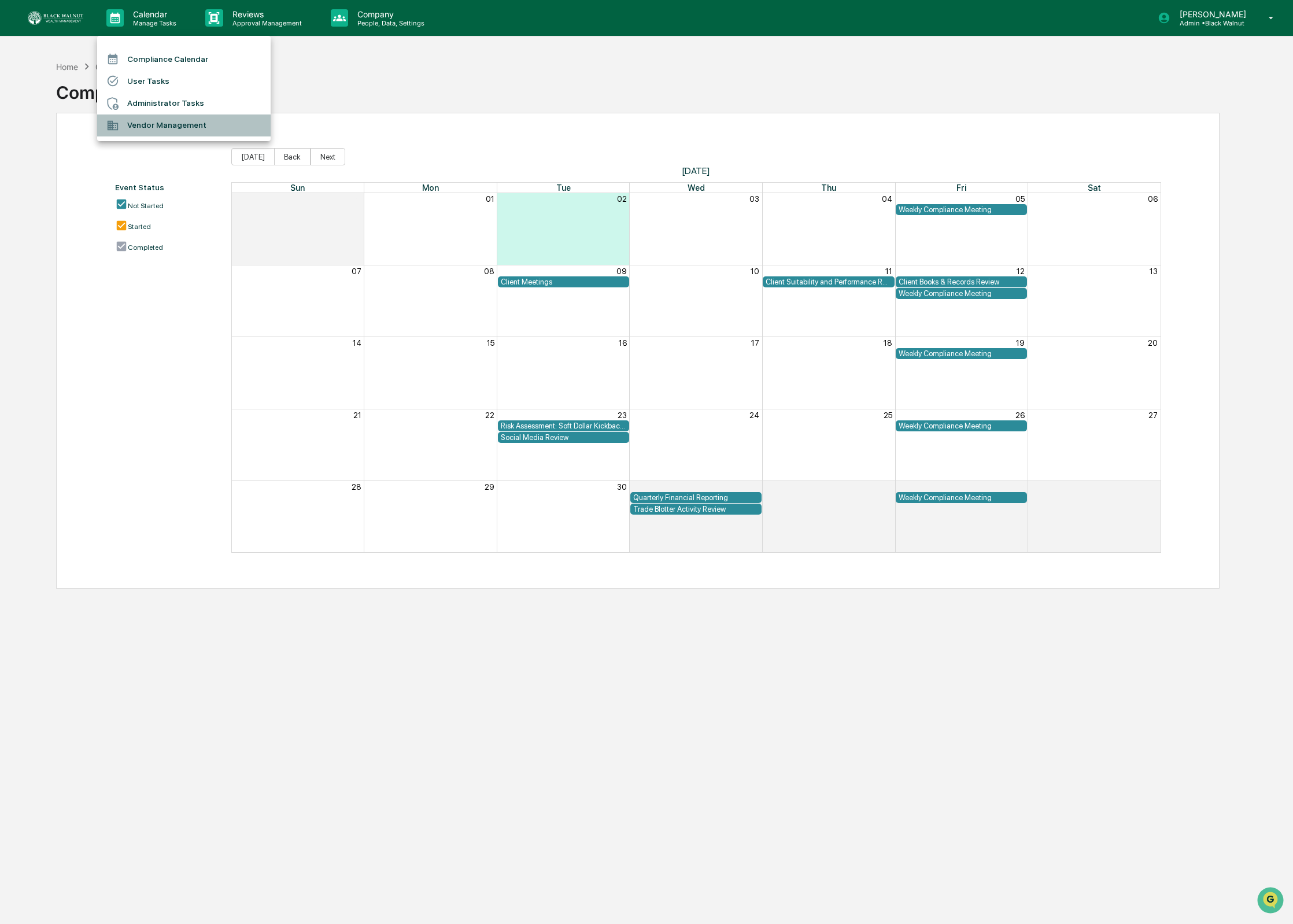
click at [198, 133] on li "Vendor Management" at bounding box center [184, 126] width 174 height 22
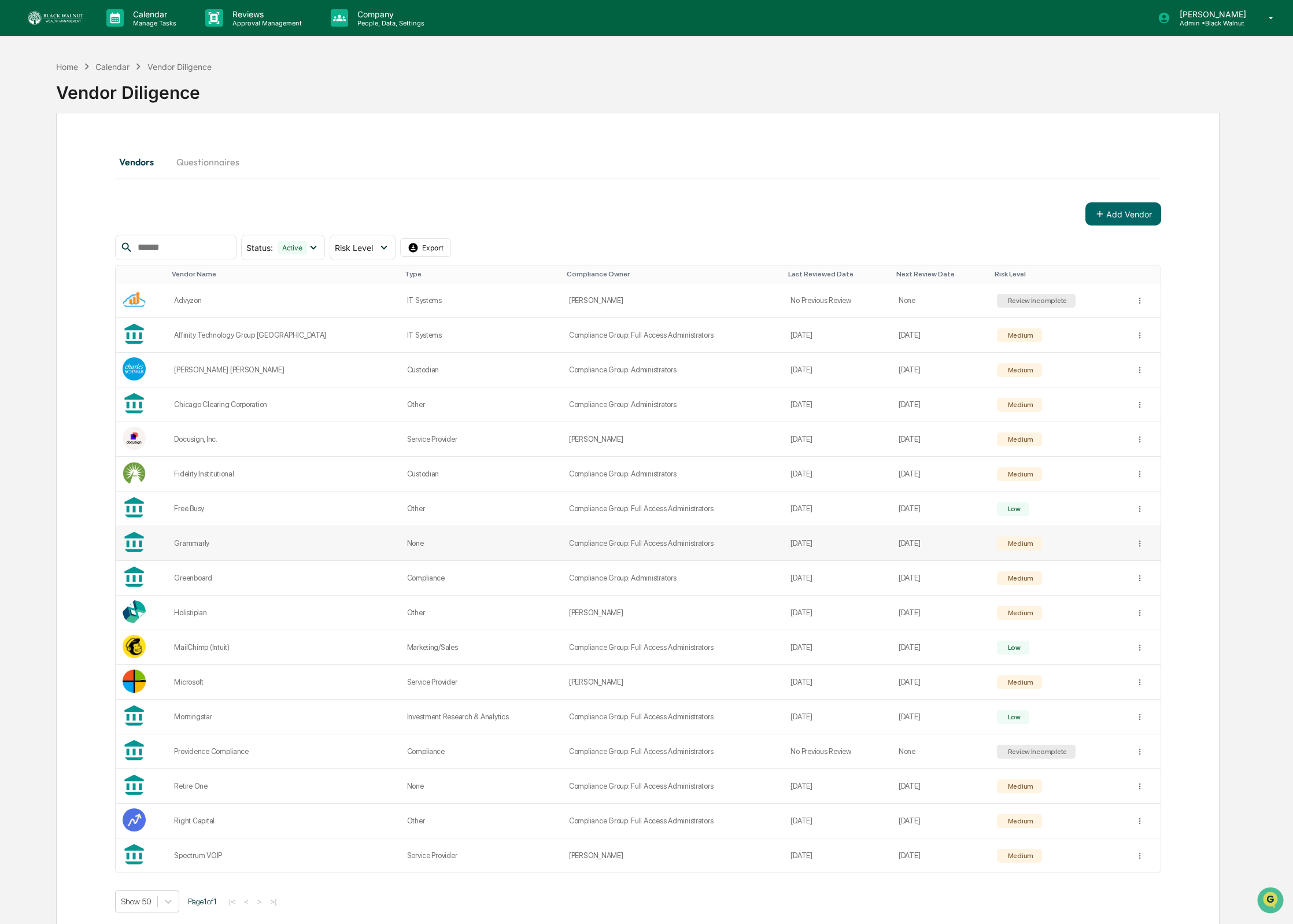
scroll to position [56, 0]
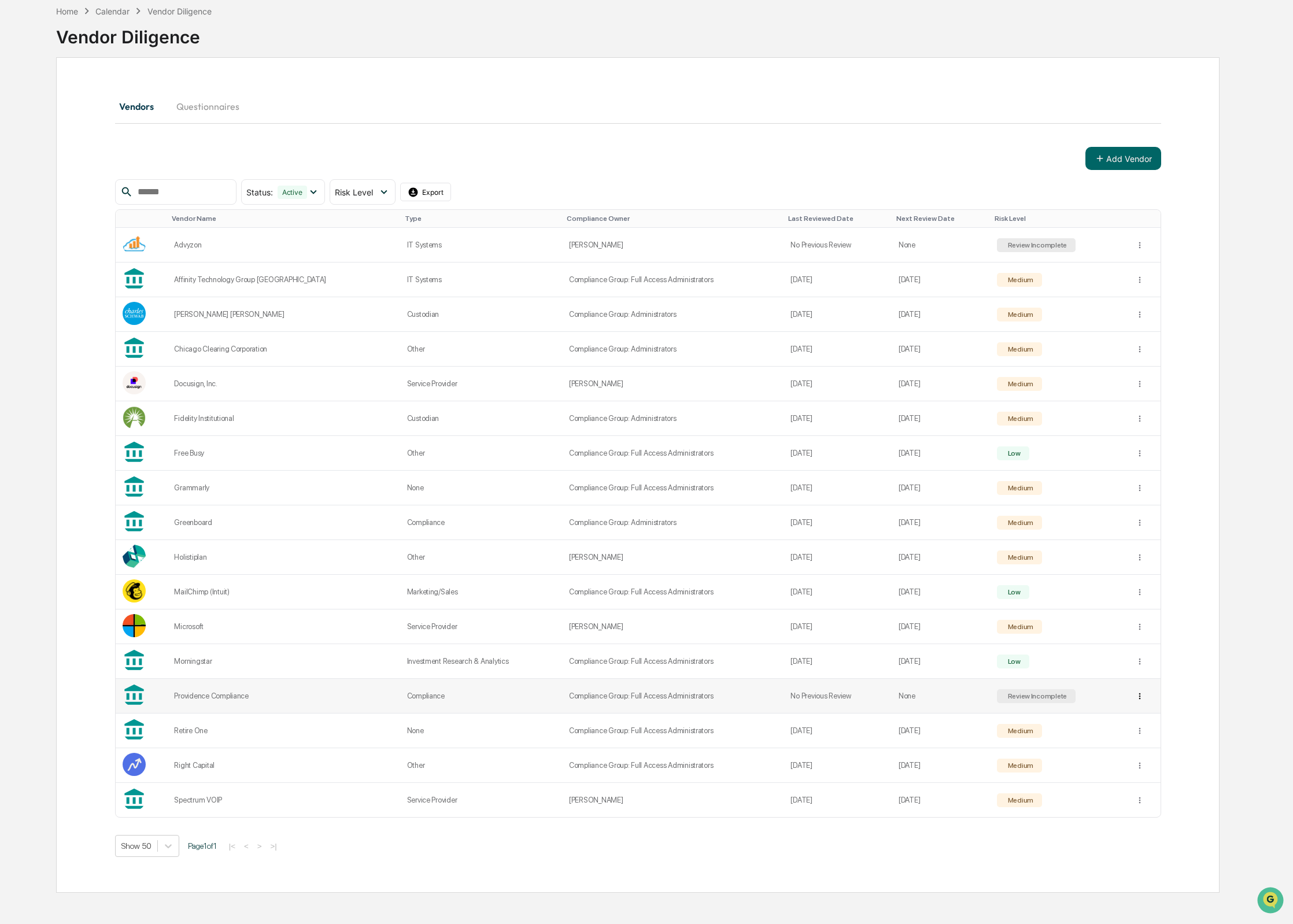
click at [1141, 700] on html "Calendar Manage Tasks Reviews Approval Management Company People, Data, Setting…" at bounding box center [646, 406] width 1293 height 924
click at [1150, 744] on div "Archive" at bounding box center [1139, 740] width 74 height 19
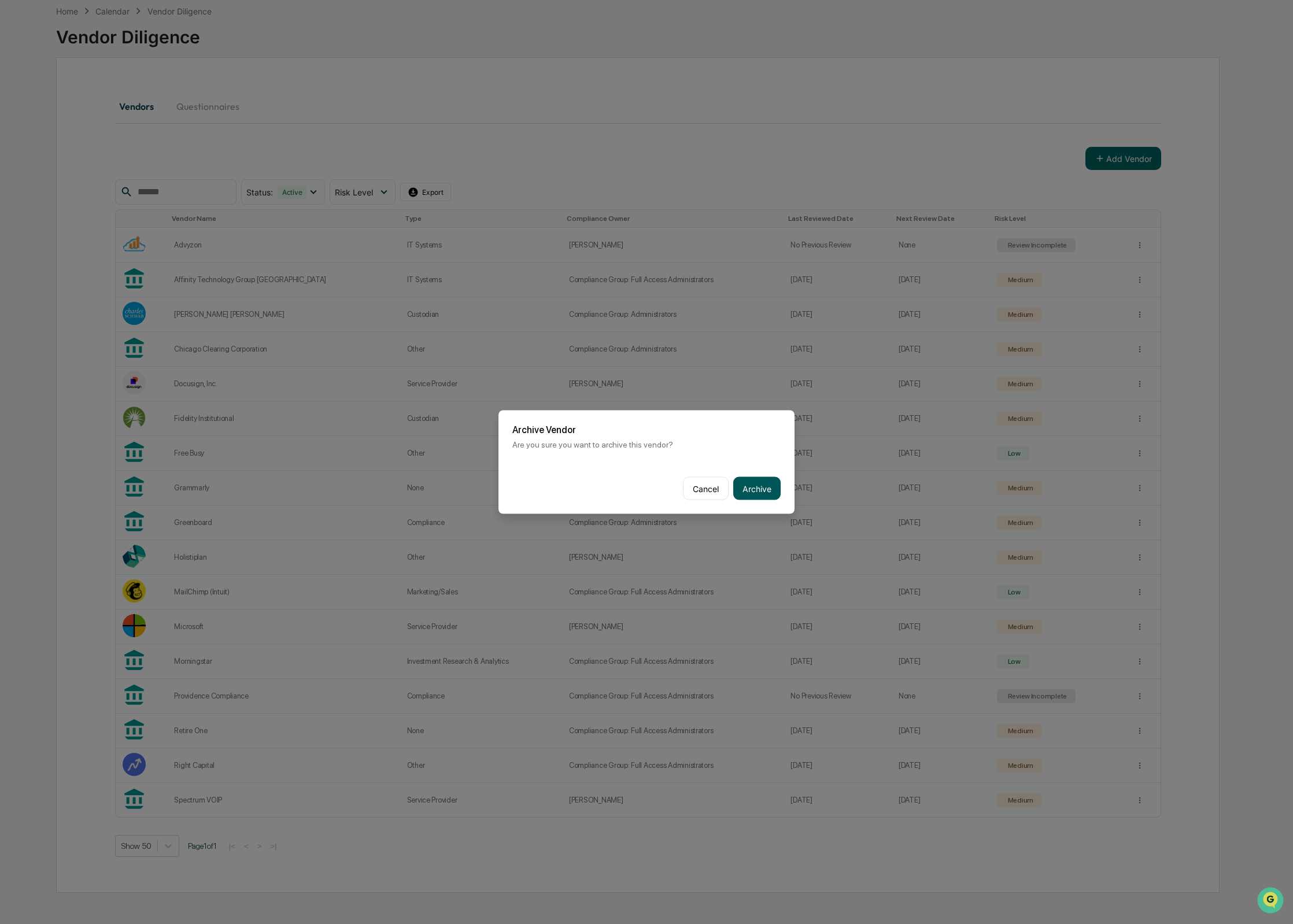
click at [745, 492] on button "Archive" at bounding box center [757, 488] width 48 height 23
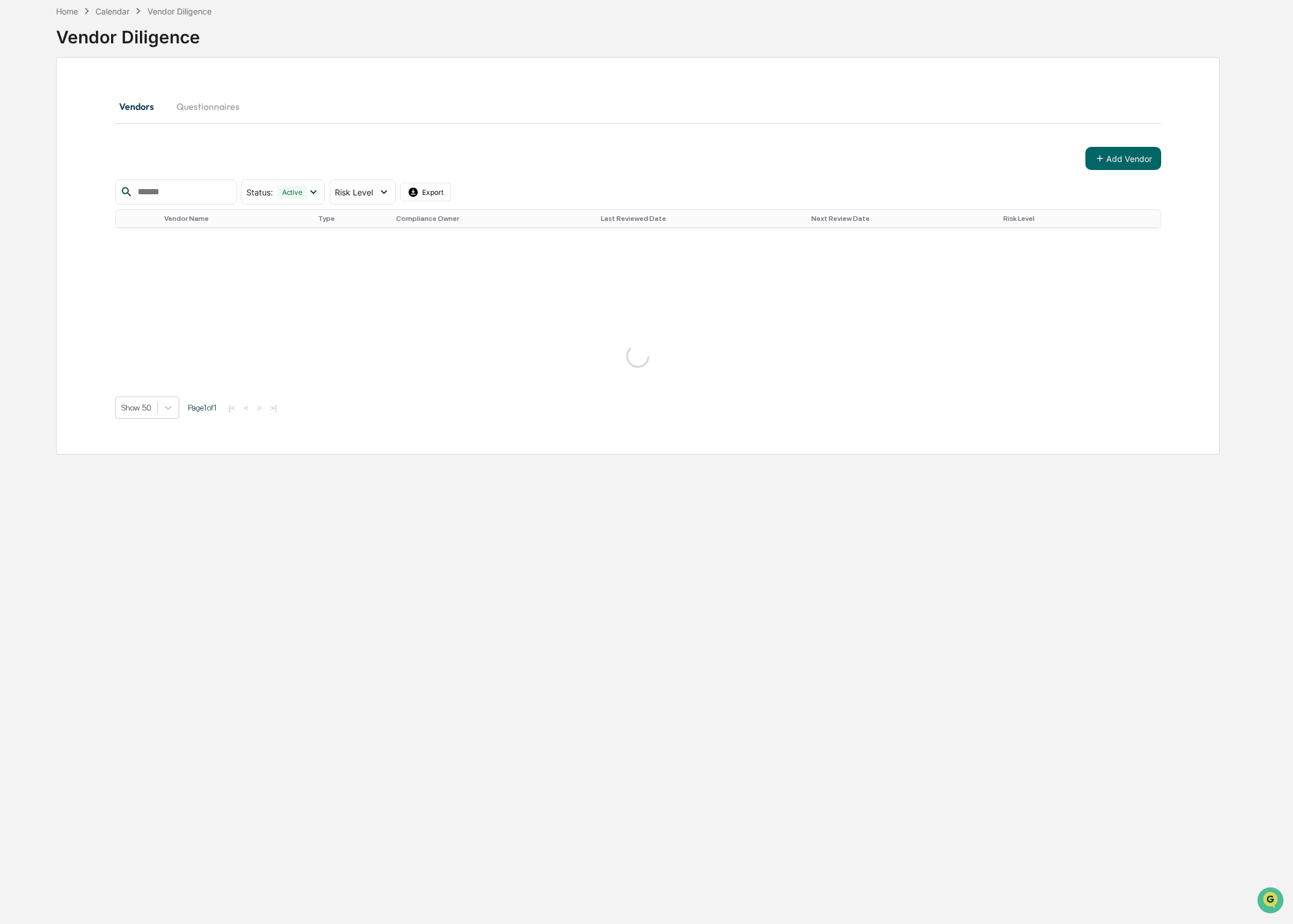
scroll to position [54, 0]
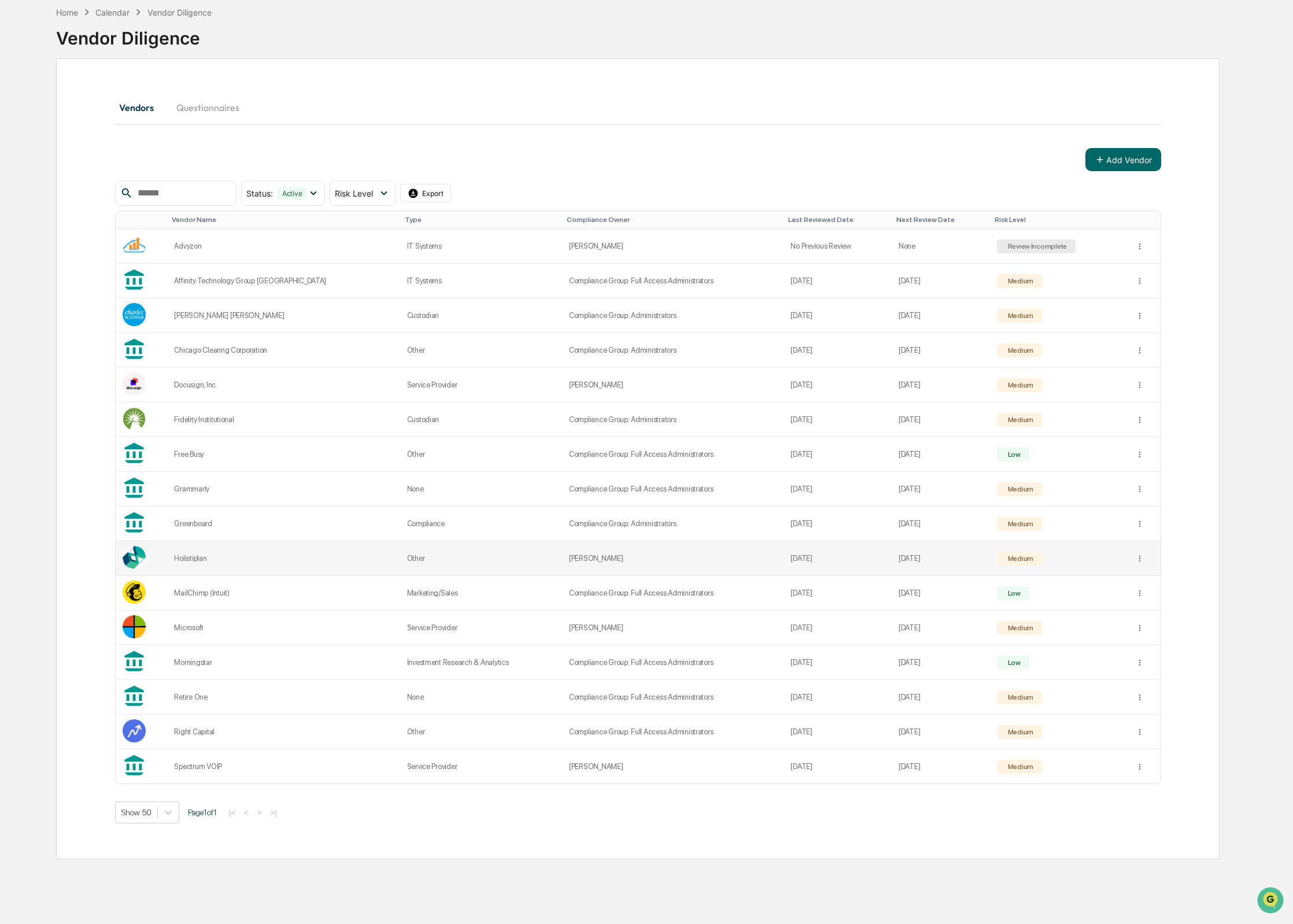
click at [203, 562] on div "Holistiplan" at bounding box center [283, 559] width 218 height 9
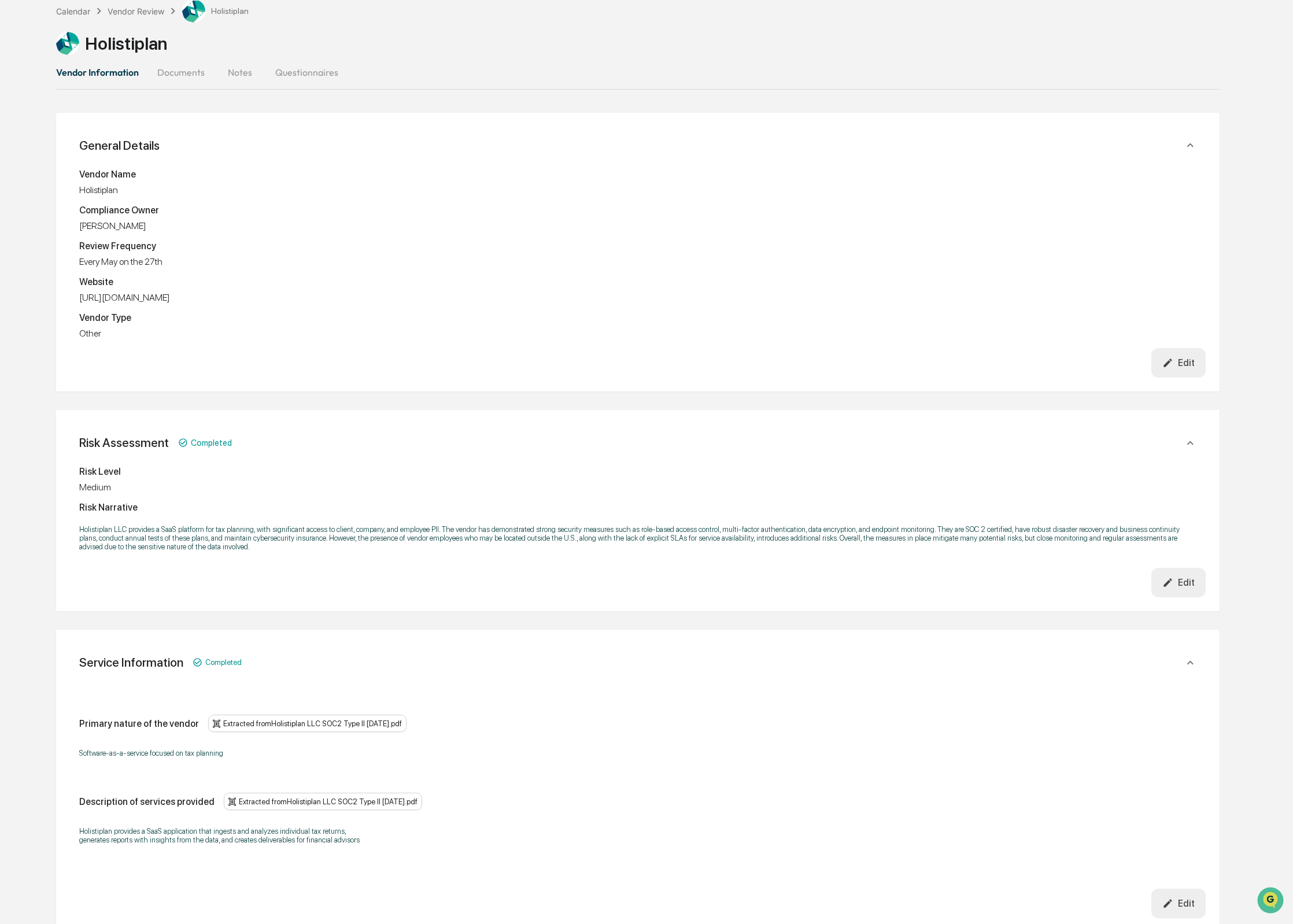
click at [1198, 362] on button "Edit" at bounding box center [1179, 363] width 55 height 30
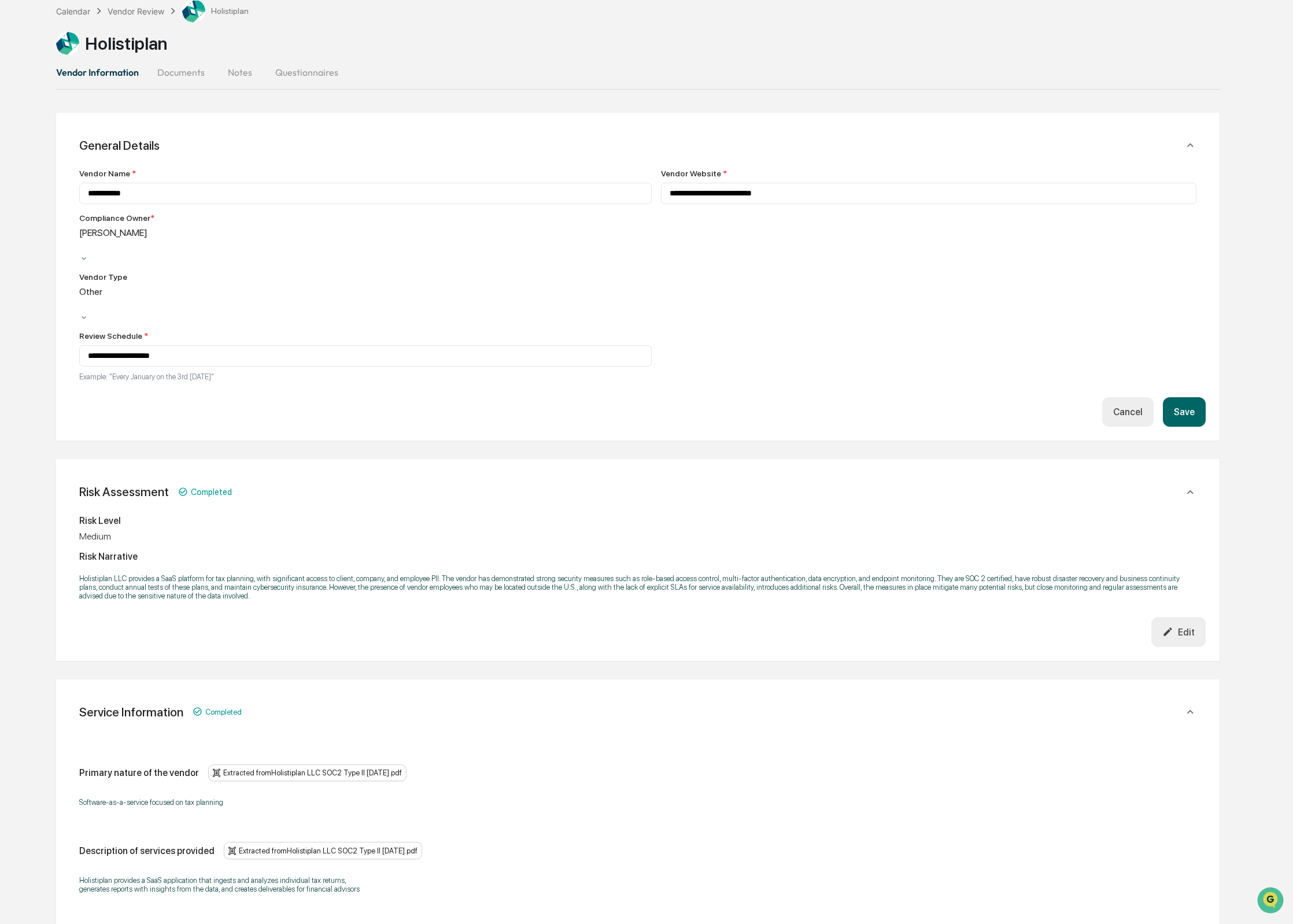
drag, startPoint x: 210, startPoint y: 236, endPoint x: 202, endPoint y: 261, distance: 26.2
click at [82, 239] on div at bounding box center [81, 246] width 1 height 13
click at [1203, 397] on button "Save" at bounding box center [1185, 412] width 43 height 30
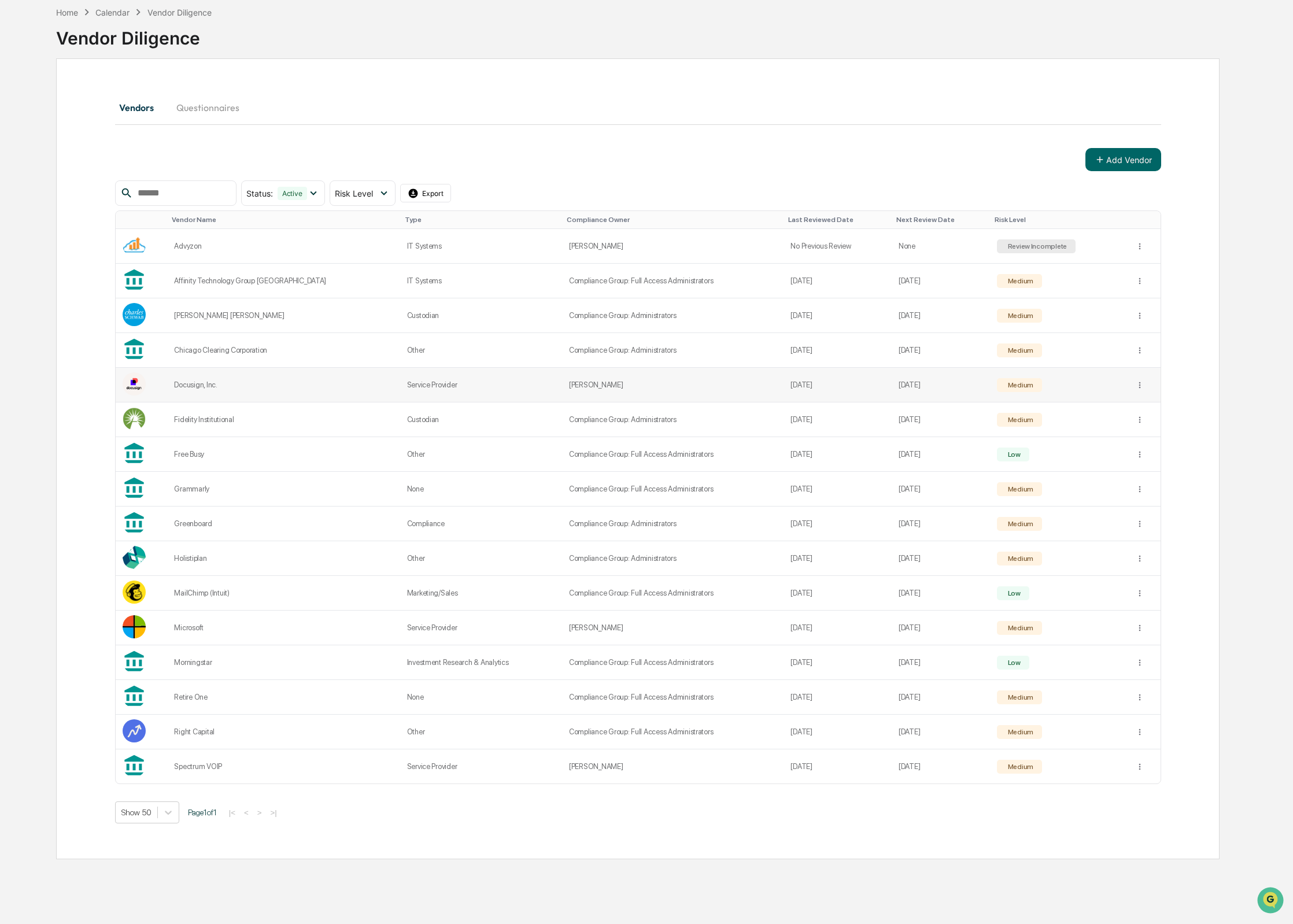
click at [634, 374] on td "[PERSON_NAME]" at bounding box center [673, 385] width 222 height 35
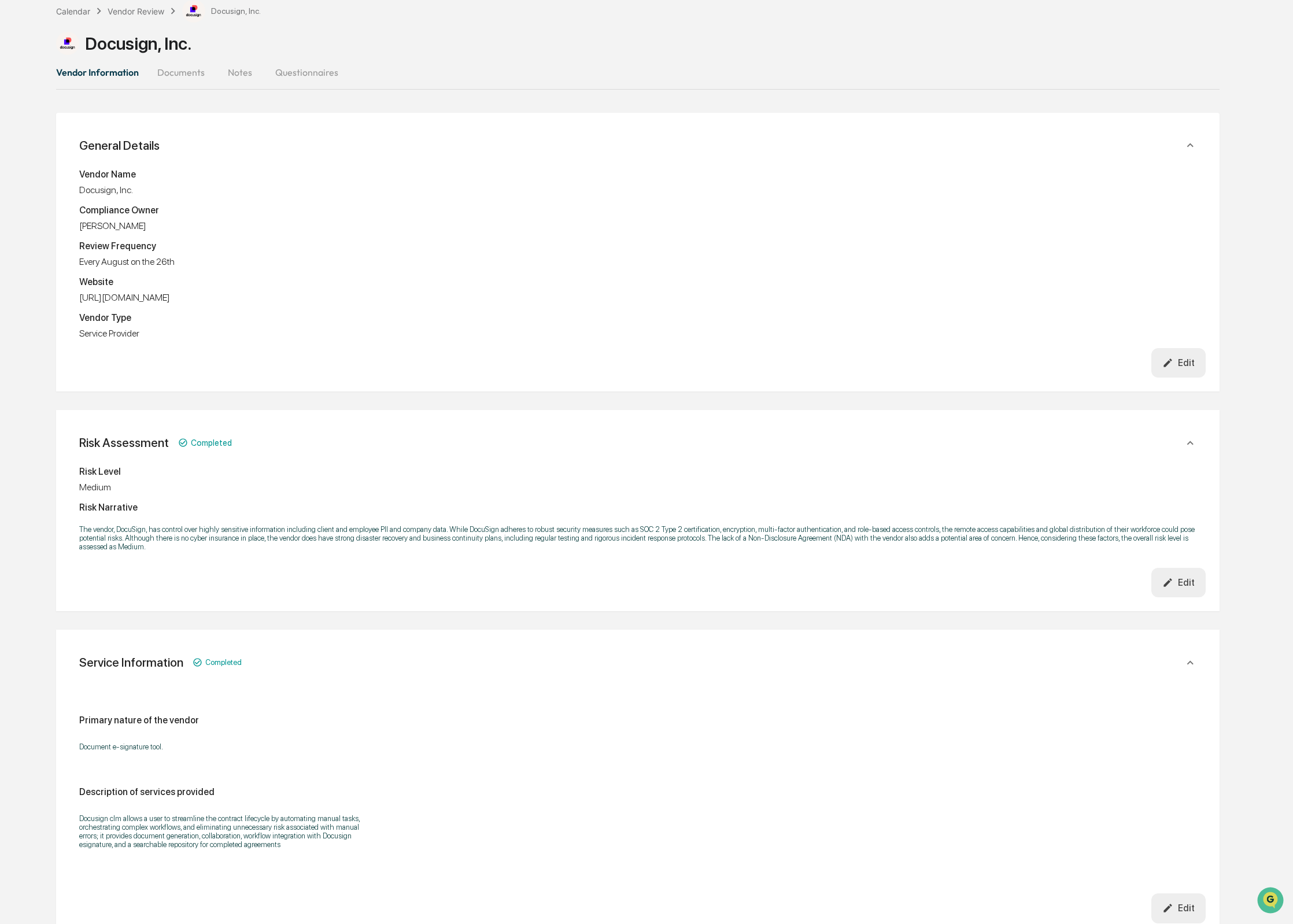
click at [1173, 377] on button "Edit" at bounding box center [1179, 363] width 55 height 30
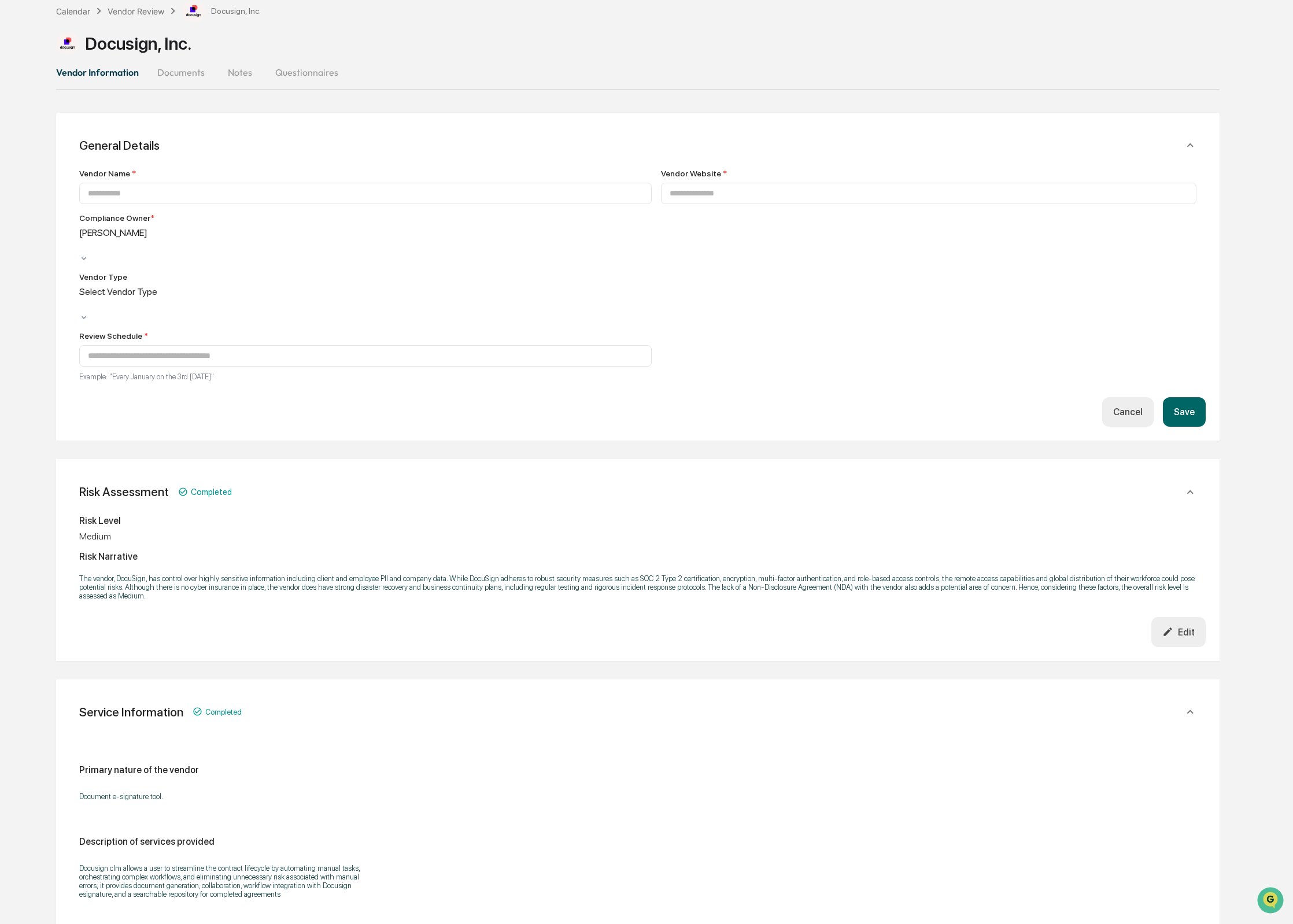
type input "**********"
click at [82, 239] on div at bounding box center [81, 246] width 1 height 13
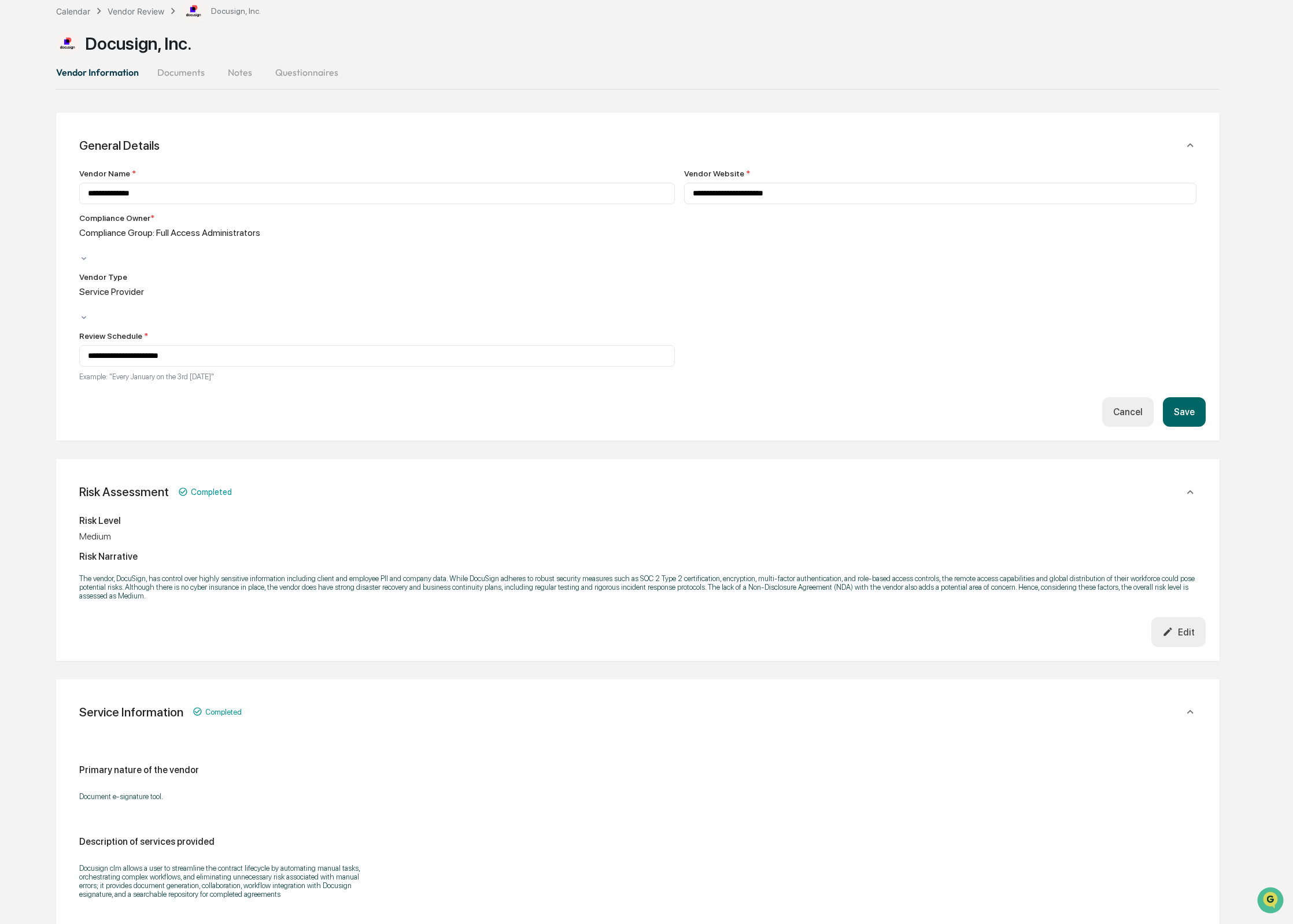
click at [1189, 397] on button "Save" at bounding box center [1185, 412] width 43 height 30
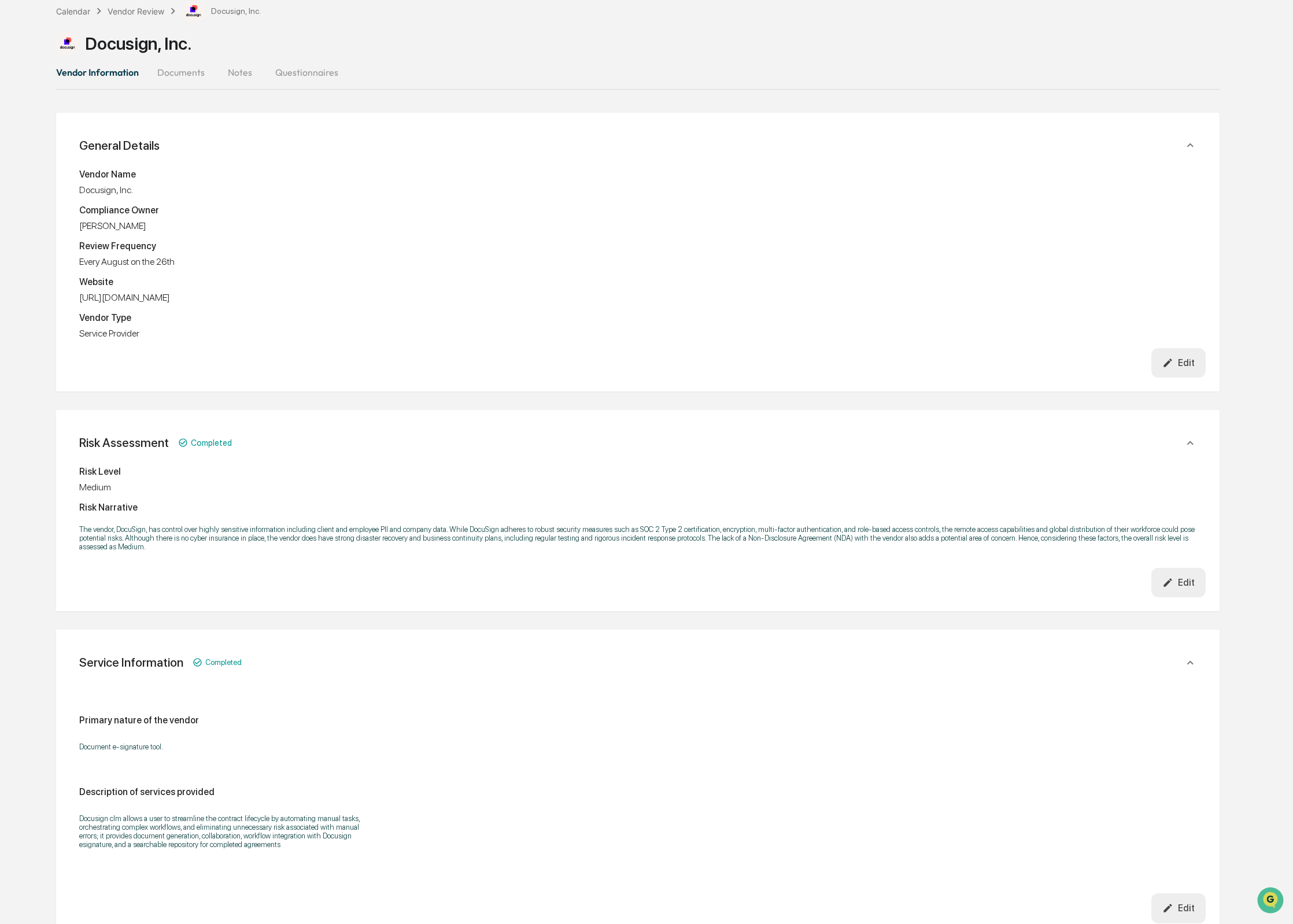
click at [90, 77] on button "Vendor Information" at bounding box center [102, 72] width 92 height 27
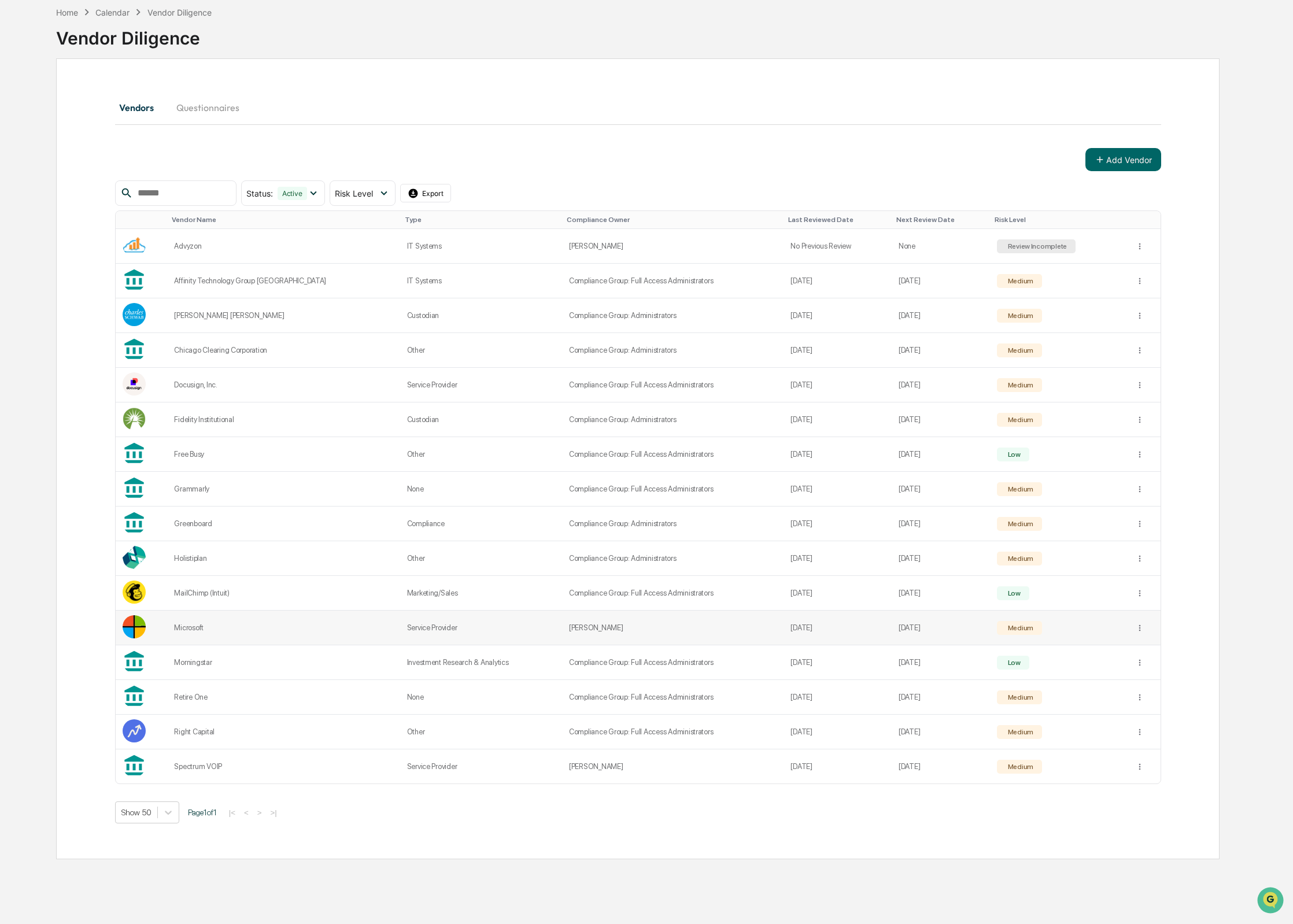
click at [565, 621] on td "[PERSON_NAME]" at bounding box center [673, 628] width 222 height 35
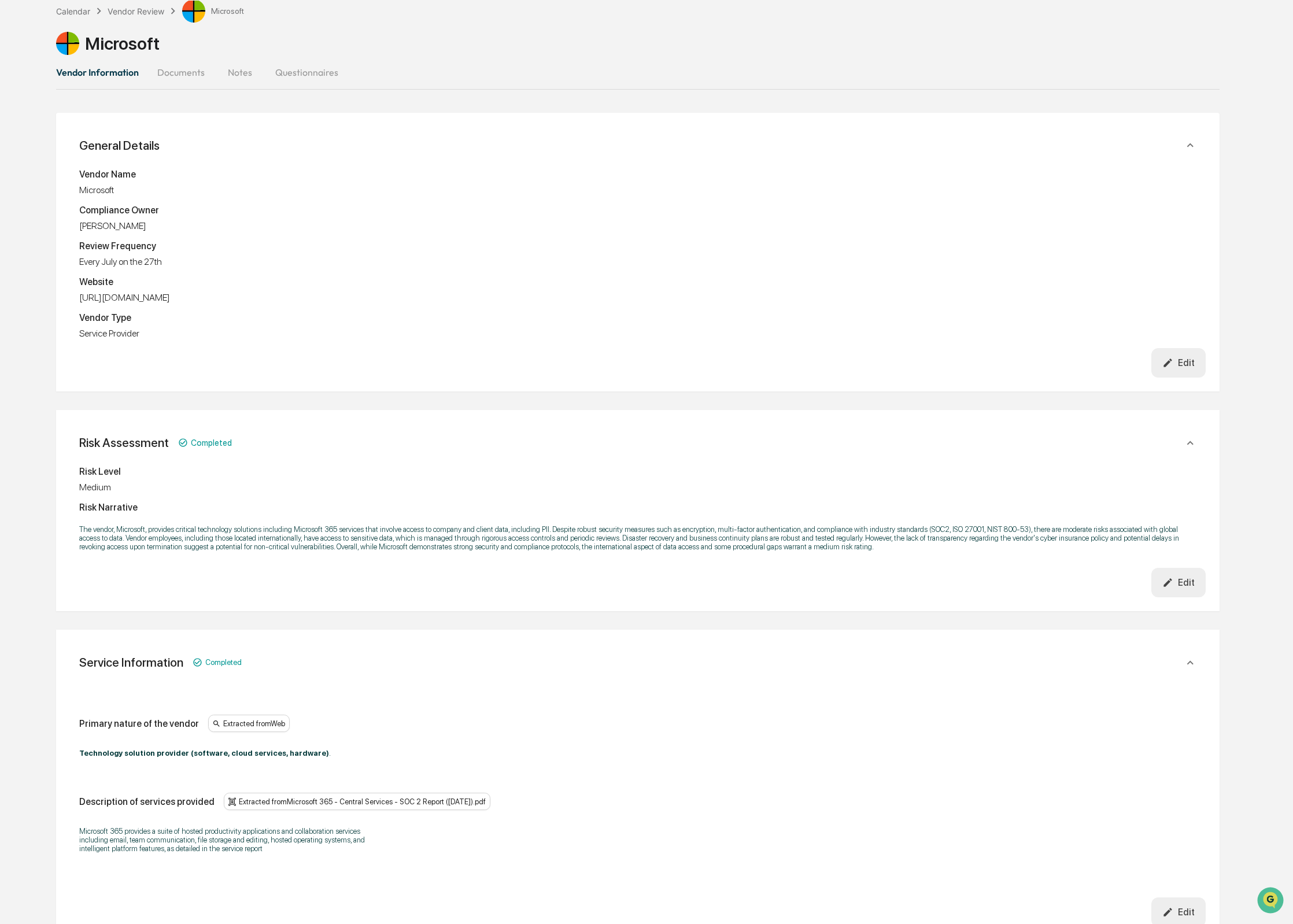
click at [1189, 362] on div "Edit" at bounding box center [1179, 362] width 33 height 11
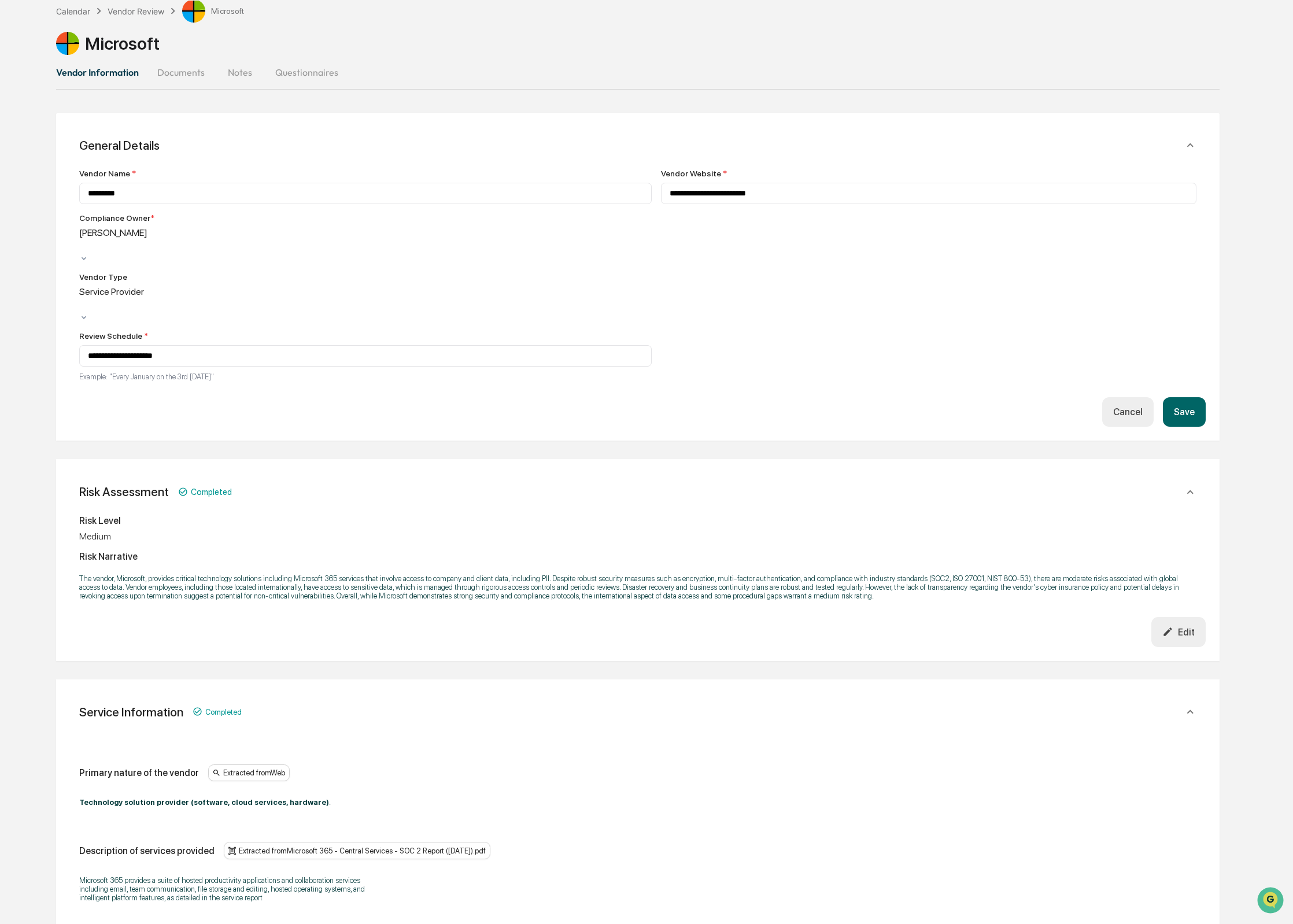
click at [165, 253] on div "**********" at bounding box center [365, 278] width 573 height 219
drag, startPoint x: 167, startPoint y: 241, endPoint x: 166, endPoint y: 248, distance: 7.1
click at [82, 241] on div at bounding box center [81, 246] width 1 height 13
click at [1191, 397] on button "Save" at bounding box center [1185, 412] width 43 height 30
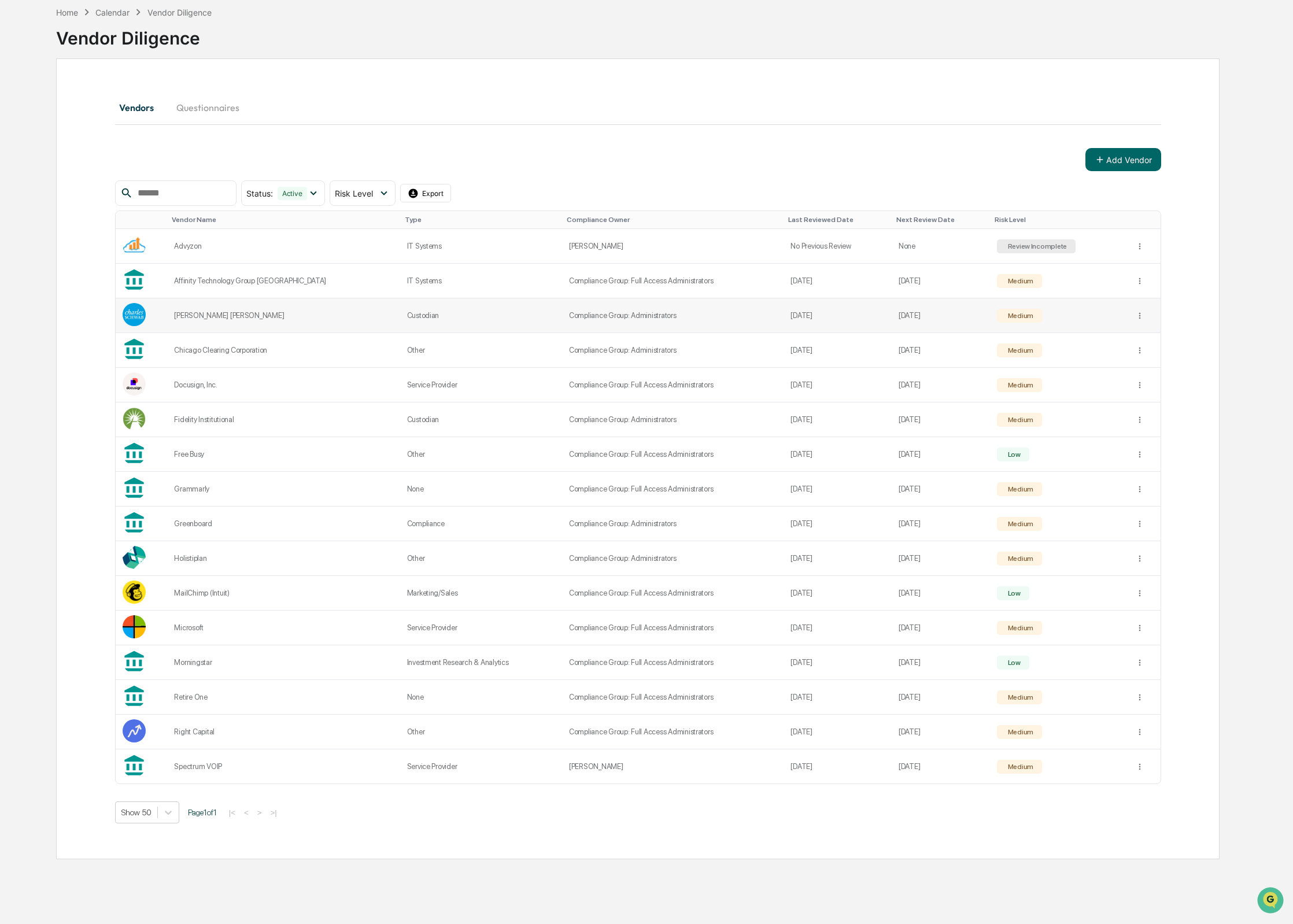
click at [562, 320] on td "Compliance Group: Administrators" at bounding box center [673, 316] width 222 height 35
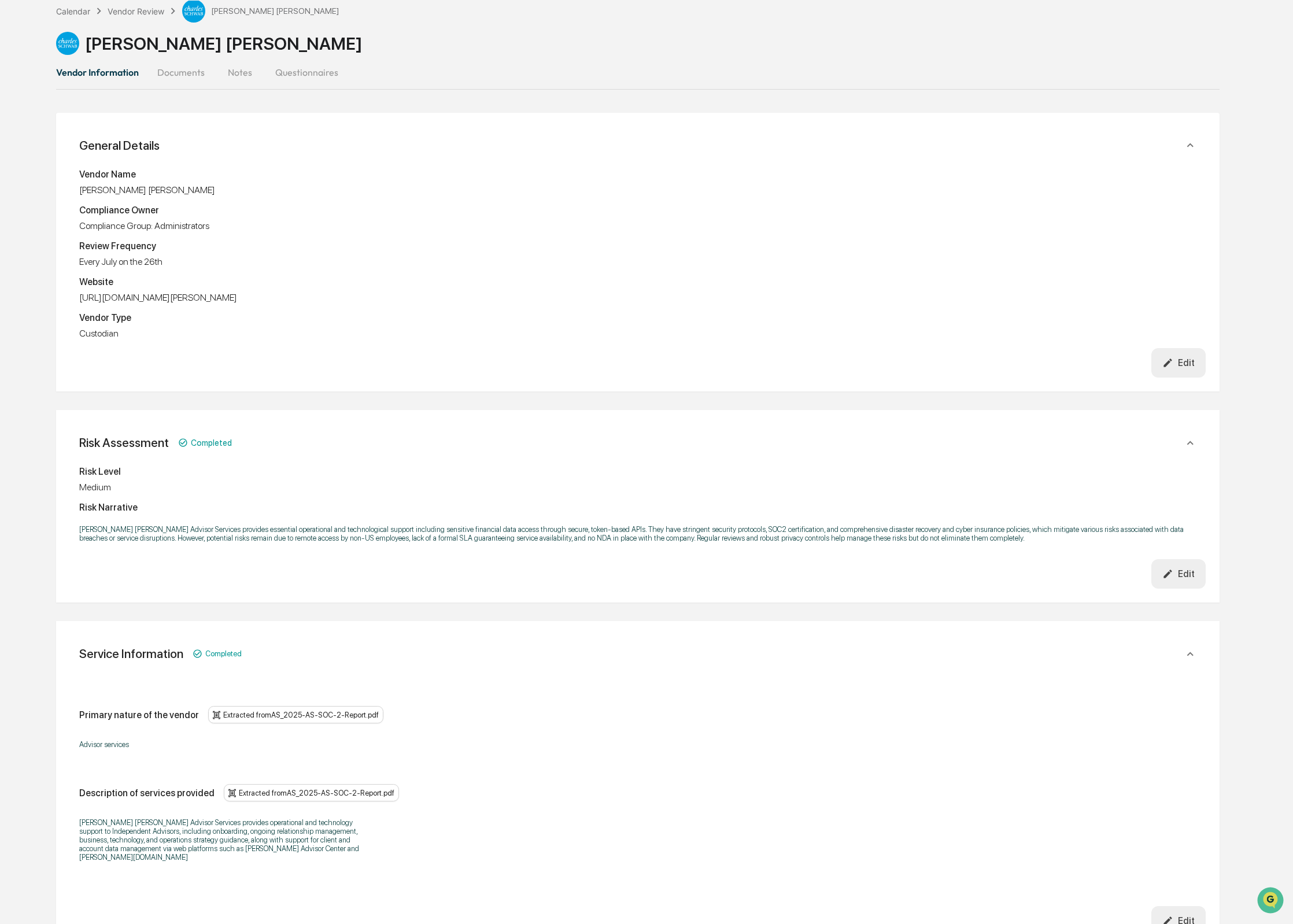
drag, startPoint x: 1177, startPoint y: 369, endPoint x: 1135, endPoint y: 366, distance: 42.1
click at [1176, 368] on div "Edit" at bounding box center [1179, 362] width 33 height 11
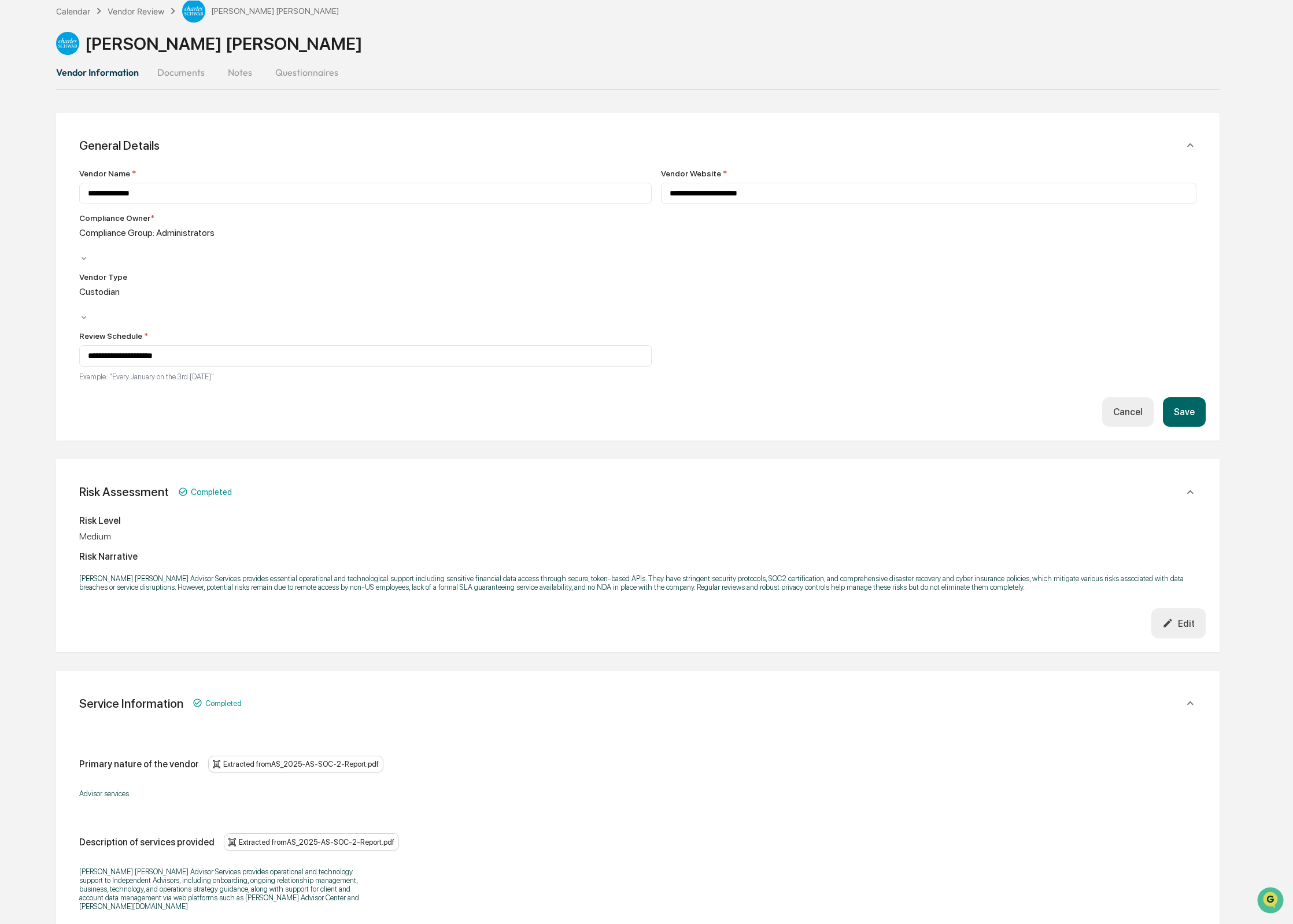
click at [82, 242] on div at bounding box center [81, 246] width 1 height 13
click at [1202, 397] on button "Save" at bounding box center [1185, 412] width 43 height 30
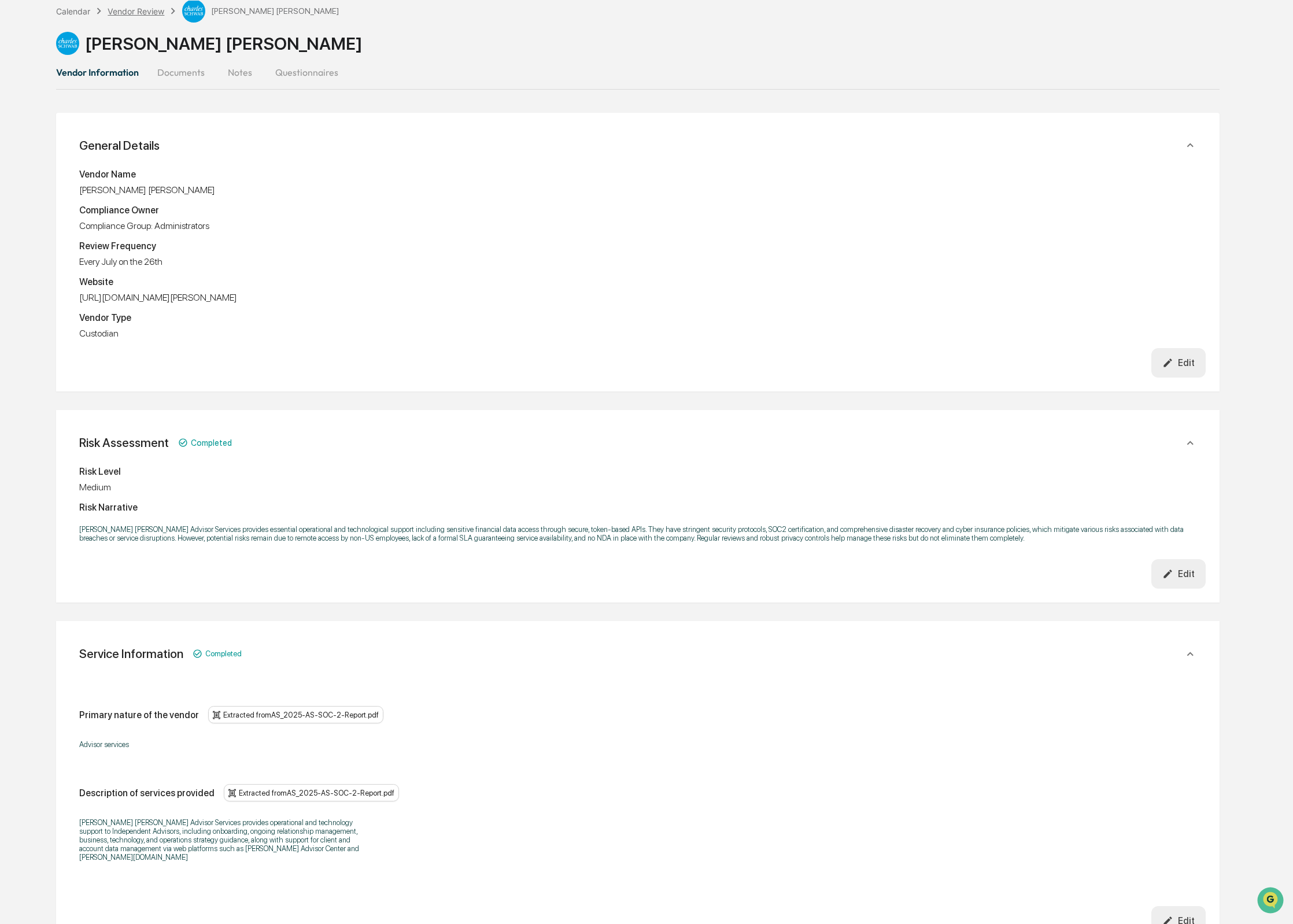
click at [143, 7] on div "Vendor Review" at bounding box center [136, 11] width 56 height 10
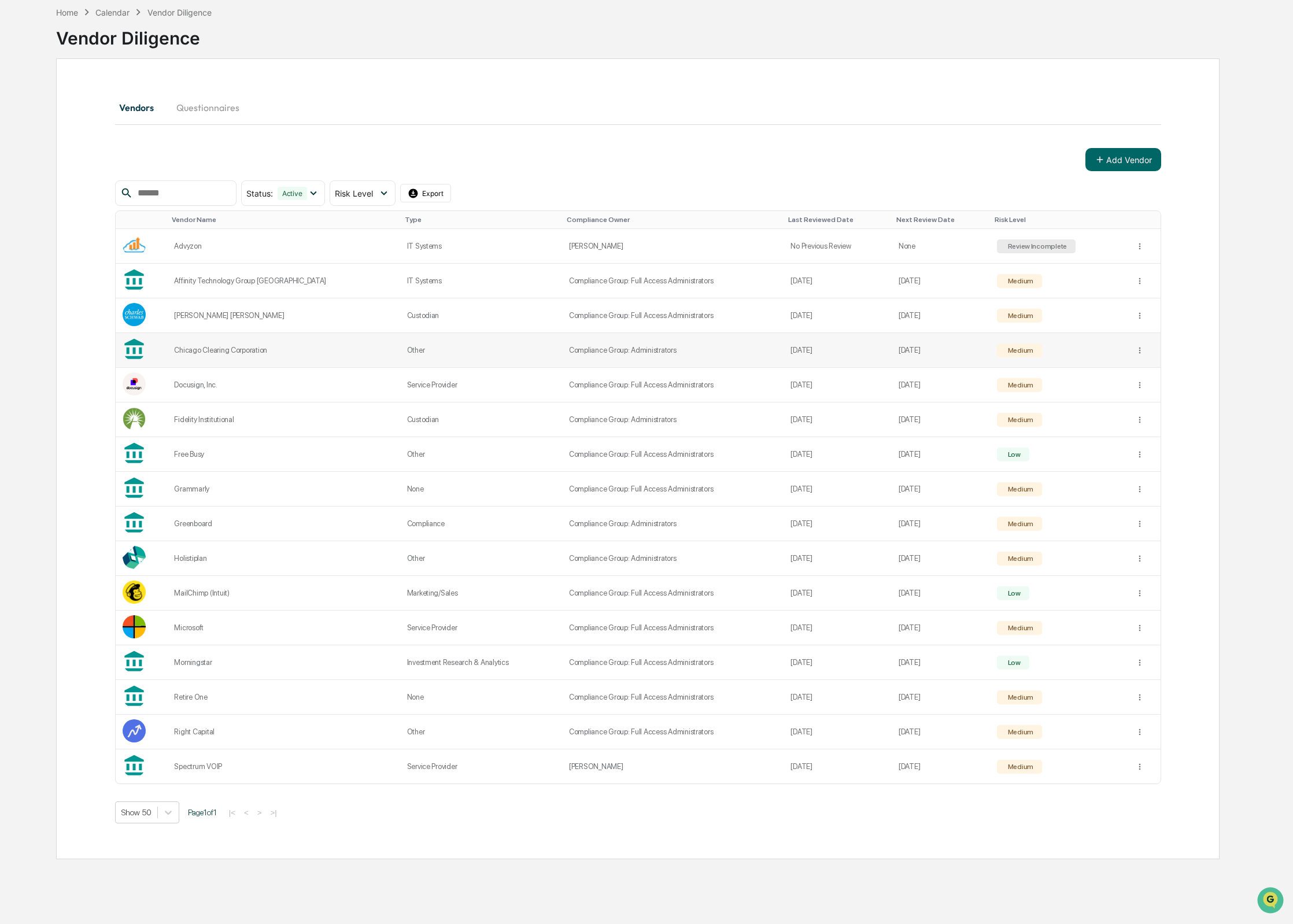
click at [291, 347] on div "Chicago Clearing Corporation" at bounding box center [283, 351] width 218 height 9
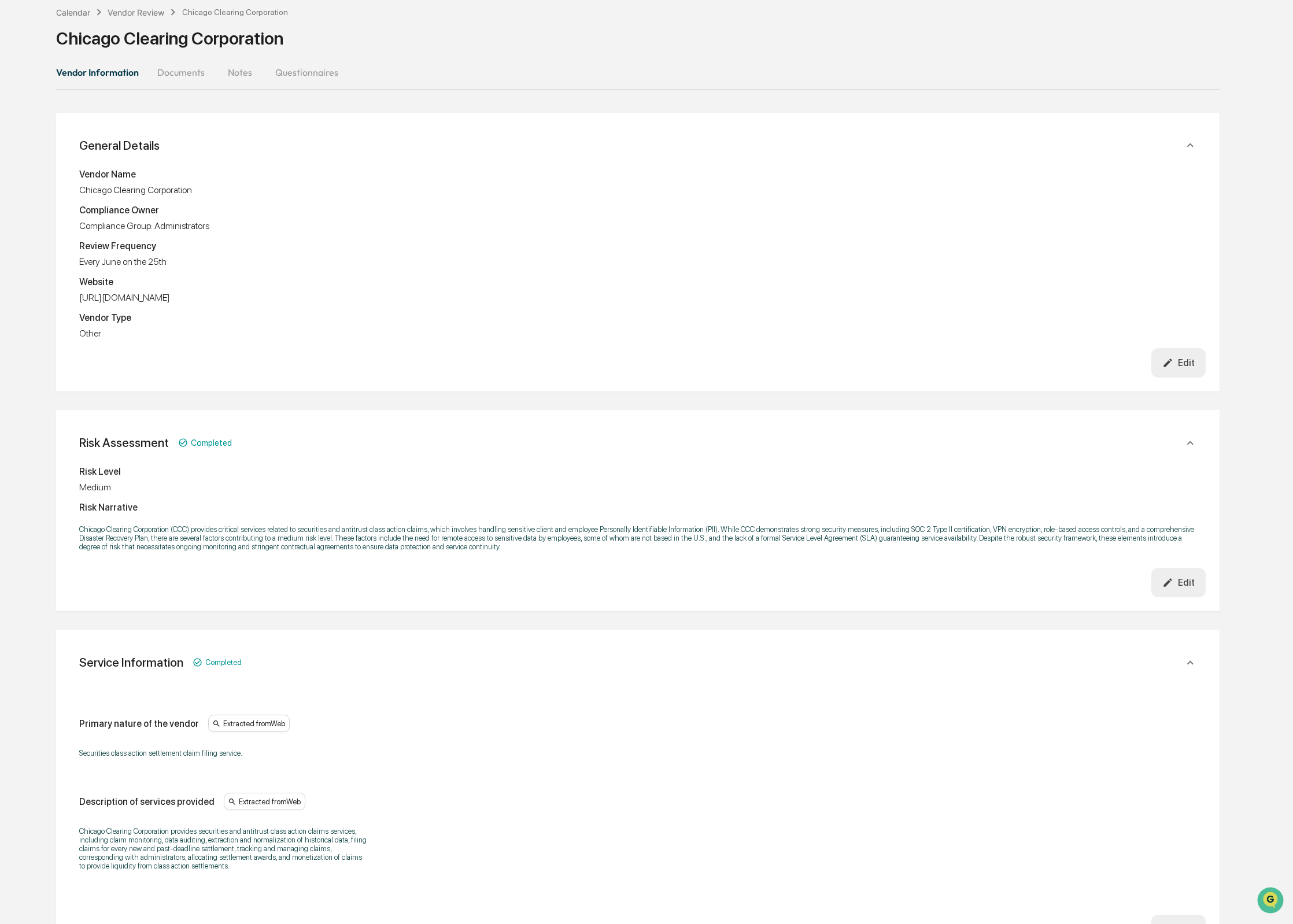
click at [1178, 377] on button "Edit" at bounding box center [1179, 363] width 55 height 30
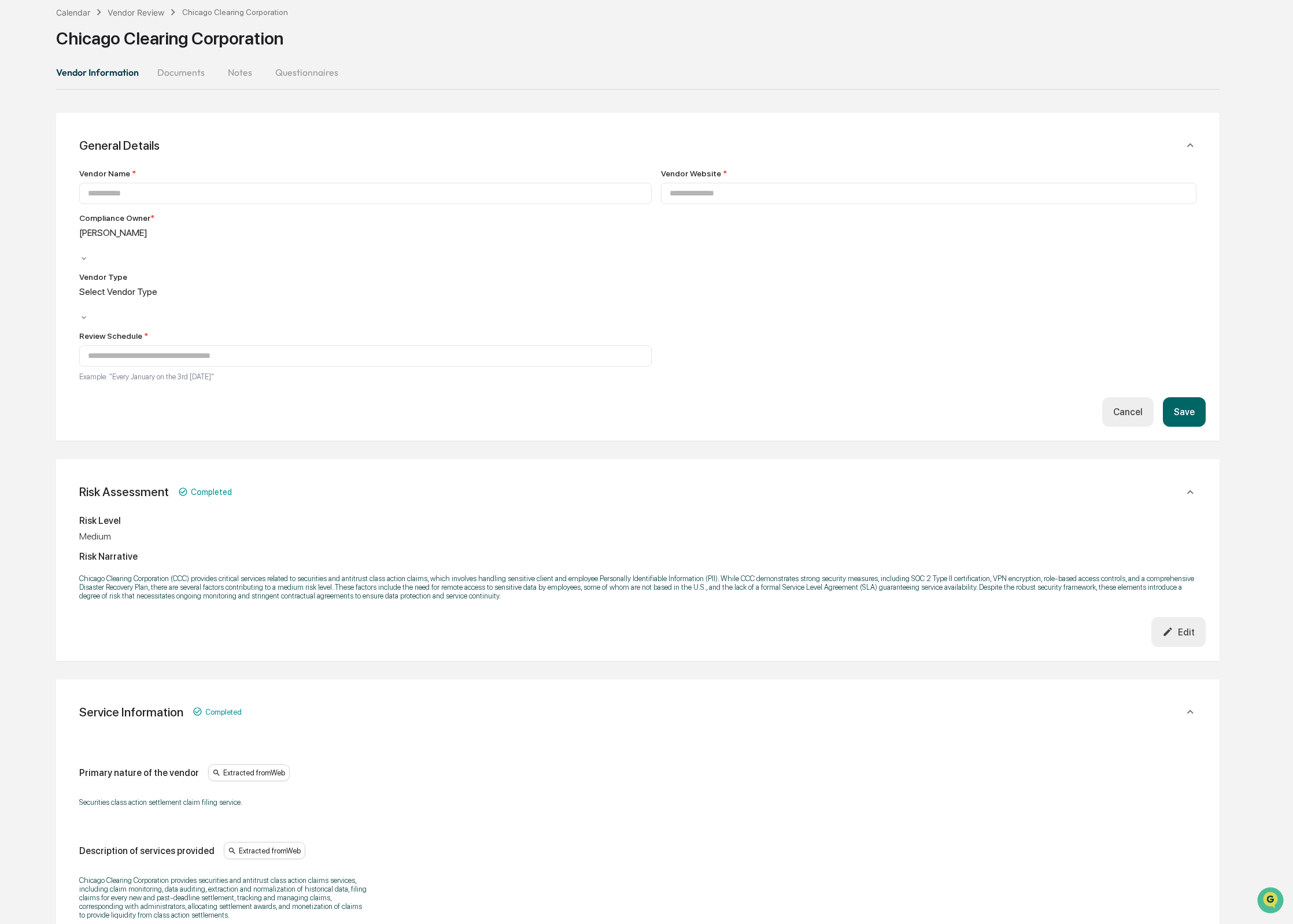
type input "**********"
click at [82, 243] on div at bounding box center [81, 246] width 1 height 13
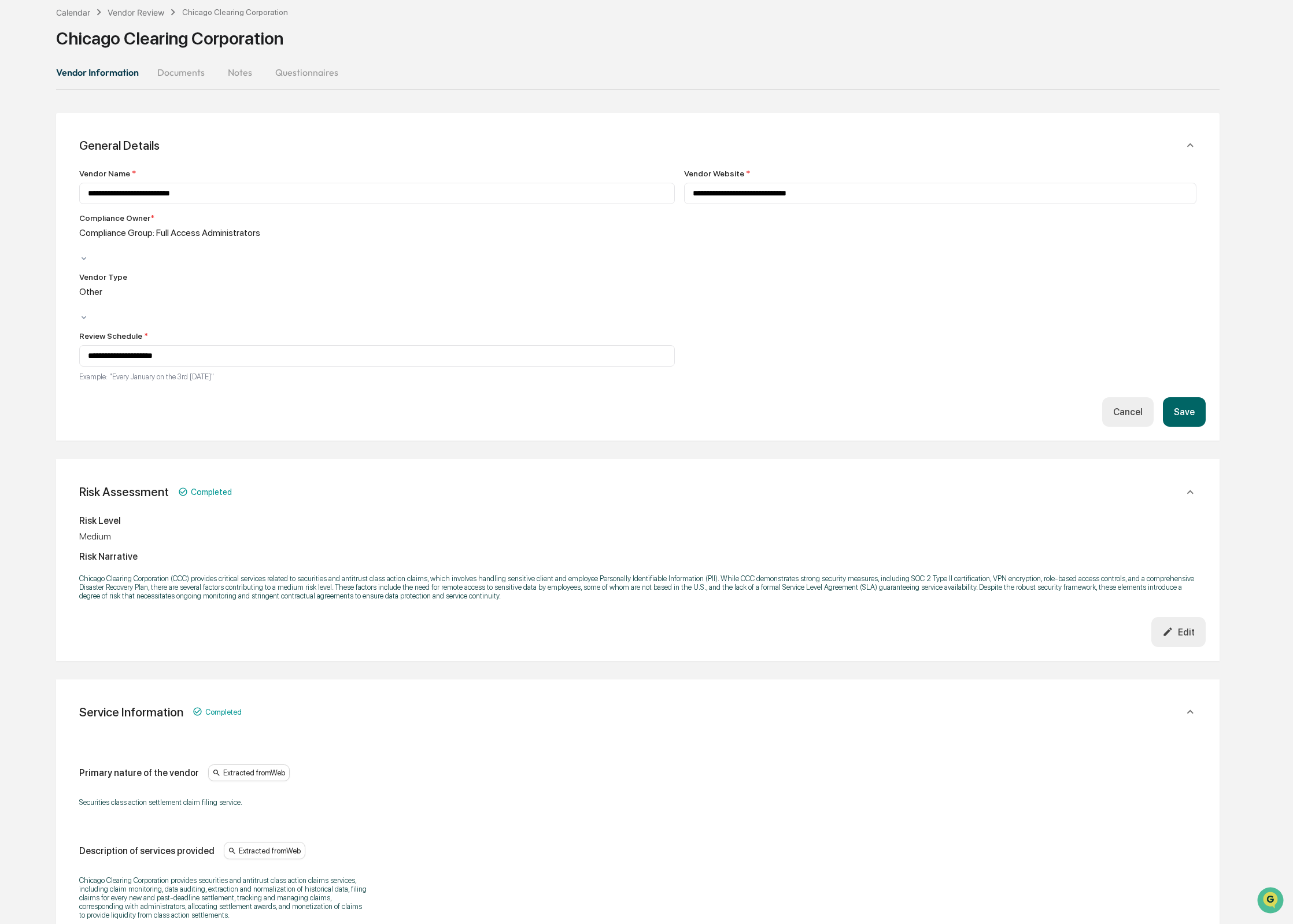
click at [1175, 397] on button "Save" at bounding box center [1185, 412] width 43 height 30
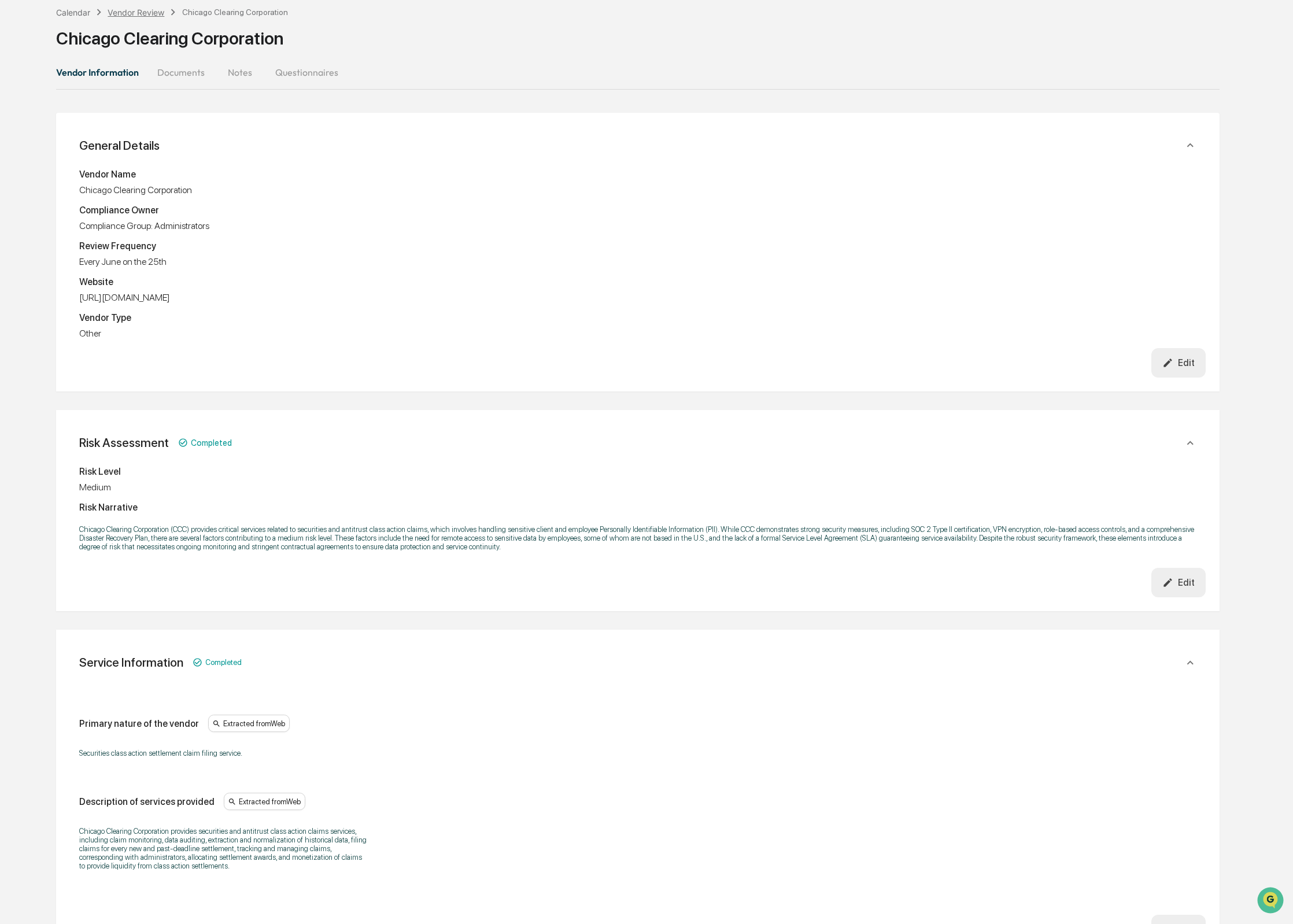
click at [129, 8] on div "Vendor Review" at bounding box center [136, 12] width 56 height 10
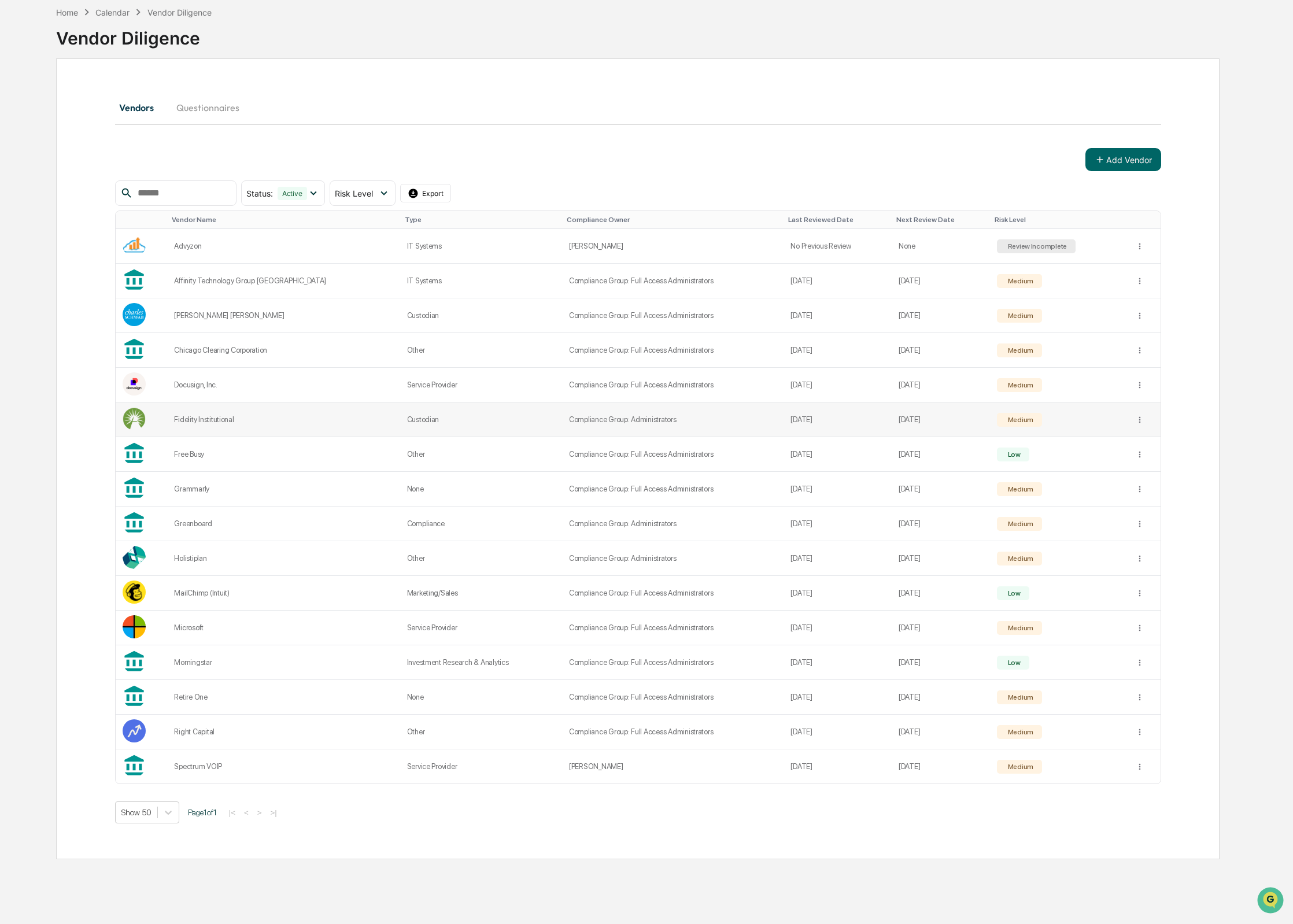
click at [562, 419] on td "Compliance Group: Administrators" at bounding box center [673, 420] width 222 height 35
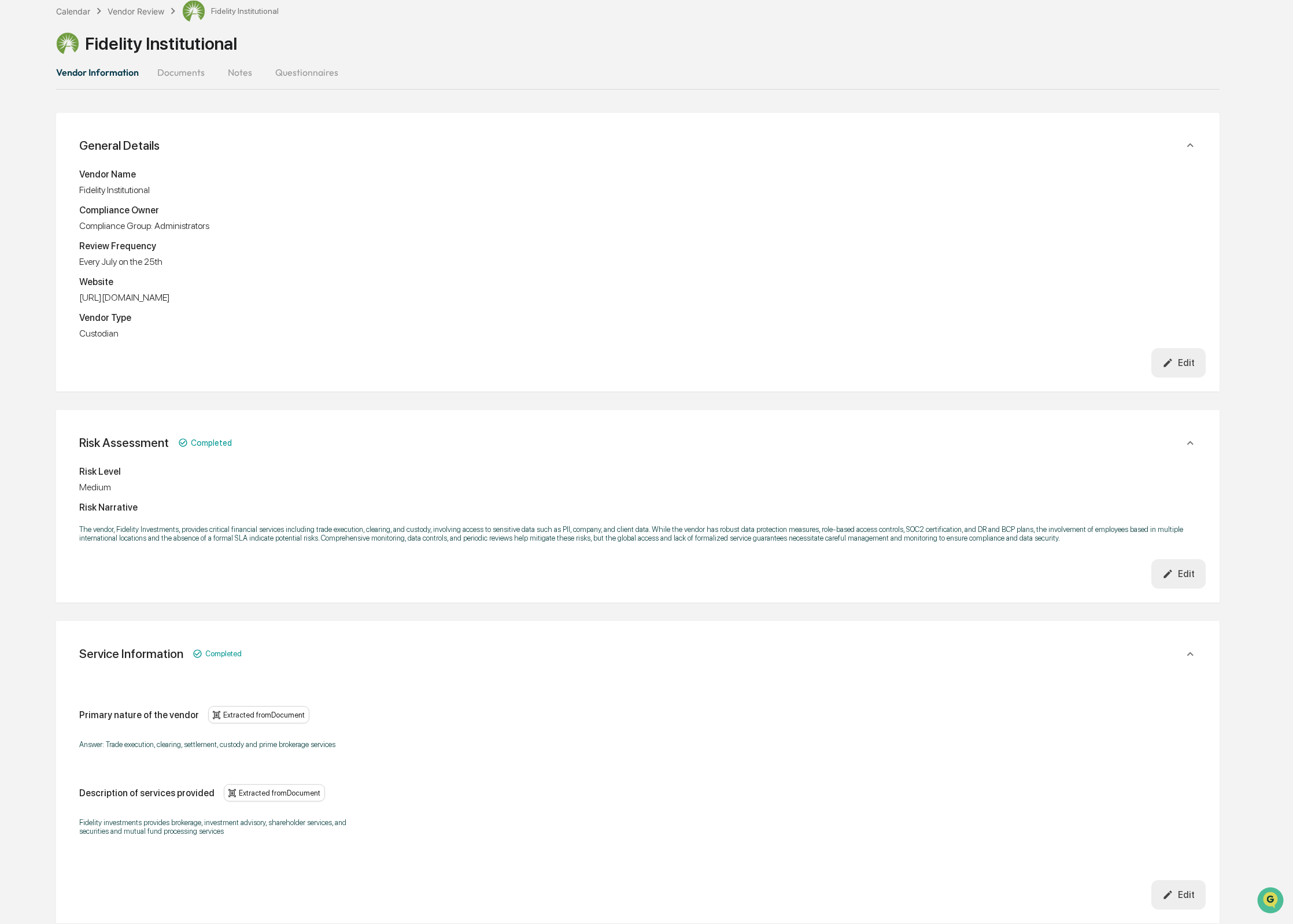
drag, startPoint x: 1177, startPoint y: 373, endPoint x: 1147, endPoint y: 368, distance: 30.4
click at [1177, 368] on div "Edit" at bounding box center [1179, 362] width 33 height 11
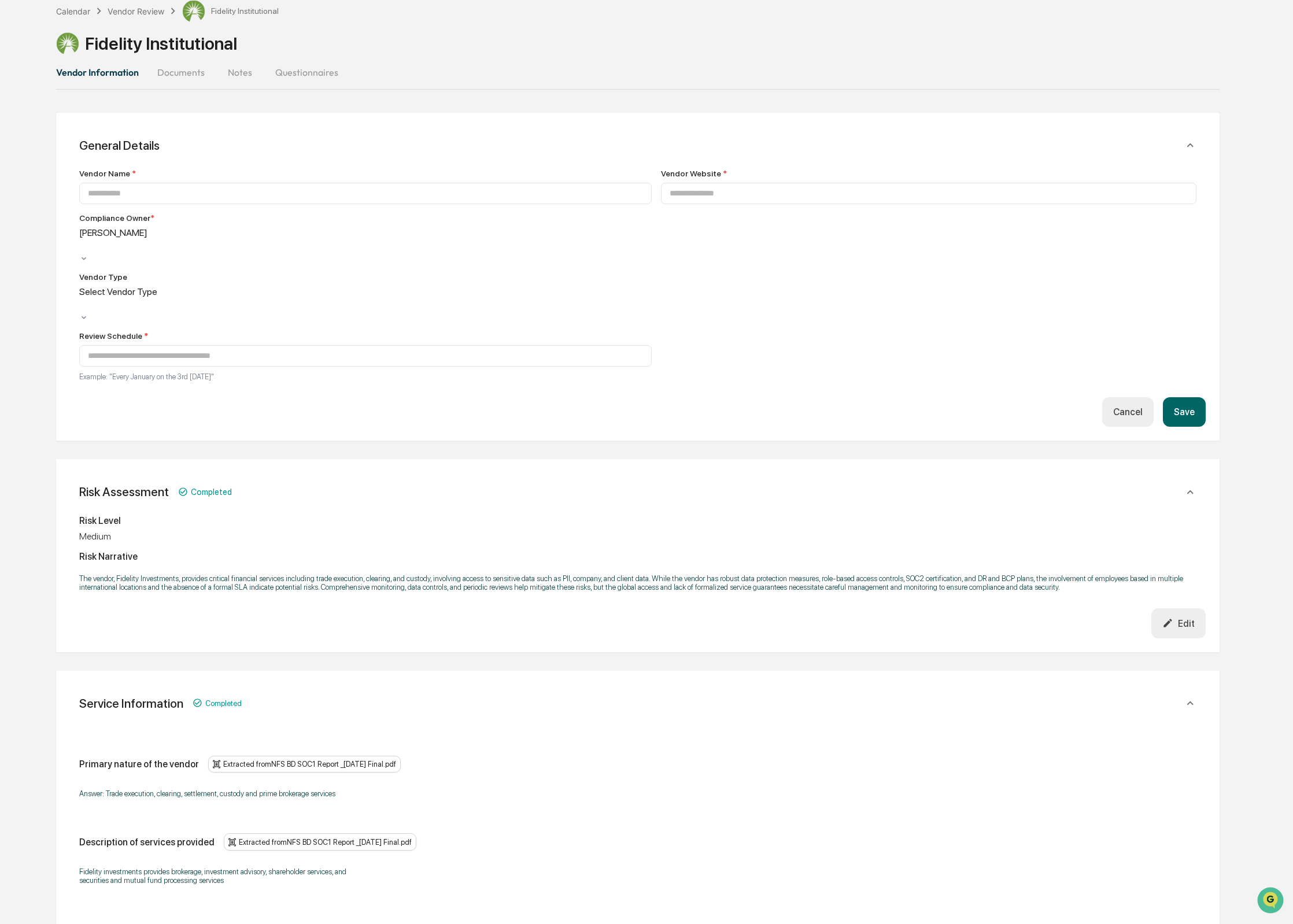
type input "**********"
click at [82, 244] on div at bounding box center [81, 246] width 1 height 13
drag, startPoint x: 172, startPoint y: 403, endPoint x: 179, endPoint y: 404, distance: 7.1
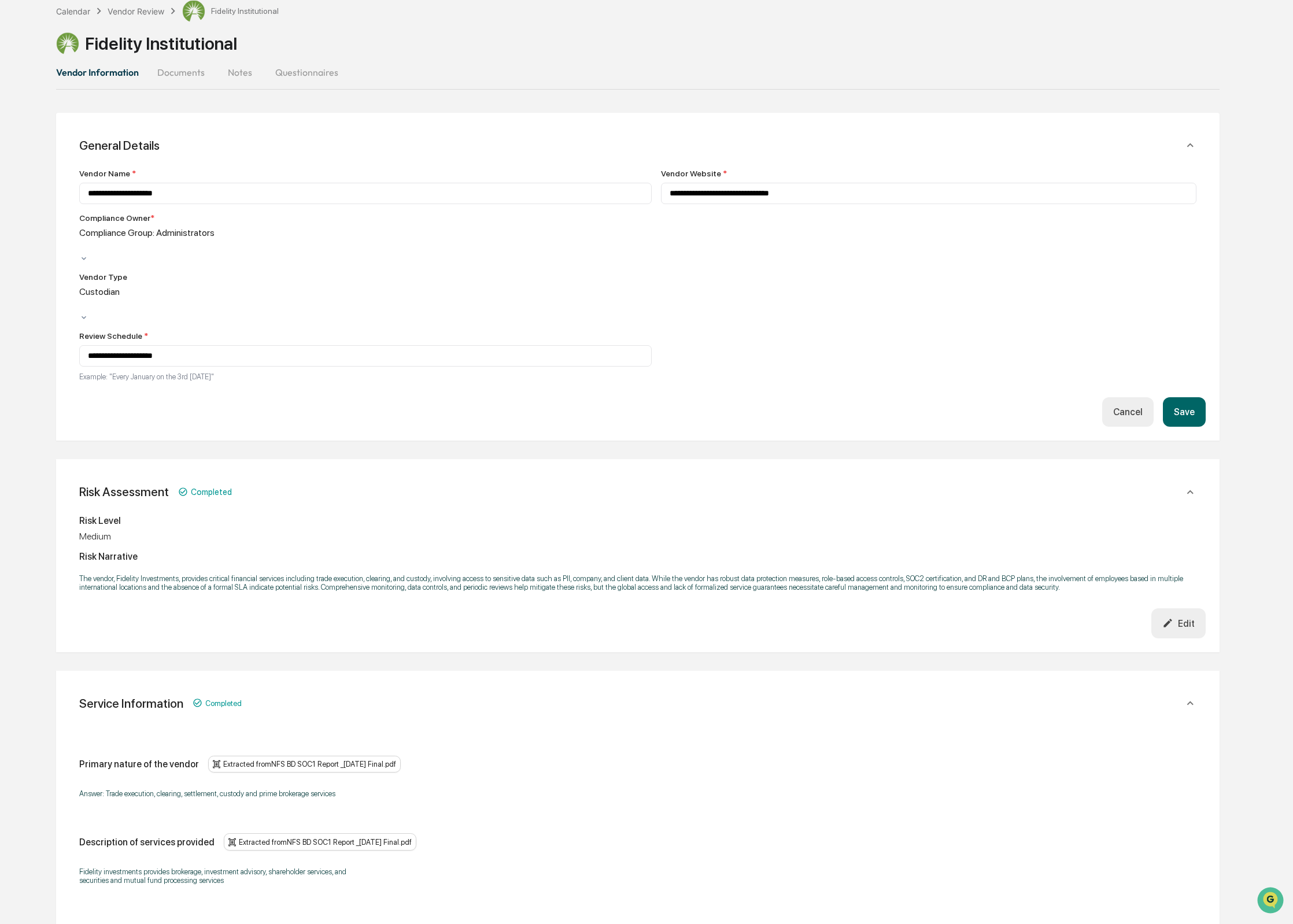
click at [1196, 397] on button "Save" at bounding box center [1185, 412] width 43 height 30
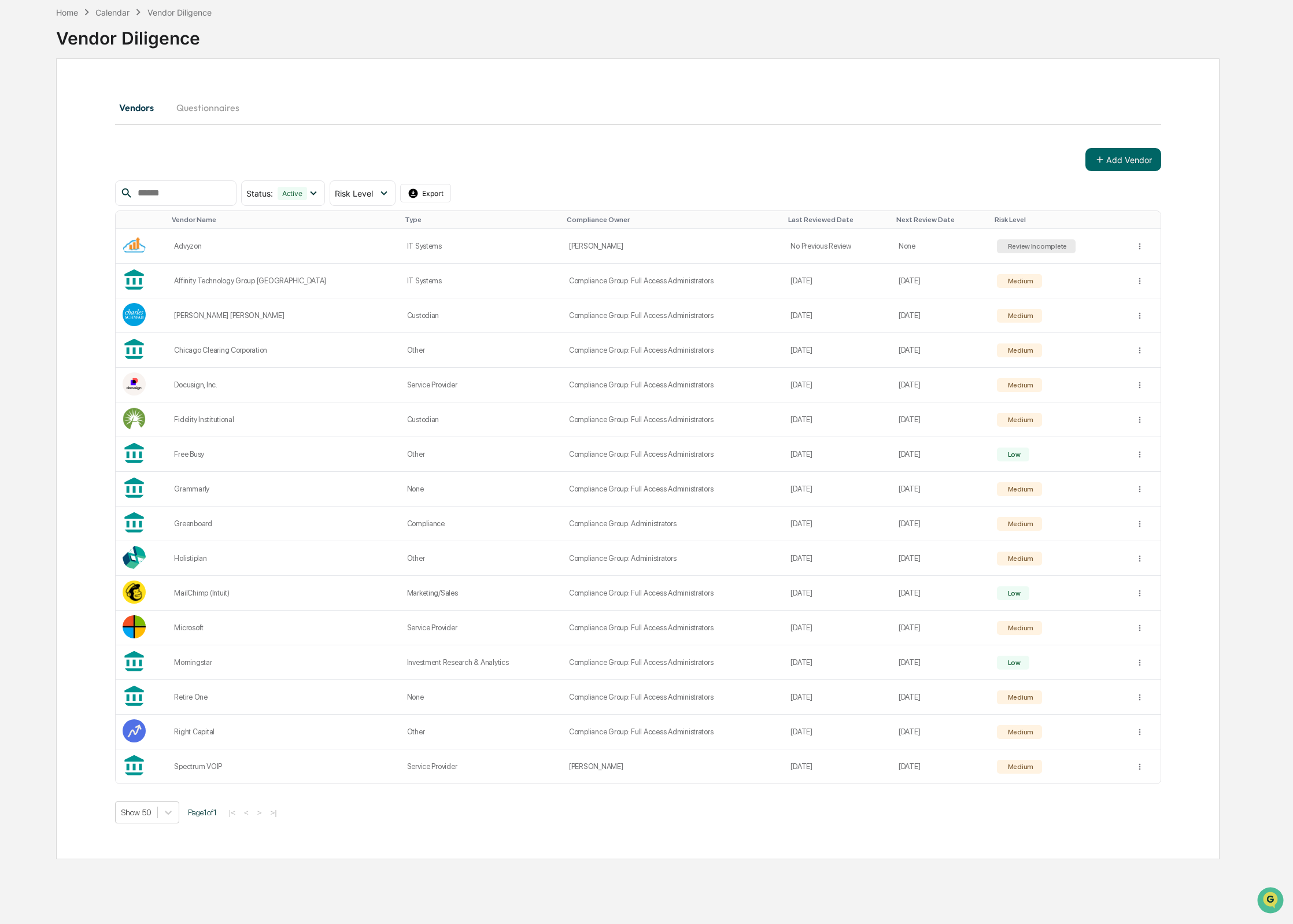
scroll to position [56, 0]
click at [634, 534] on td "Compliance Group: Administrators" at bounding box center [673, 522] width 222 height 35
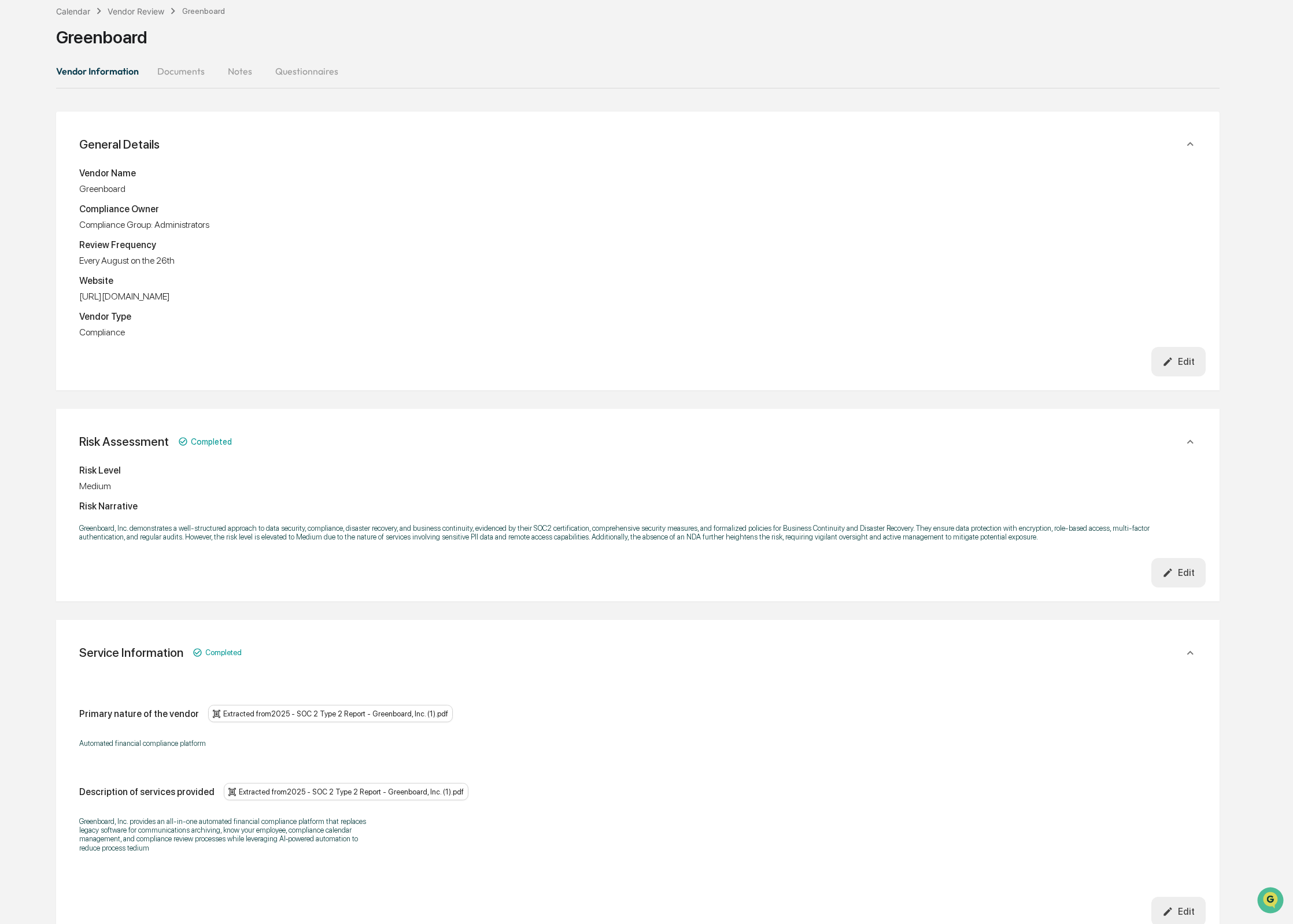
click at [1176, 367] on div "Edit" at bounding box center [1179, 362] width 33 height 11
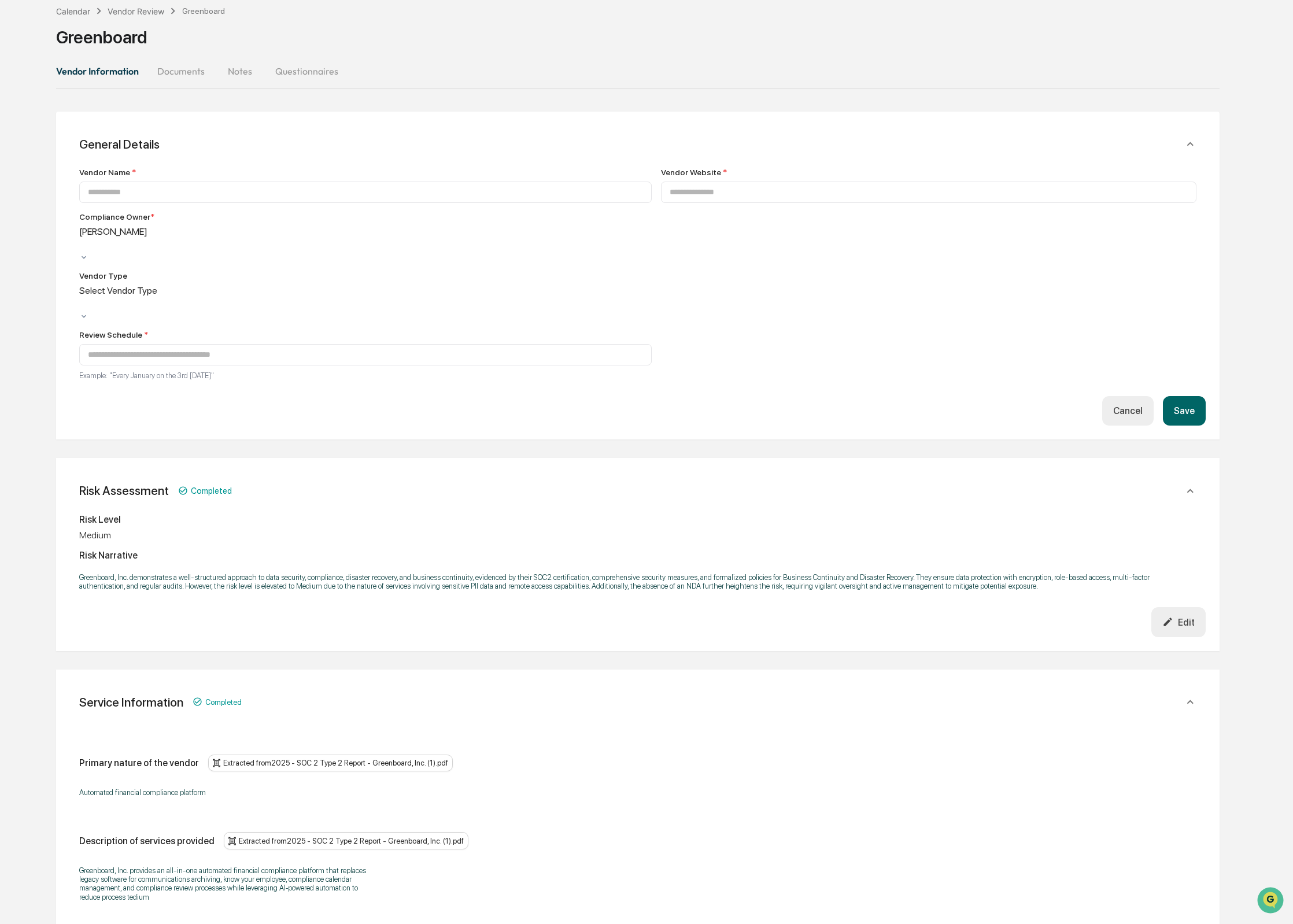
type input "**********"
click at [218, 250] on div "**********" at bounding box center [365, 277] width 573 height 219
click at [218, 245] on div "Compliance Group: Administrators" at bounding box center [365, 239] width 573 height 27
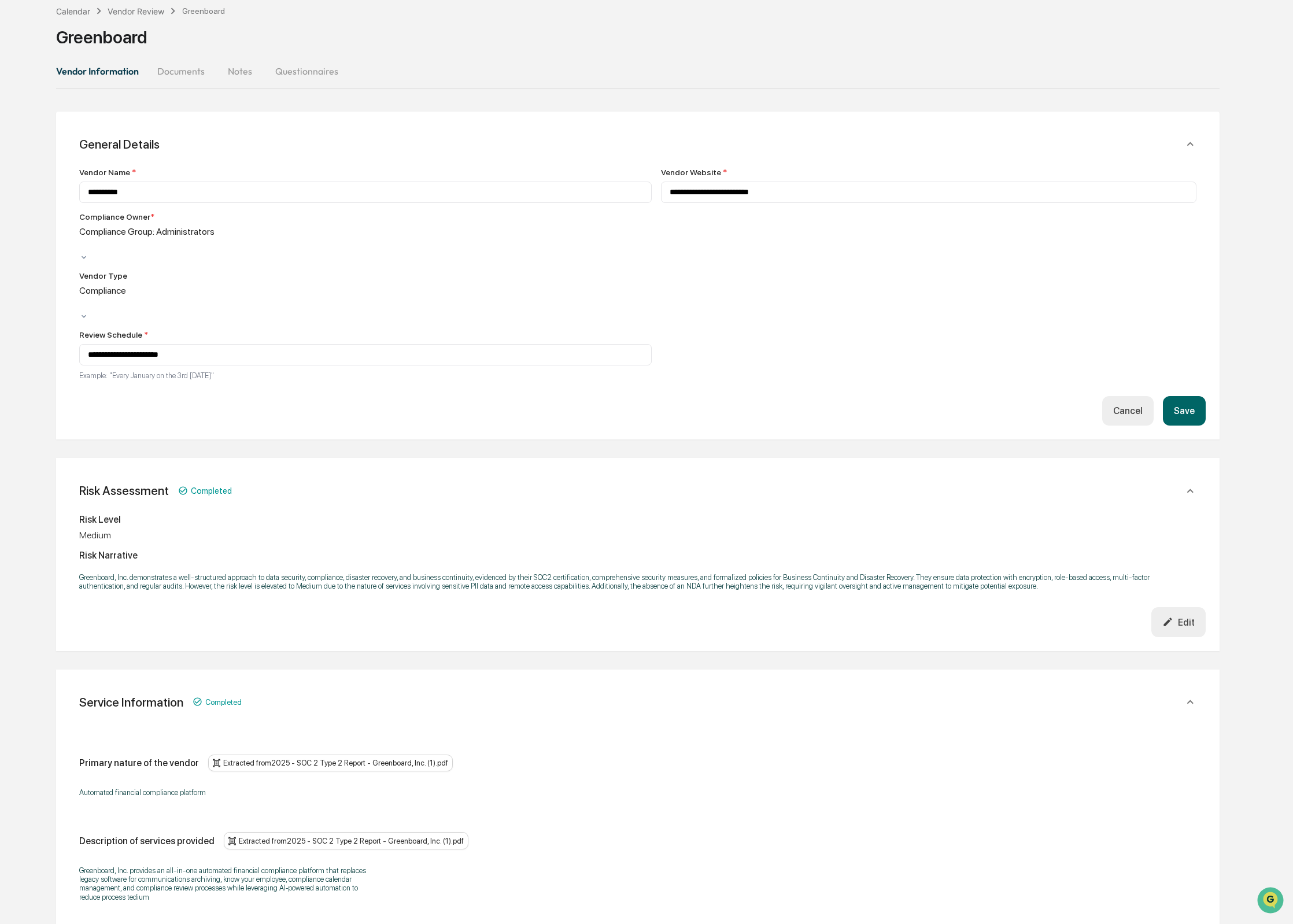
drag, startPoint x: 154, startPoint y: 404, endPoint x: 264, endPoint y: 407, distance: 110.0
click at [1181, 397] on button "Save" at bounding box center [1185, 411] width 43 height 30
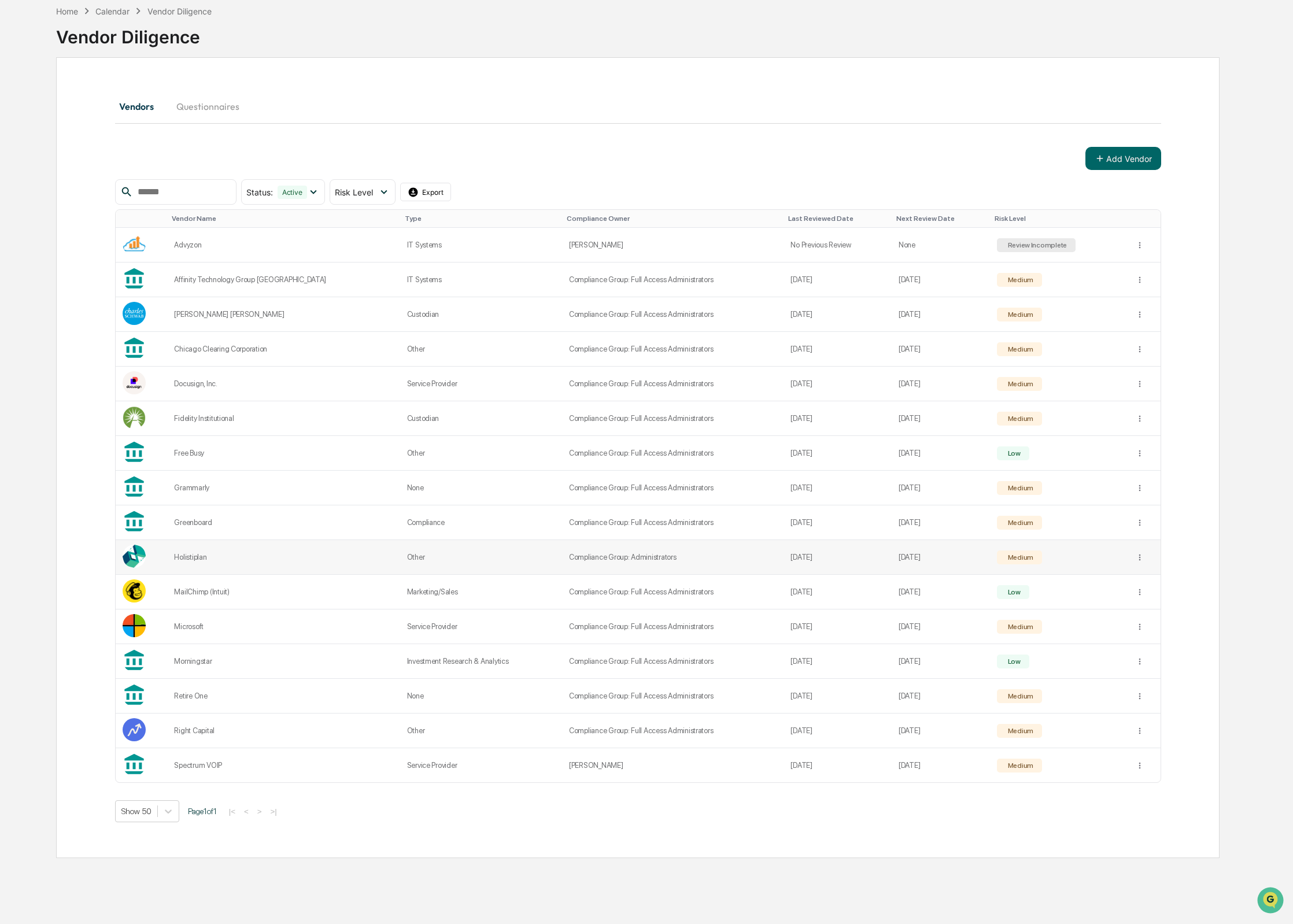
click at [280, 557] on div "Holistiplan" at bounding box center [283, 557] width 218 height 9
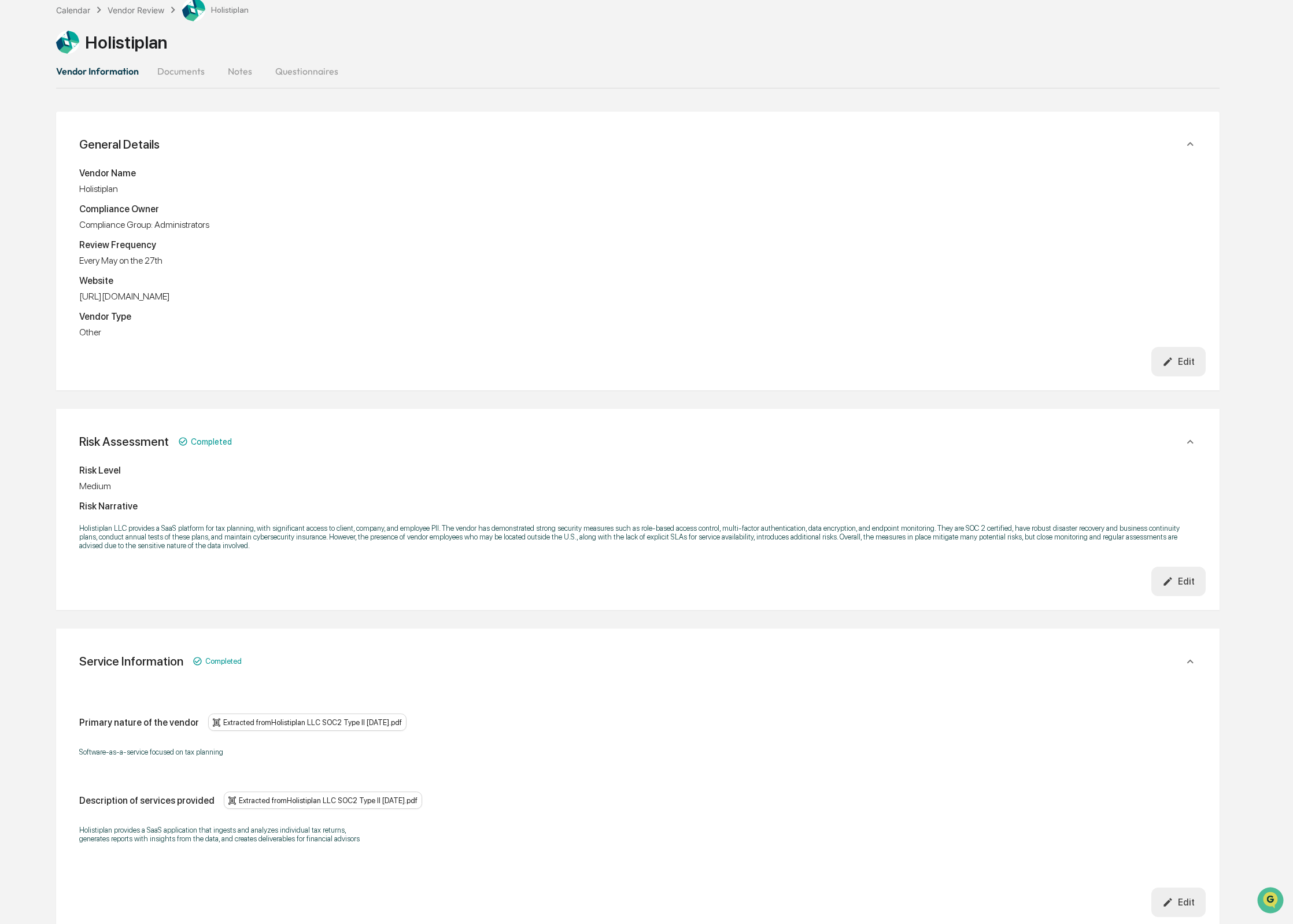
click at [1163, 367] on icon "button" at bounding box center [1167, 362] width 11 height 11
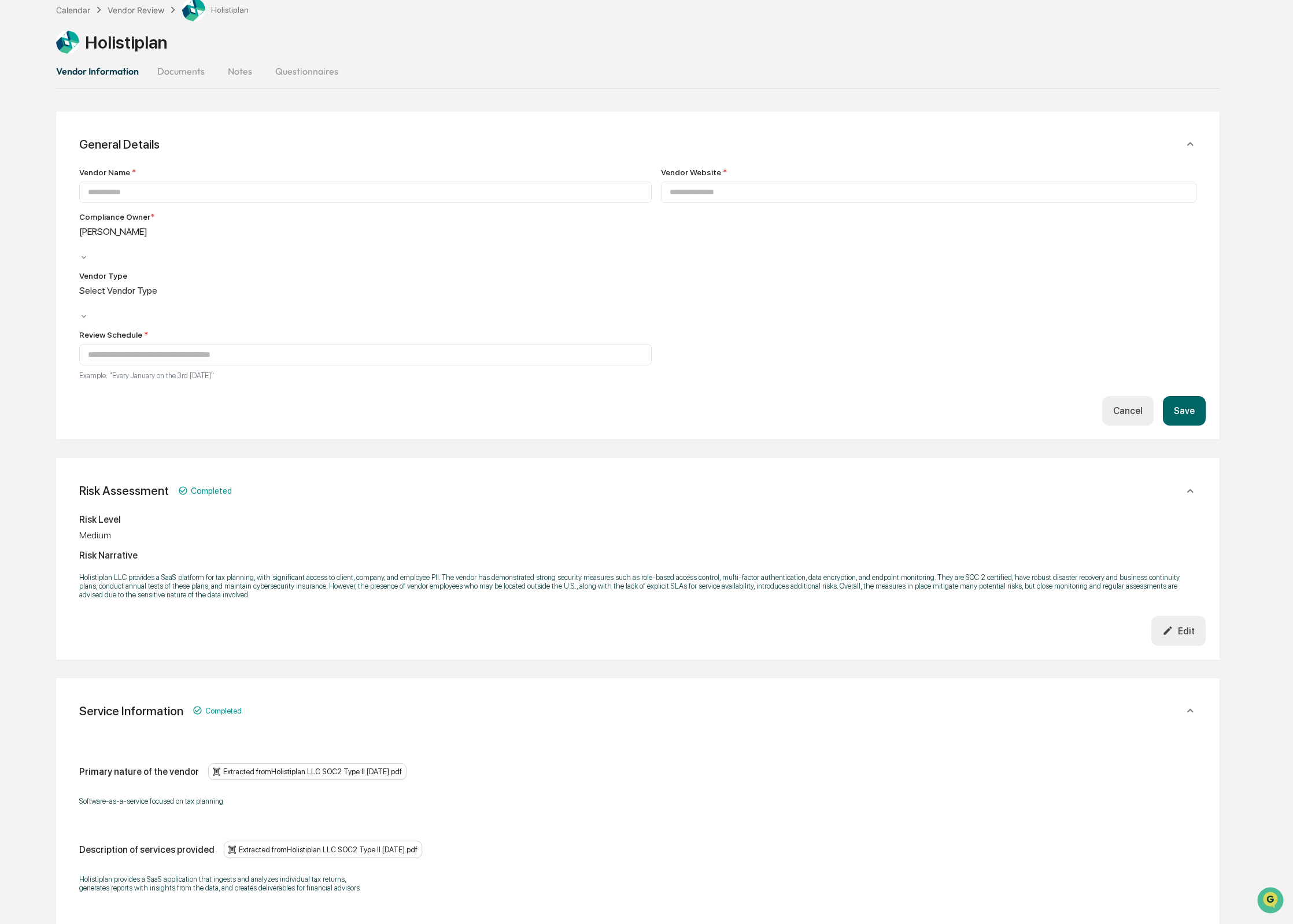
type input "**********"
click at [82, 238] on div at bounding box center [81, 245] width 1 height 13
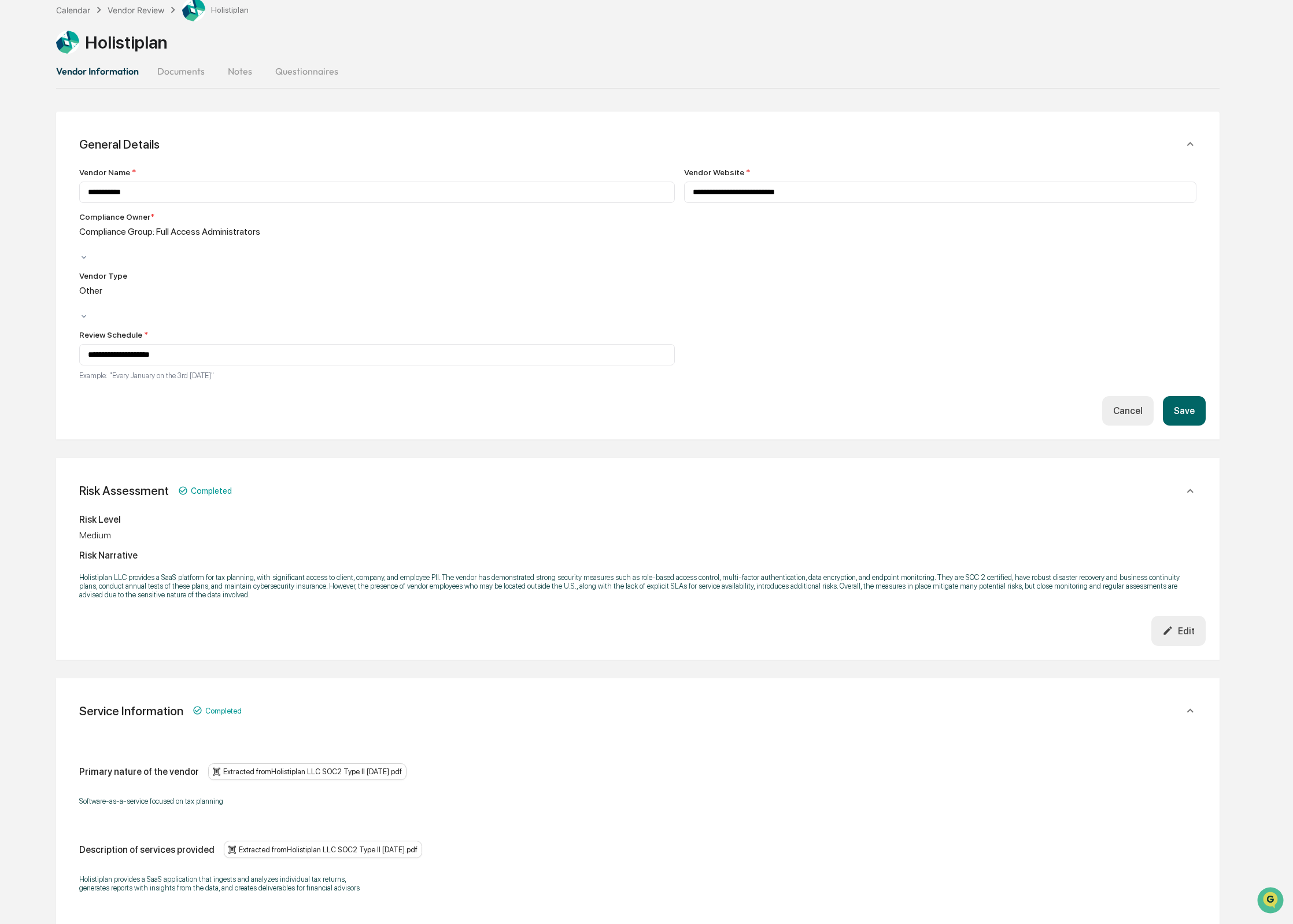
click at [1207, 374] on div "**********" at bounding box center [638, 275] width 1163 height 328
click at [1191, 396] on button "Save" at bounding box center [1185, 411] width 43 height 30
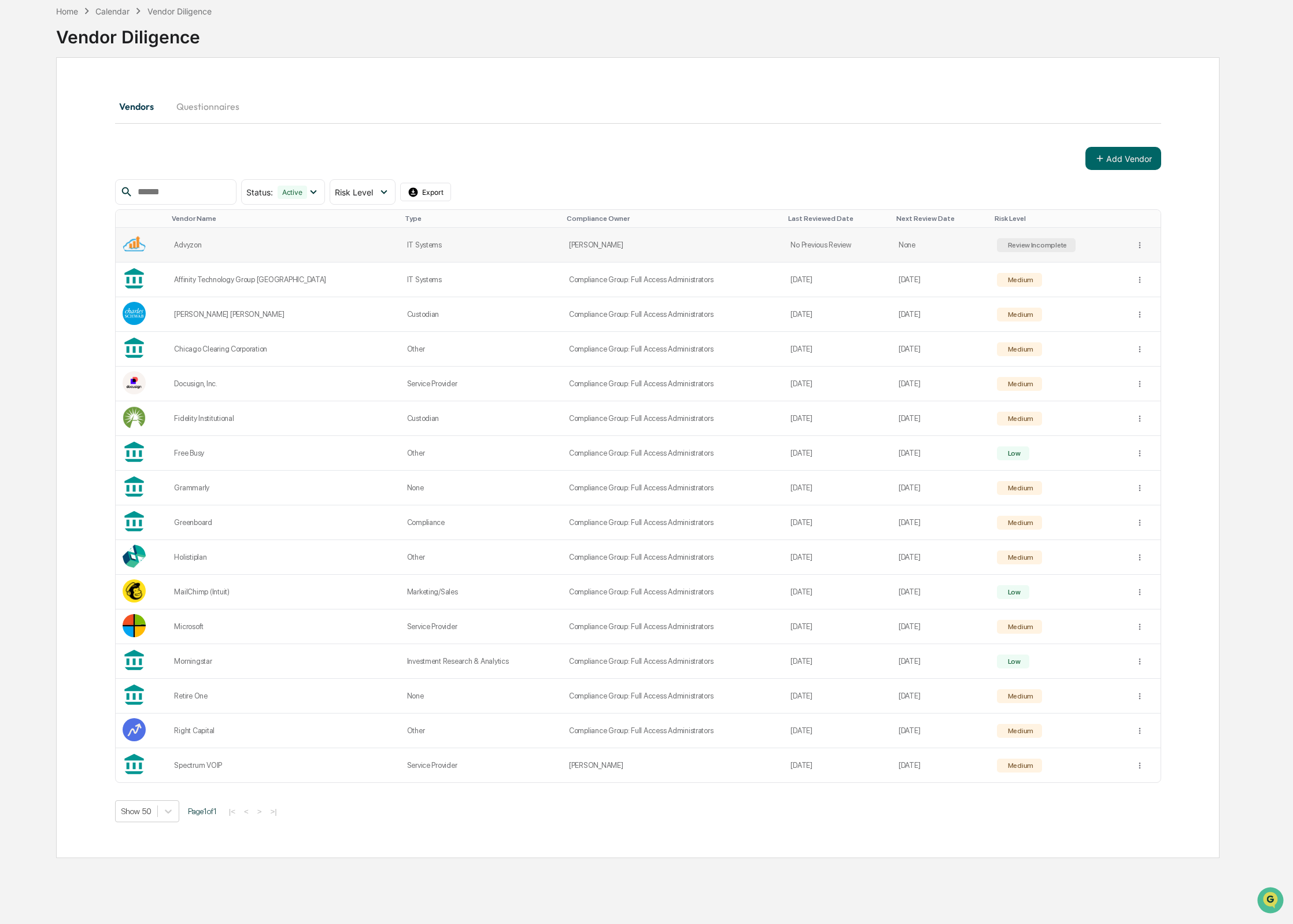
click at [244, 256] on td "Advyzon" at bounding box center [283, 245] width 232 height 35
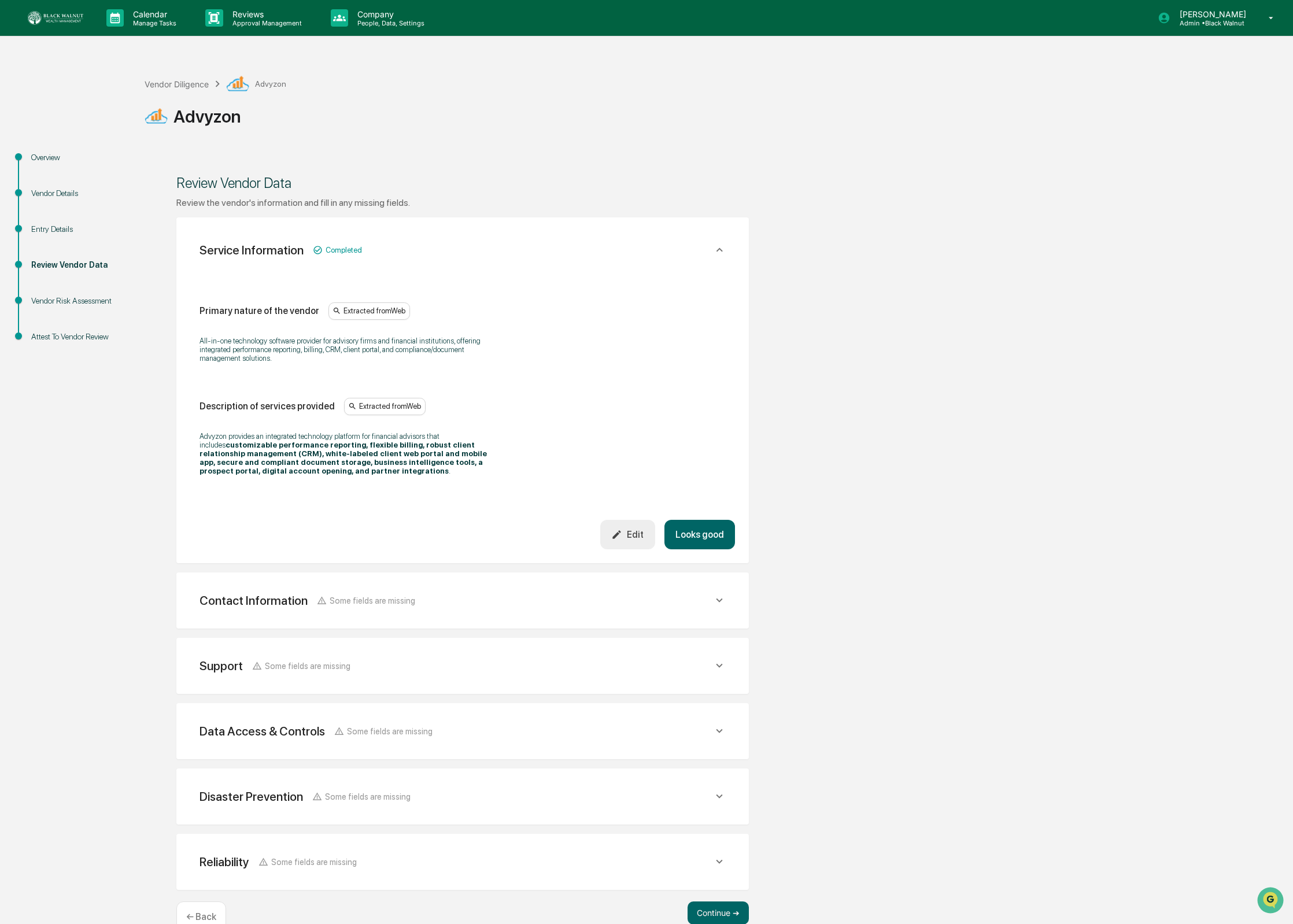
click at [89, 194] on div "Vendor Details" at bounding box center [79, 193] width 95 height 12
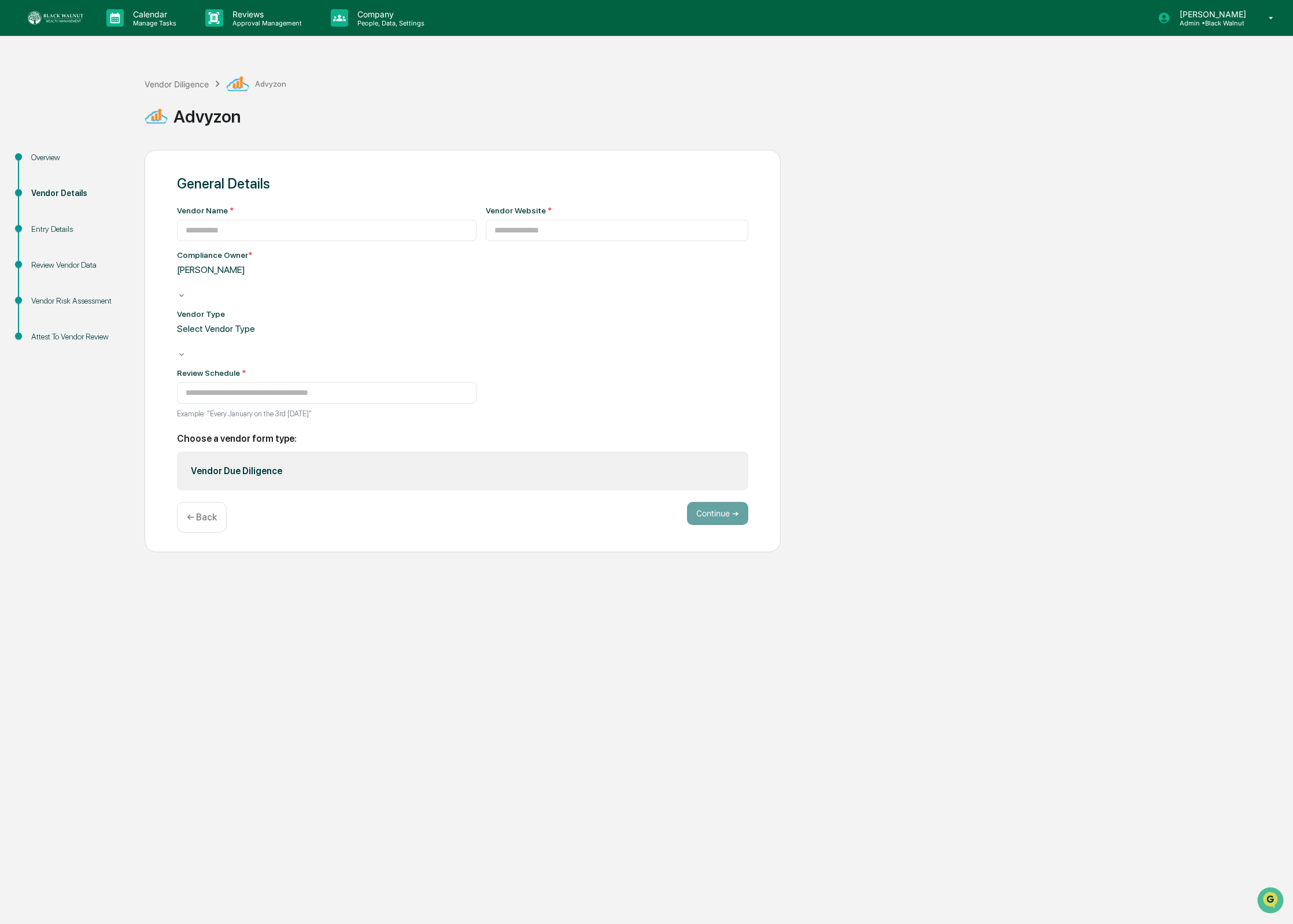
type input "*******"
type input "**********"
click at [254, 282] on div "[PERSON_NAME]" at bounding box center [326, 278] width 299 height 27
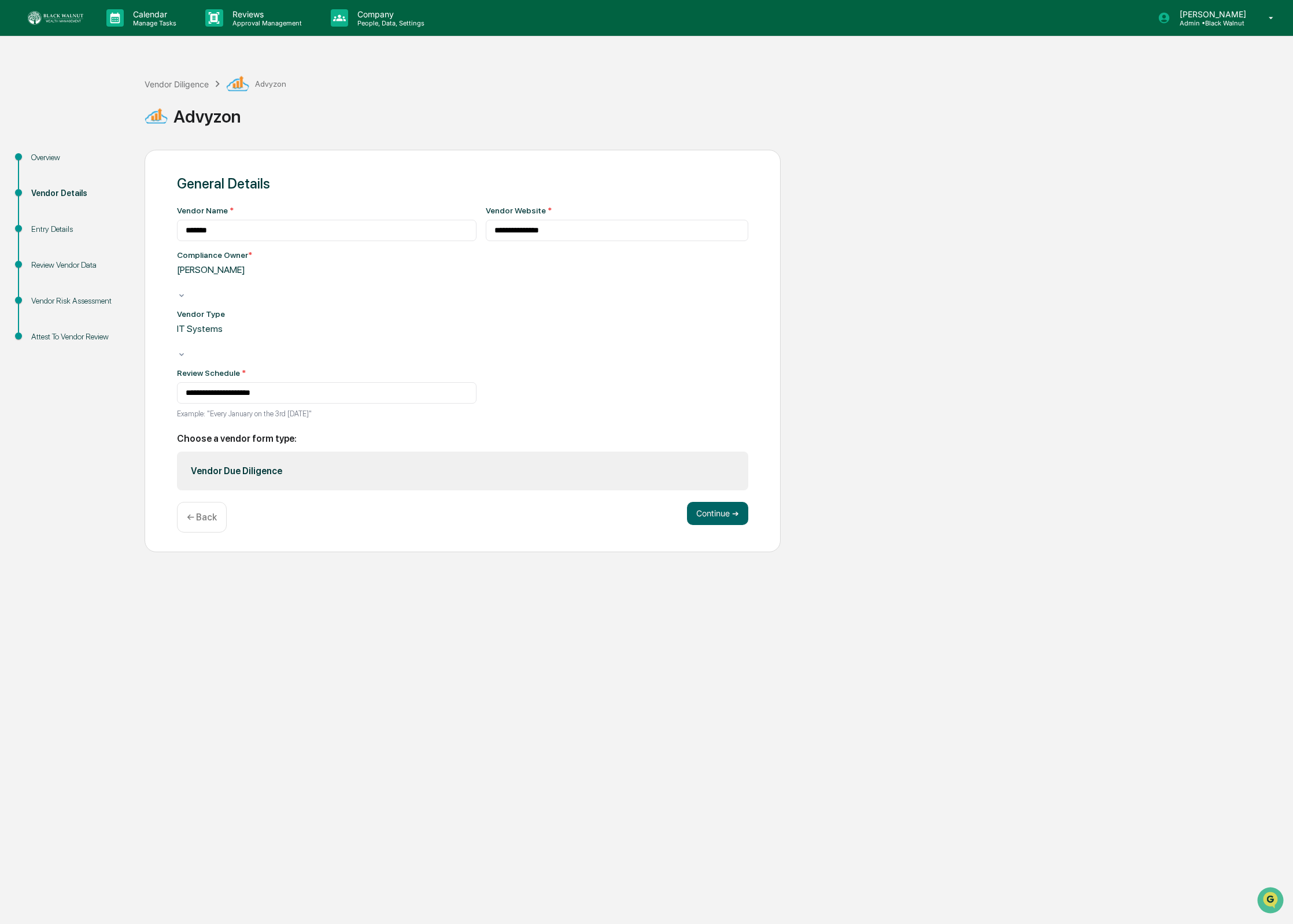
drag, startPoint x: 328, startPoint y: 432, endPoint x: 339, endPoint y: 432, distance: 11.0
drag, startPoint x: 694, startPoint y: 484, endPoint x: 677, endPoint y: 476, distance: 18.8
click at [694, 502] on button "Continue ➔" at bounding box center [717, 513] width 62 height 23
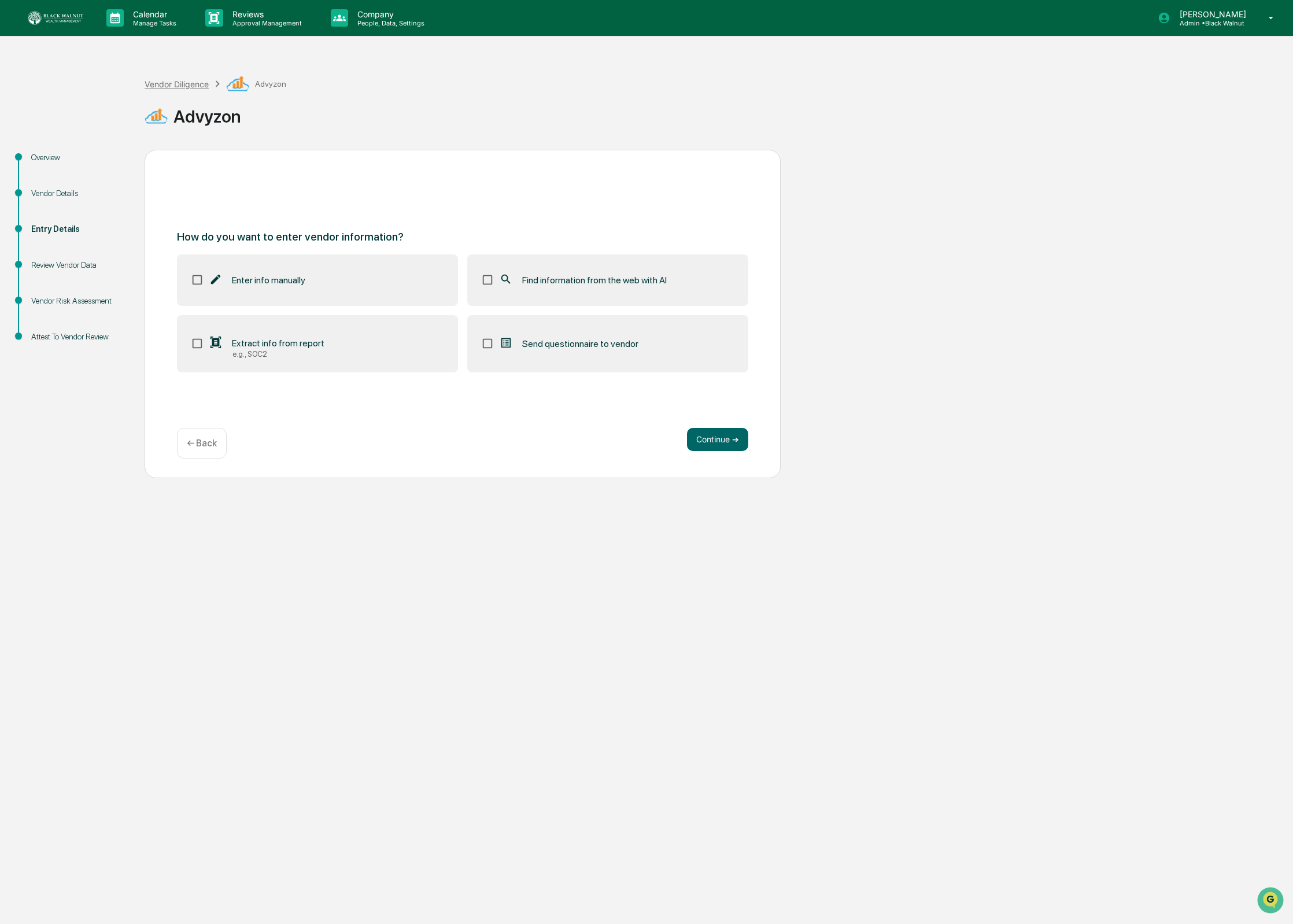
click at [169, 79] on div "Vendor Diligence" at bounding box center [177, 84] width 64 height 10
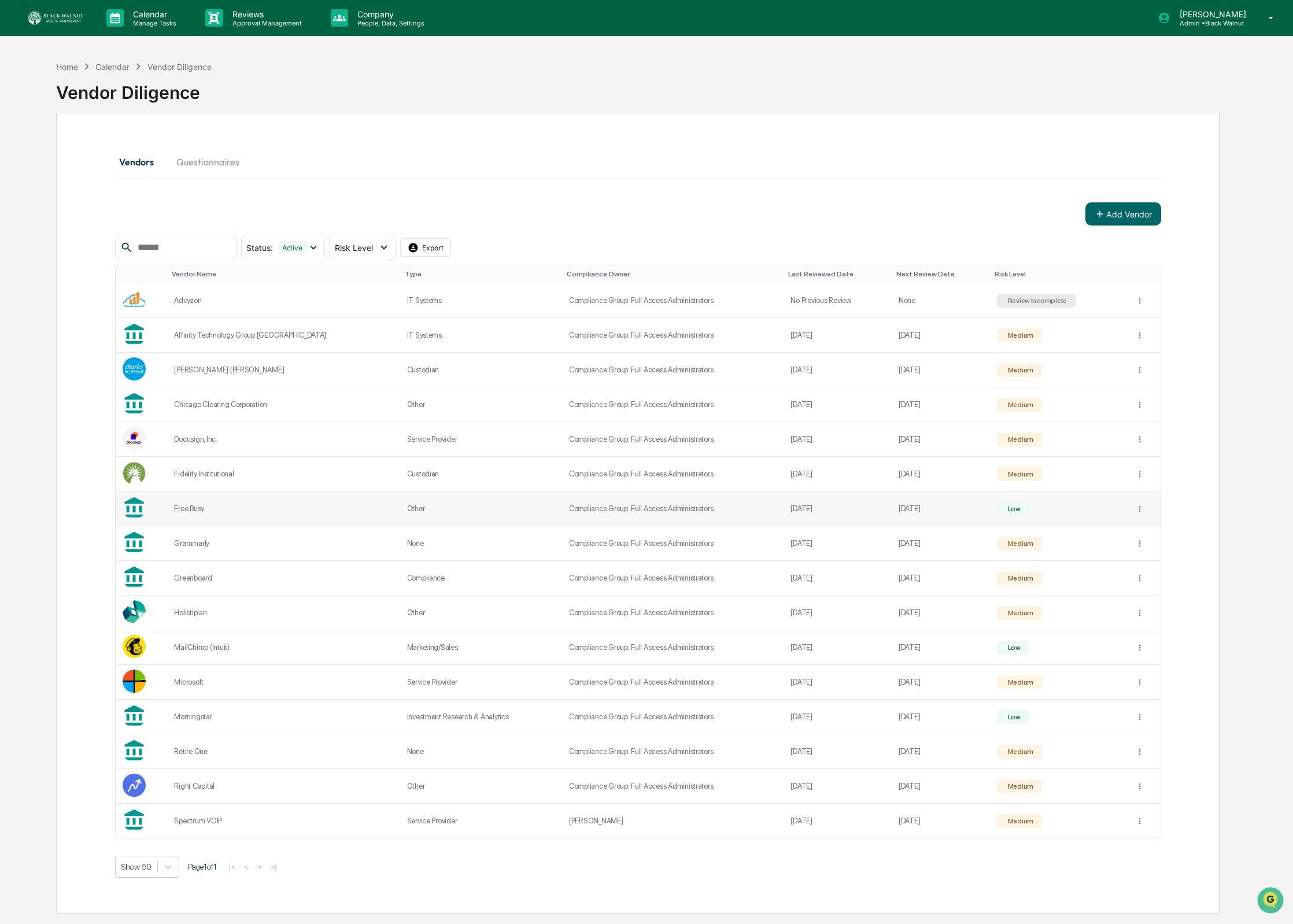
scroll to position [56, 0]
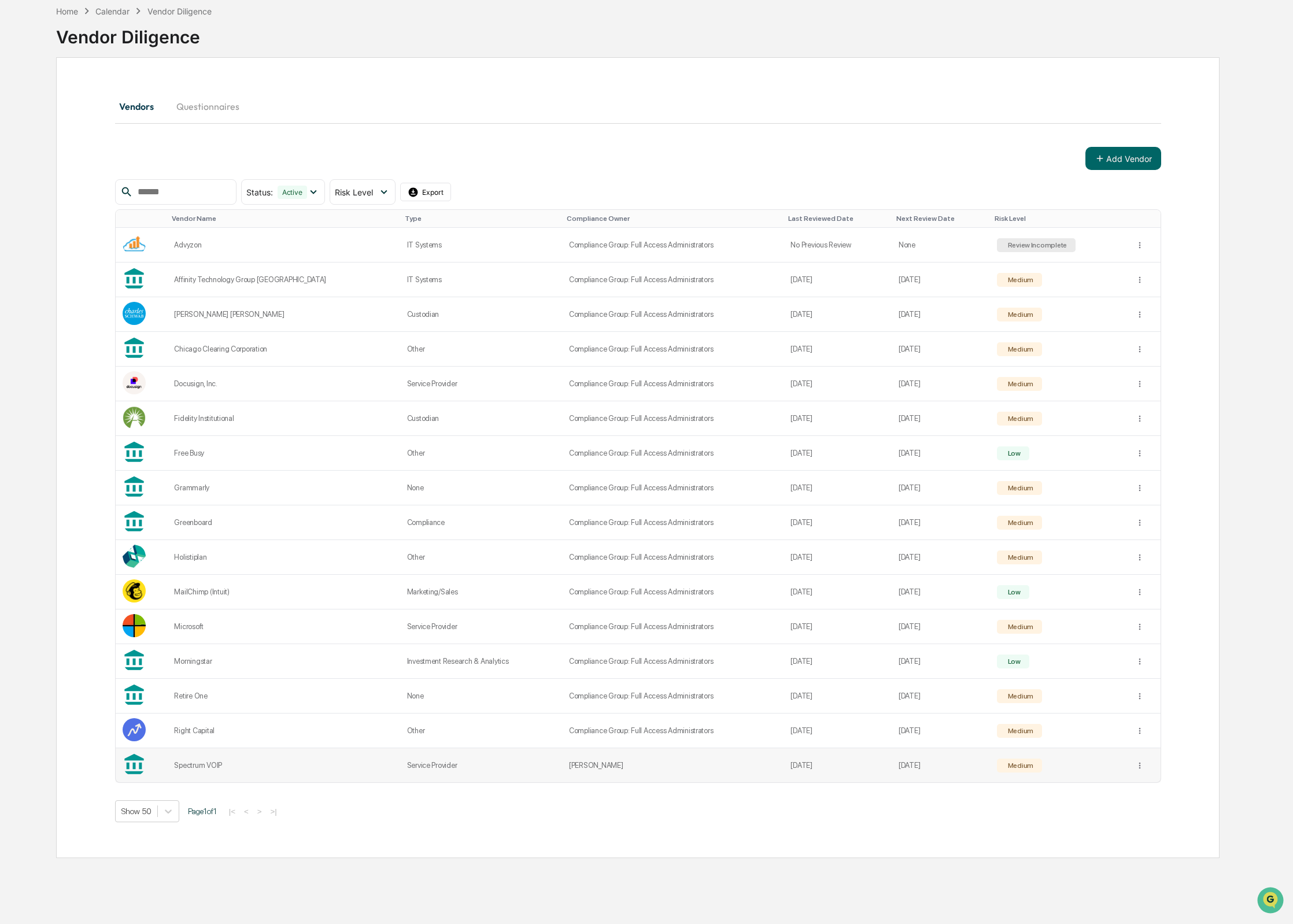
click at [247, 765] on div "Spectrum VOIP" at bounding box center [283, 765] width 218 height 9
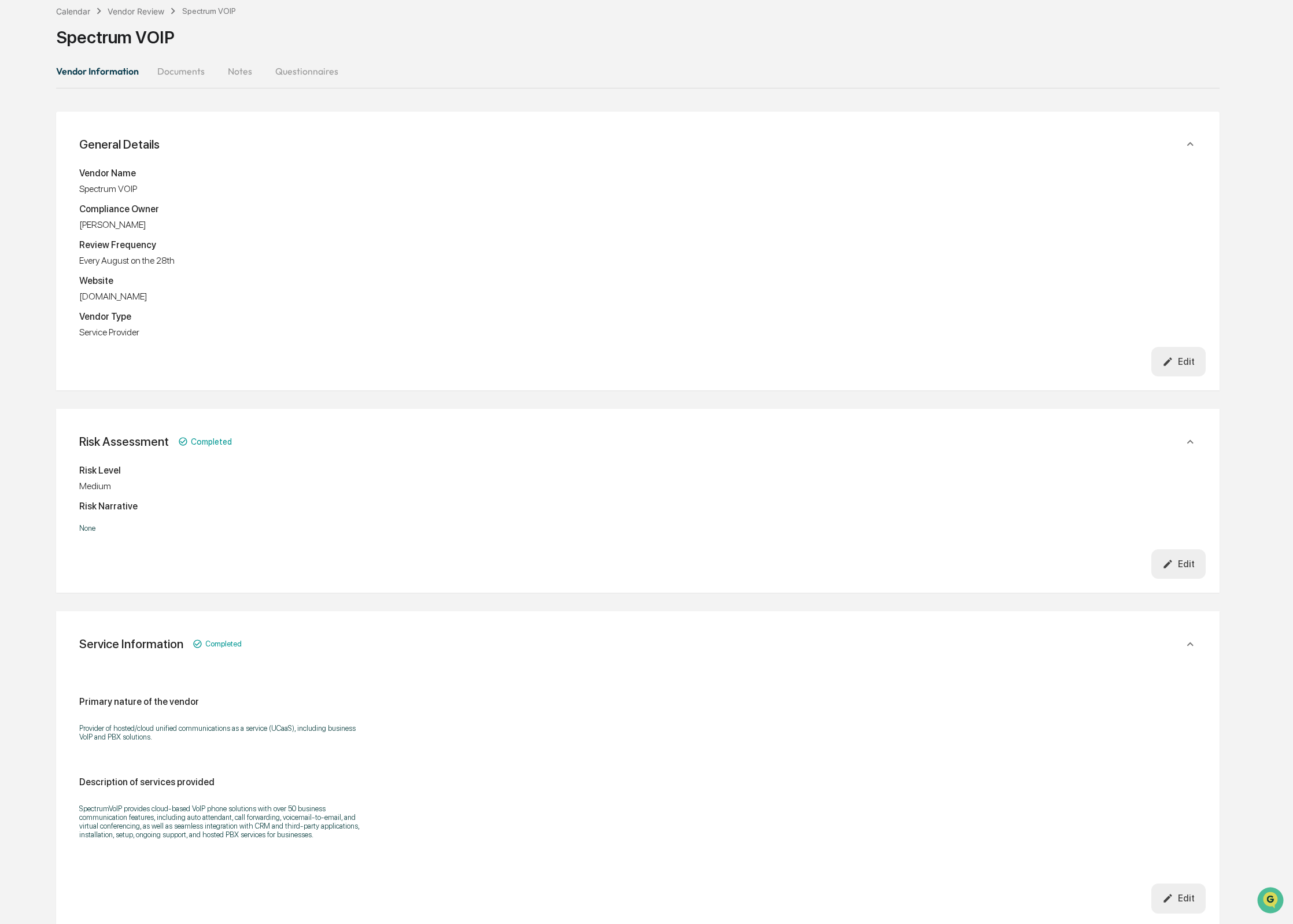
click at [1193, 368] on button "Edit" at bounding box center [1179, 362] width 55 height 30
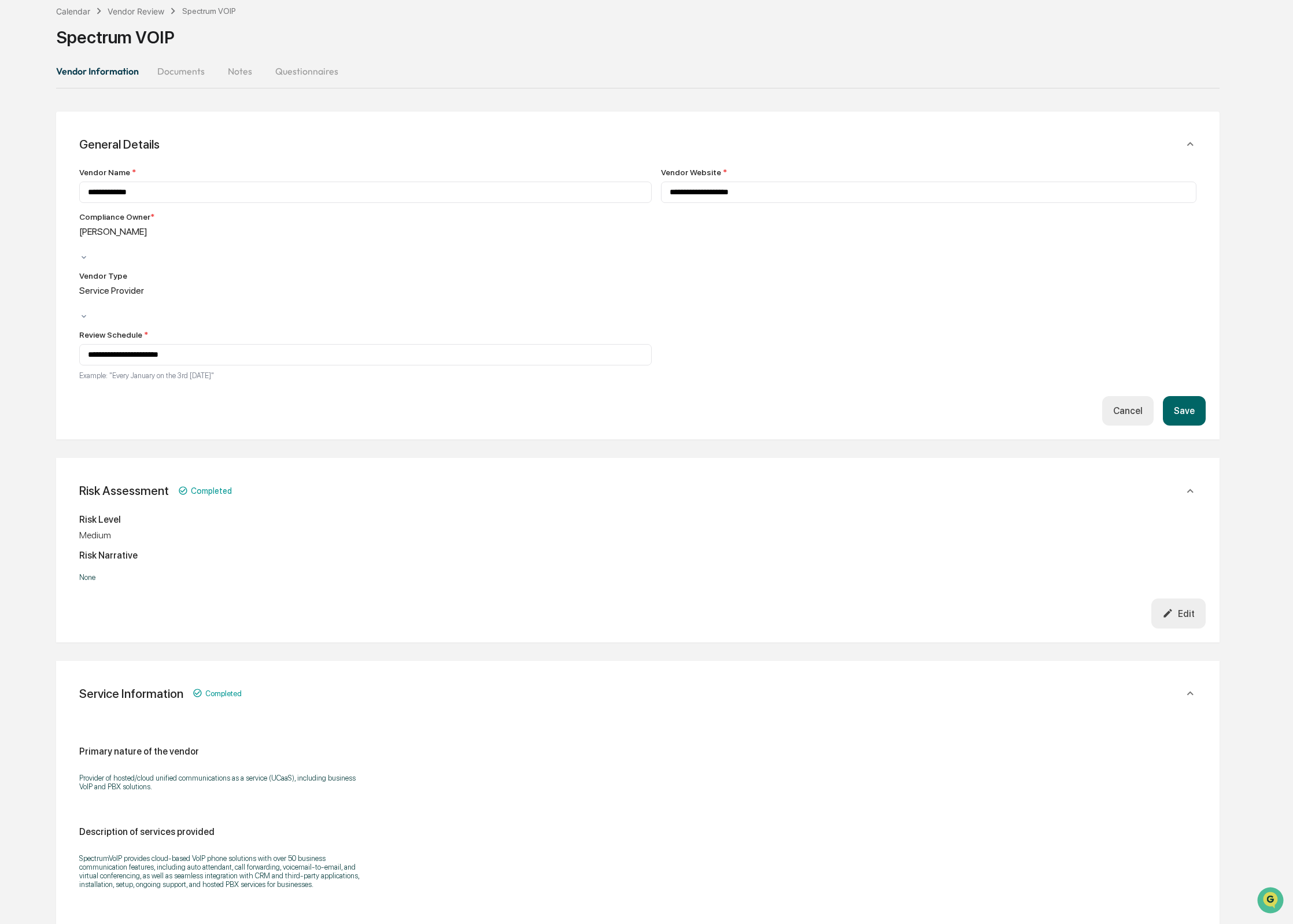
click at [143, 244] on div "[PERSON_NAME]" at bounding box center [365, 239] width 573 height 27
drag, startPoint x: 176, startPoint y: 391, endPoint x: 252, endPoint y: 385, distance: 76.2
click at [1176, 396] on button "Save" at bounding box center [1185, 411] width 43 height 30
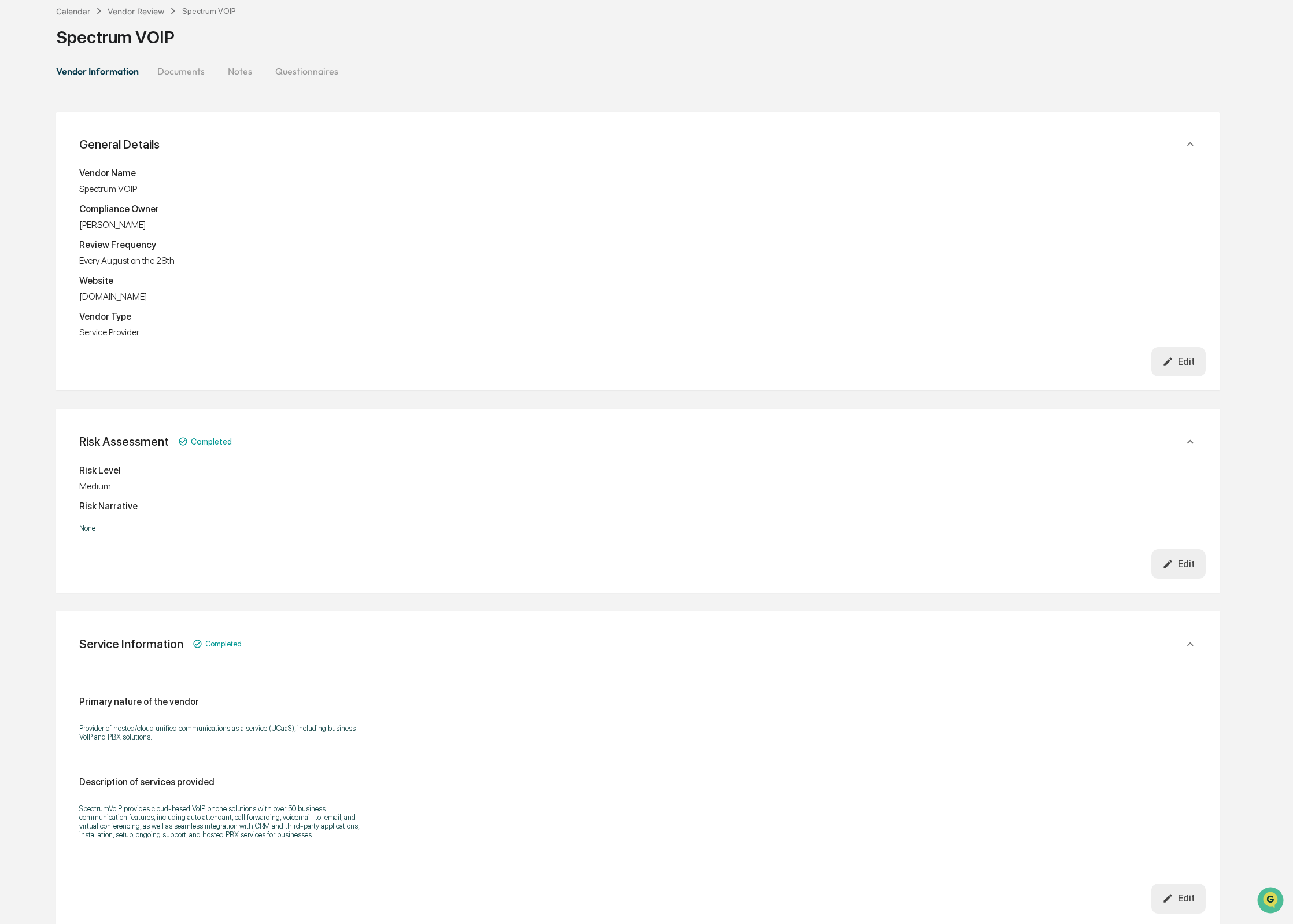
click at [74, 71] on button "Vendor Information" at bounding box center [102, 71] width 92 height 27
click at [158, 16] on div "Vendor Review" at bounding box center [136, 11] width 56 height 10
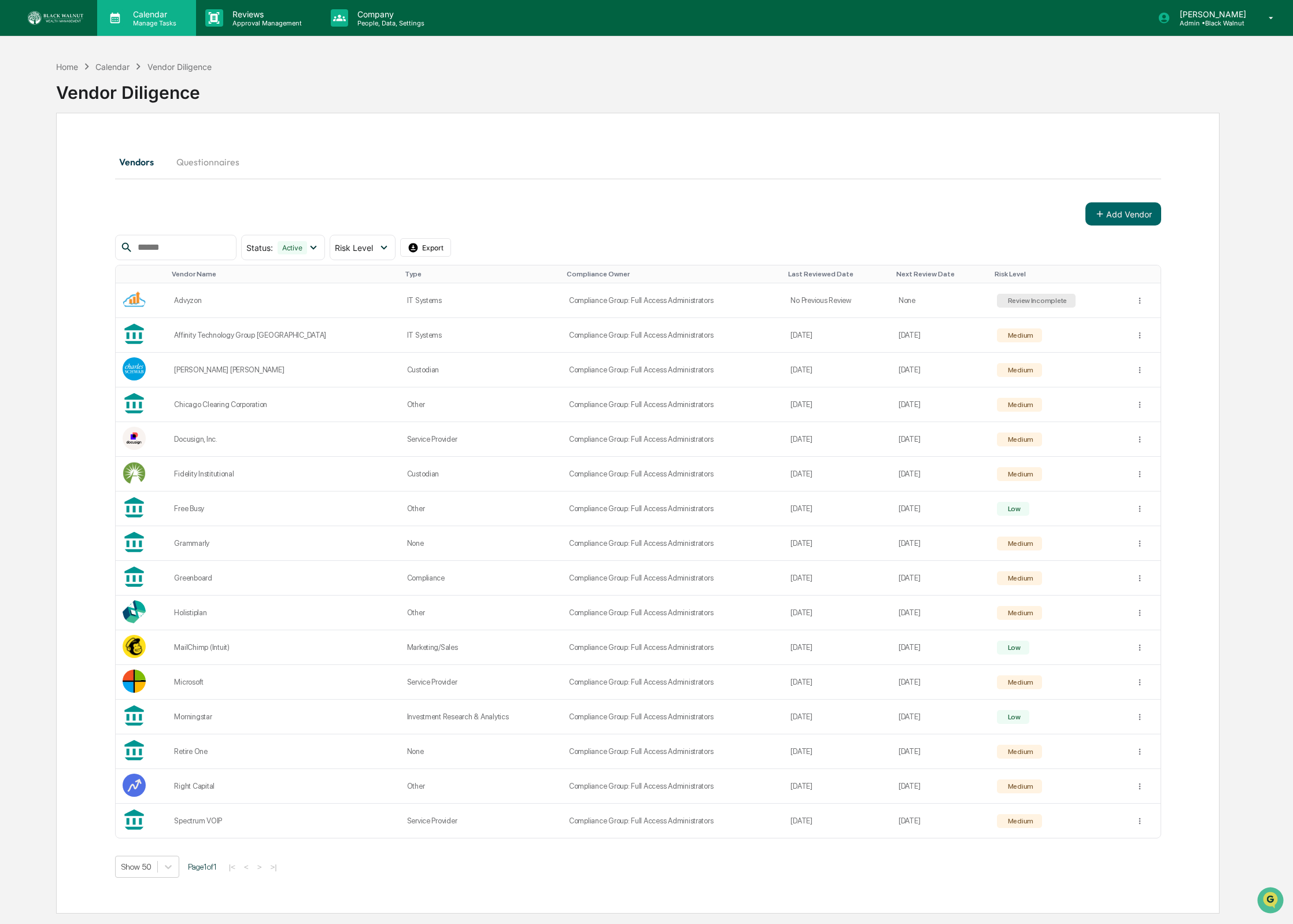
click at [137, 32] on div "Calendar Manage Tasks" at bounding box center [146, 18] width 99 height 36
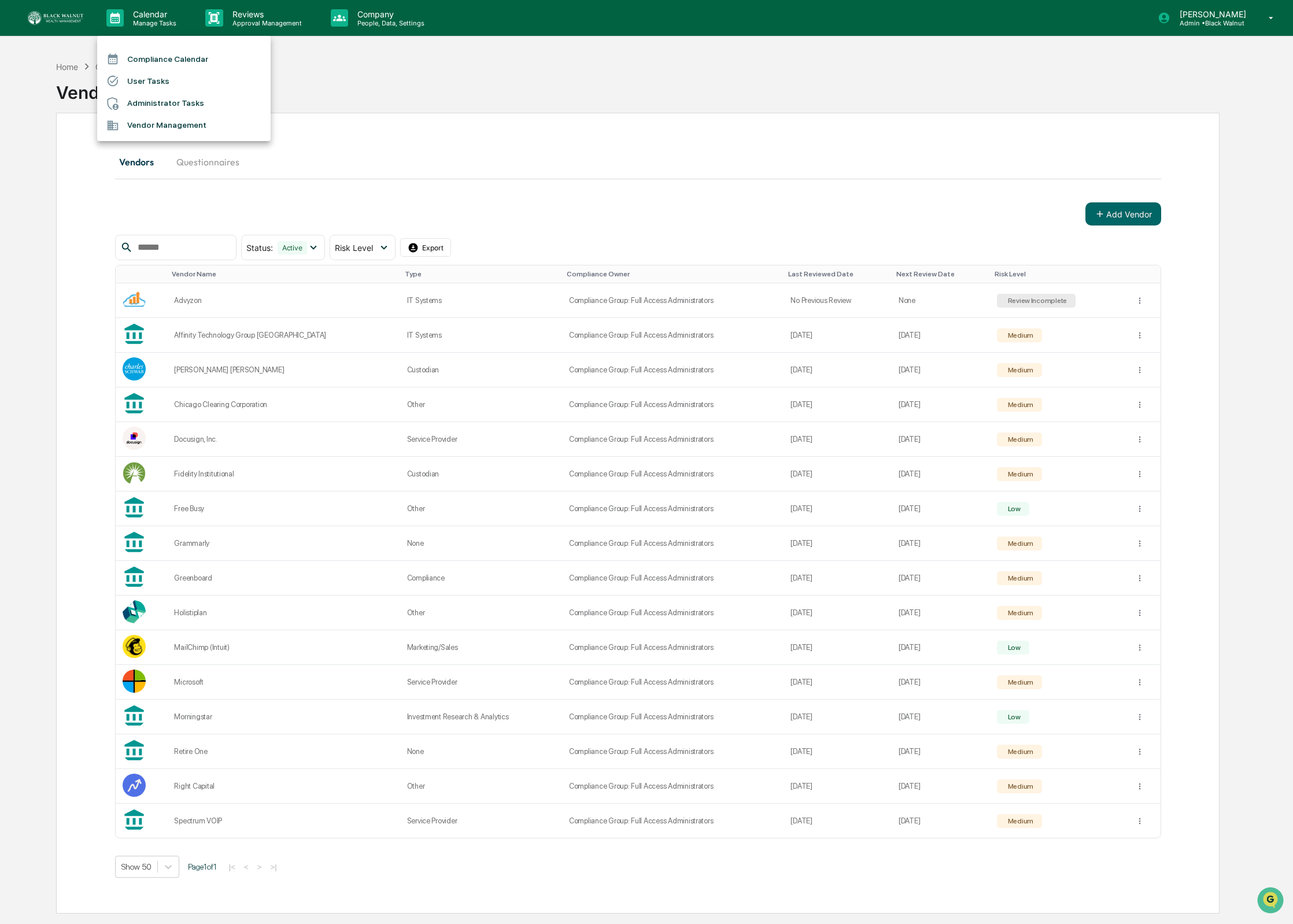
click at [142, 59] on li "Compliance Calendar" at bounding box center [184, 59] width 174 height 22
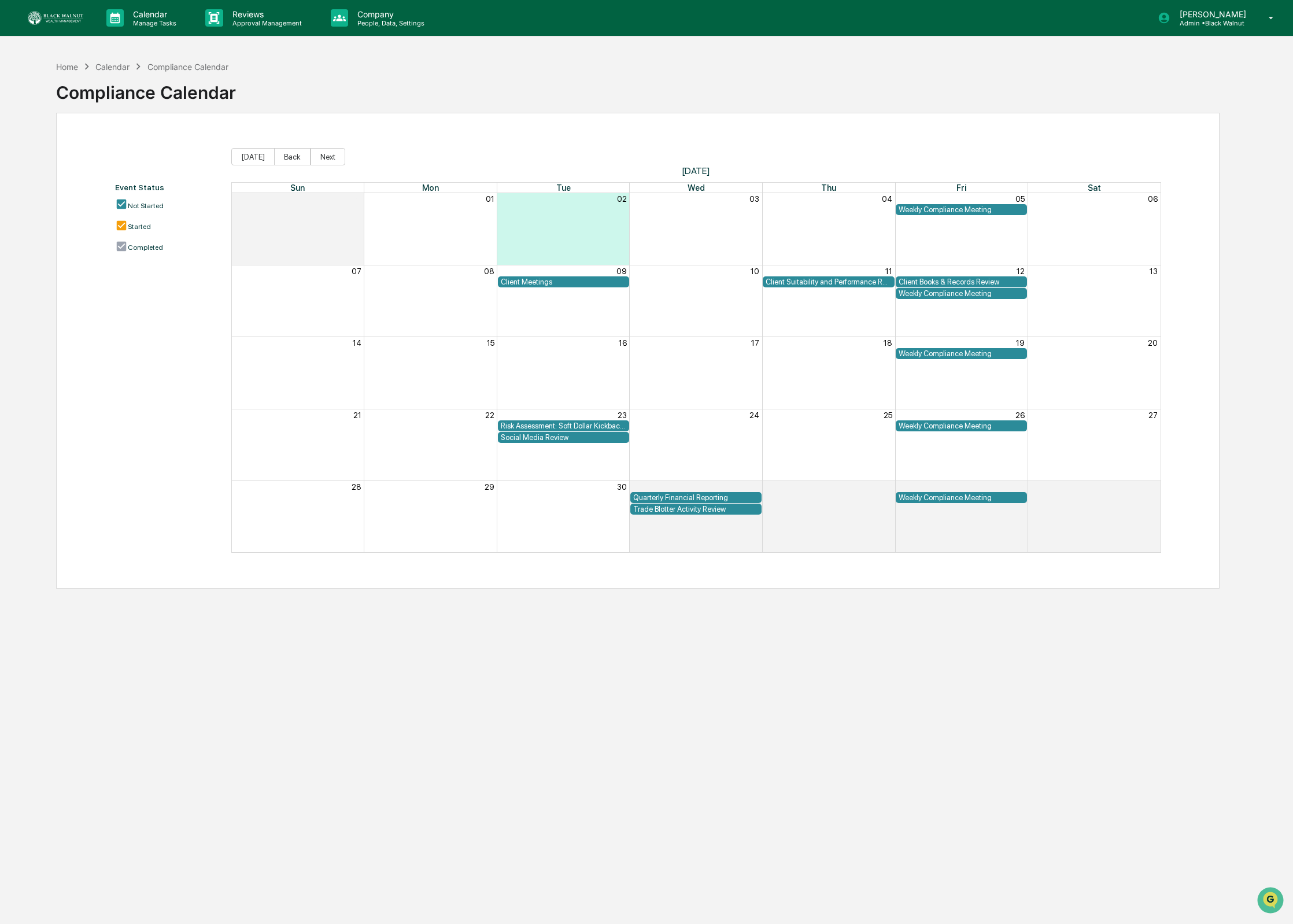
click at [818, 163] on span "Today Back Next" at bounding box center [696, 156] width 930 height 17
click at [922, 296] on div "Weekly Compliance Meeting" at bounding box center [961, 293] width 126 height 9
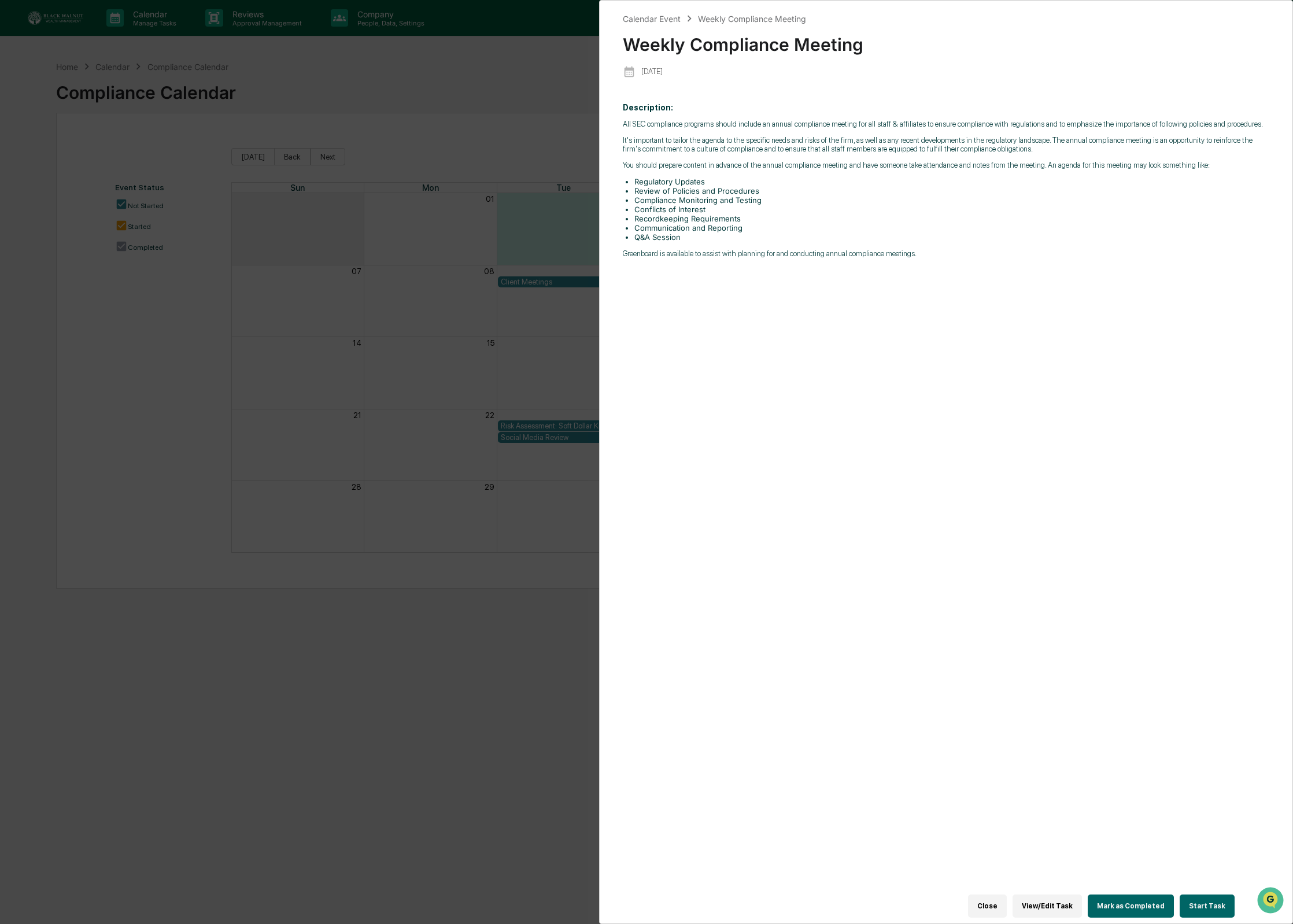
click at [839, 205] on li "Compliance Monitoring and Testing" at bounding box center [951, 200] width 635 height 9
drag, startPoint x: 974, startPoint y: 902, endPoint x: 974, endPoint y: 873, distance: 29.0
click at [974, 902] on button "Close" at bounding box center [987, 905] width 39 height 23
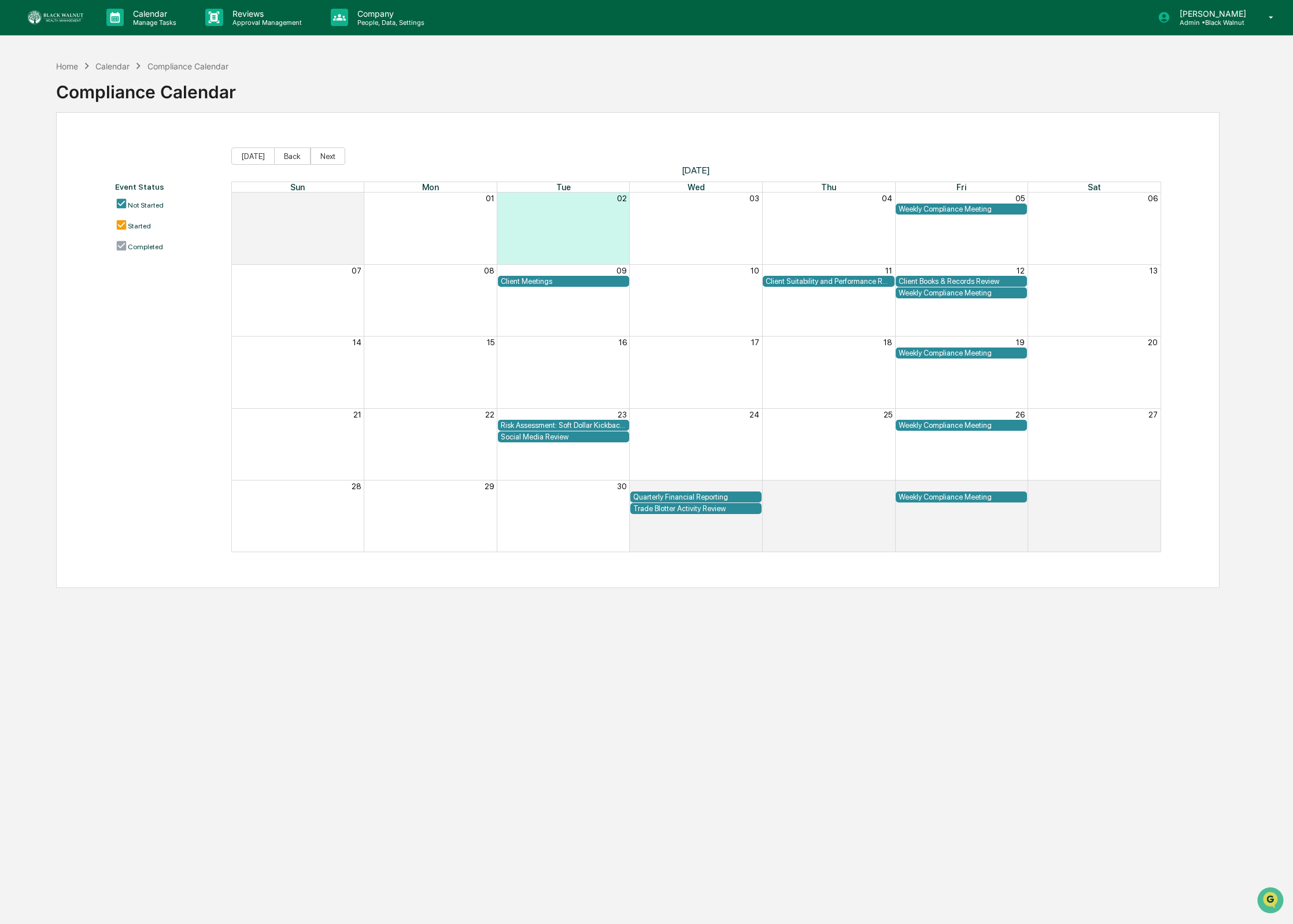
click at [1009, 631] on div "Home Calendar Compliance Calendar Compliance Calendar Event Status Not Started …" at bounding box center [637, 516] width 1198 height 924
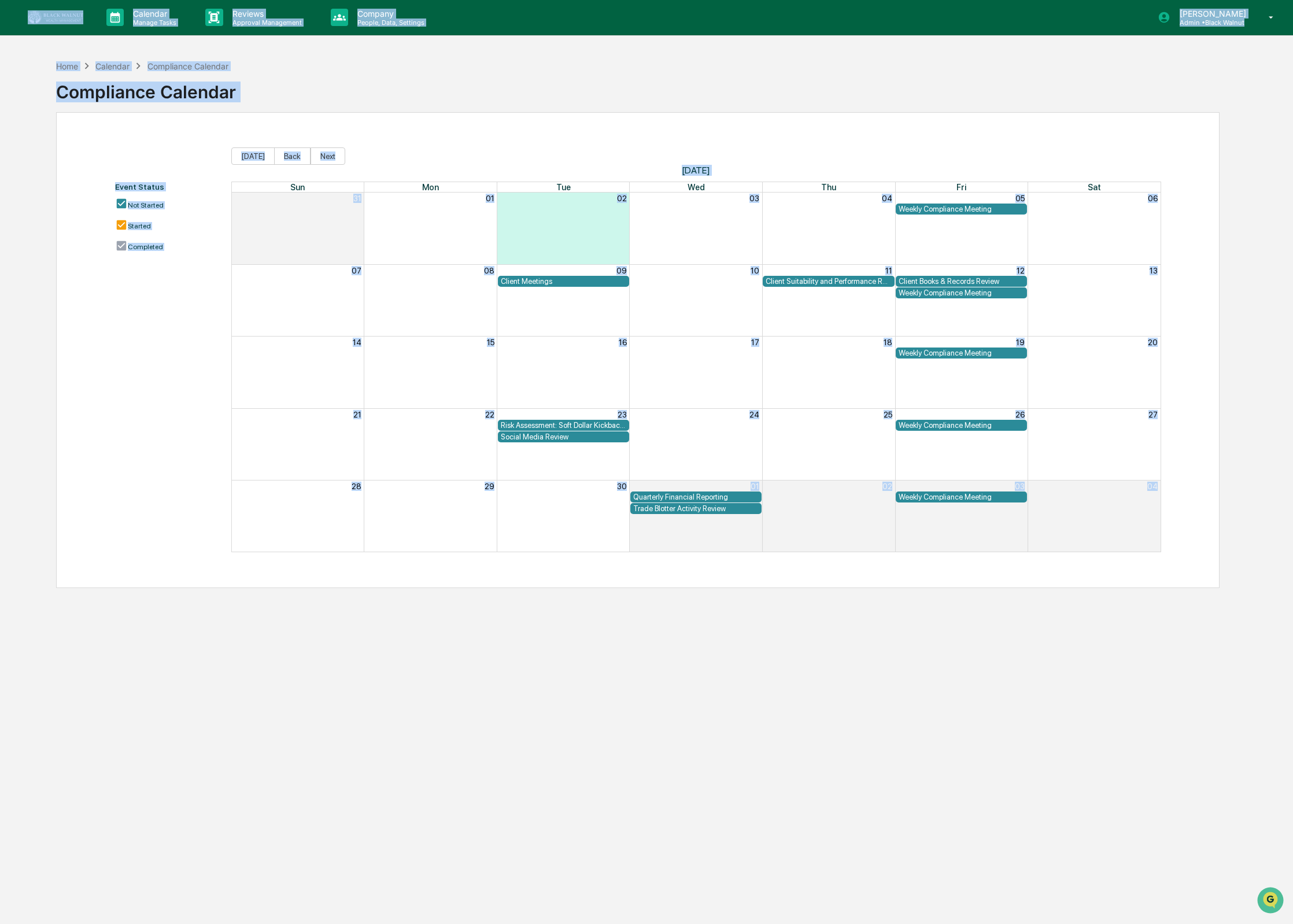
click at [1008, 631] on div "Home Calendar Compliance Calendar Compliance Calendar Event Status Not Started …" at bounding box center [637, 516] width 1198 height 924
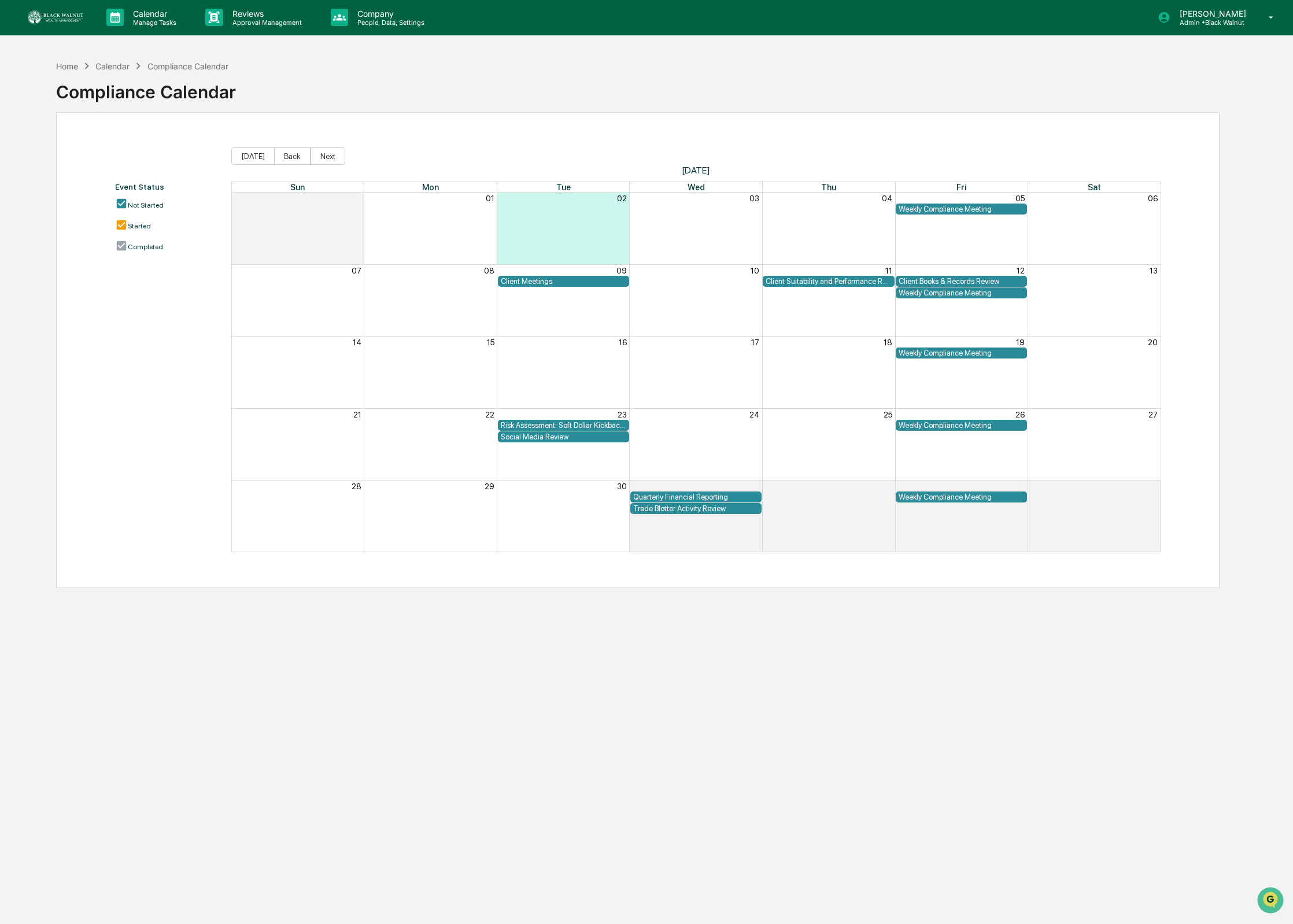
click at [195, 153] on div "Event Status Not Started Started Completed Today Back Next September 2025 Sun M…" at bounding box center [638, 350] width 1046 height 405
click at [259, 155] on button "Today" at bounding box center [253, 156] width 43 height 17
click at [557, 281] on div "Client Meetings" at bounding box center [563, 282] width 126 height 9
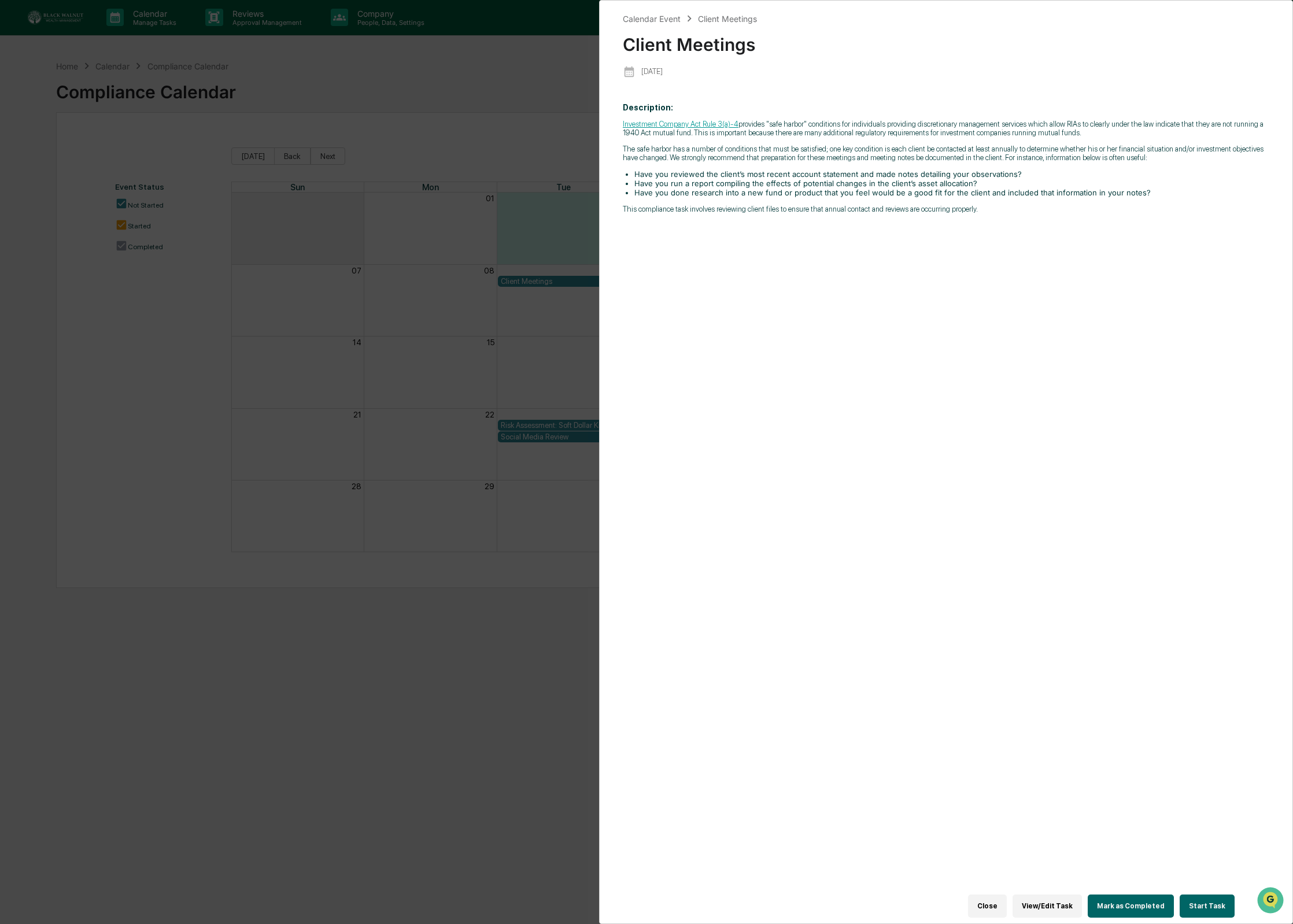
scroll to position [0, 0]
click at [1047, 188] on li "Have you run a report compiling the effects of potential changes in the client’…" at bounding box center [951, 183] width 635 height 9
click at [1001, 906] on button "Close" at bounding box center [987, 905] width 39 height 23
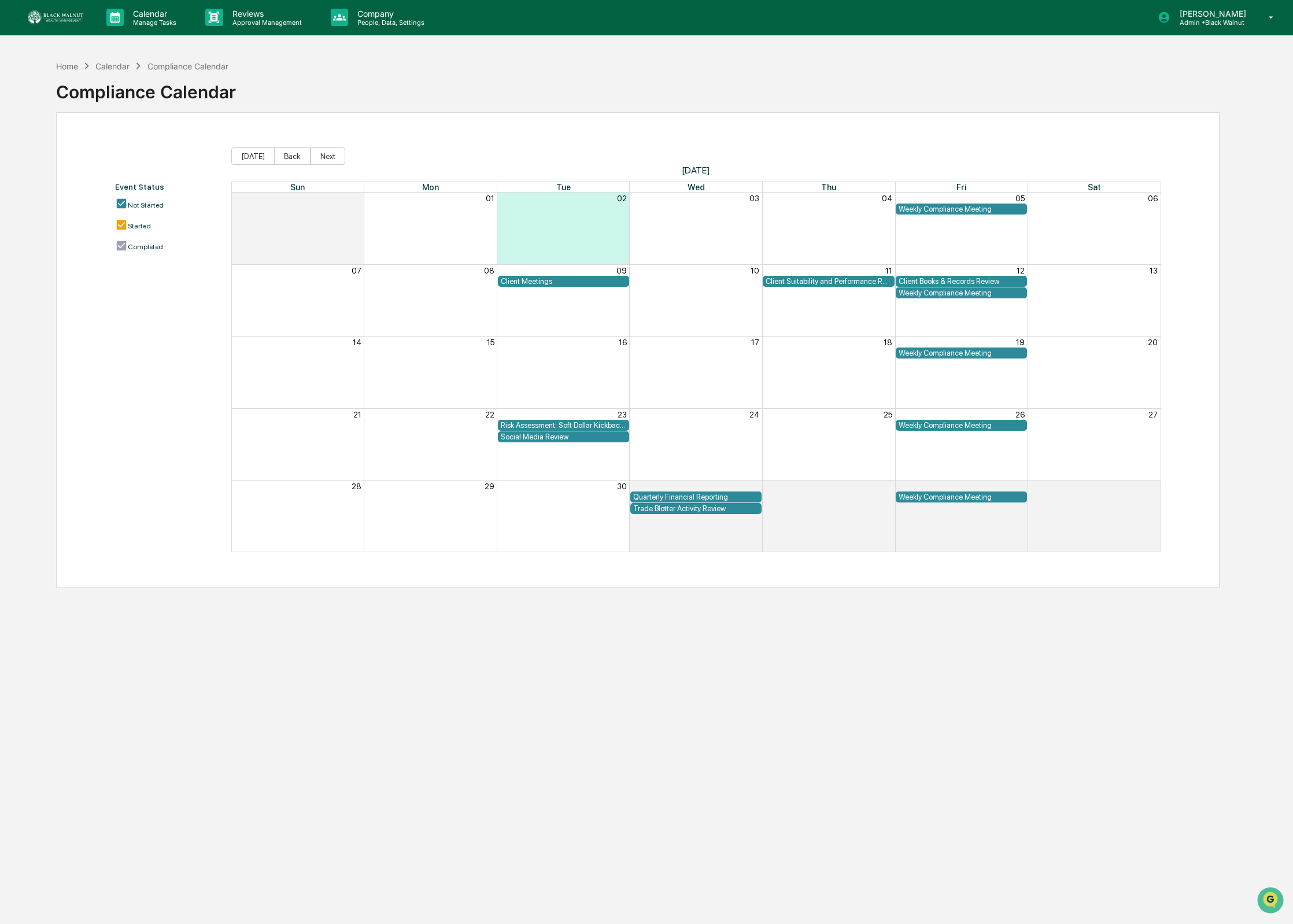
click at [110, 62] on div "Calendar" at bounding box center [112, 66] width 34 height 10
click at [123, 65] on div "Calendar" at bounding box center [112, 66] width 34 height 10
click at [195, 67] on div "Compliance Calendar" at bounding box center [188, 66] width 81 height 10
click at [53, 64] on div "Home Calendar Compliance Calendar Compliance Calendar Event Status Not Started …" at bounding box center [637, 516] width 1198 height 924
click at [59, 64] on div "Home" at bounding box center [68, 66] width 22 height 10
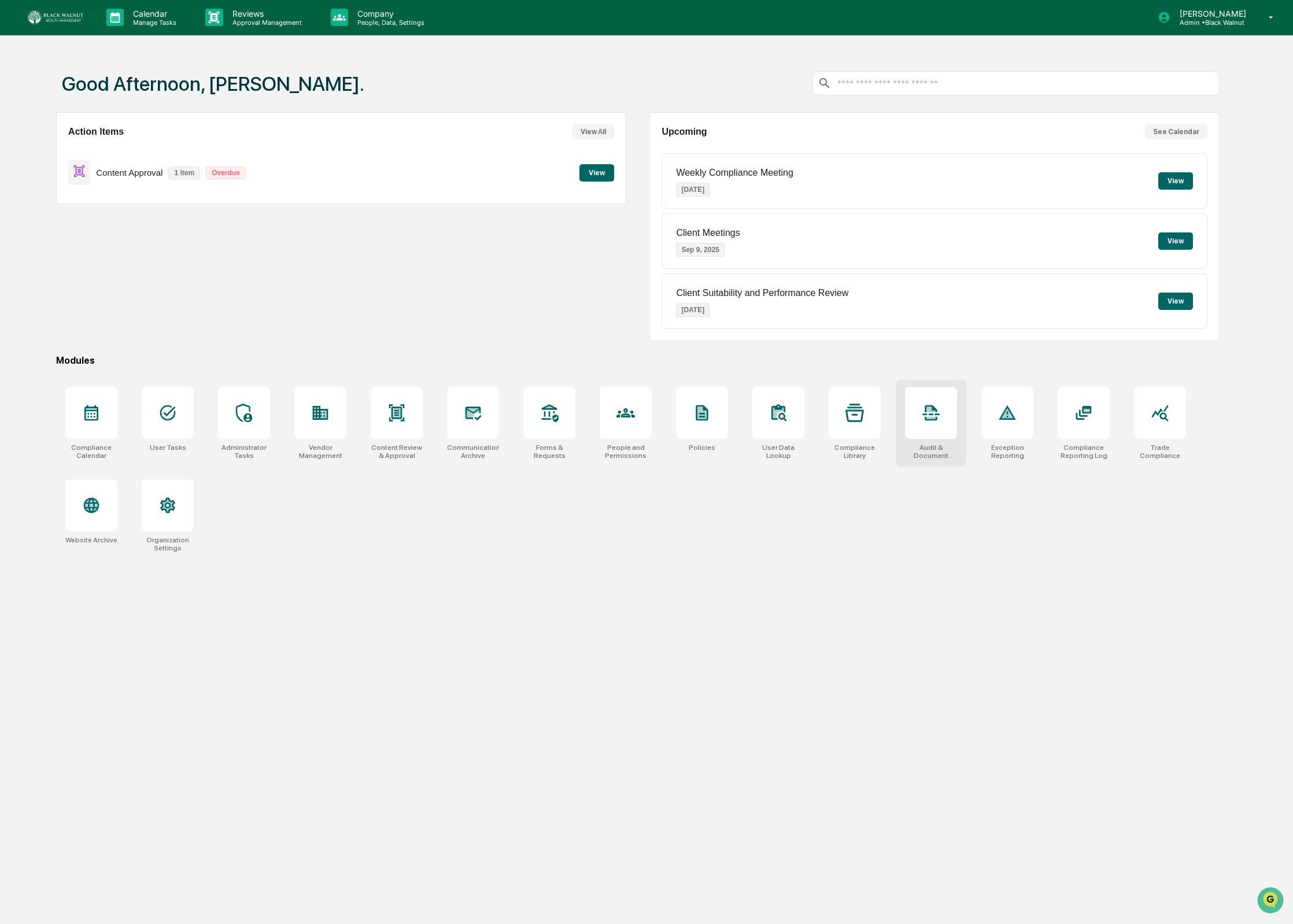
click at [928, 419] on icon at bounding box center [931, 417] width 9 height 2
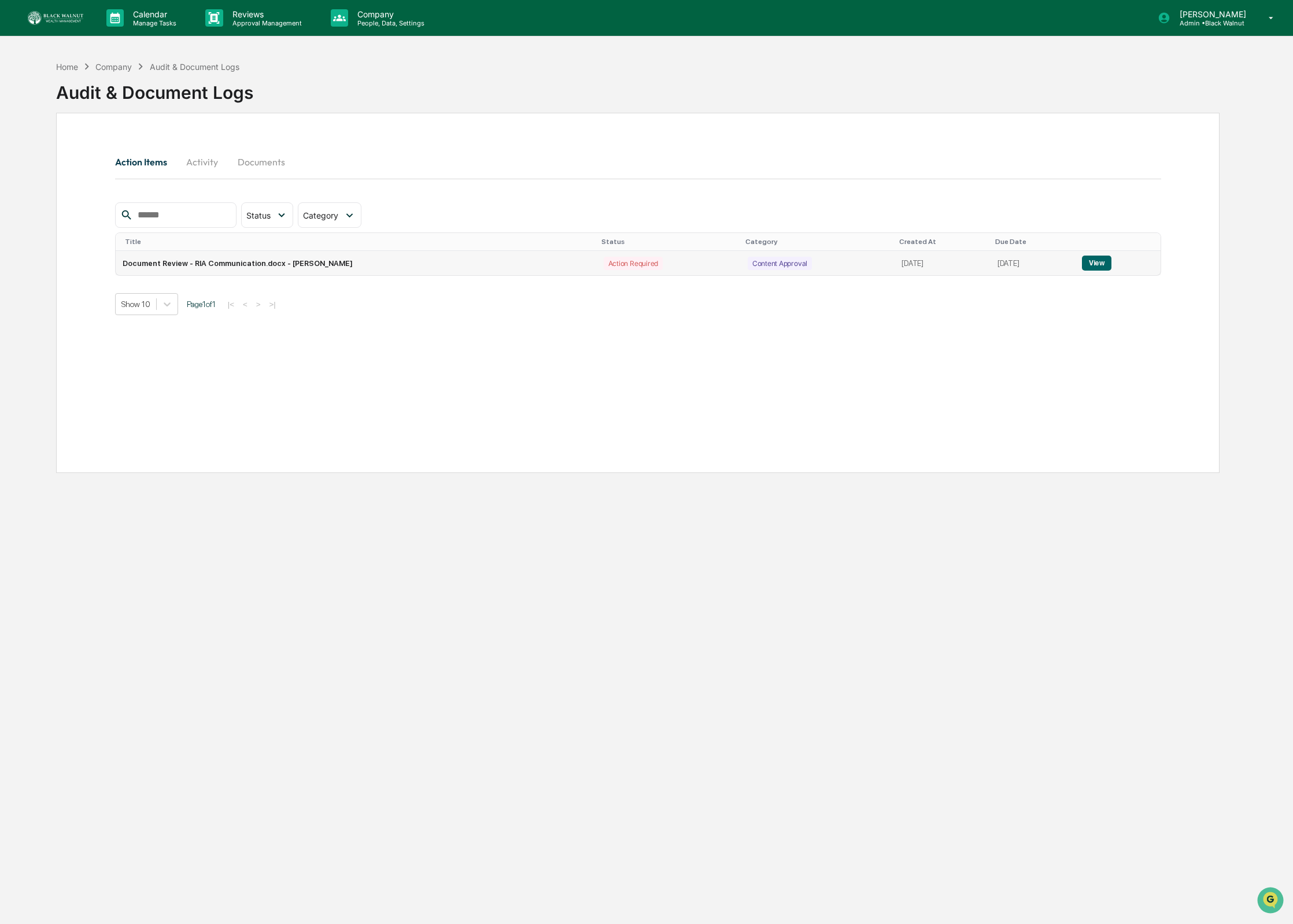
click at [1096, 264] on button "View" at bounding box center [1097, 263] width 30 height 15
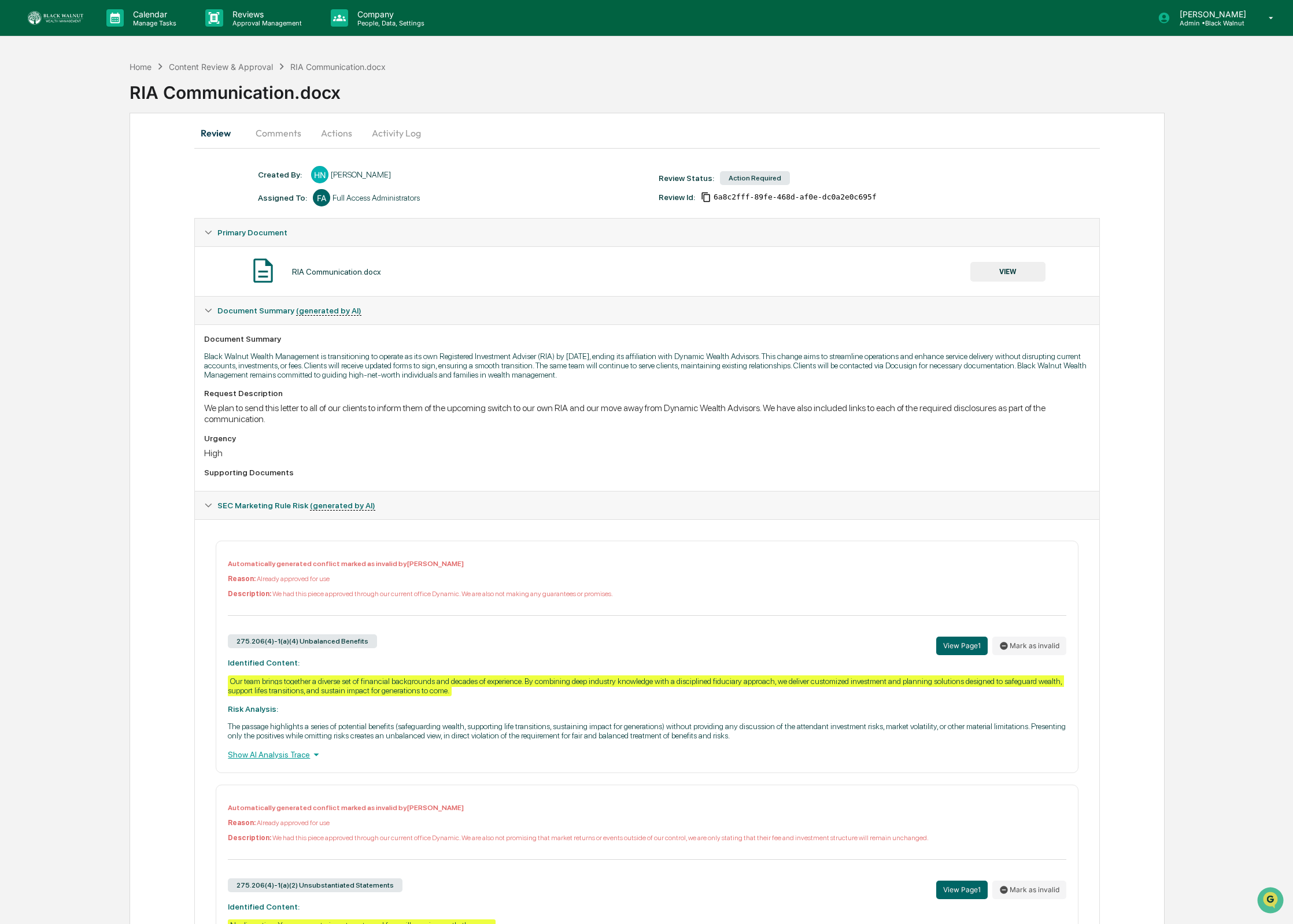
click at [69, 18] on img at bounding box center [55, 18] width 56 height 14
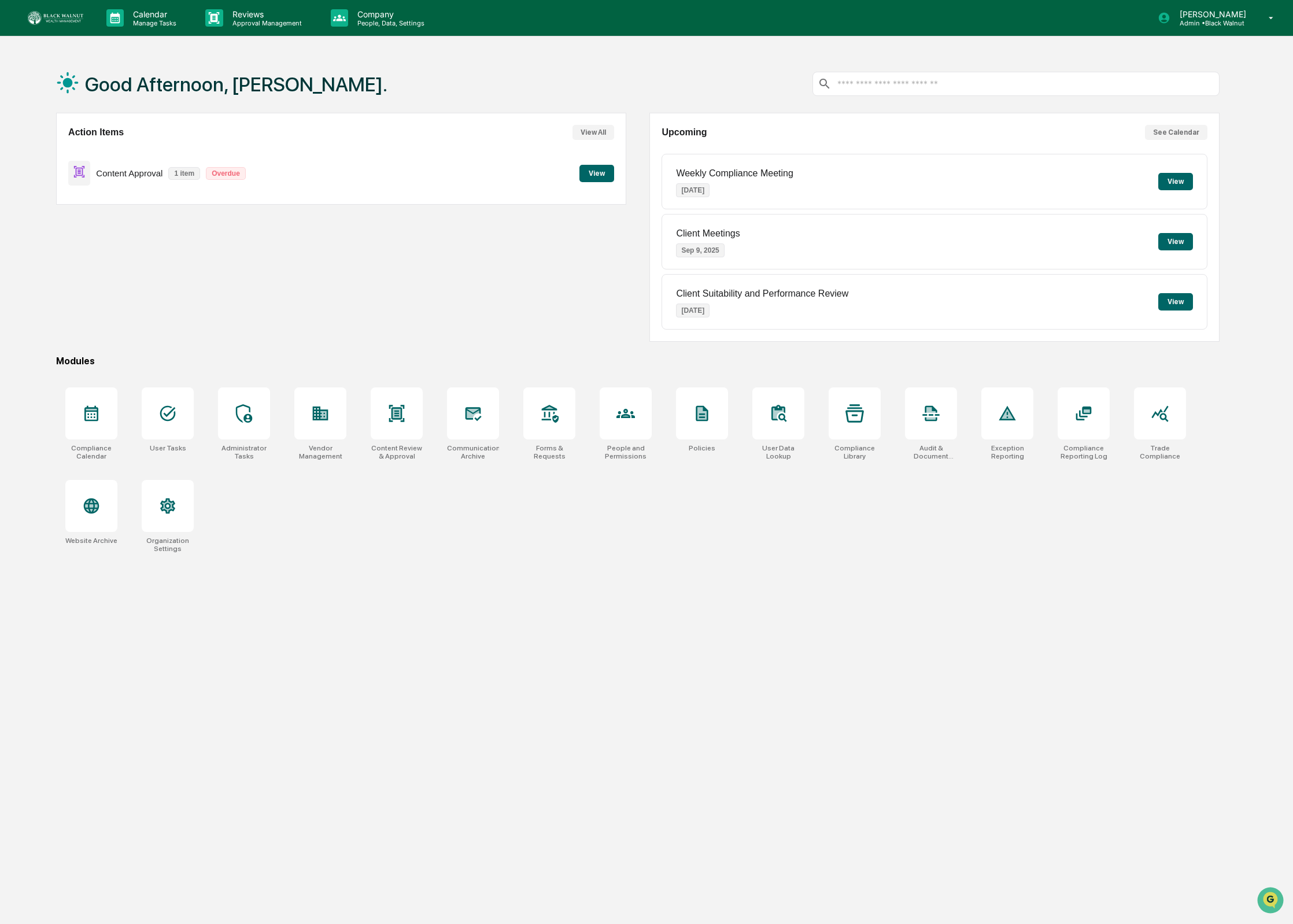
click at [493, 80] on div "Good Afternoon, [PERSON_NAME]." at bounding box center [638, 84] width 1163 height 58
click at [146, 7] on div "Calendar Manage Tasks" at bounding box center [146, 18] width 99 height 36
click at [234, 10] on div at bounding box center [646, 462] width 1293 height 924
click at [234, 16] on p "Reviews" at bounding box center [265, 13] width 85 height 10
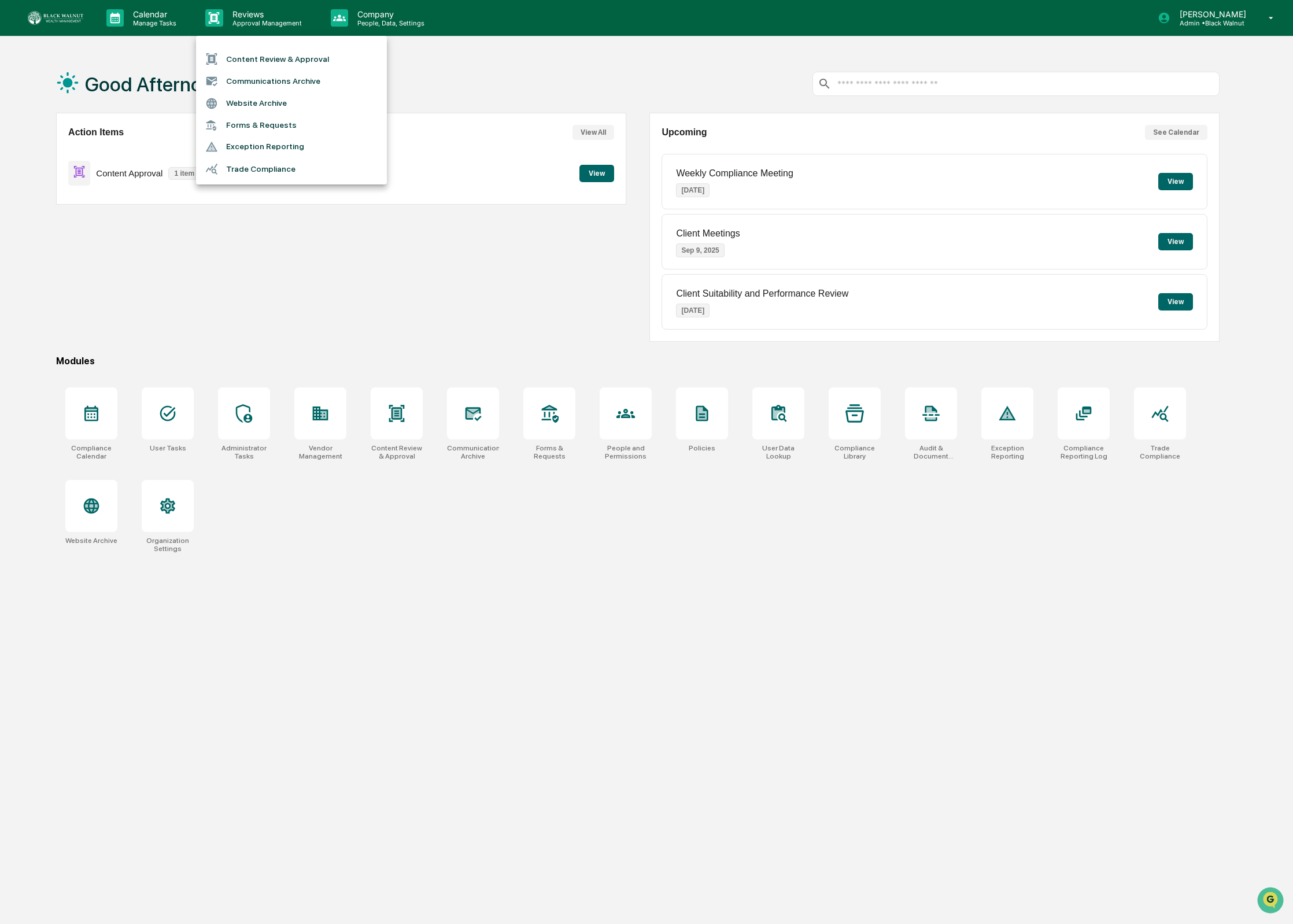
click at [376, 22] on div at bounding box center [646, 462] width 1293 height 924
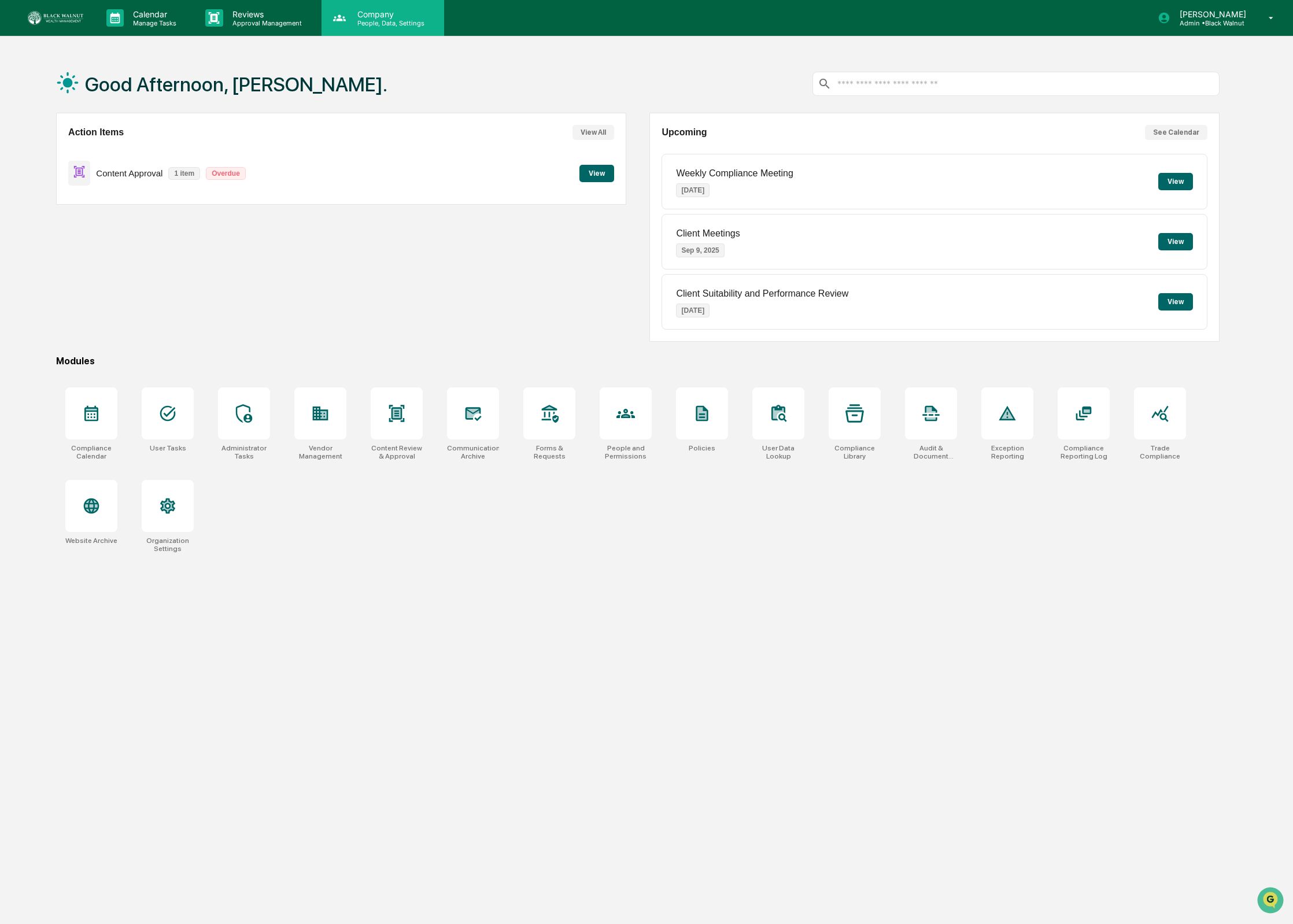
click at [371, 25] on p "People, Data, Settings" at bounding box center [389, 23] width 82 height 8
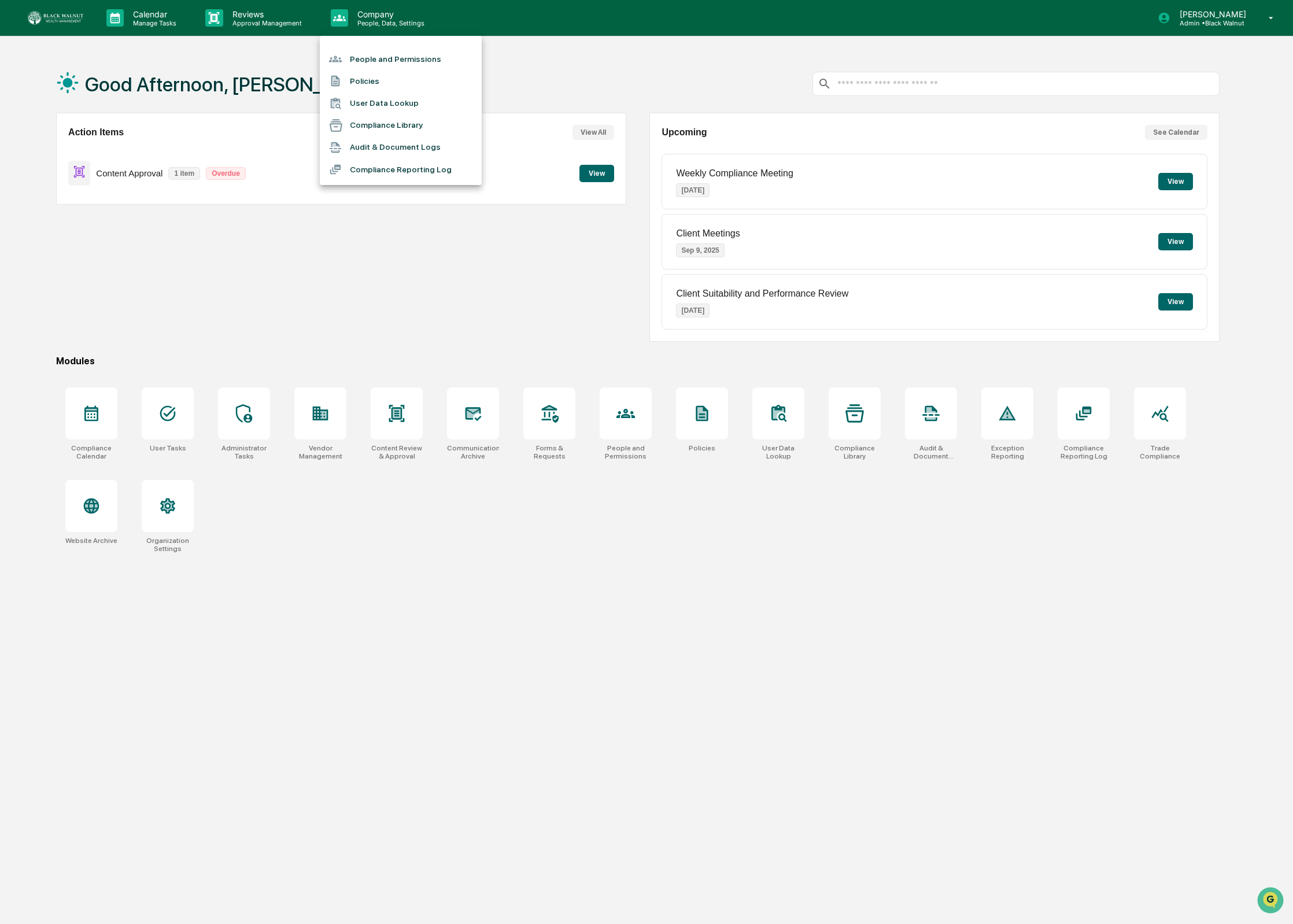
click at [576, 310] on div at bounding box center [646, 462] width 1293 height 924
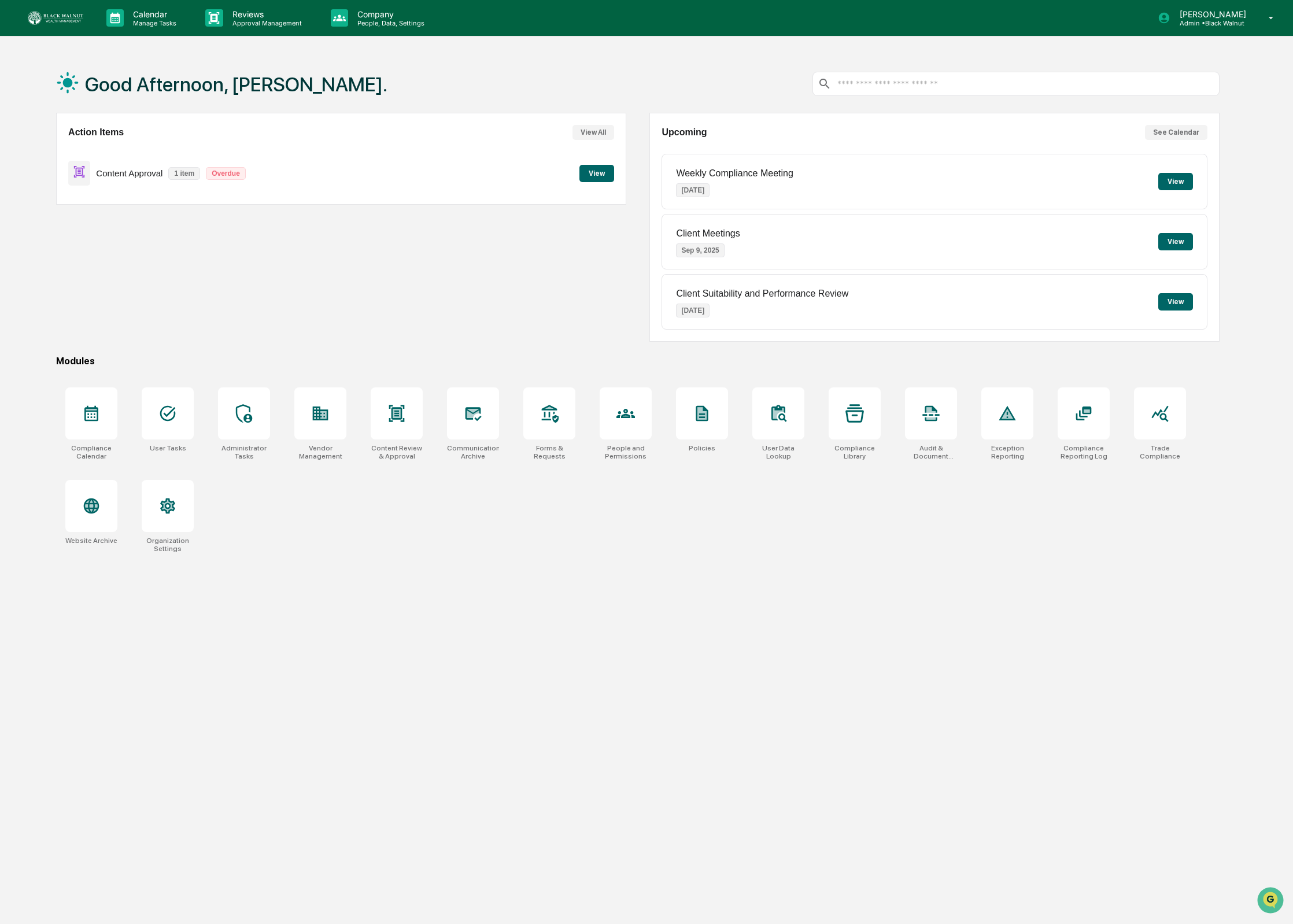
click at [612, 258] on div "Action Items View All Content Approval 1 item Overdue View" at bounding box center [342, 227] width 570 height 229
click at [599, 239] on div "Action Items View All Content Approval 1 item Overdue View" at bounding box center [342, 227] width 570 height 229
click at [180, 528] on div at bounding box center [168, 506] width 52 height 52
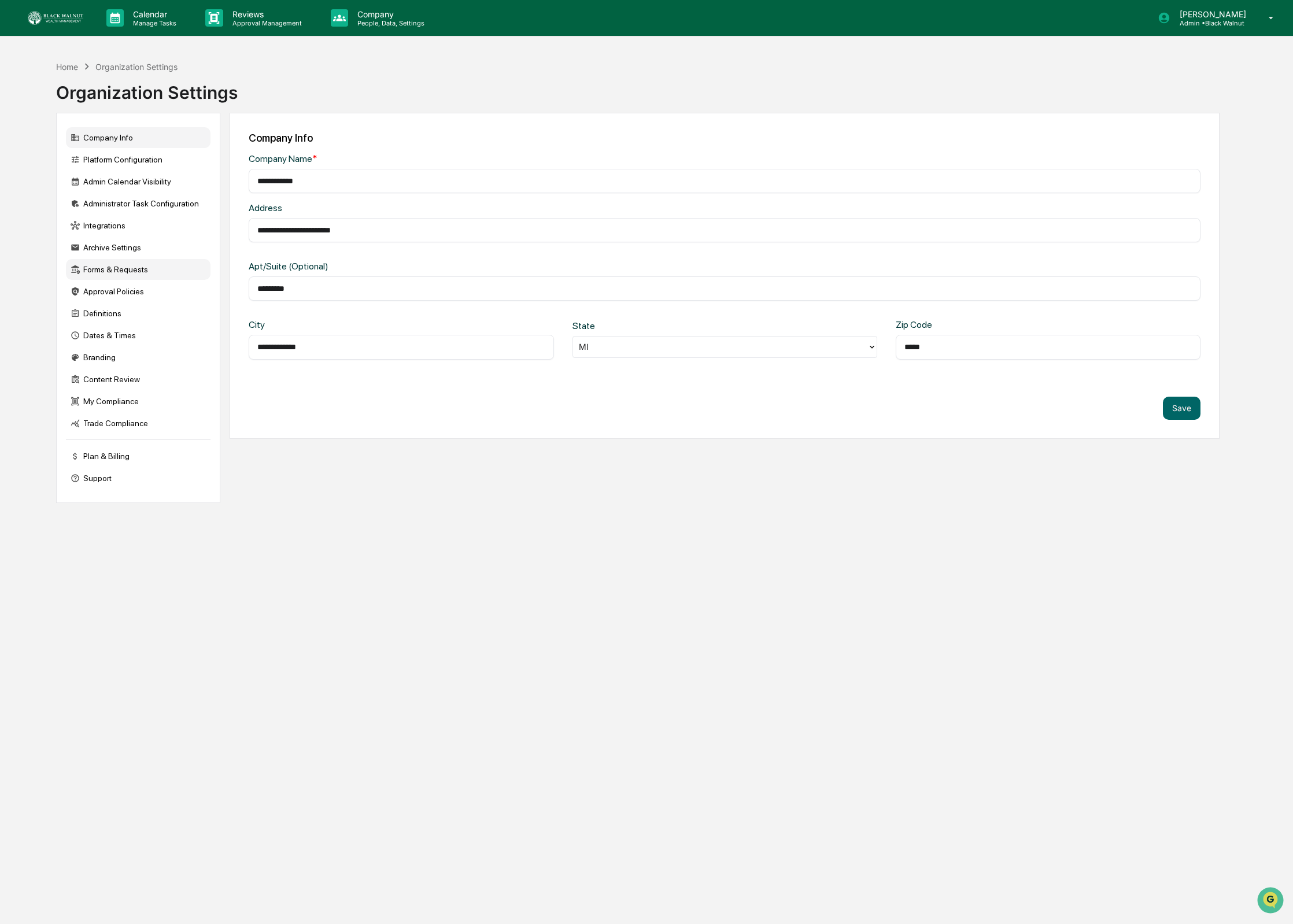
click at [154, 267] on div "Forms & Requests" at bounding box center [138, 270] width 145 height 21
